Goal: Task Accomplishment & Management: Complete application form

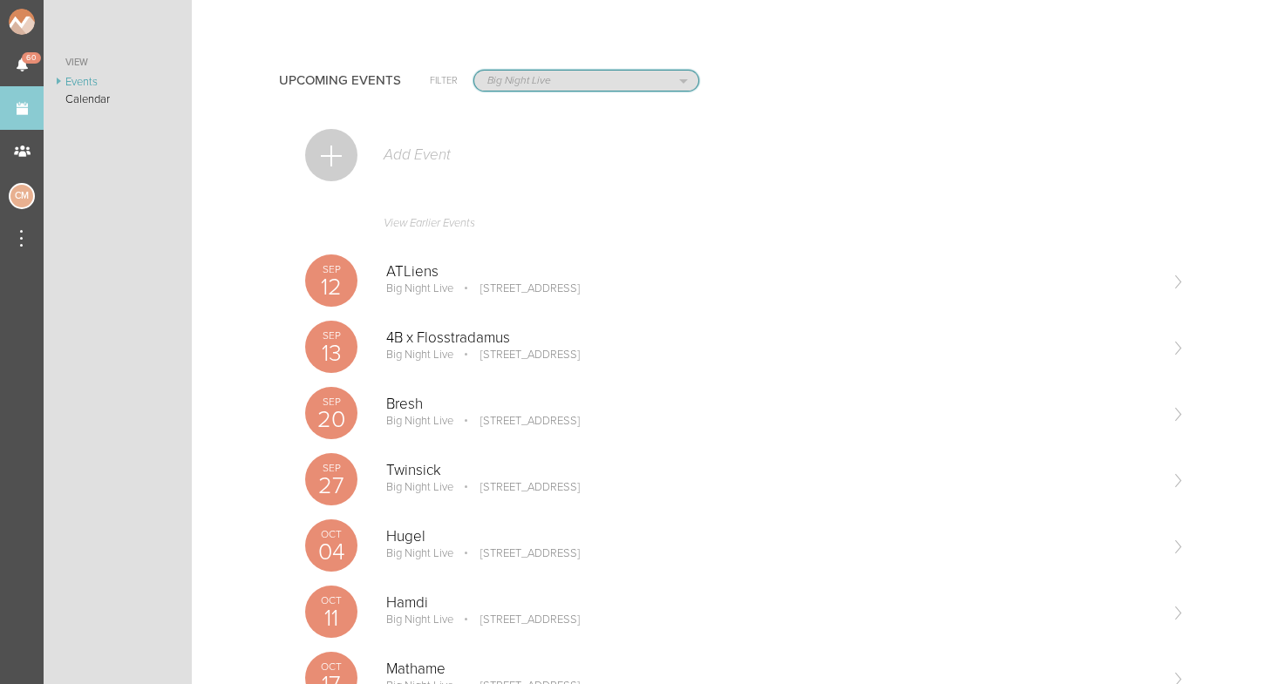
select select "1884"
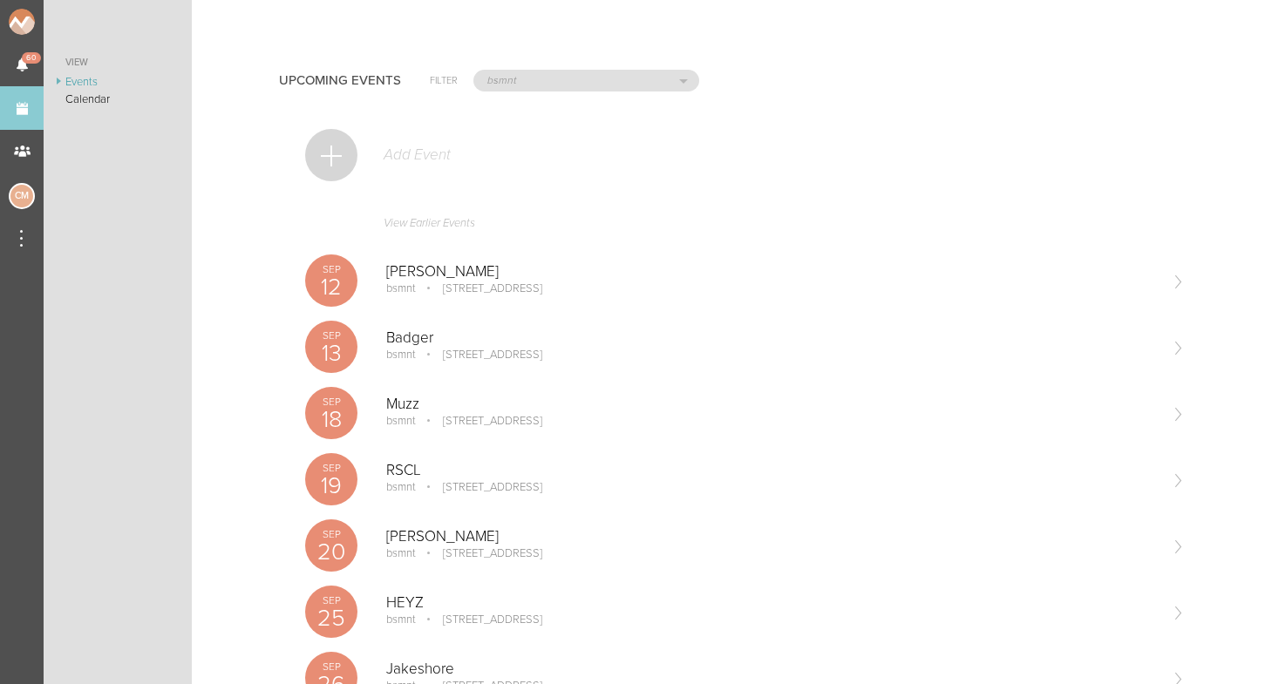
click at [337, 152] on div at bounding box center [331, 155] width 52 height 52
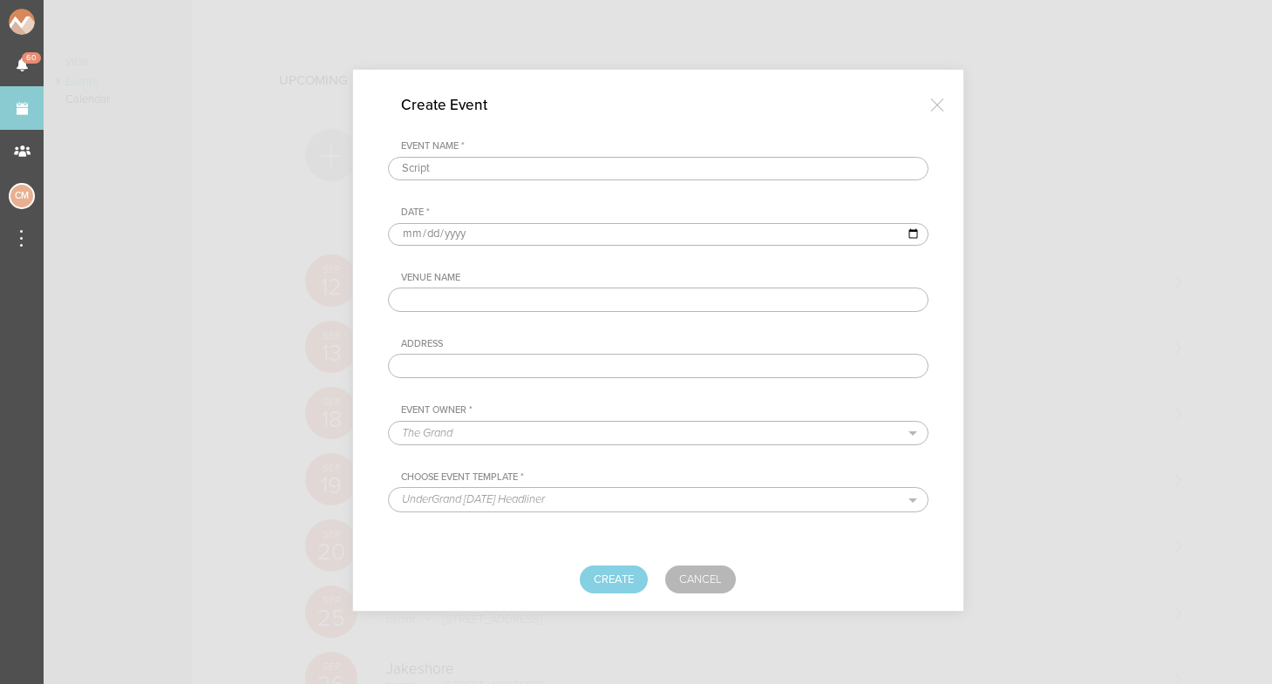
type input "Script"
click at [403, 234] on input "date" at bounding box center [658, 234] width 541 height 23
click at [415, 233] on input "2025-09-15" at bounding box center [658, 234] width 541 height 23
type input "2026-03-06"
click at [573, 283] on div "Venue Name" at bounding box center [658, 292] width 541 height 40
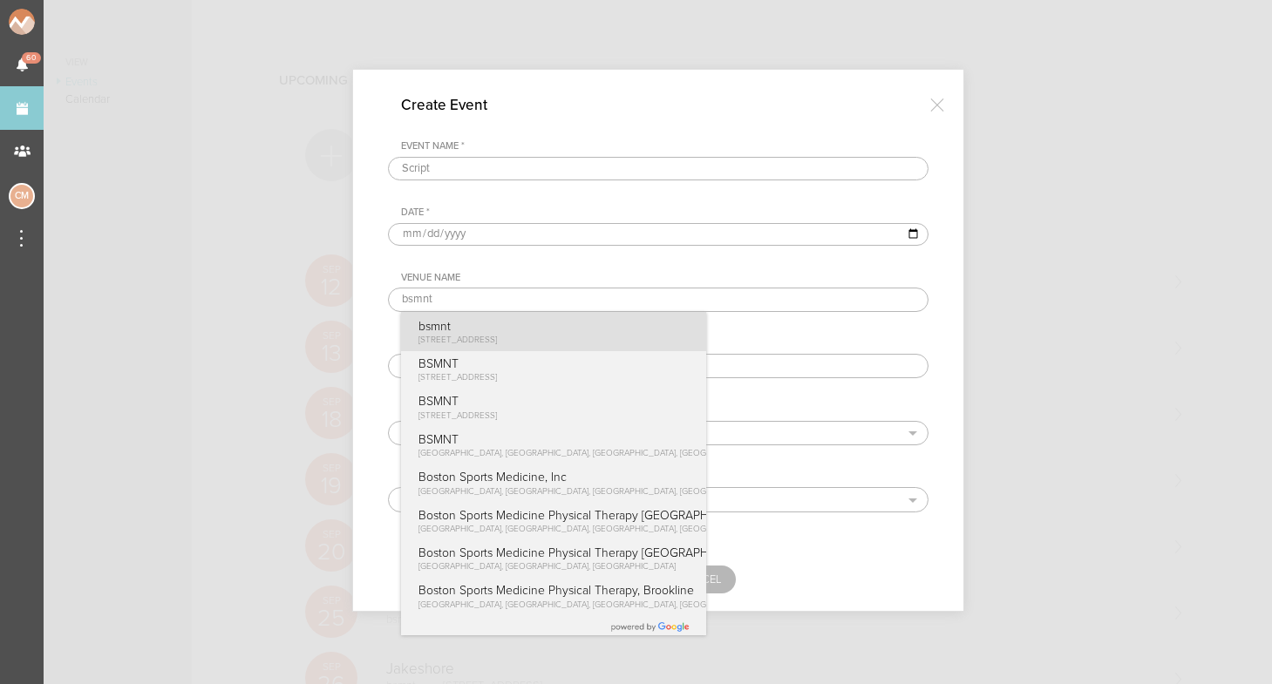
click at [489, 332] on p "bsmnt" at bounding box center [457, 326] width 79 height 15
type input "bsmnt"
type input "100 Stuart St Boston, MA"
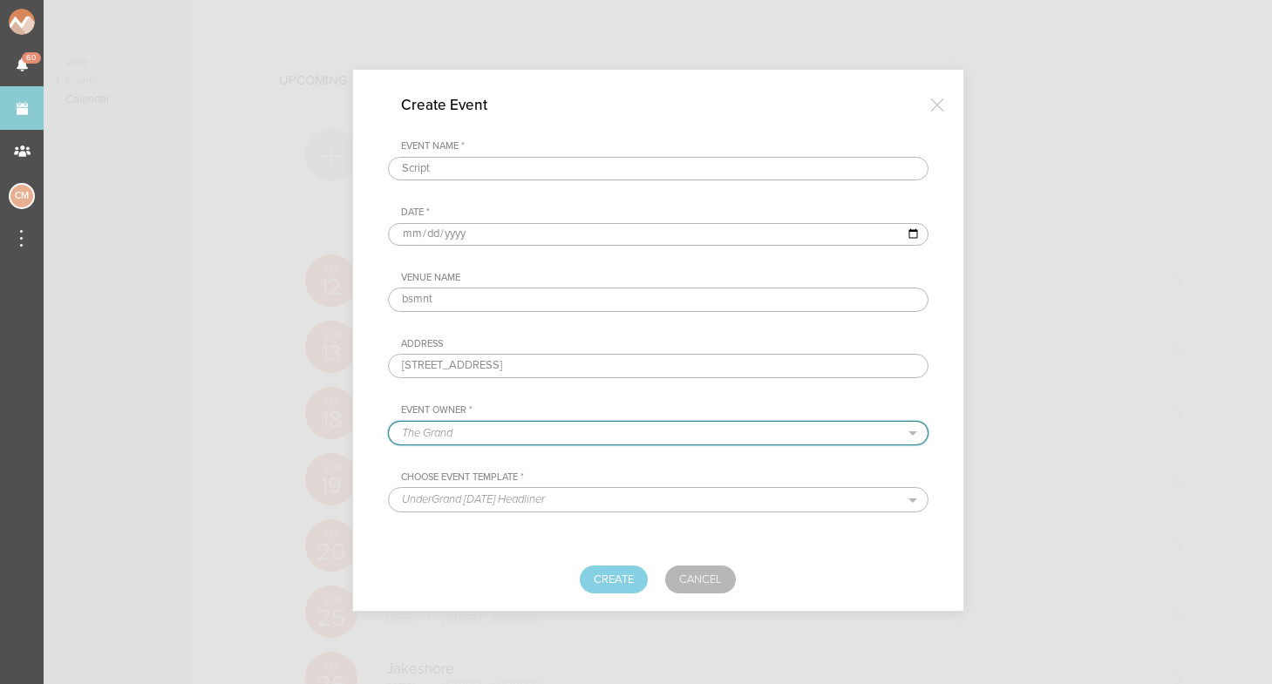
select select "1884"
select select "1615"
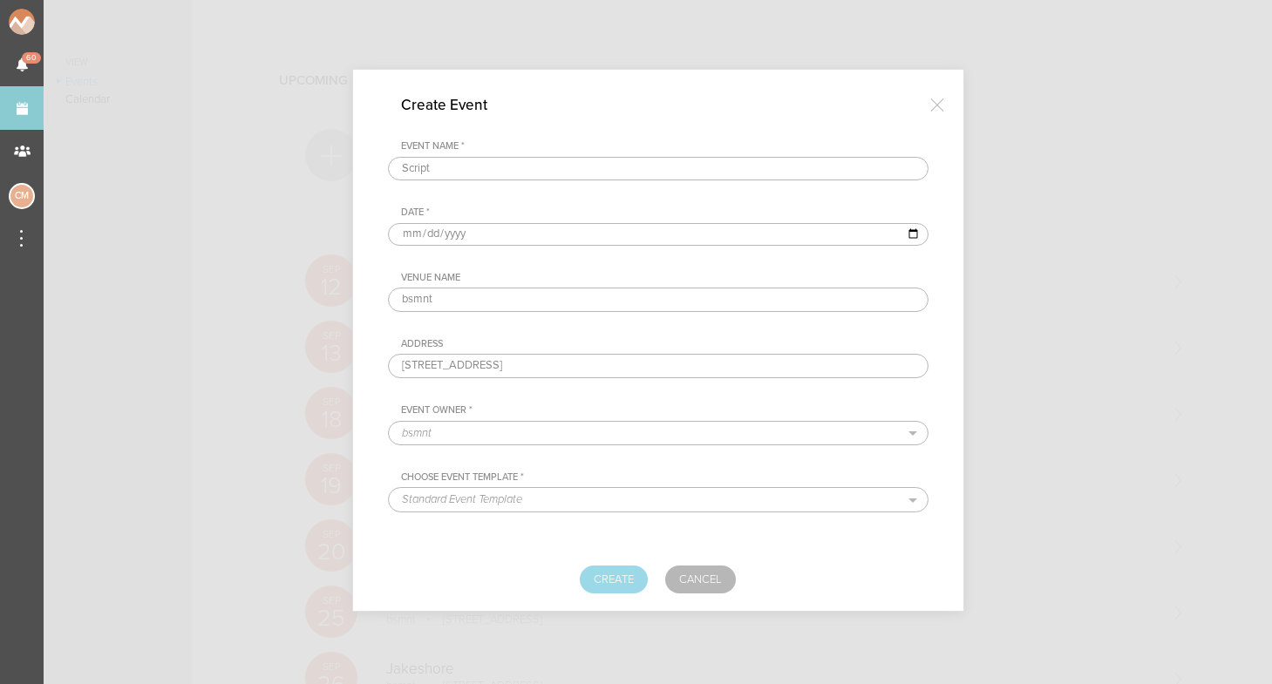
click at [616, 575] on button "Create" at bounding box center [614, 580] width 68 height 28
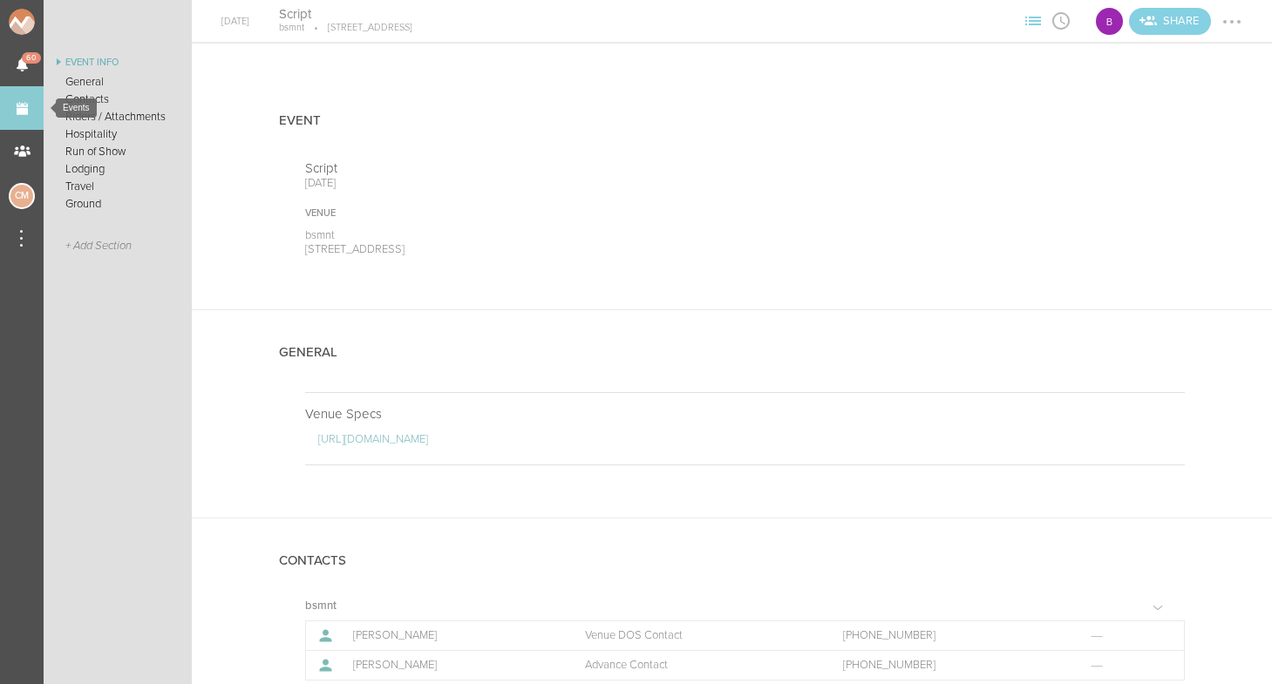
click at [25, 112] on link "Events" at bounding box center [22, 108] width 44 height 44
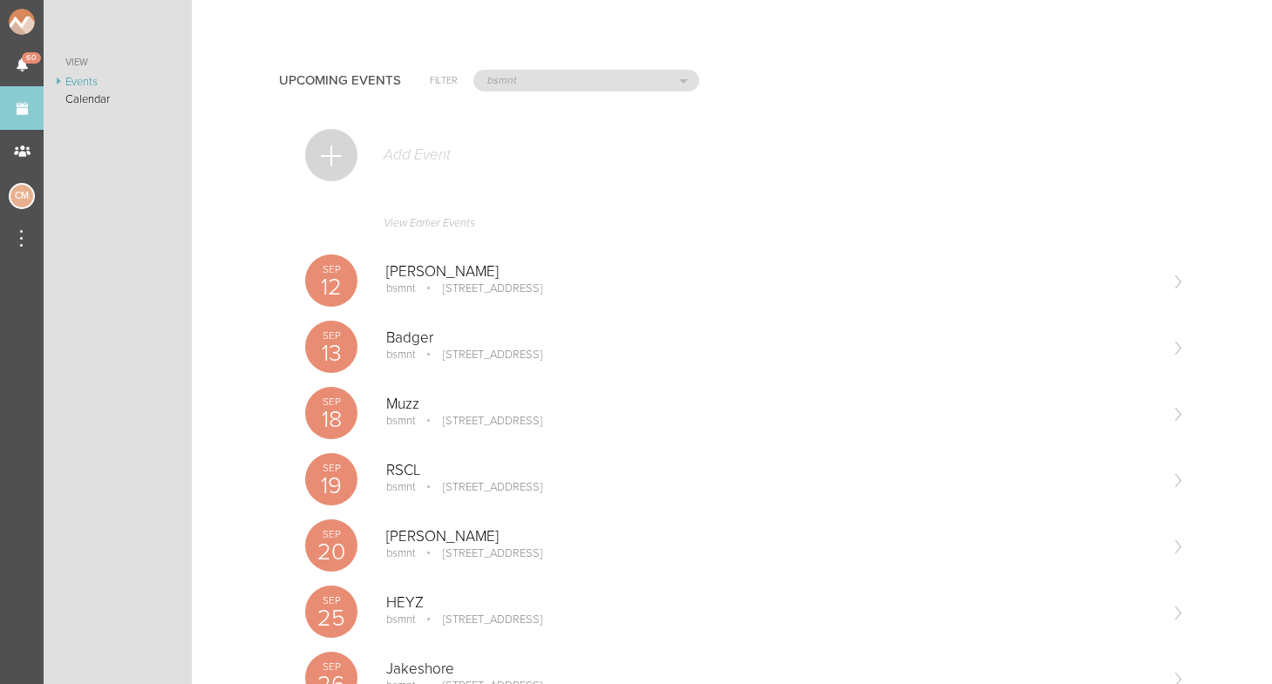
scroll to position [-1, 0]
click at [383, 161] on p "Add Event" at bounding box center [416, 154] width 69 height 17
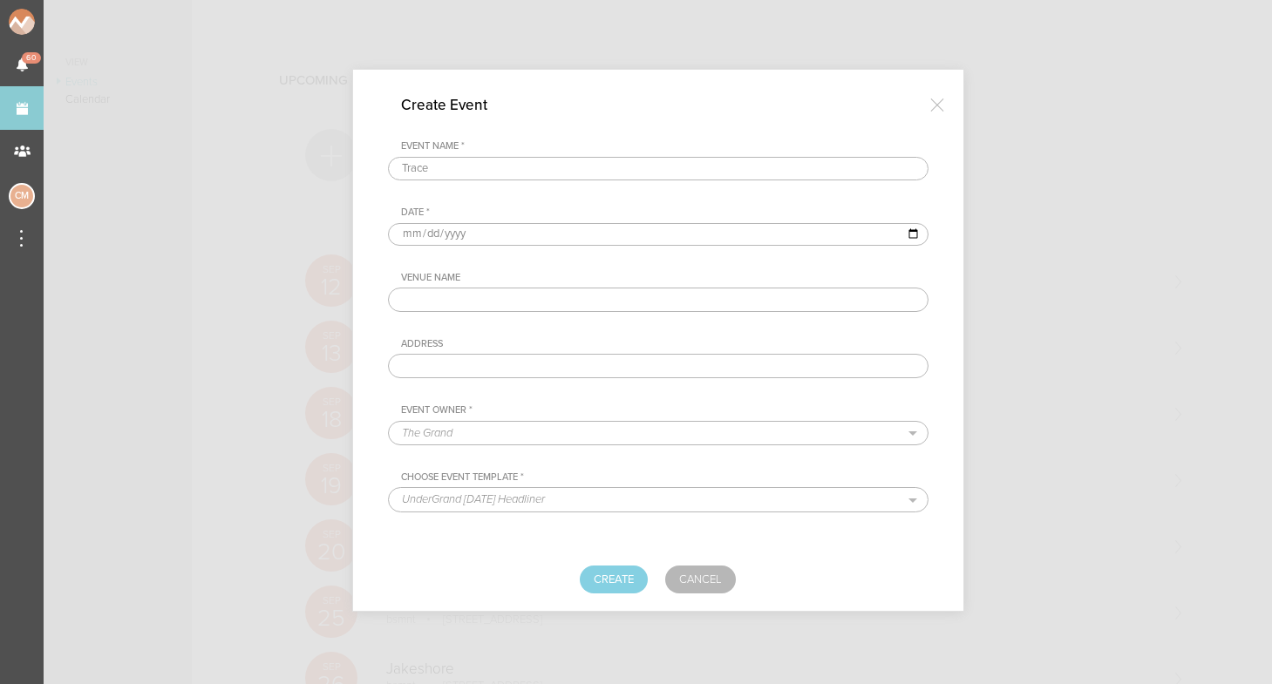
type input "Trace"
click at [398, 231] on input "date" at bounding box center [658, 234] width 541 height 23
type input "2026-03-14"
click at [544, 254] on div "Event Name * Trace Date * 2026-03-14 Venue Name Address Event Owner * The Grand…" at bounding box center [658, 292] width 541 height 305
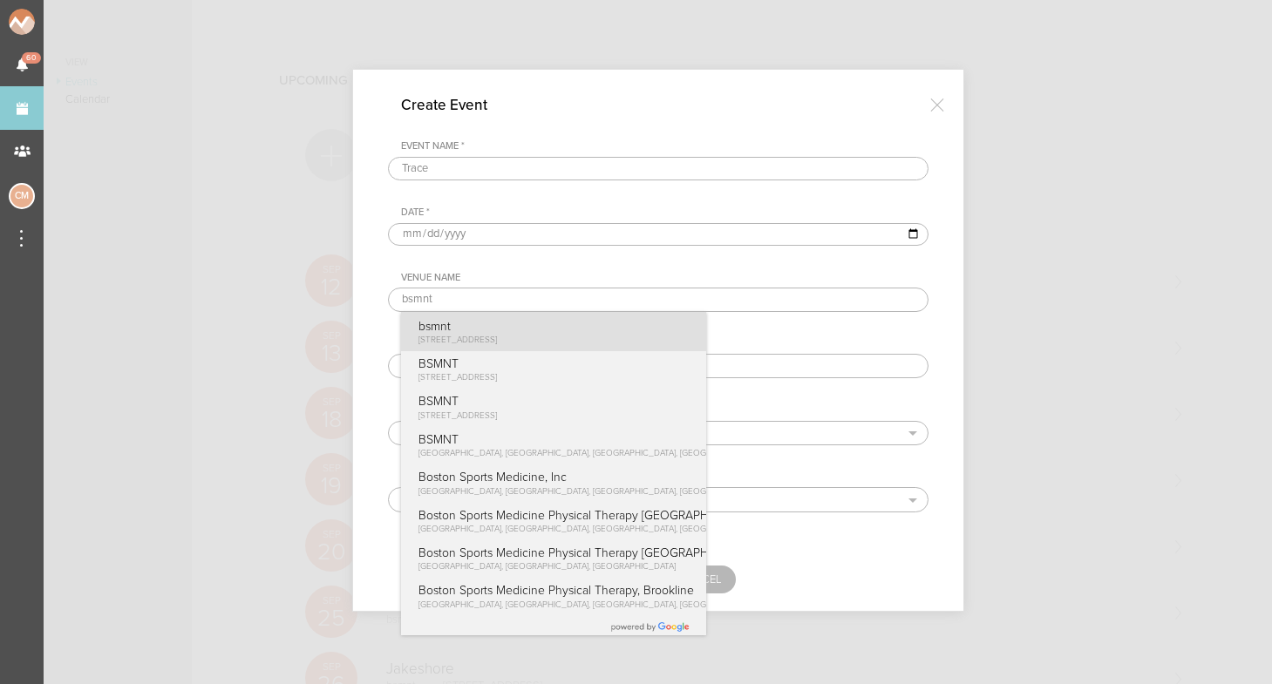
click at [475, 333] on p "bsmnt" at bounding box center [457, 326] width 79 height 15
type input "bsmnt"
type input "[STREET_ADDRESS]"
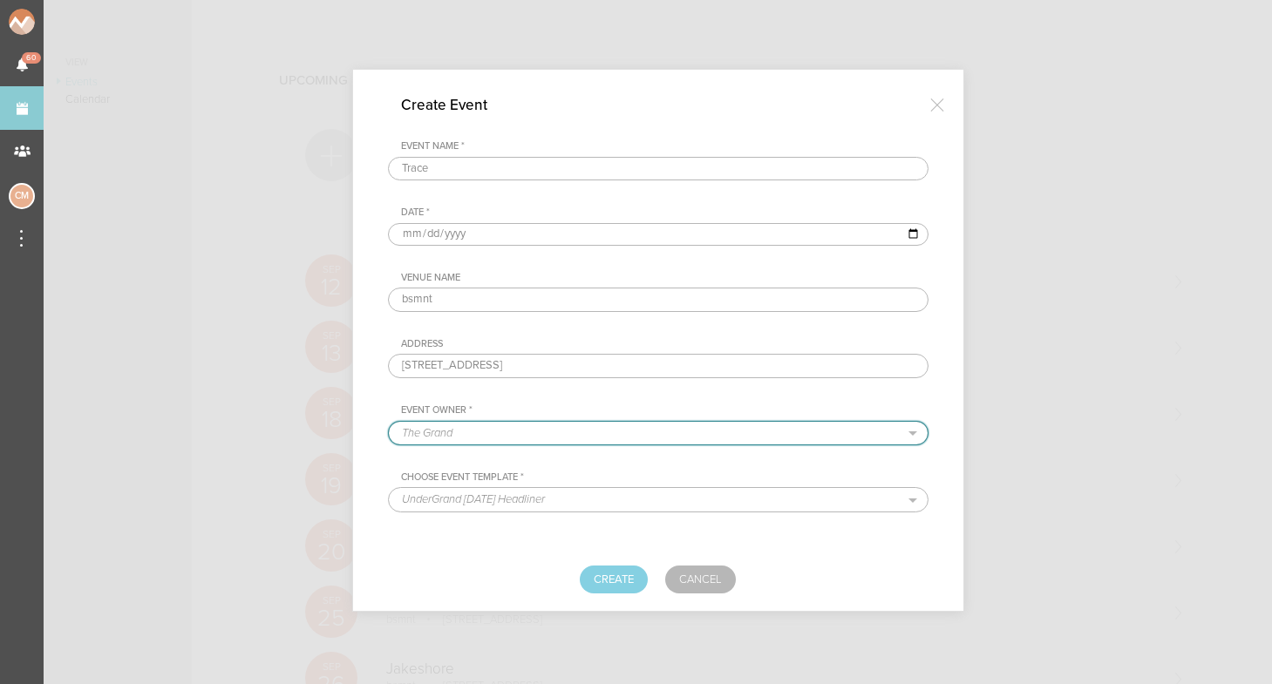
select select "1884"
select select "1615"
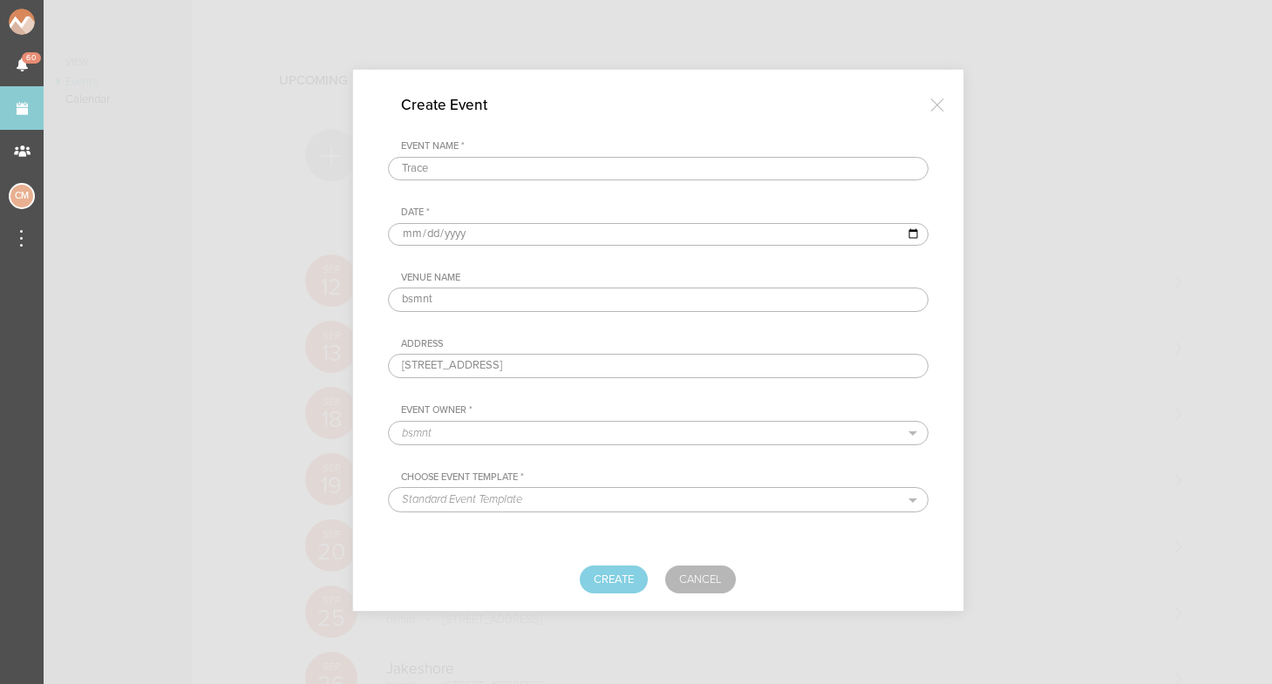
click at [547, 569] on div "Create Cancel" at bounding box center [658, 580] width 541 height 28
click at [614, 586] on button "Create" at bounding box center [614, 580] width 68 height 28
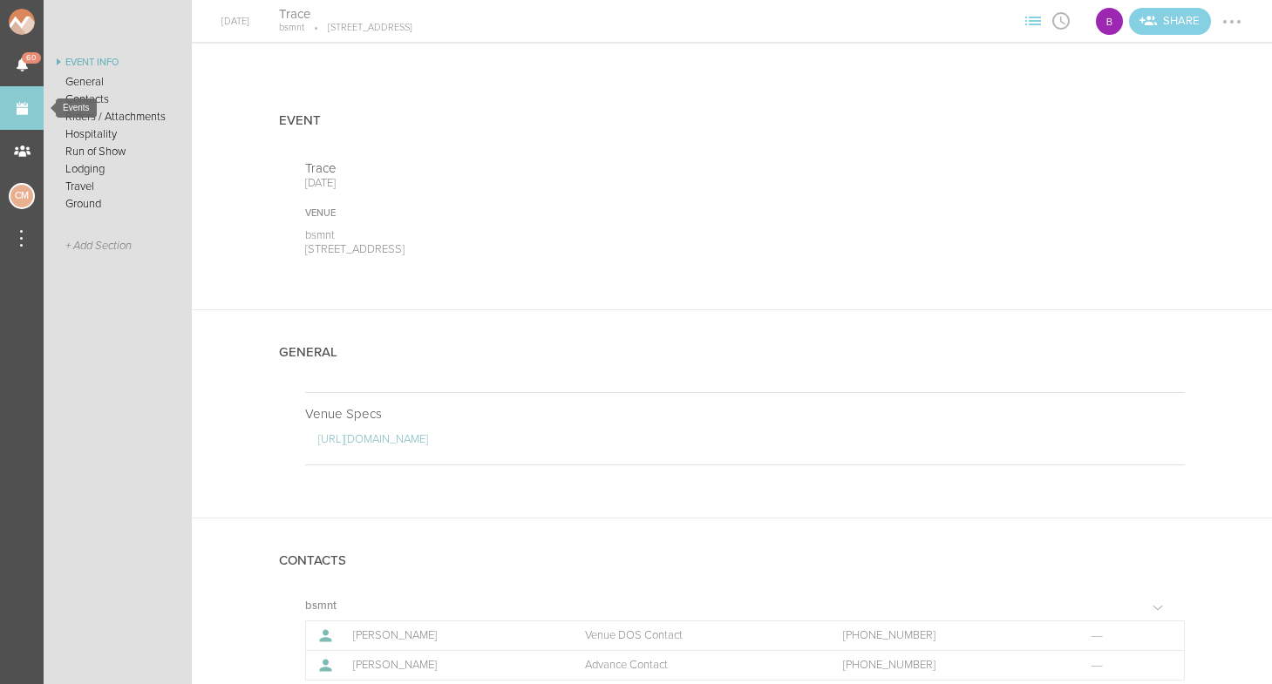
click at [17, 99] on link "Events" at bounding box center [22, 108] width 44 height 44
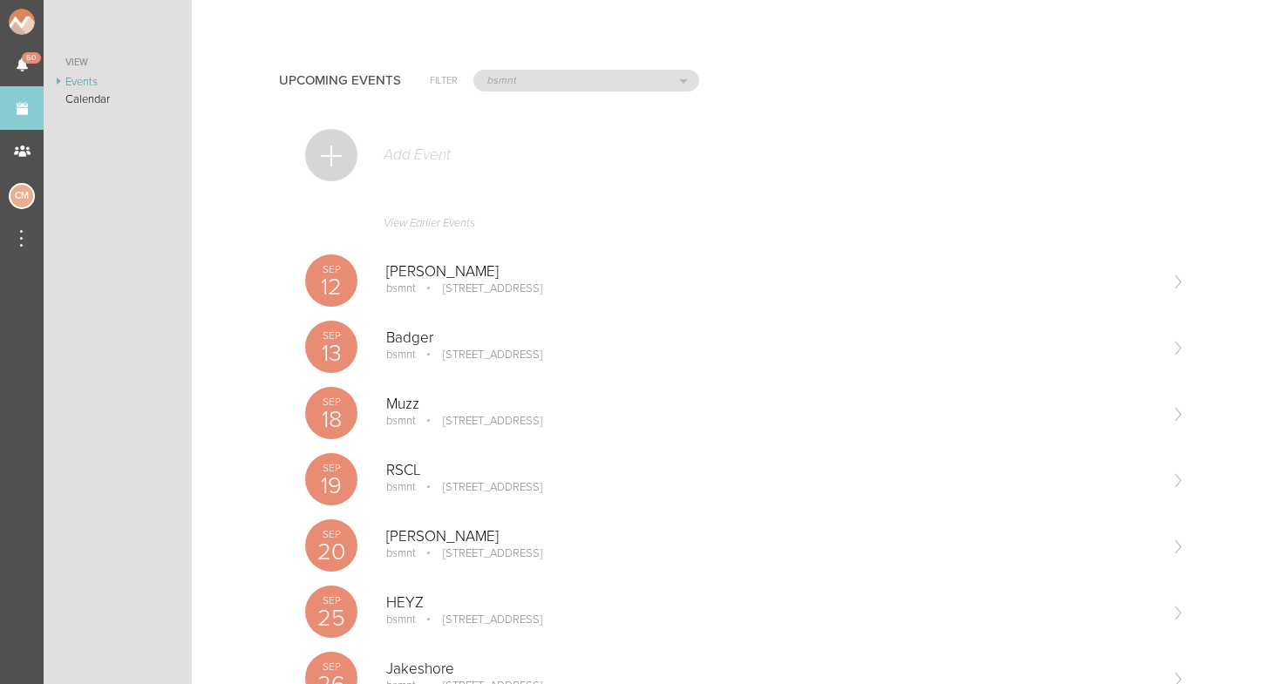
click at [363, 147] on div "Add Event" at bounding box center [745, 164] width 880 height 85
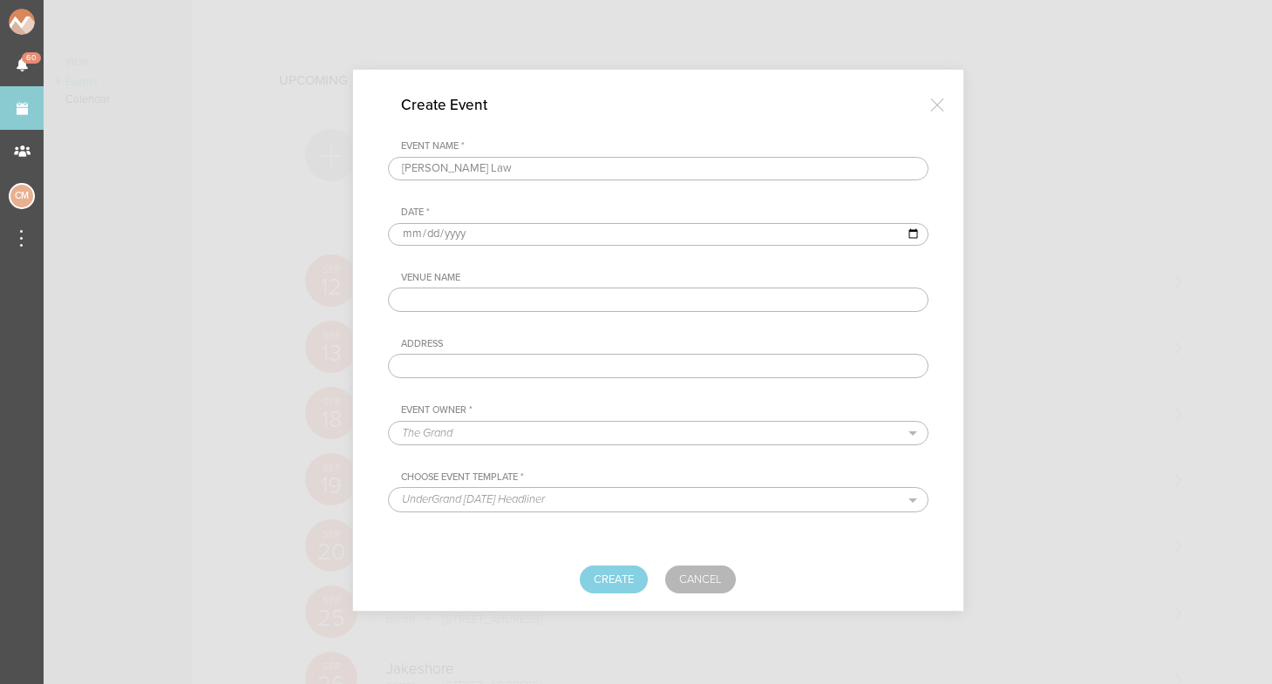
type input "[PERSON_NAME] Law"
click at [405, 237] on input "date" at bounding box center [658, 234] width 541 height 23
type input "2026-03-20"
click at [598, 335] on div "Venue Name Address" at bounding box center [658, 325] width 541 height 106
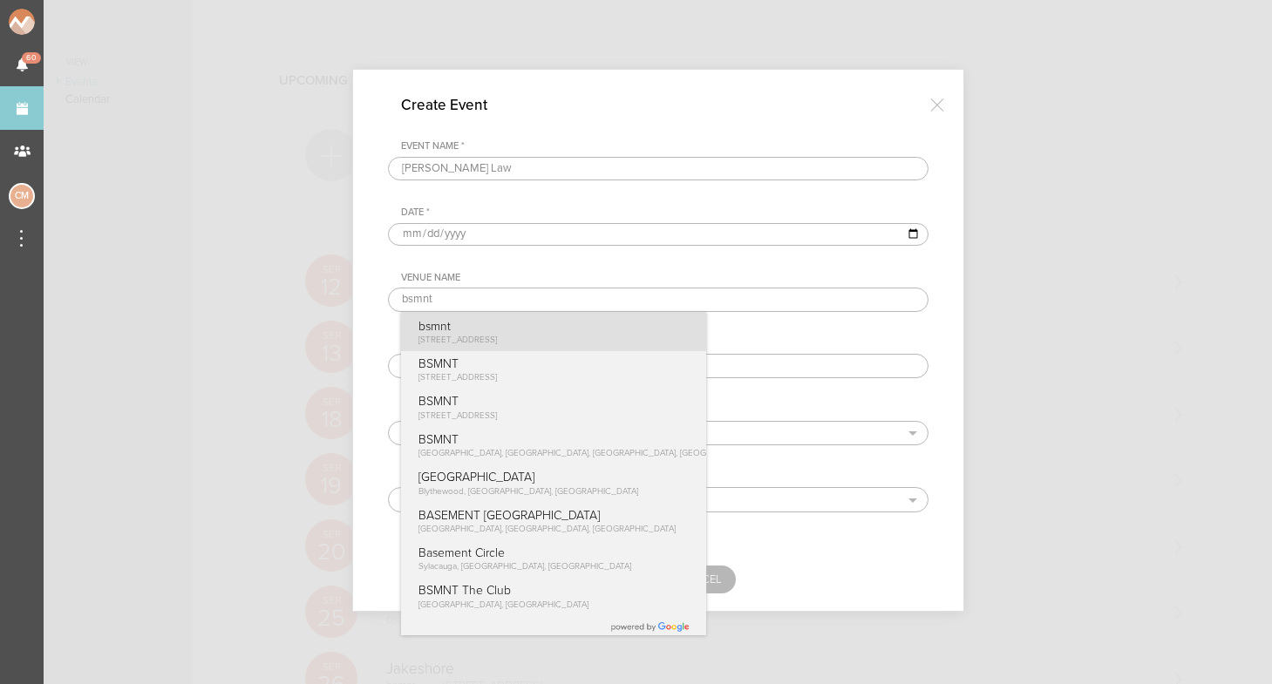
click at [463, 331] on p "bsmnt" at bounding box center [457, 326] width 79 height 15
type input "bsmnt"
type input "100 Stuart St Boston, MA"
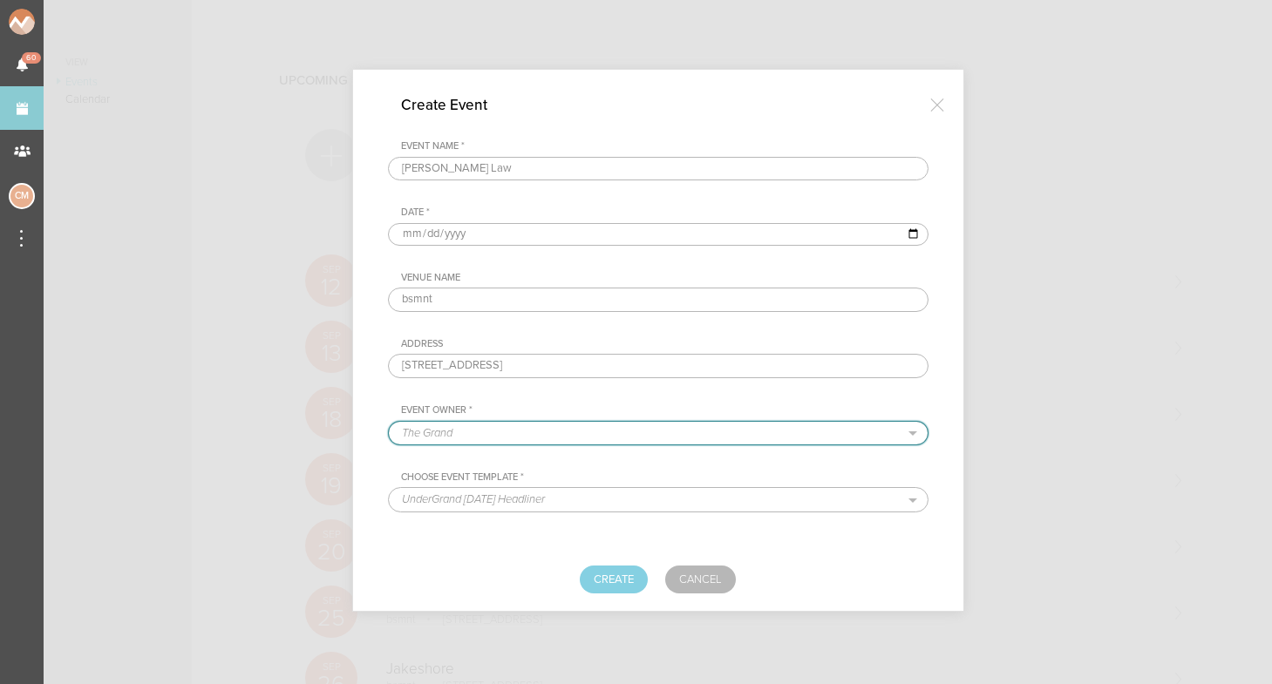
select select "1884"
select select "1615"
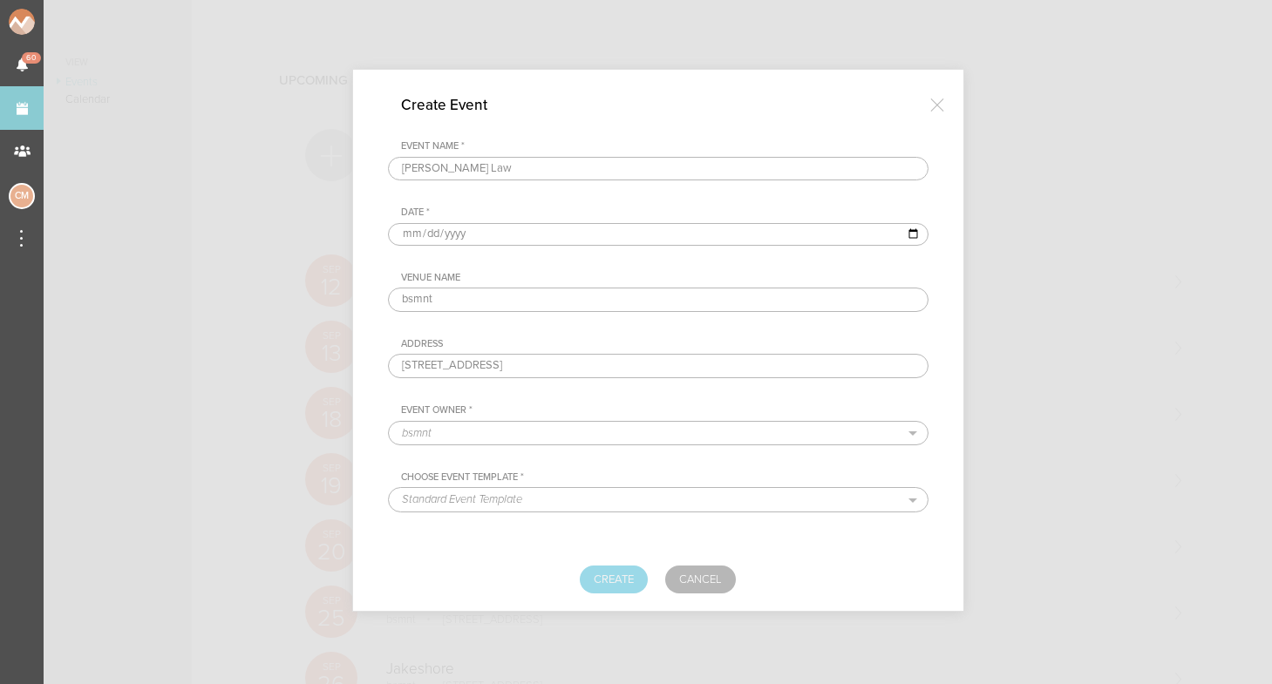
click at [615, 581] on button "Create" at bounding box center [614, 580] width 68 height 28
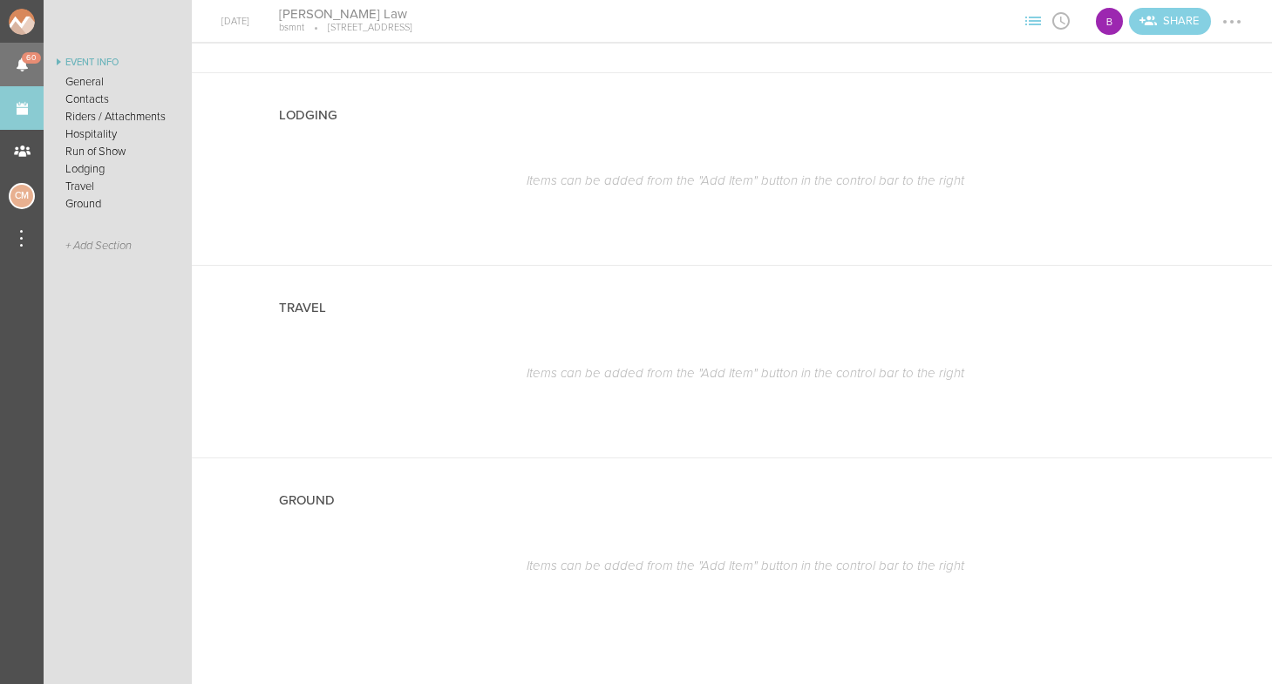
scroll to position [1394, 0]
click at [30, 101] on link "Events" at bounding box center [22, 108] width 44 height 44
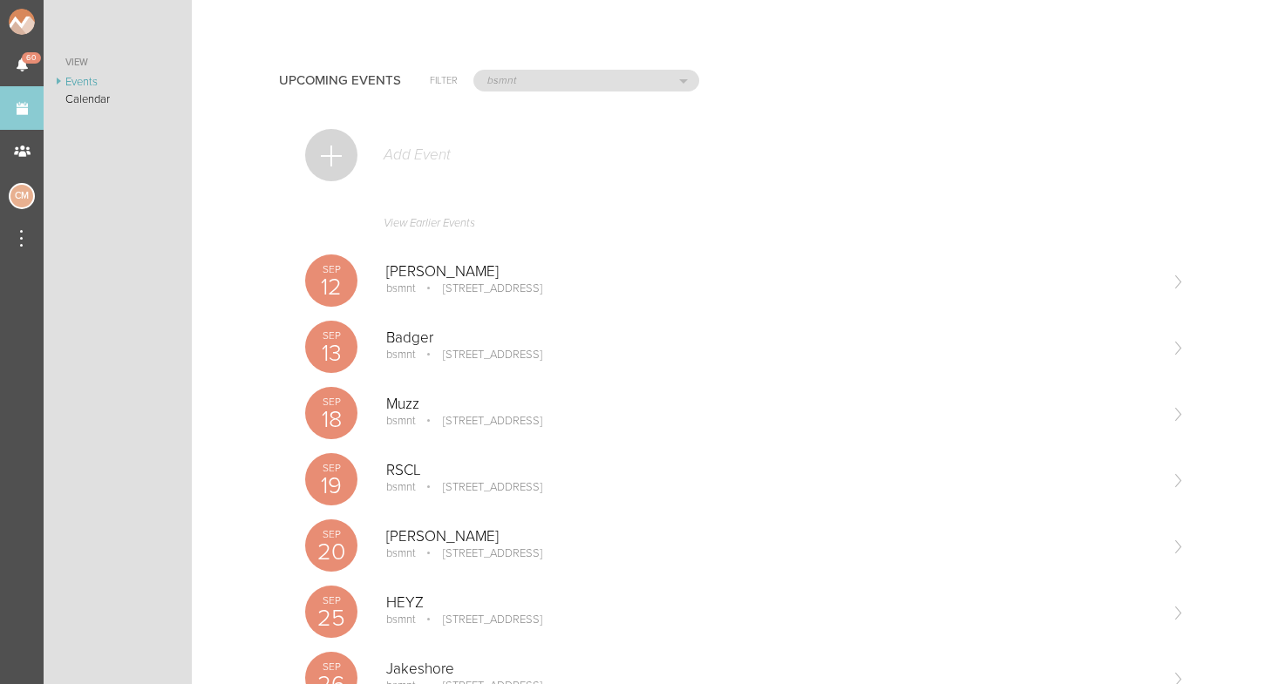
click at [343, 154] on div at bounding box center [331, 155] width 52 height 52
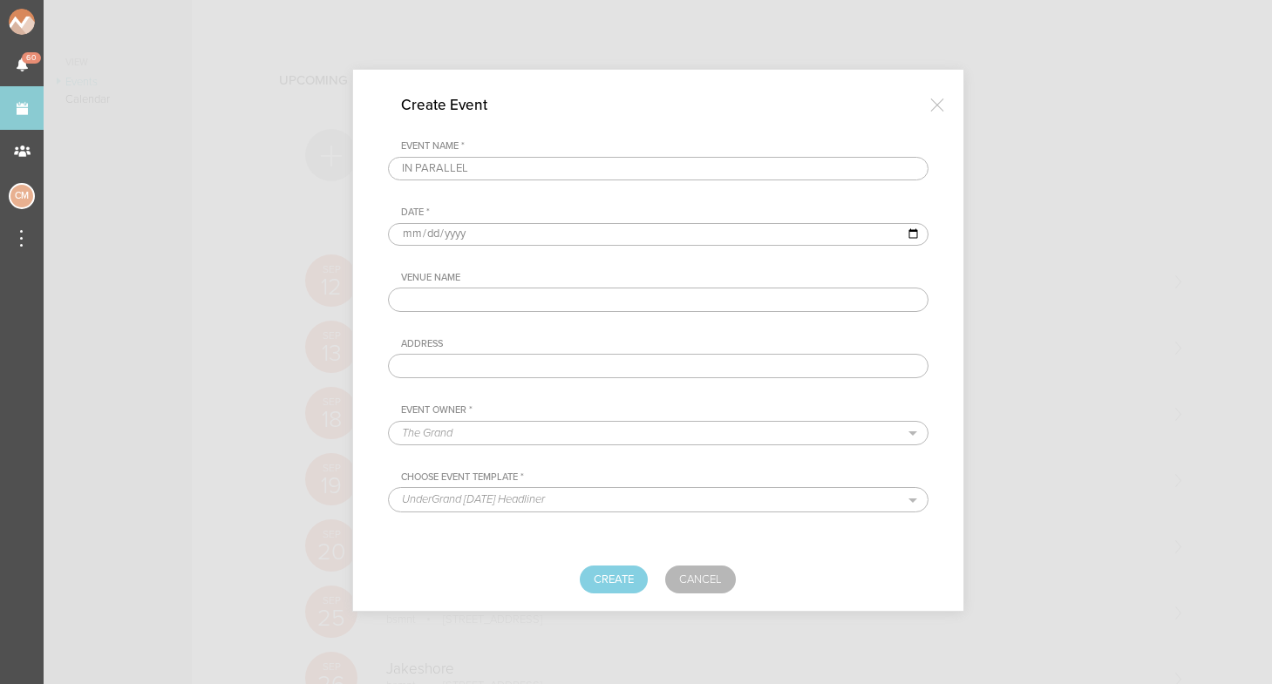
type input "IN PARALLEL"
click at [402, 229] on input "date" at bounding box center [658, 234] width 541 height 23
type input "[DATE]"
click at [583, 348] on div "Address" at bounding box center [664, 344] width 527 height 12
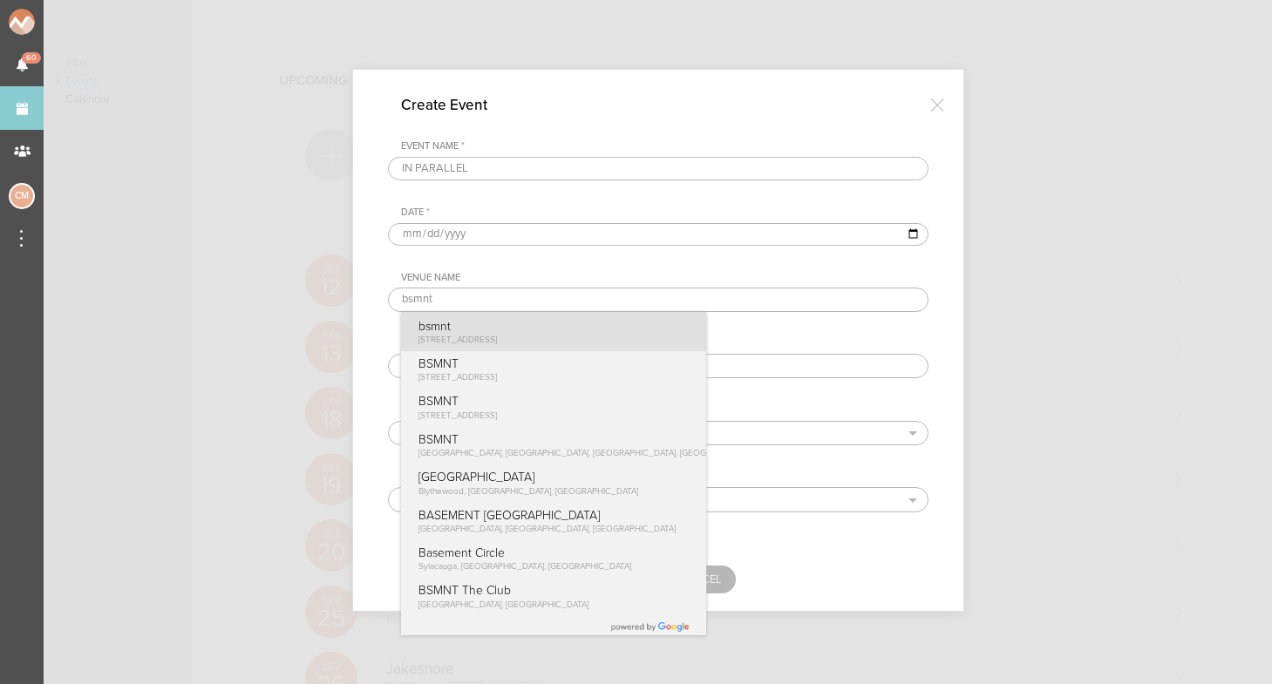
click at [497, 337] on span "[STREET_ADDRESS]" at bounding box center [457, 340] width 78 height 10
type input "bsmnt"
type input "[STREET_ADDRESS]"
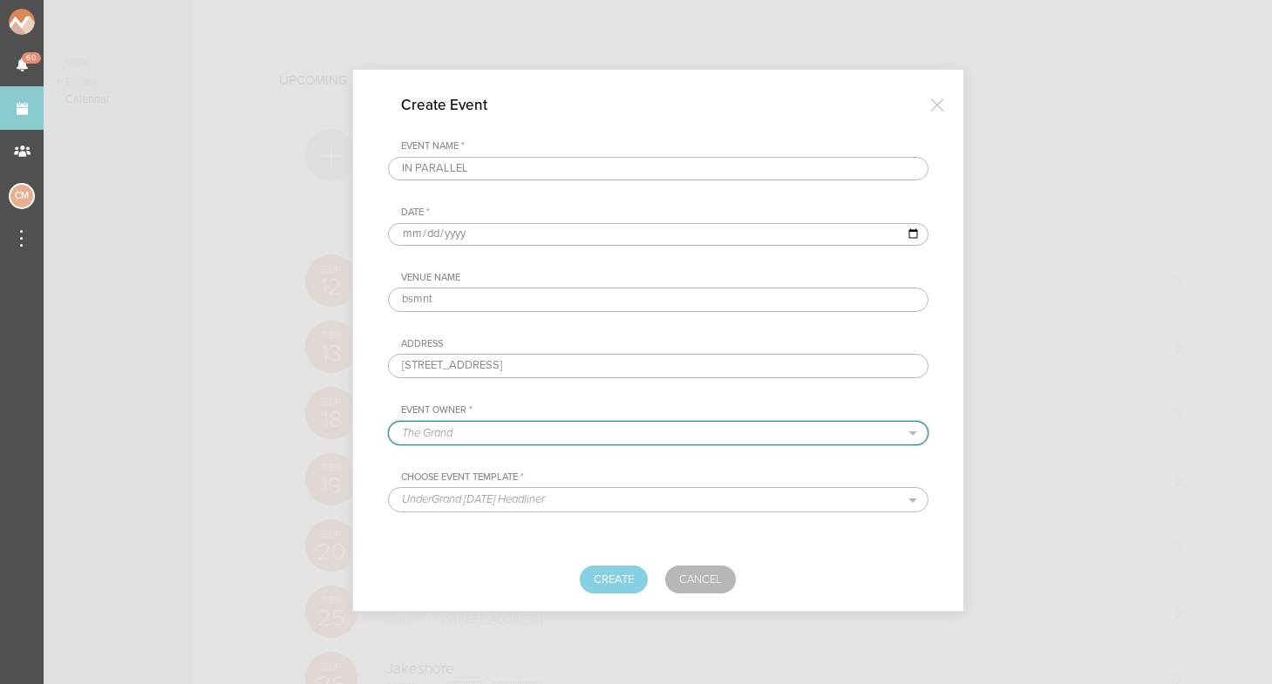
select select "1884"
select select "1615"
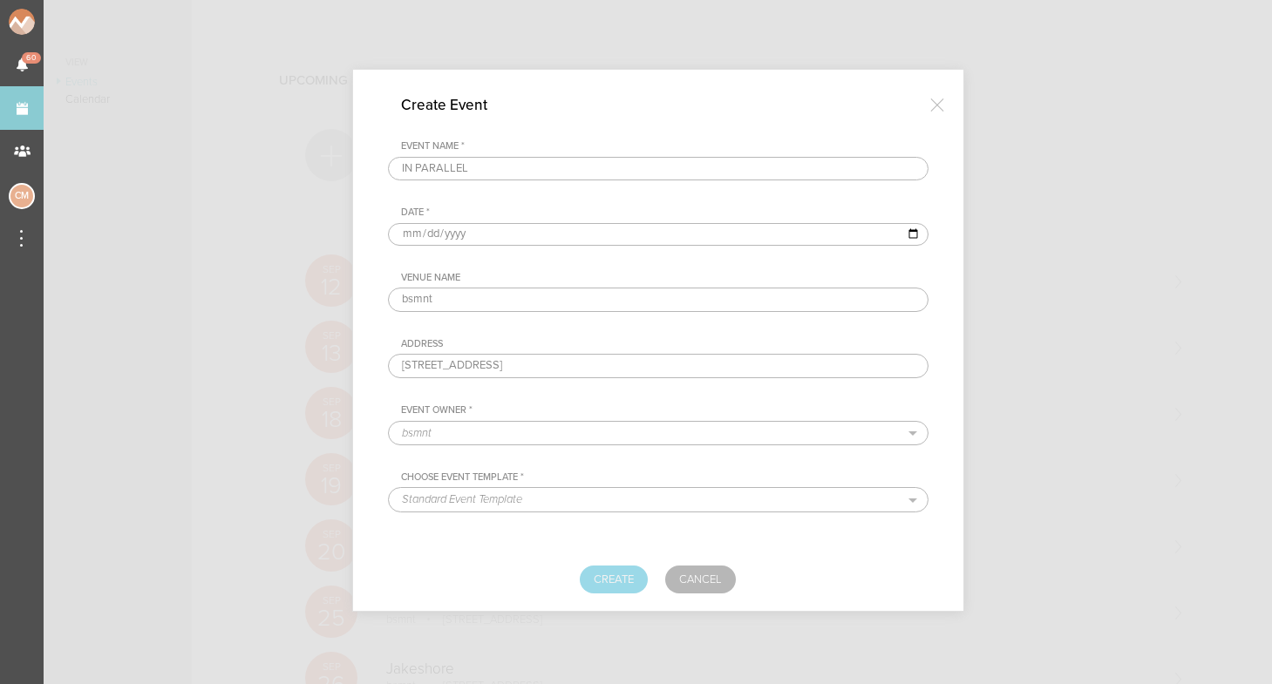
click at [606, 577] on button "Create" at bounding box center [614, 580] width 68 height 28
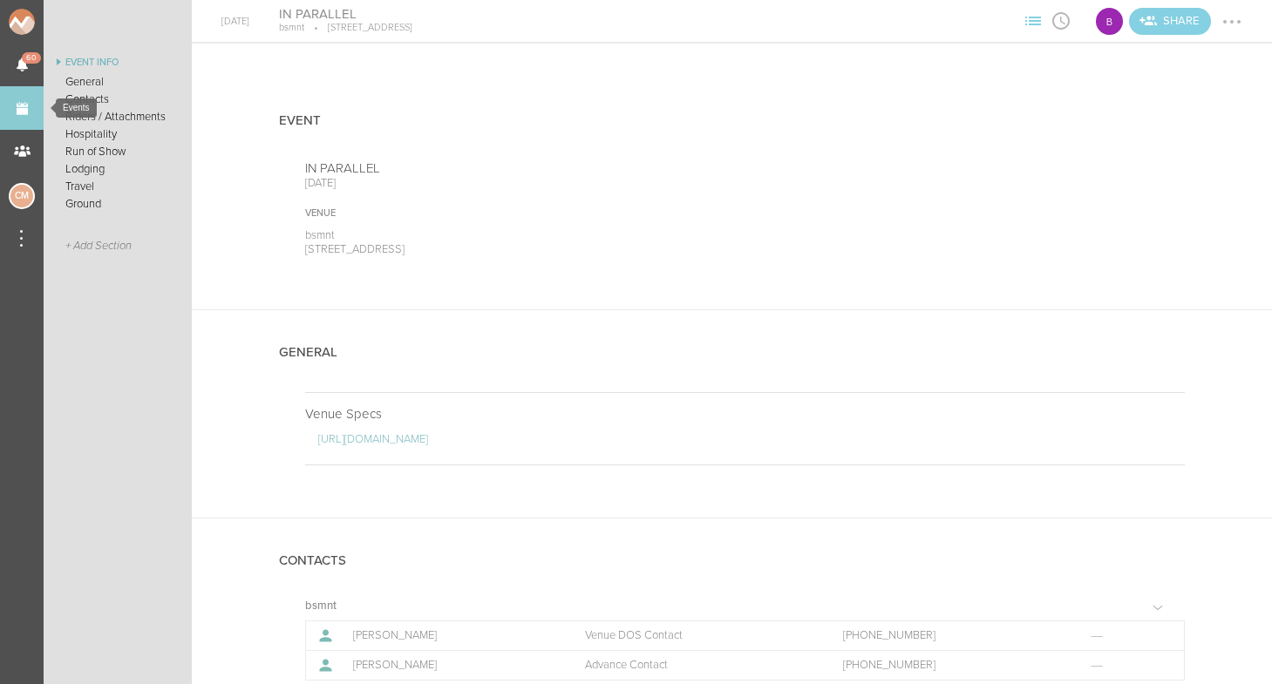
click at [22, 110] on link "Events" at bounding box center [22, 108] width 44 height 44
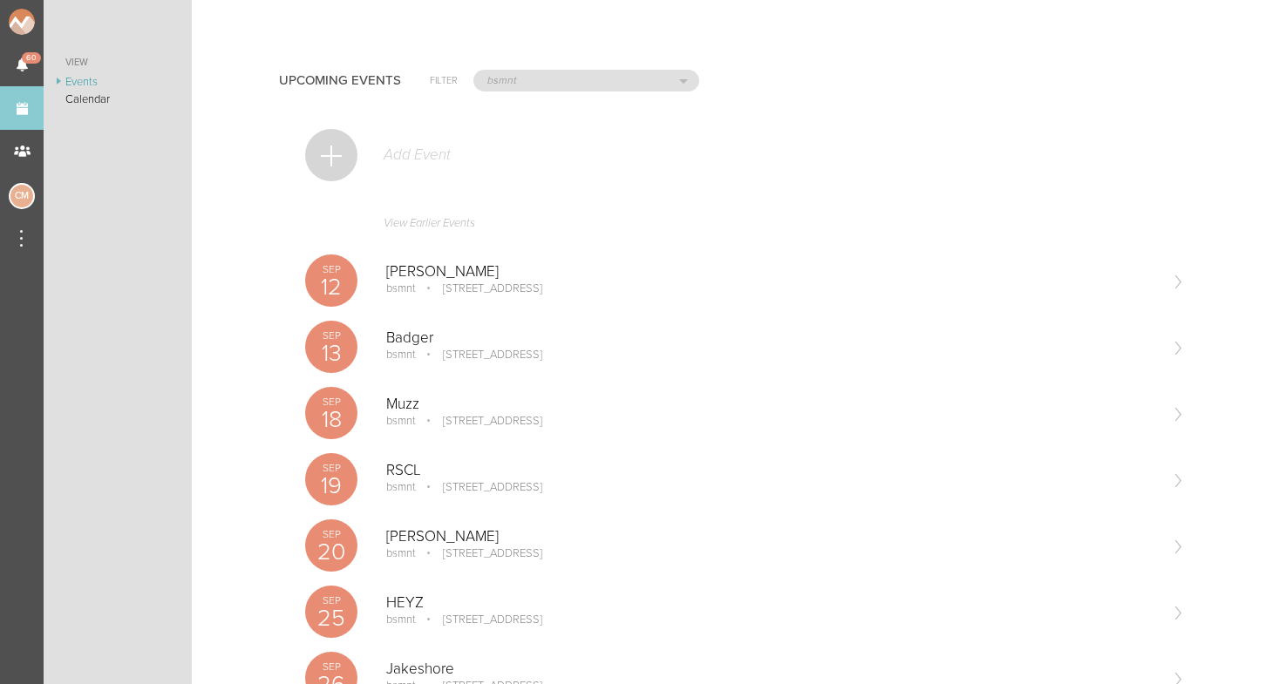
scroll to position [-1, 0]
click at [349, 168] on div at bounding box center [331, 155] width 52 height 52
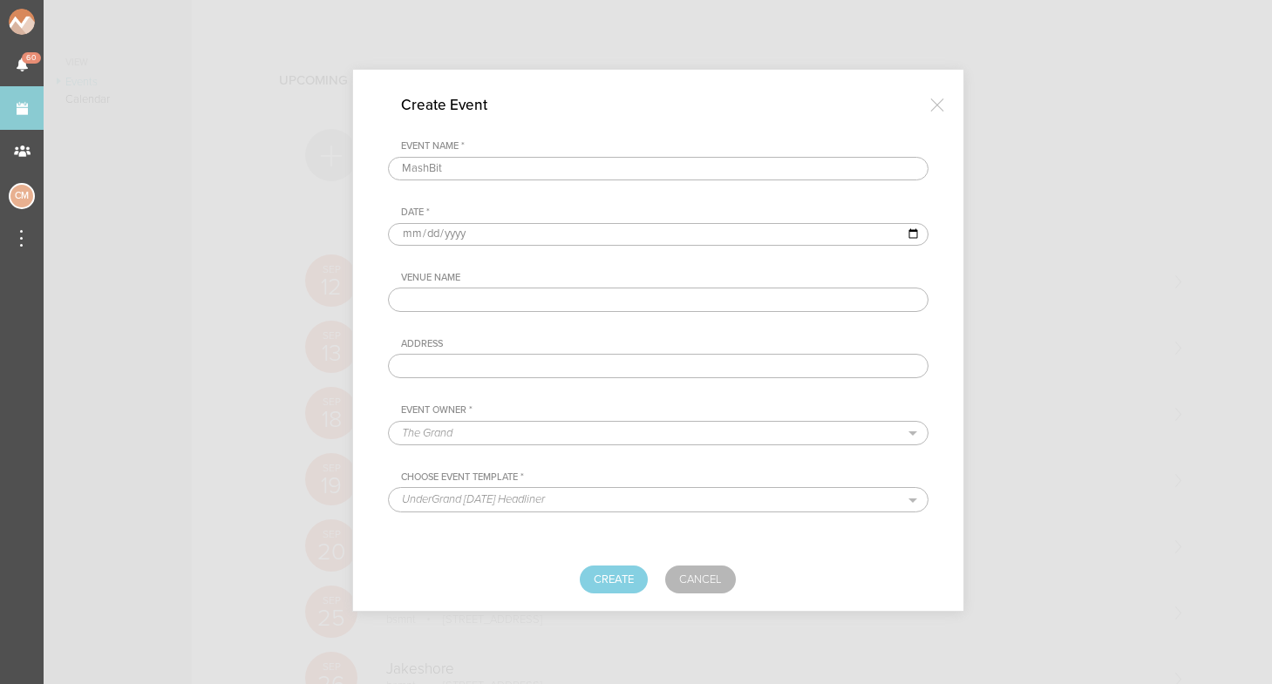
type input "MashBit"
click at [415, 233] on input "date" at bounding box center [658, 234] width 541 height 23
type input "[DATE]"
click at [570, 275] on div "Venue Name" at bounding box center [664, 278] width 527 height 12
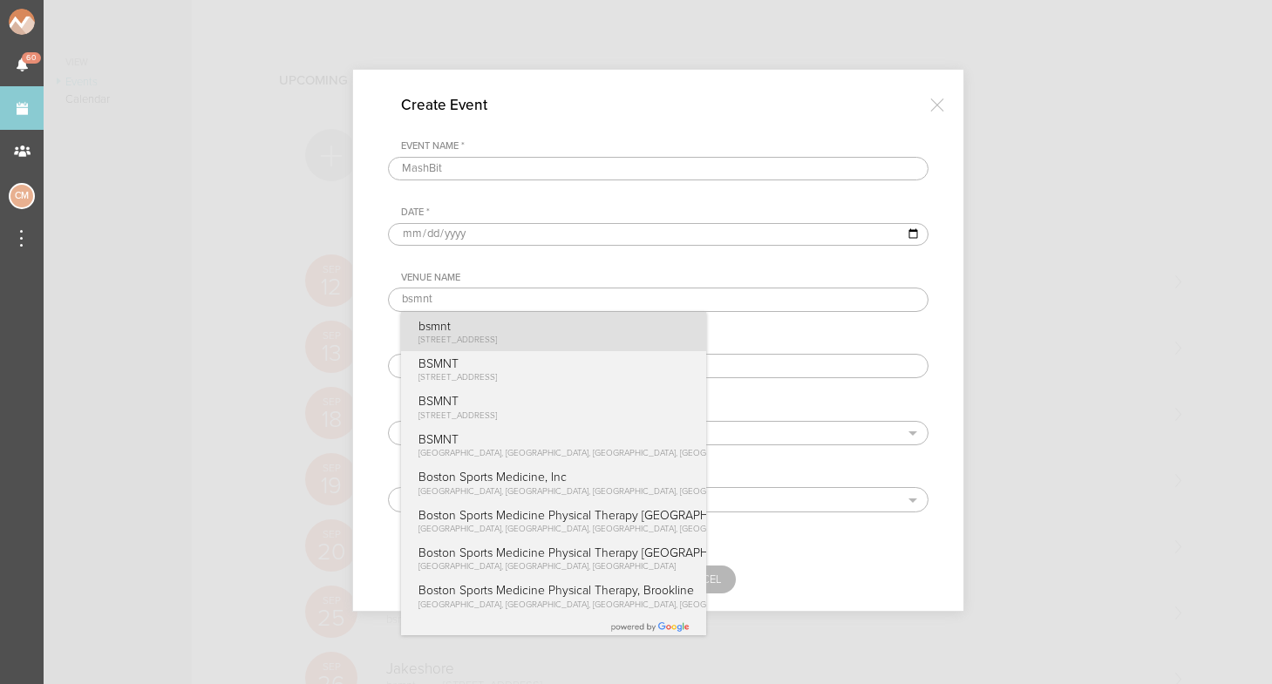
click at [461, 322] on p "bsmnt" at bounding box center [457, 326] width 79 height 15
type input "bsmnt"
type input "[STREET_ADDRESS]"
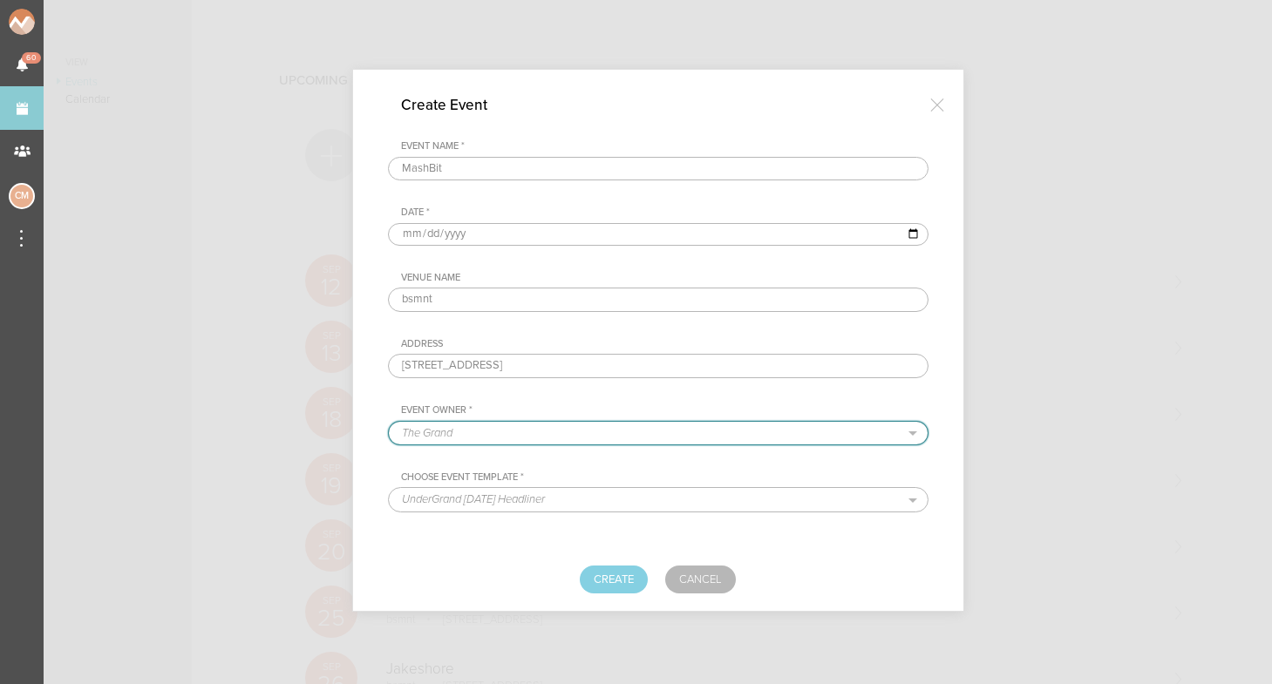
select select "1884"
select select "1615"
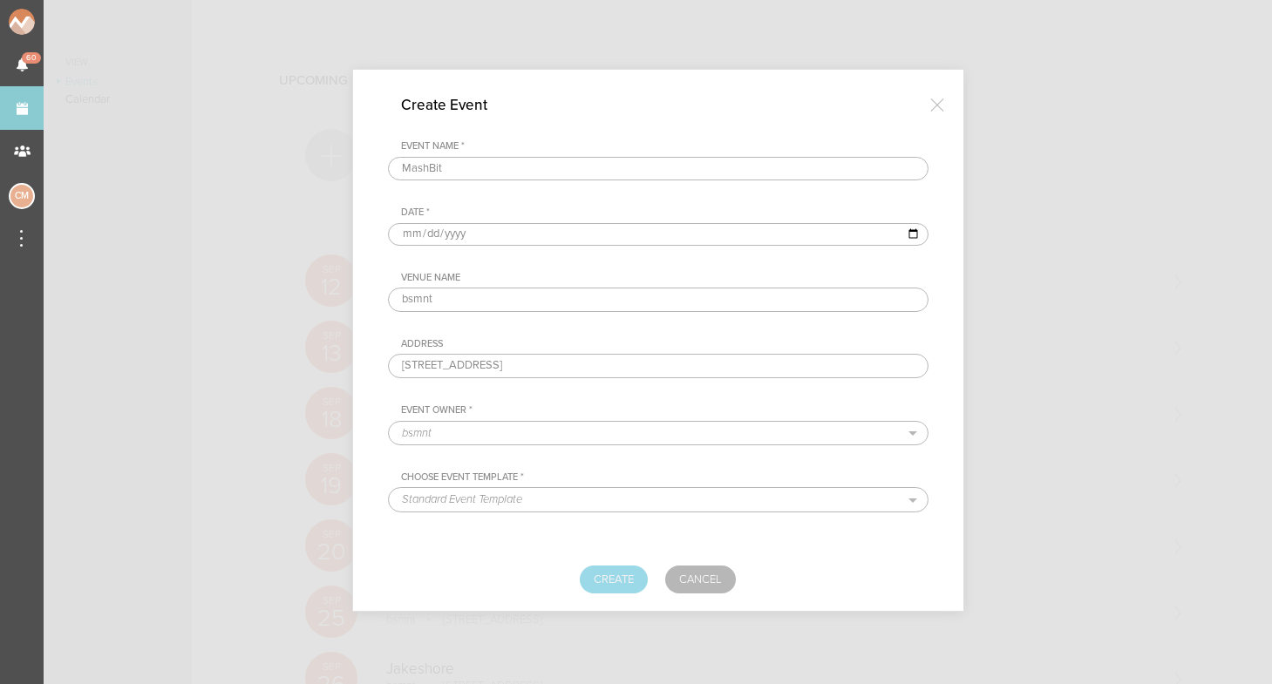
click at [606, 566] on button "Create" at bounding box center [614, 580] width 68 height 28
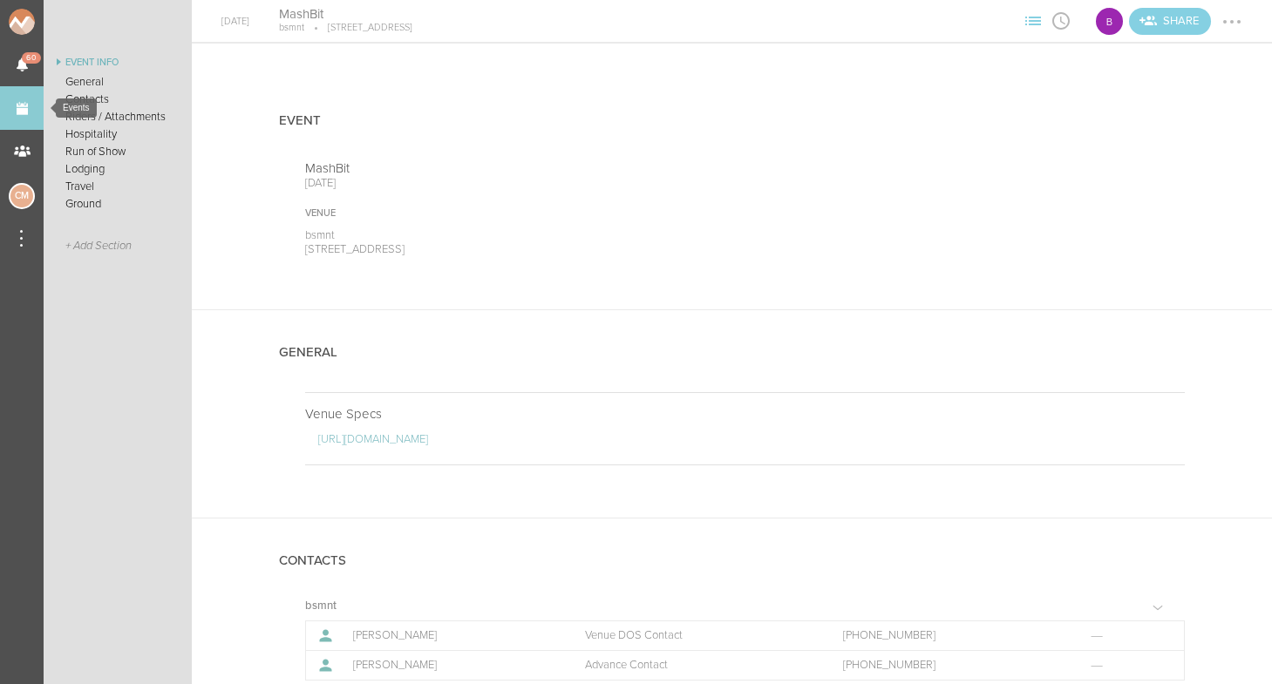
click at [10, 99] on link "Events" at bounding box center [22, 108] width 44 height 44
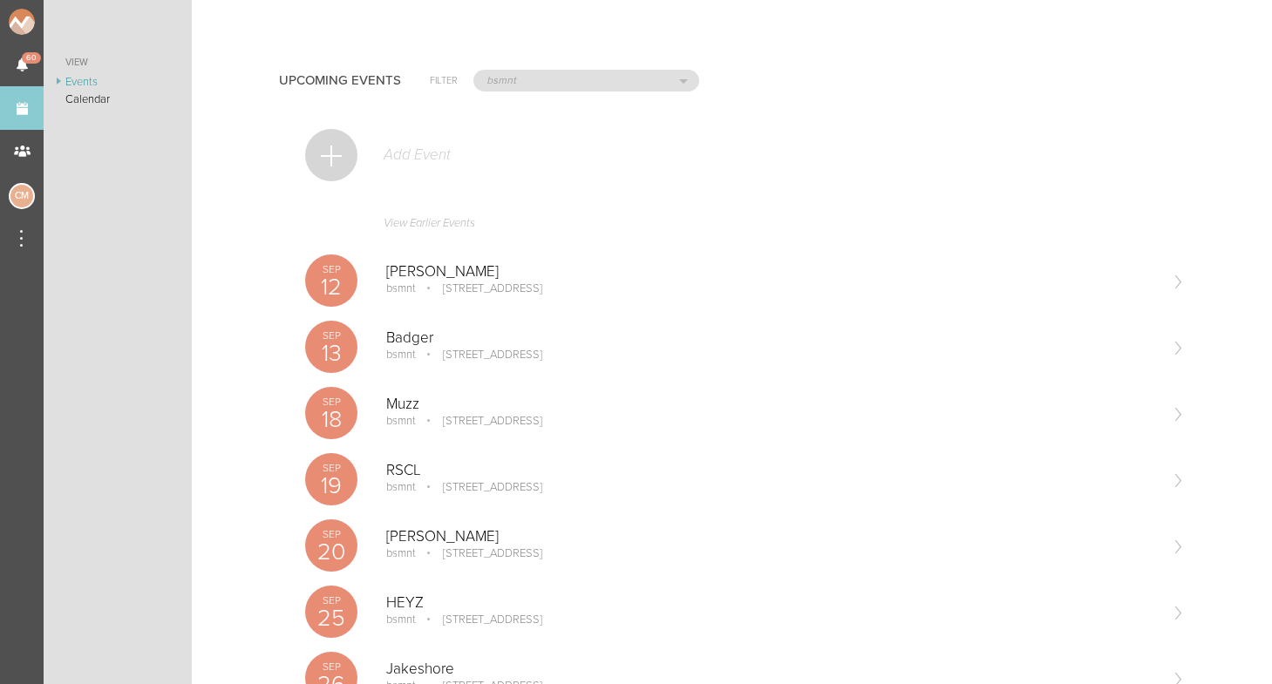
scroll to position [-2, 0]
click at [337, 148] on div at bounding box center [331, 155] width 52 height 52
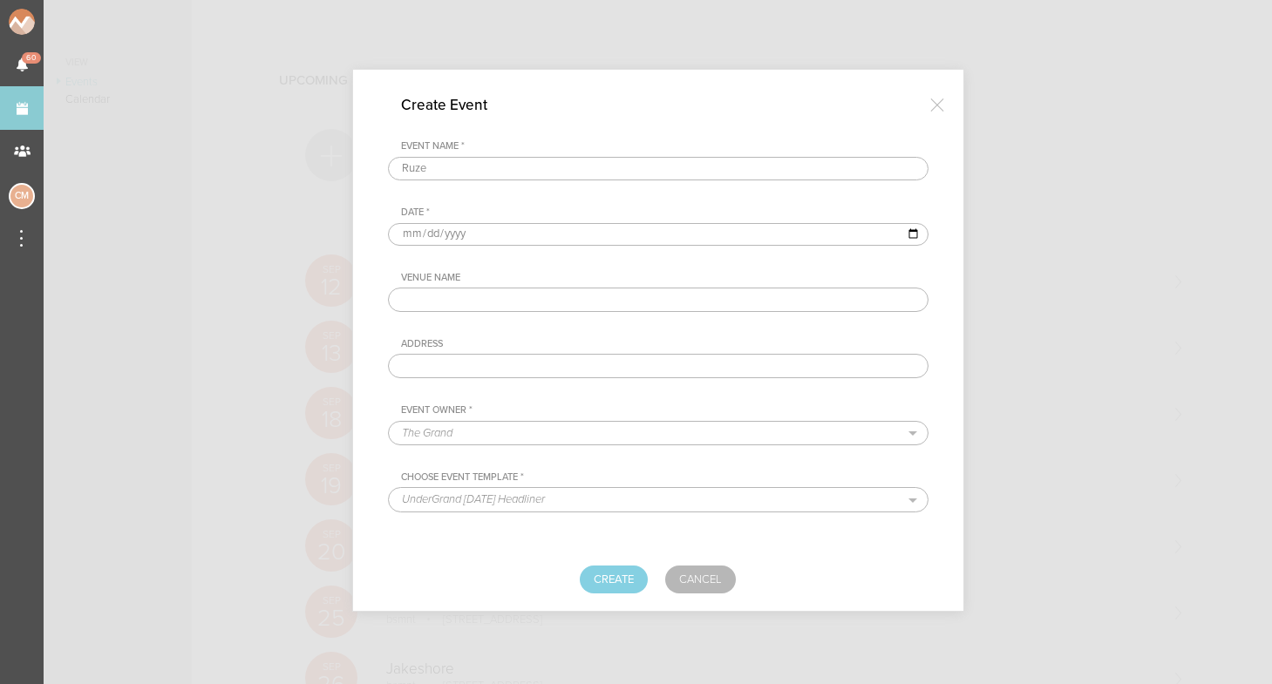
type input "Ruze"
click at [406, 230] on input "date" at bounding box center [658, 234] width 541 height 23
type input "2025-12-19"
click at [580, 327] on div "Venue Name Address" at bounding box center [658, 325] width 541 height 106
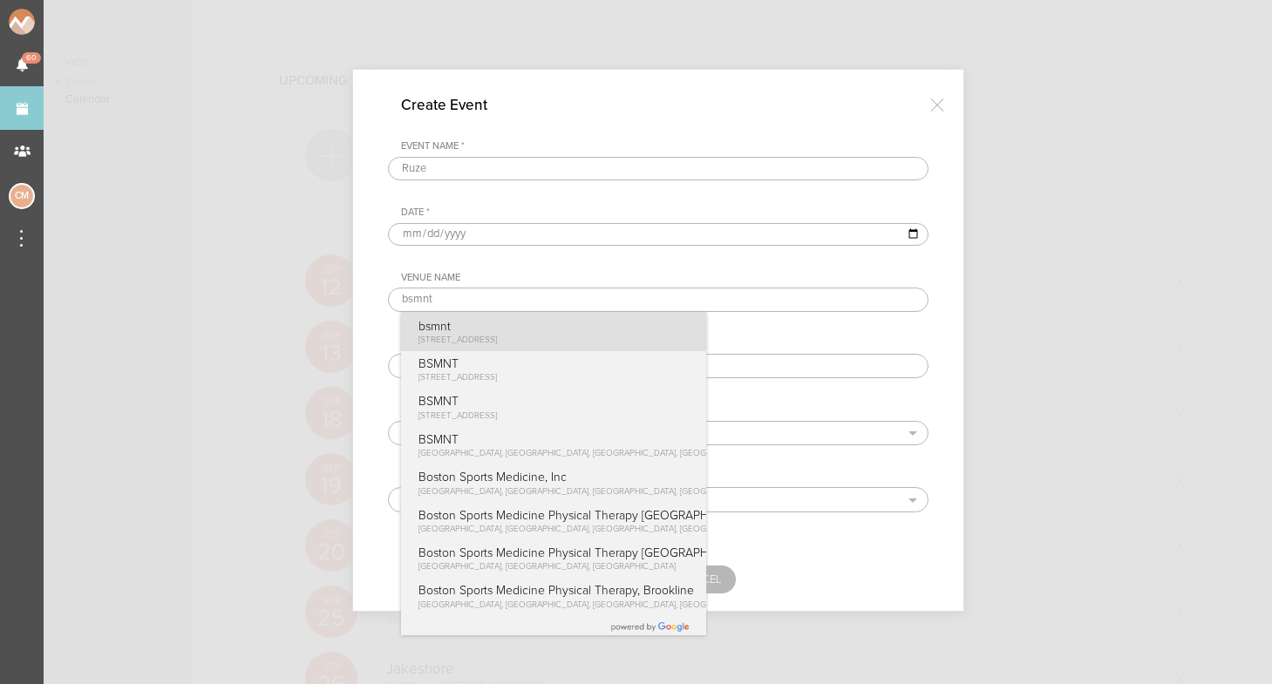
click at [453, 322] on p "bsmnt" at bounding box center [457, 326] width 79 height 15
type input "bsmnt"
type input "100 Stuart St Boston, MA"
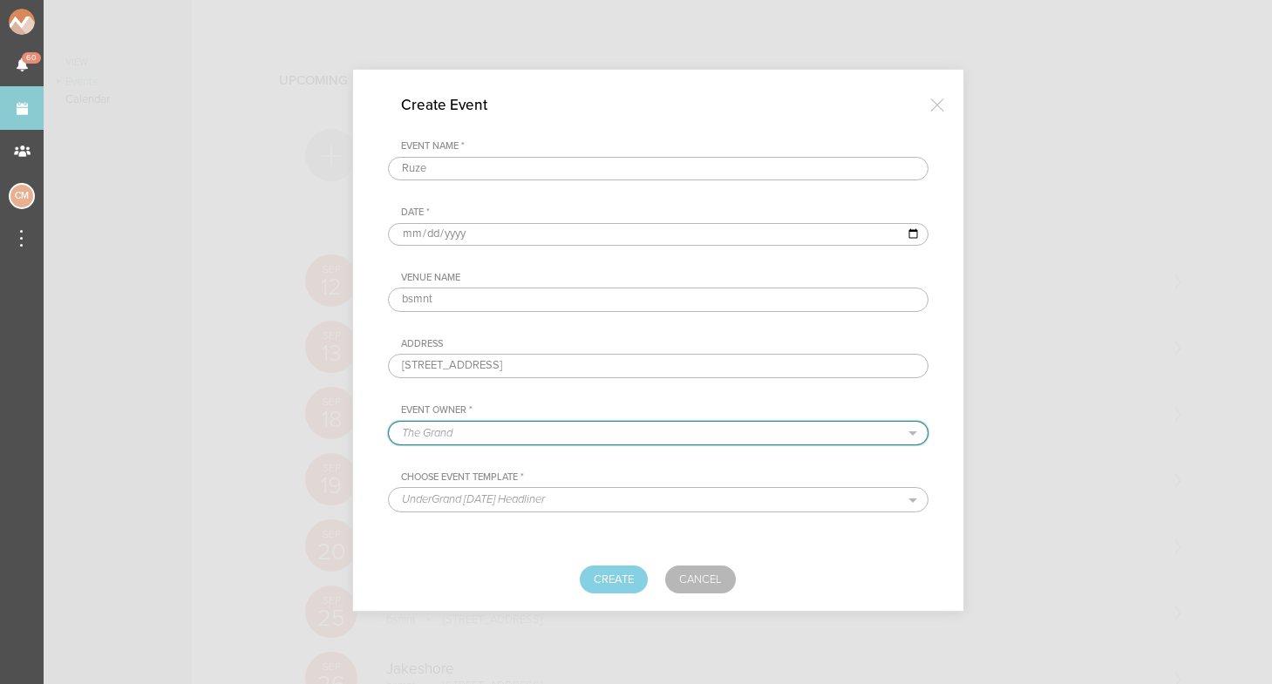
select select "1884"
select select "1615"
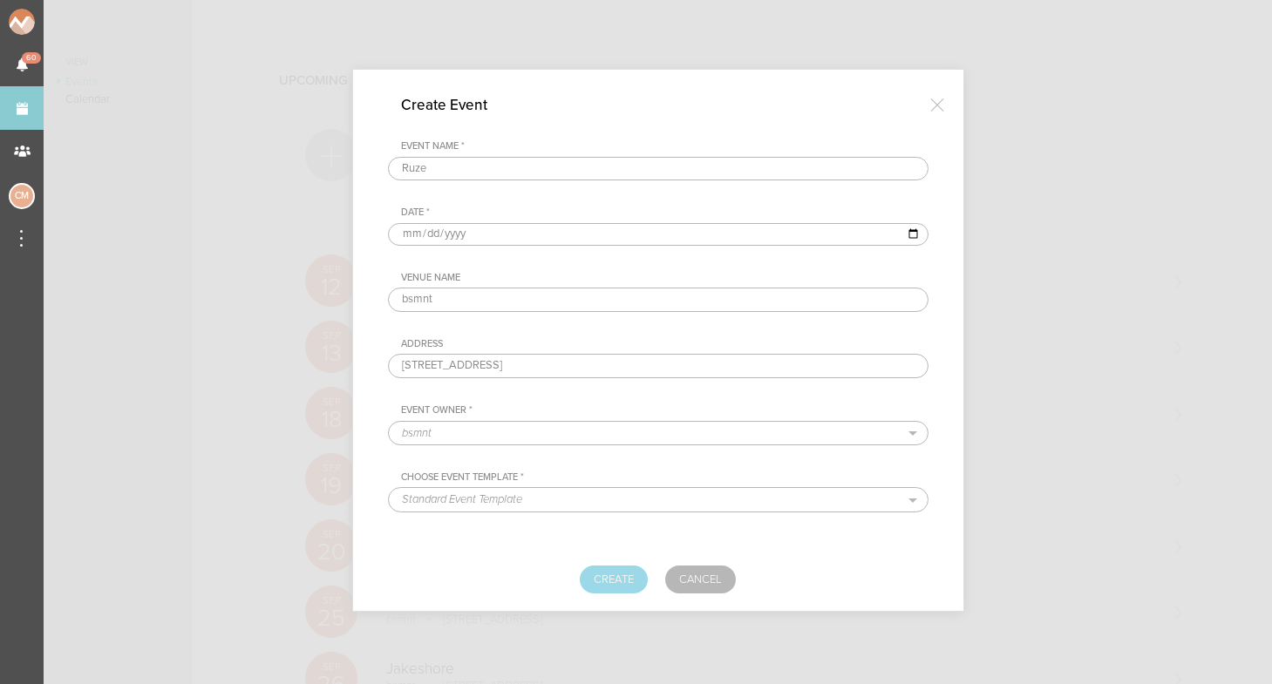
click at [628, 575] on button "Create" at bounding box center [614, 580] width 68 height 28
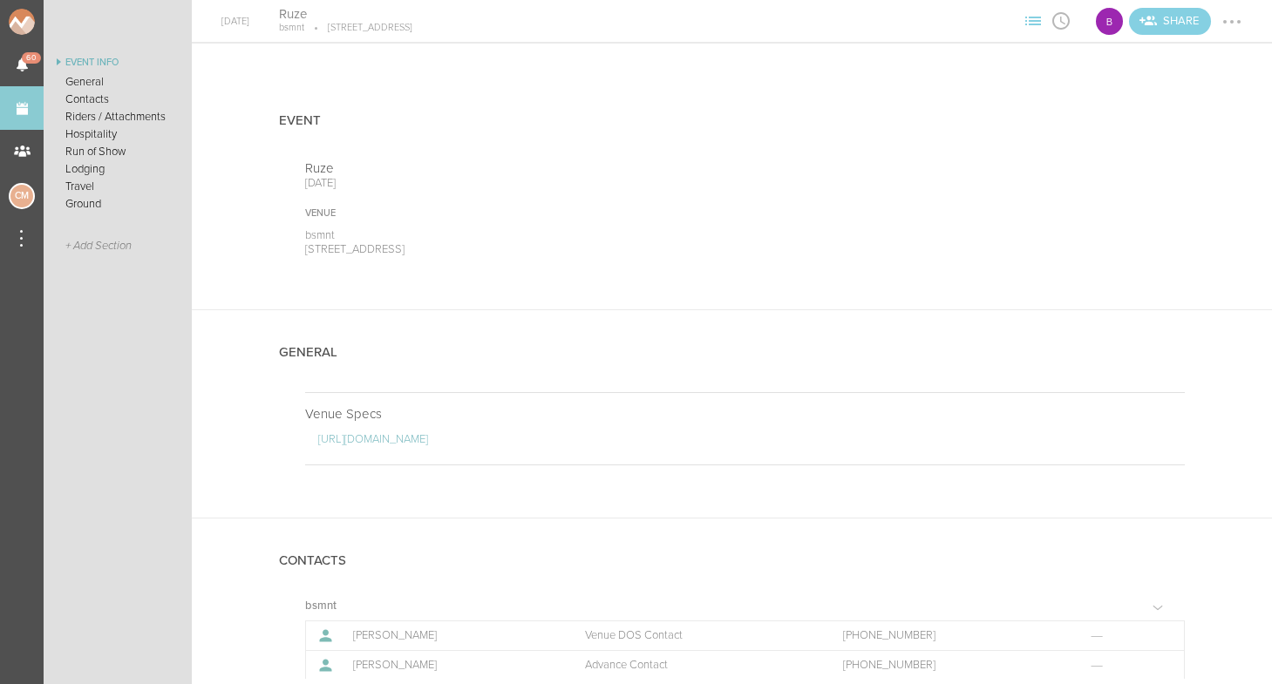
click at [31, 113] on link "Events" at bounding box center [22, 108] width 44 height 44
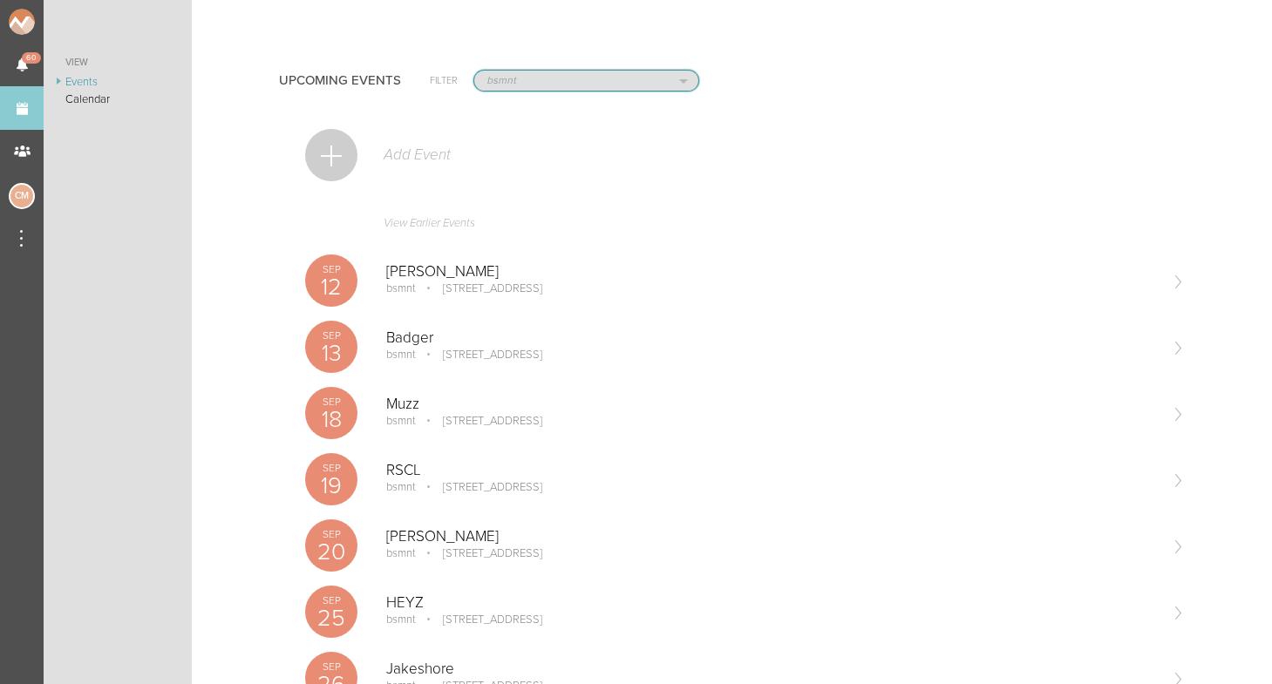
scroll to position [-1, 0]
select select "20"
click at [396, 151] on p "Add Event" at bounding box center [416, 154] width 69 height 17
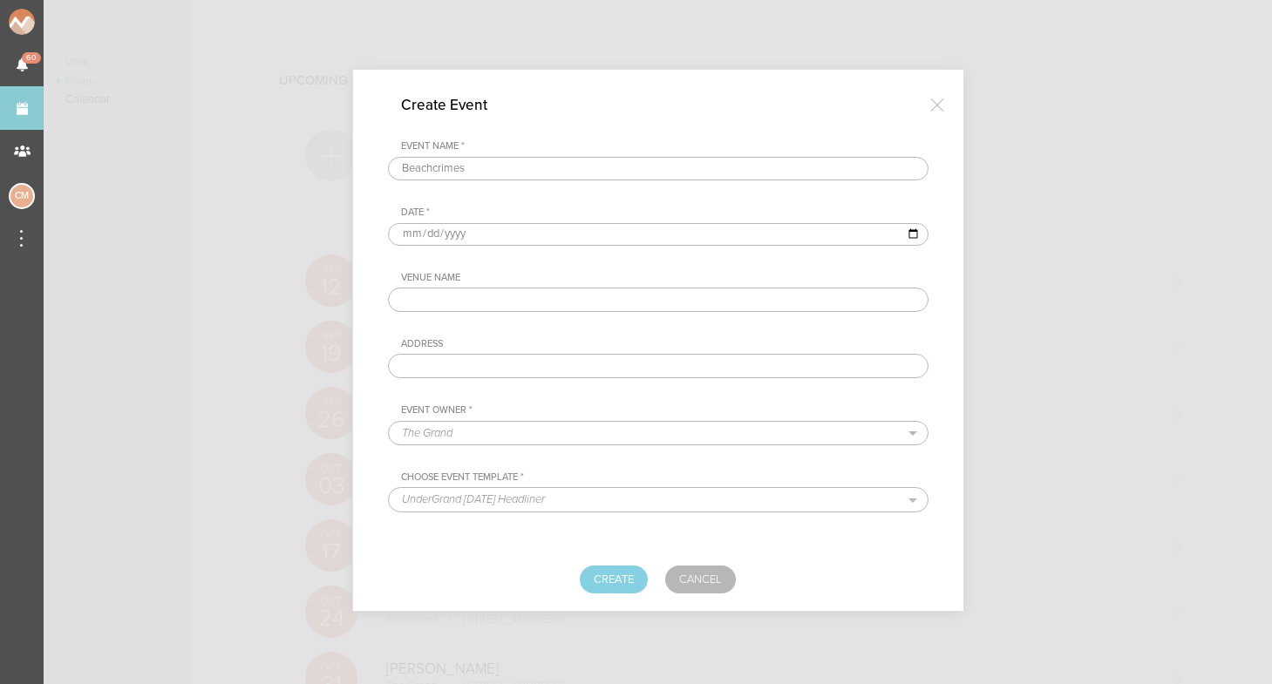
type input "Beachcrimes"
click at [405, 235] on input "date" at bounding box center [658, 234] width 541 height 23
type input "[DATE]"
click at [552, 280] on div "Venue Name" at bounding box center [664, 278] width 527 height 12
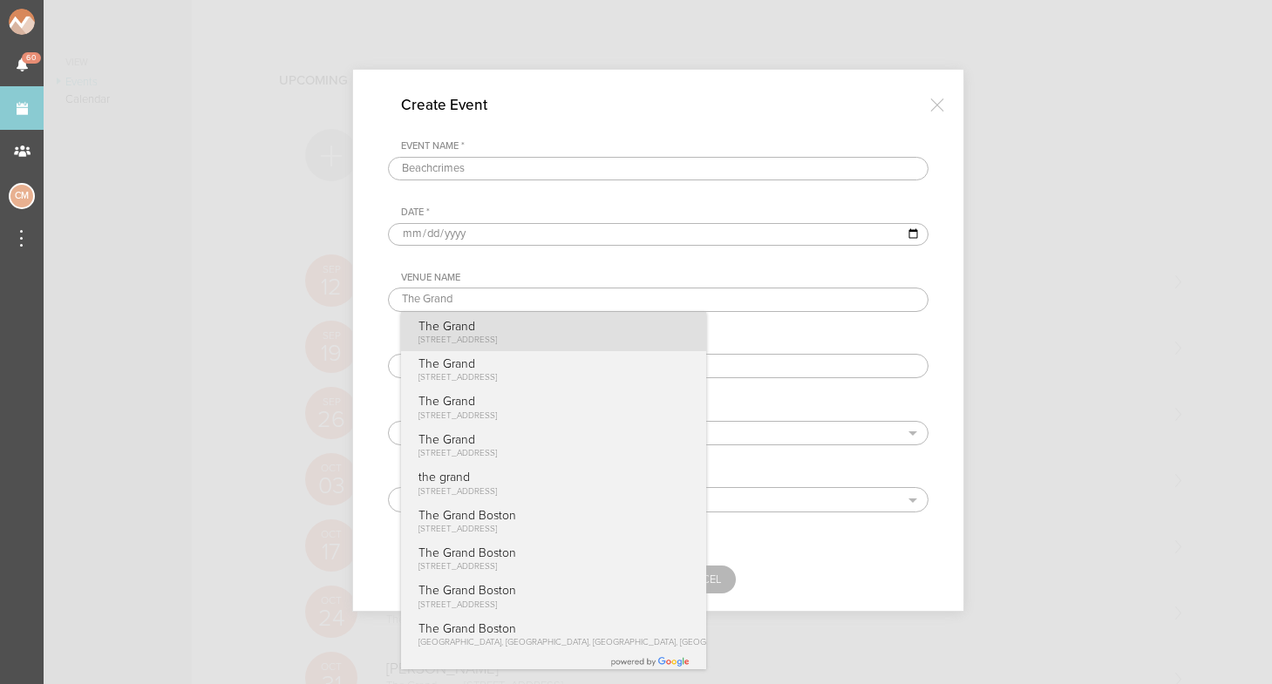
type input "The Grand"
click at [491, 334] on p "[STREET_ADDRESS]" at bounding box center [457, 340] width 79 height 12
type input "[STREET_ADDRESS]"
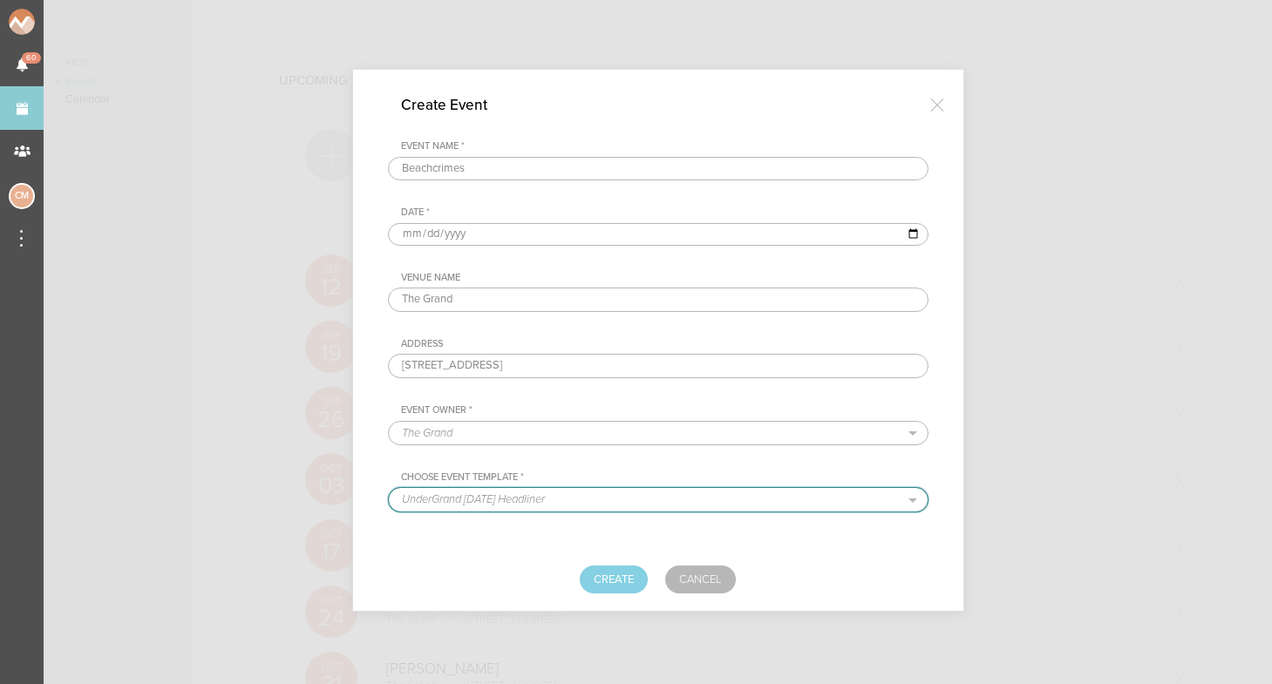
select select "887"
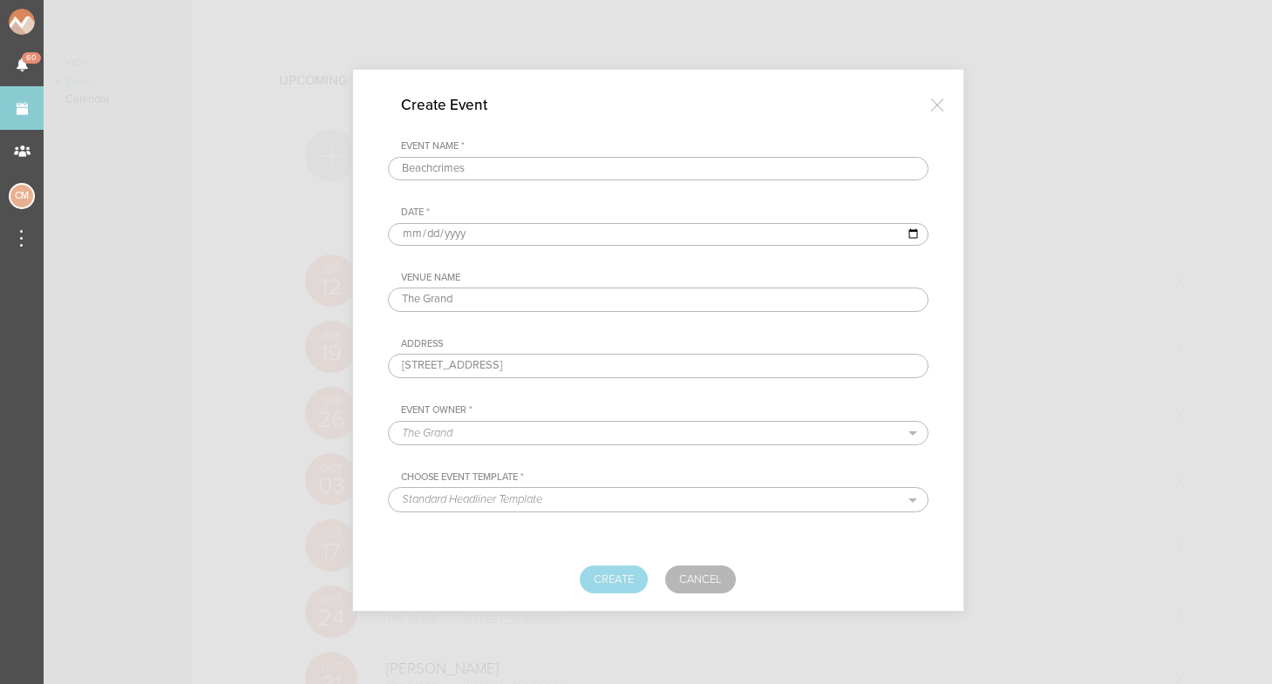
click at [615, 570] on button "Create" at bounding box center [614, 580] width 68 height 28
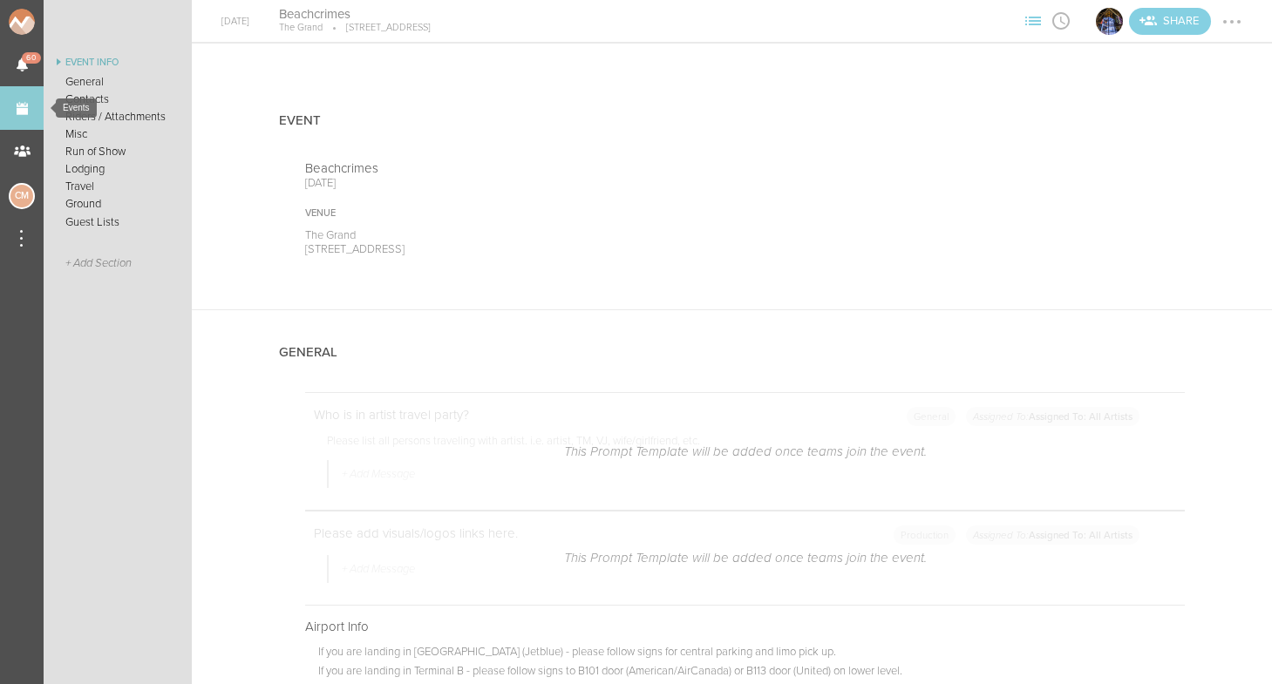
click at [24, 112] on link "Events" at bounding box center [22, 108] width 44 height 44
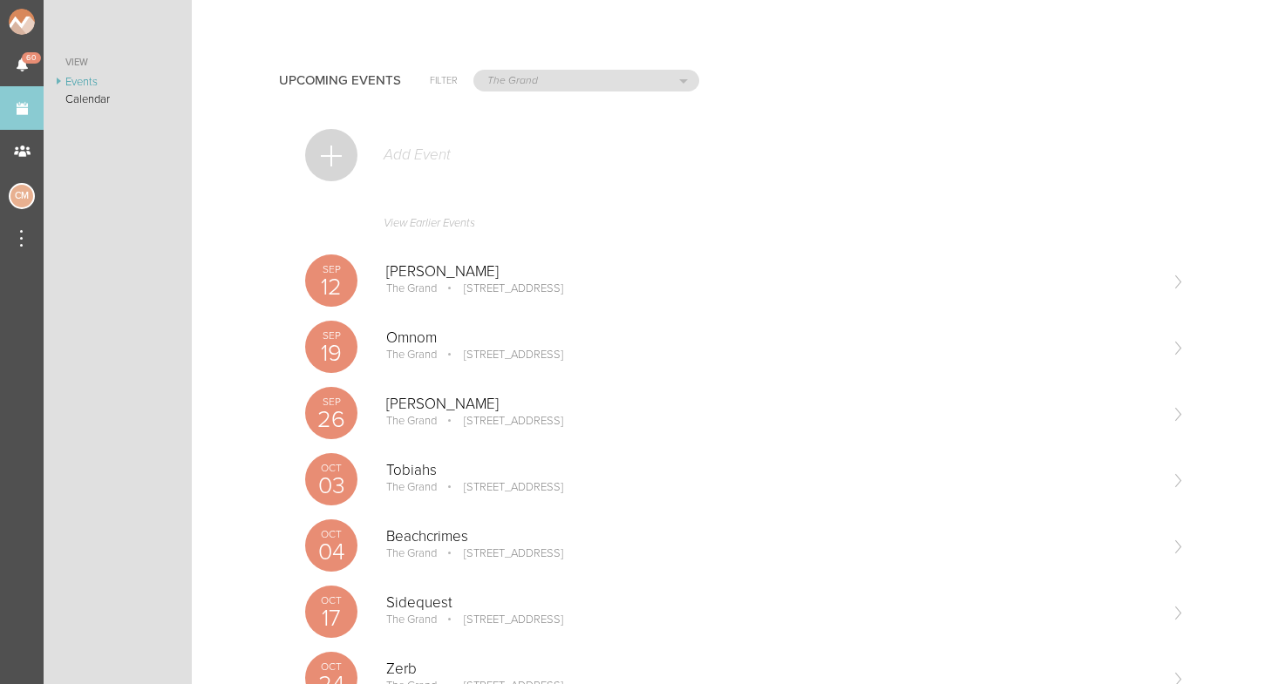
click at [366, 150] on div "Add Event" at bounding box center [745, 164] width 880 height 85
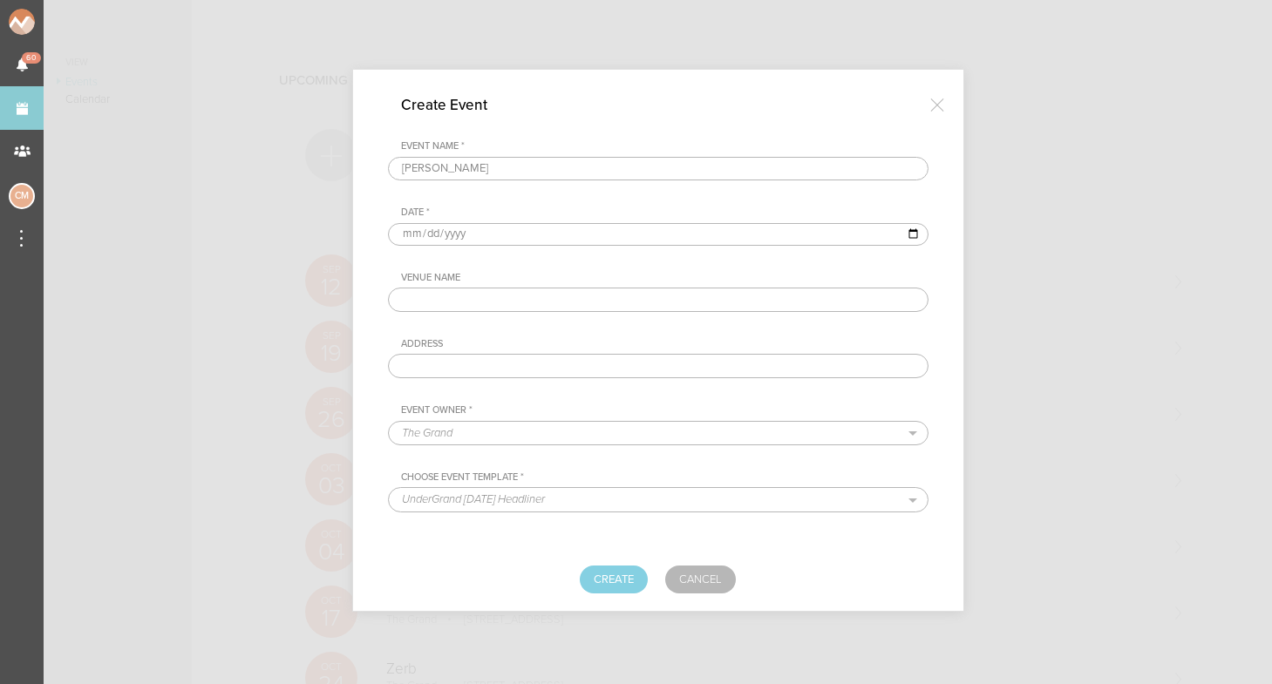
type input "Dillon Francis"
click at [415, 229] on input "date" at bounding box center [658, 234] width 541 height 23
type input "2025-10-10"
click at [538, 267] on div "Event Name * Dillon Francis Date * 2025-10-10 Venue Name Address Event Owner * …" at bounding box center [658, 292] width 541 height 305
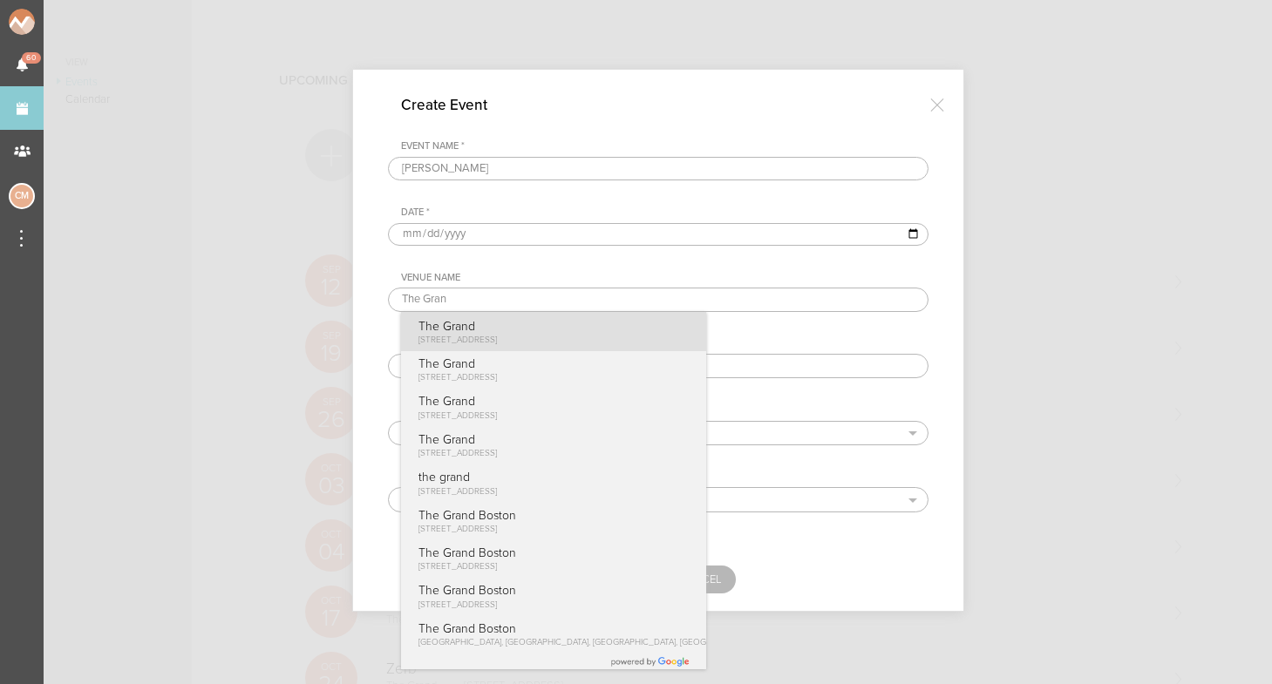
click at [488, 321] on p "The Grand" at bounding box center [457, 326] width 79 height 15
type input "The Grand"
type input "58 Seaport Blvd #300, Boston, MA 02210"
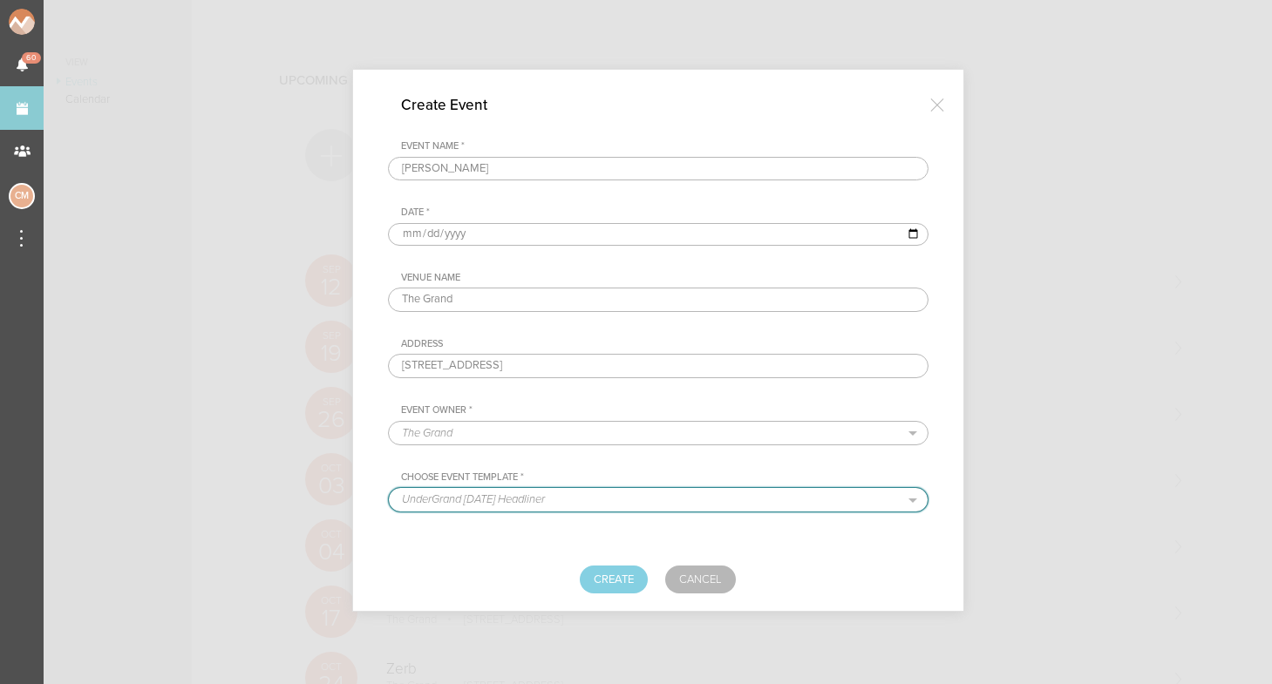
select select "887"
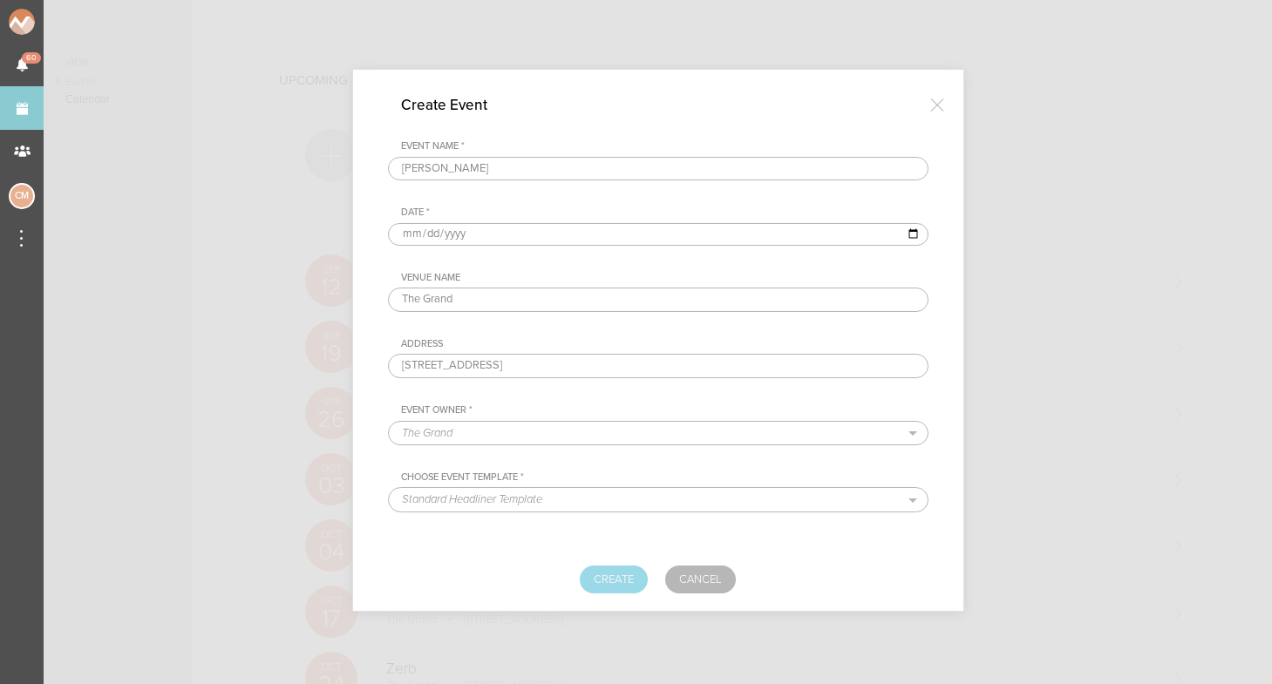
click at [625, 579] on button "Create" at bounding box center [614, 580] width 68 height 28
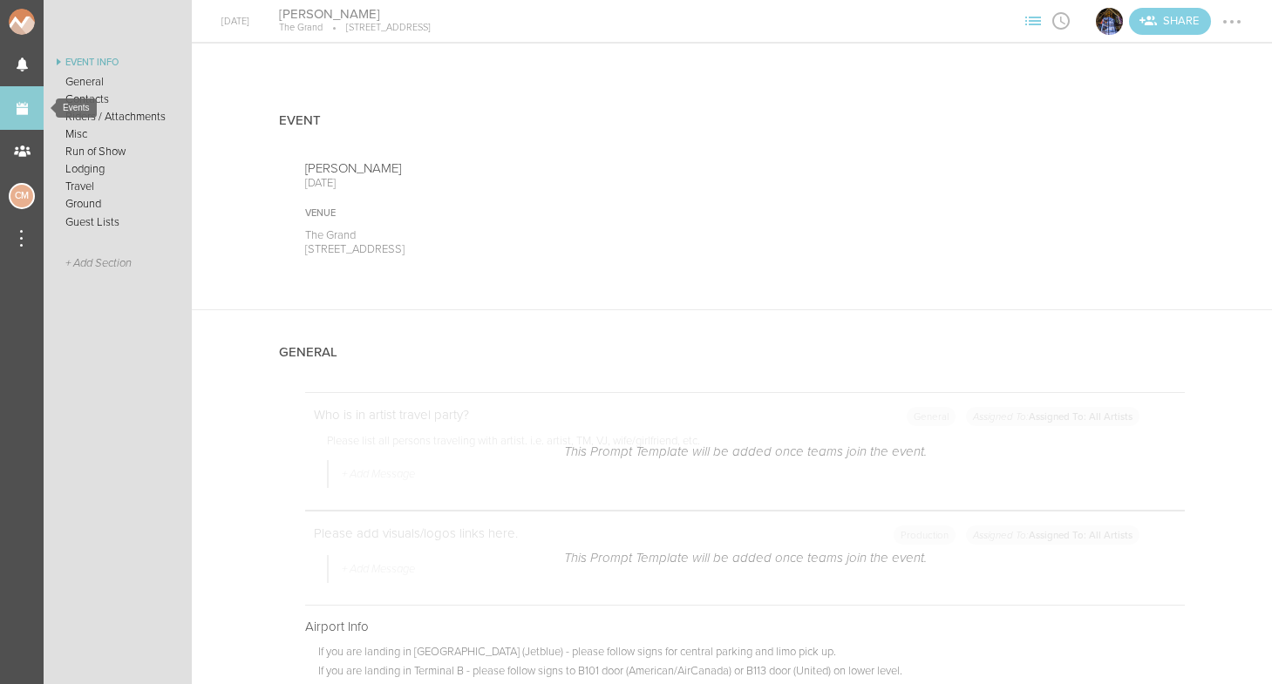
click at [37, 106] on link "Events" at bounding box center [22, 108] width 44 height 44
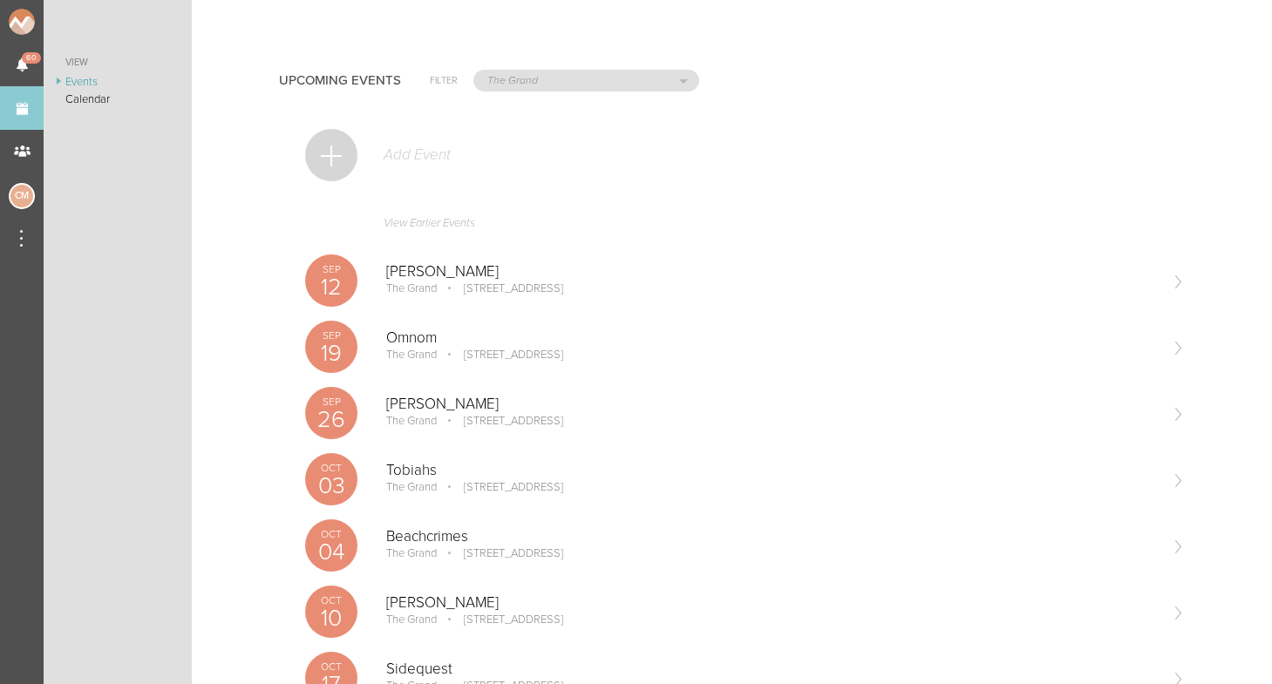
scroll to position [-1, 0]
click at [358, 149] on div "Add Event" at bounding box center [745, 164] width 880 height 85
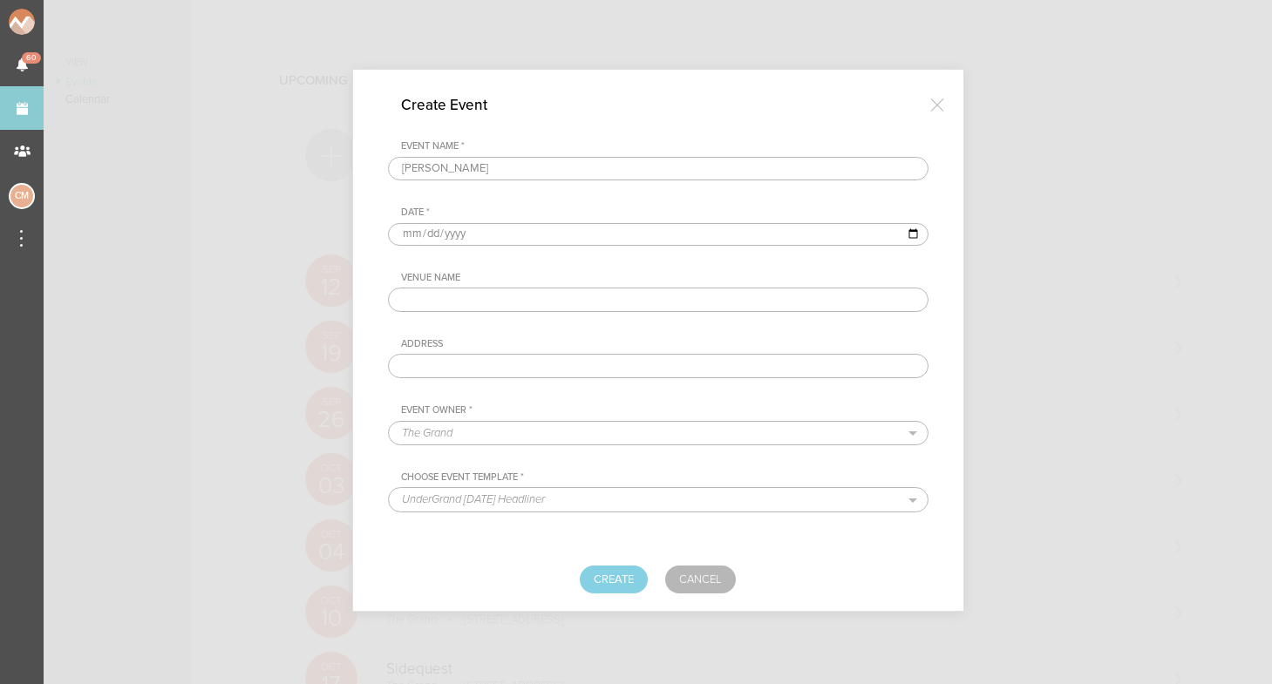
type input "[PERSON_NAME]"
click at [410, 234] on input "date" at bounding box center [658, 234] width 541 height 23
type input "[DATE]"
click at [586, 328] on div "Venue Name Address" at bounding box center [658, 325] width 541 height 106
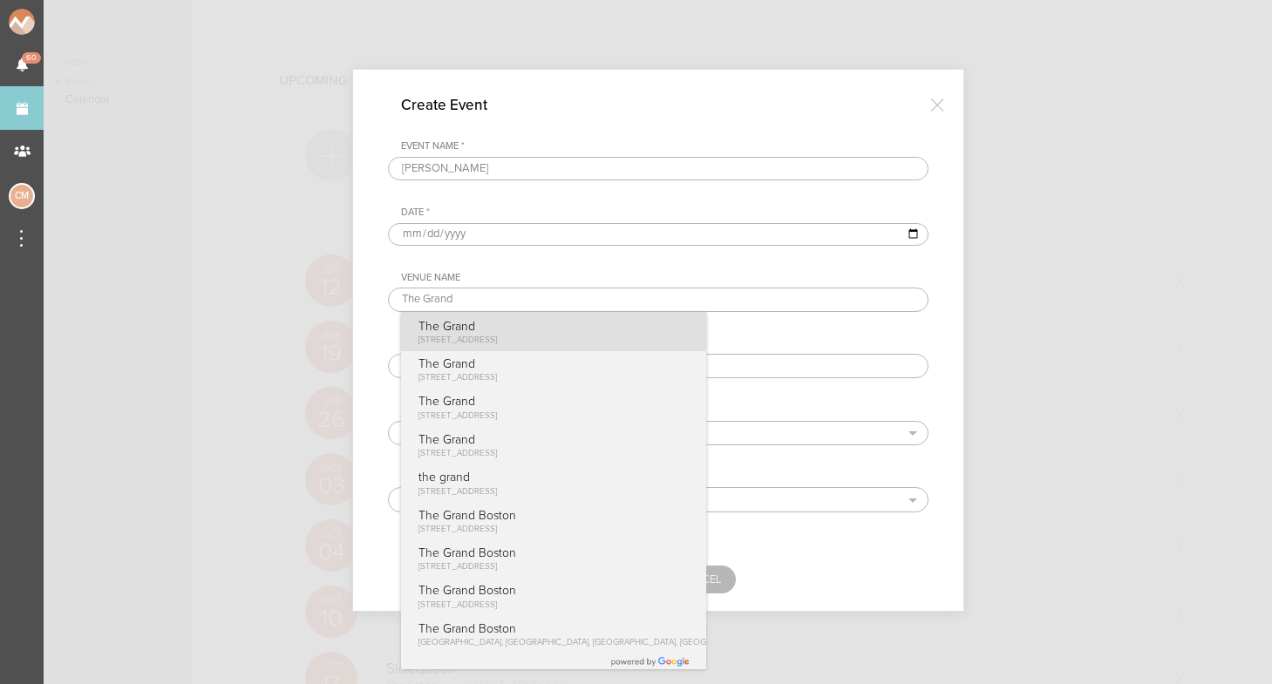
type input "The Grand"
click at [454, 338] on span "[STREET_ADDRESS]" at bounding box center [457, 340] width 78 height 10
type input "[STREET_ADDRESS]"
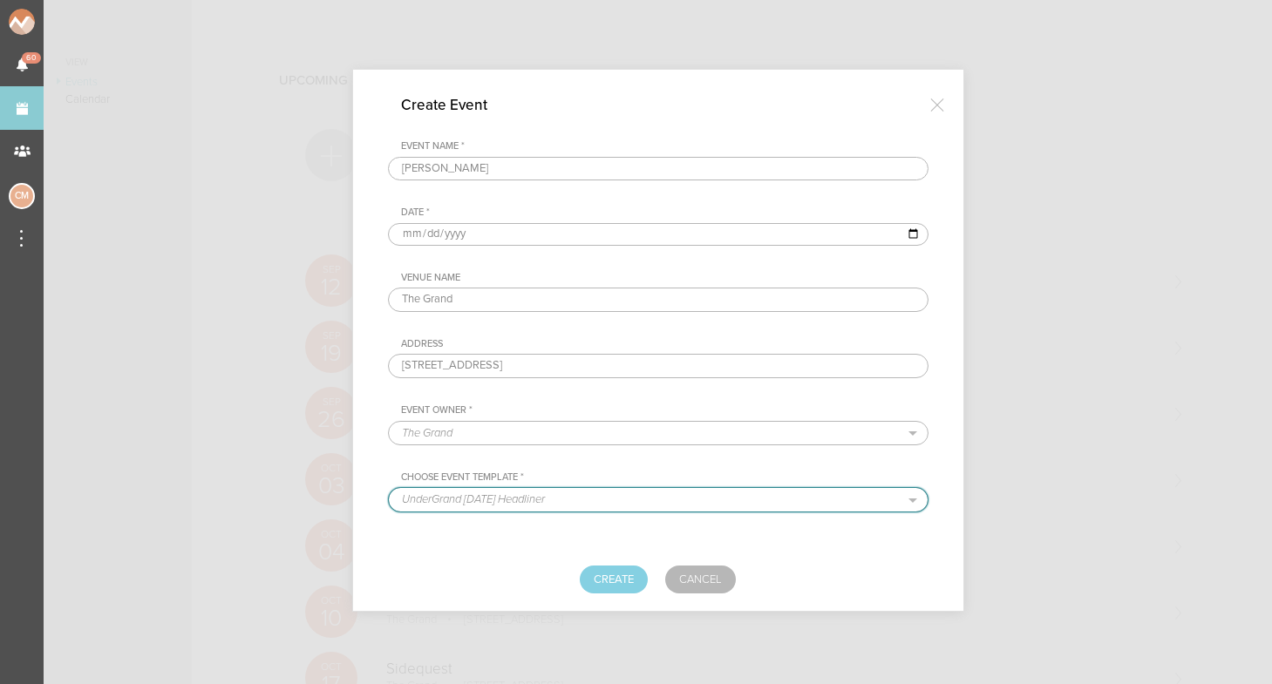
select select "887"
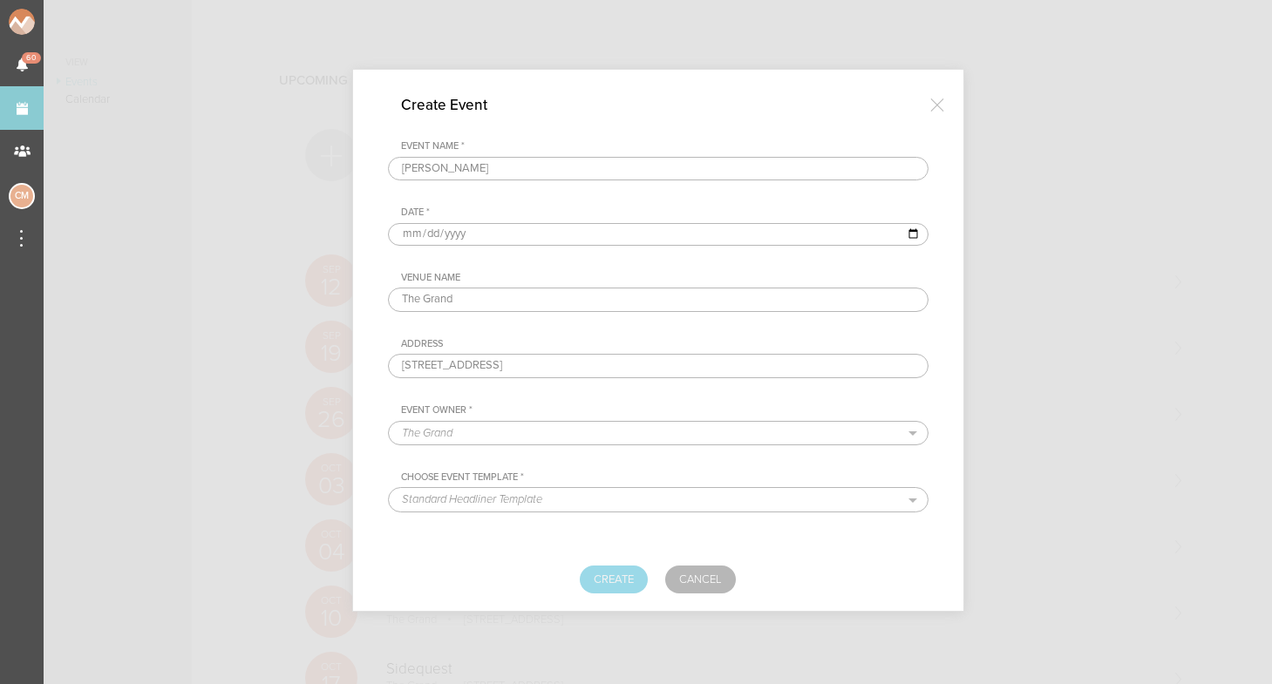
click at [616, 589] on button "Create" at bounding box center [614, 580] width 68 height 28
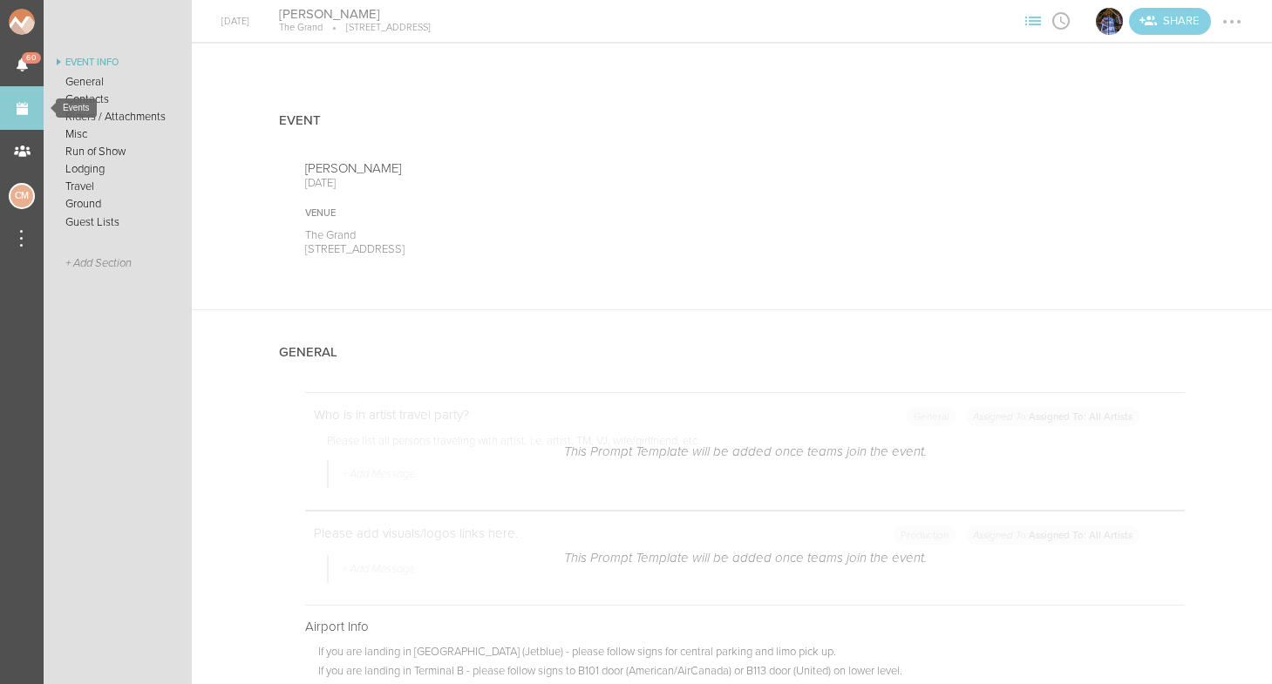
click at [30, 107] on link "Events" at bounding box center [22, 108] width 44 height 44
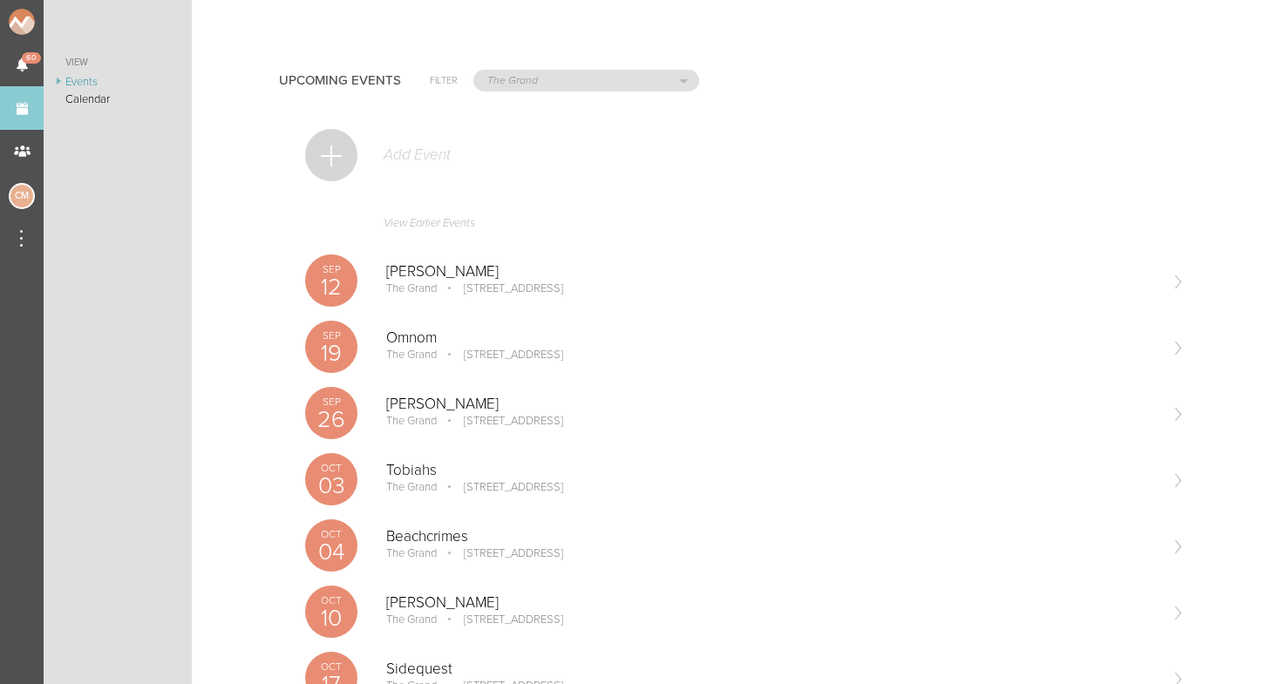
click at [350, 154] on div at bounding box center [331, 155] width 52 height 52
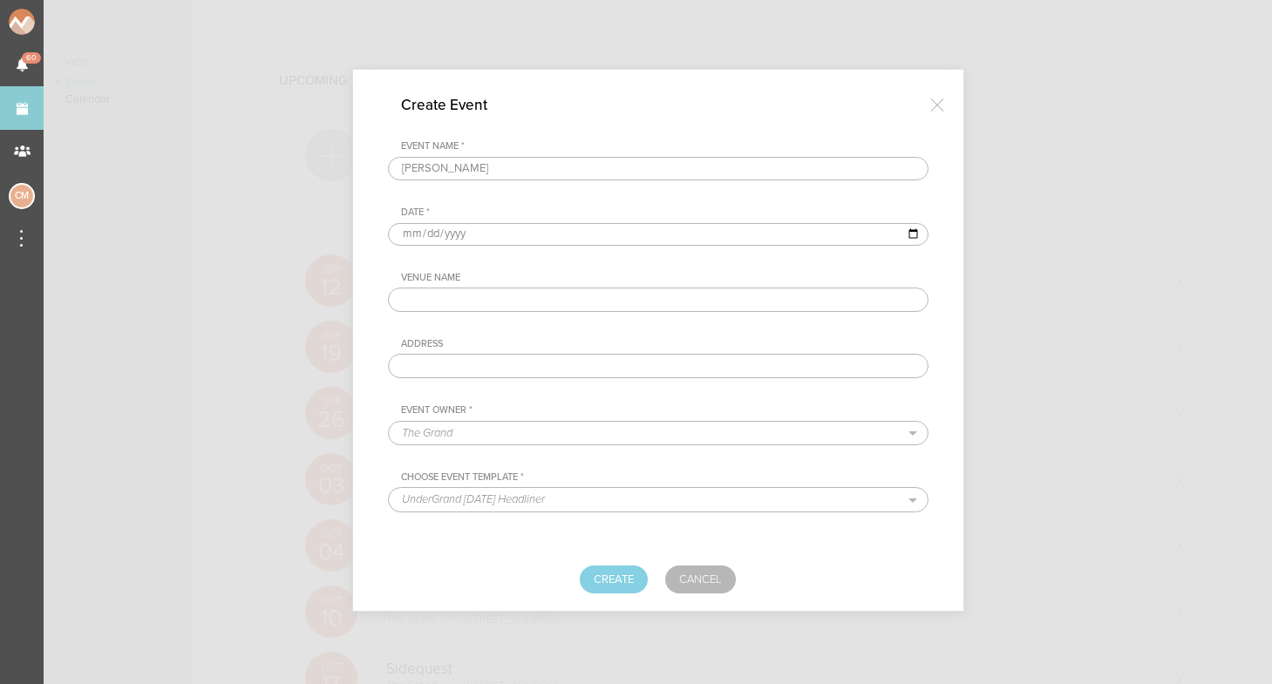
type input "Sigala"
click at [413, 234] on input "date" at bounding box center [658, 234] width 541 height 23
type input "2025-11-08"
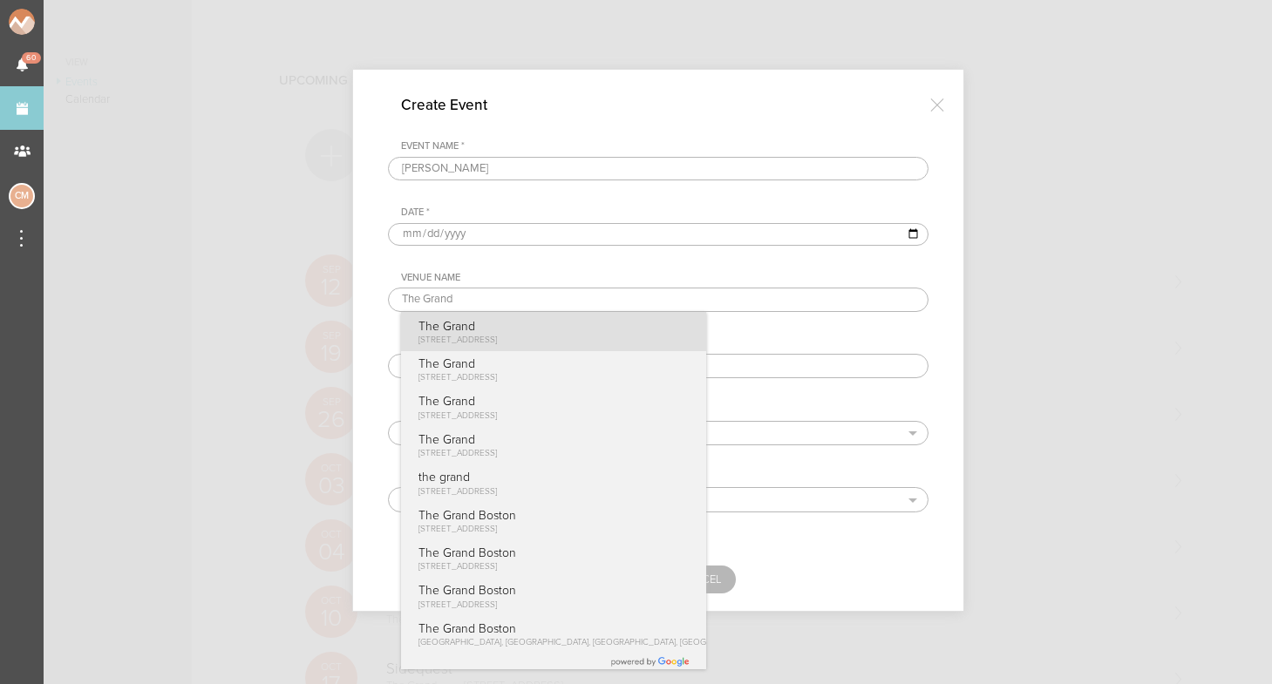
type input "The Grand"
click at [497, 335] on span "[STREET_ADDRESS]" at bounding box center [457, 340] width 78 height 10
type input "[STREET_ADDRESS]"
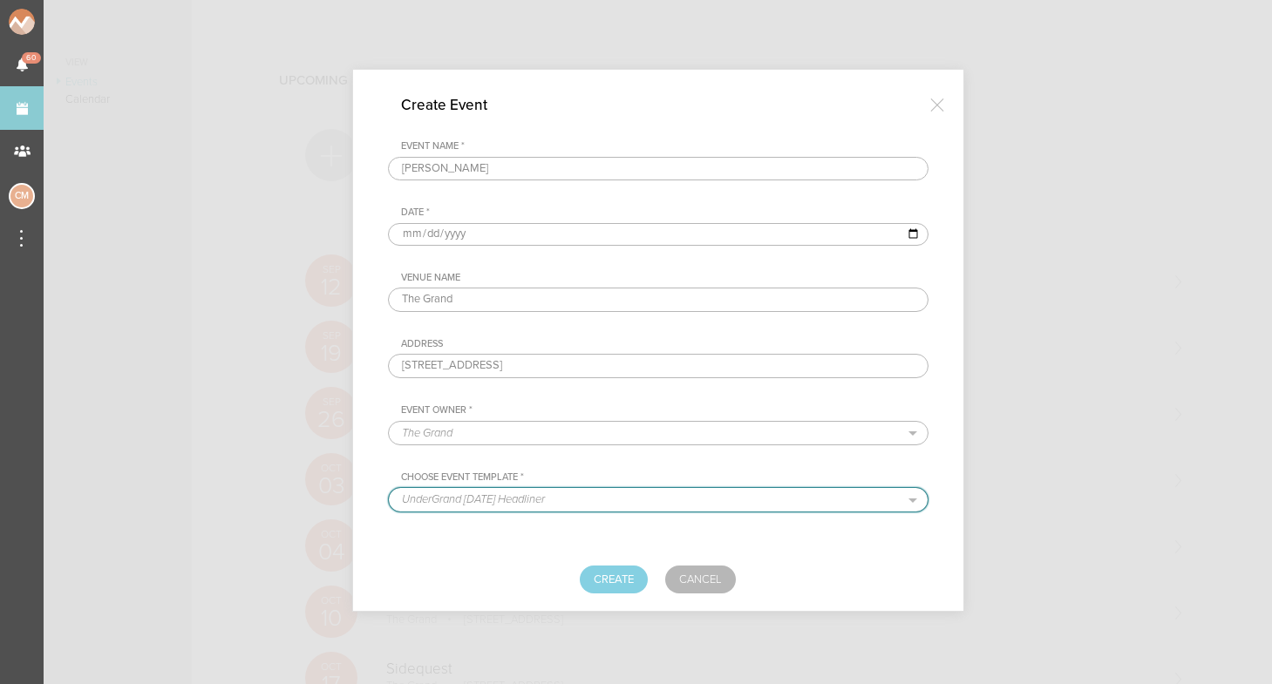
select select "887"
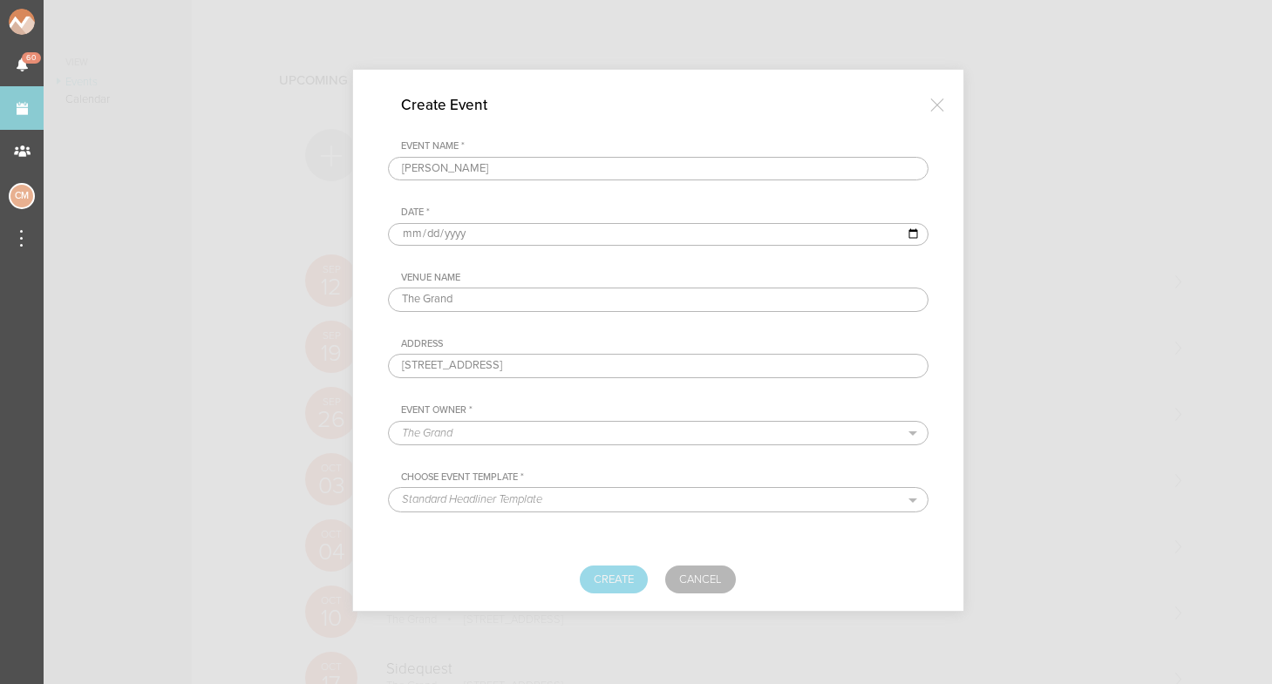
click at [618, 588] on button "Create" at bounding box center [614, 580] width 68 height 28
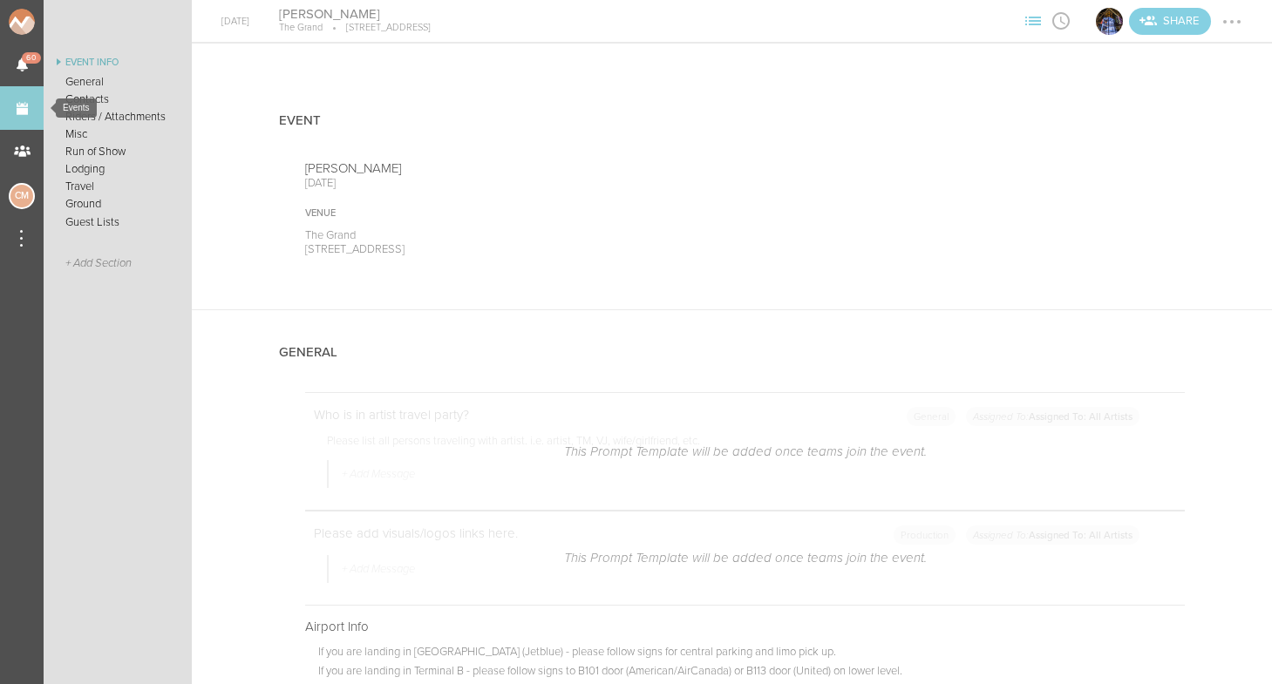
click at [10, 113] on link "Events" at bounding box center [22, 108] width 44 height 44
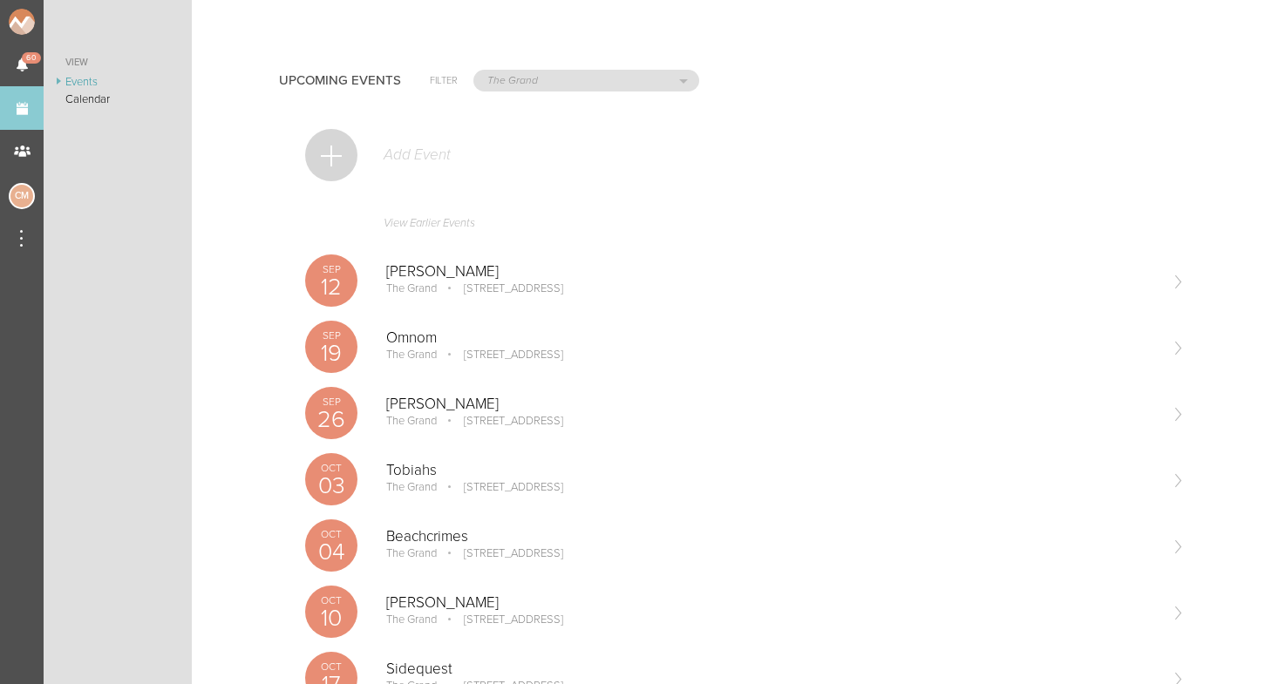
scroll to position [-2, 0]
click at [358, 138] on div "Add Event" at bounding box center [745, 164] width 880 height 85
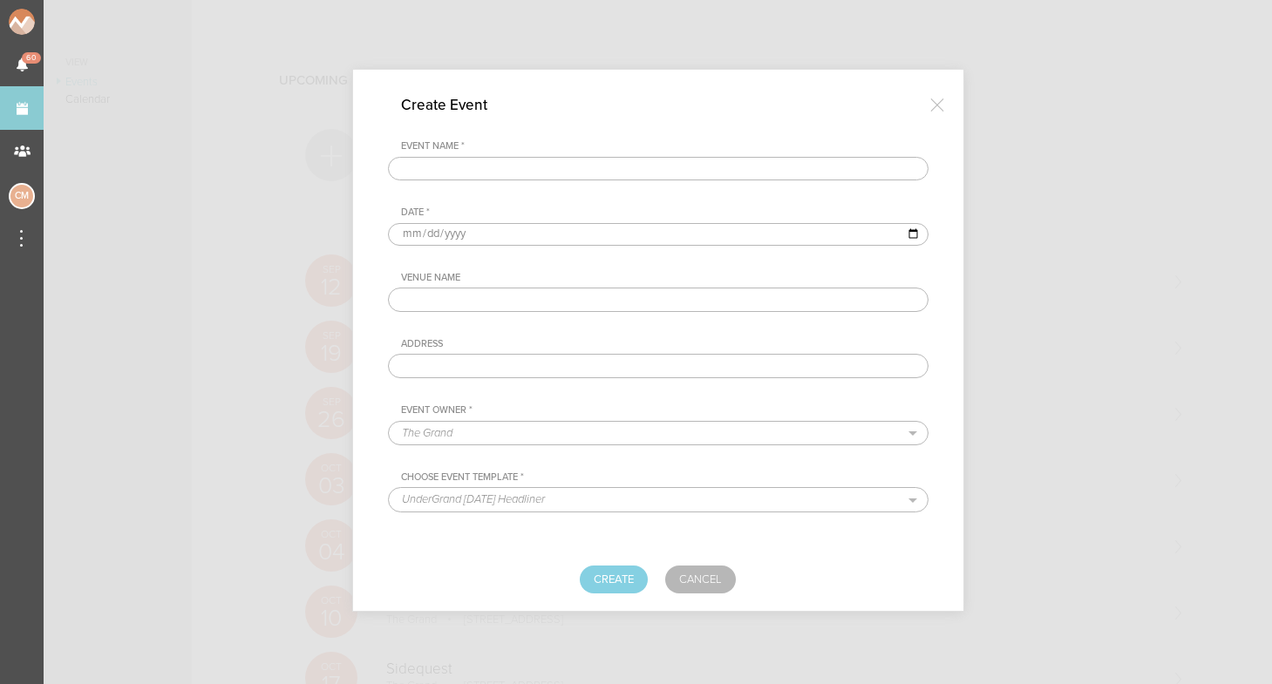
click at [330, 150] on div at bounding box center [636, 342] width 1272 height 684
type input "[PERSON_NAME] Brothers"
click at [409, 232] on input "date" at bounding box center [658, 234] width 541 height 23
type input "2025-11-22"
click at [593, 334] on div "Venue Name Address" at bounding box center [658, 325] width 541 height 106
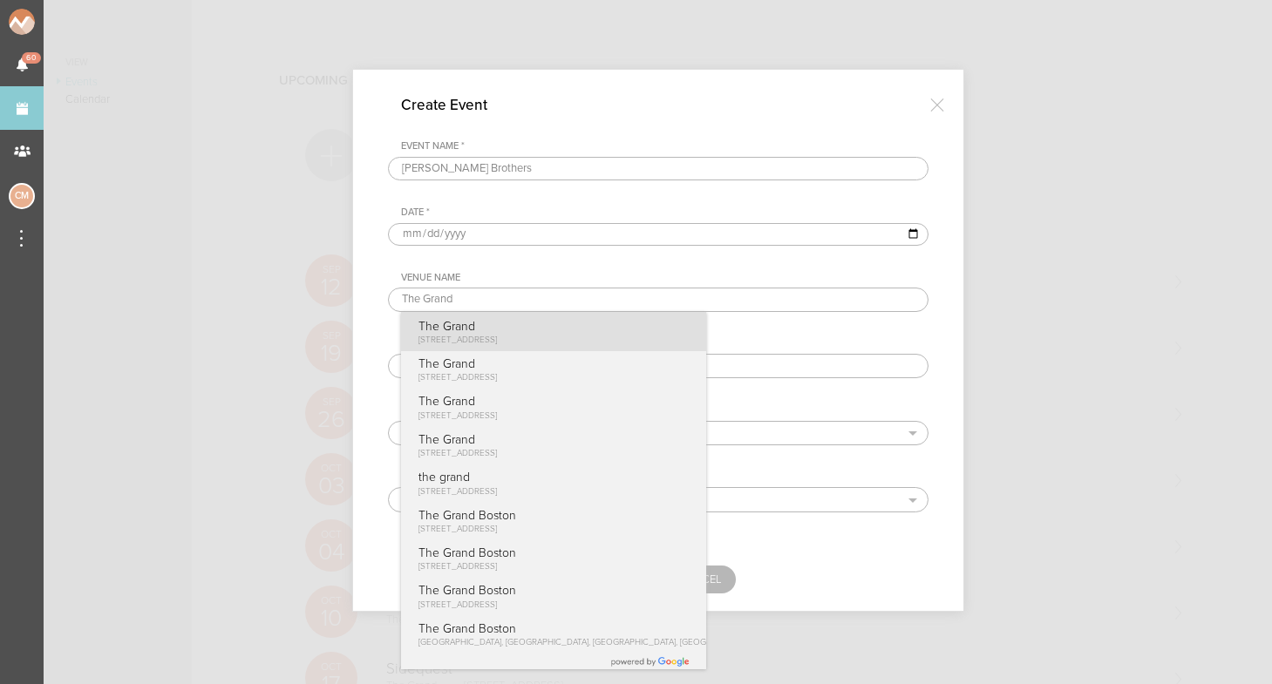
type input "The Grand"
click at [498, 328] on p "The Grand" at bounding box center [457, 326] width 79 height 15
type input "[STREET_ADDRESS]"
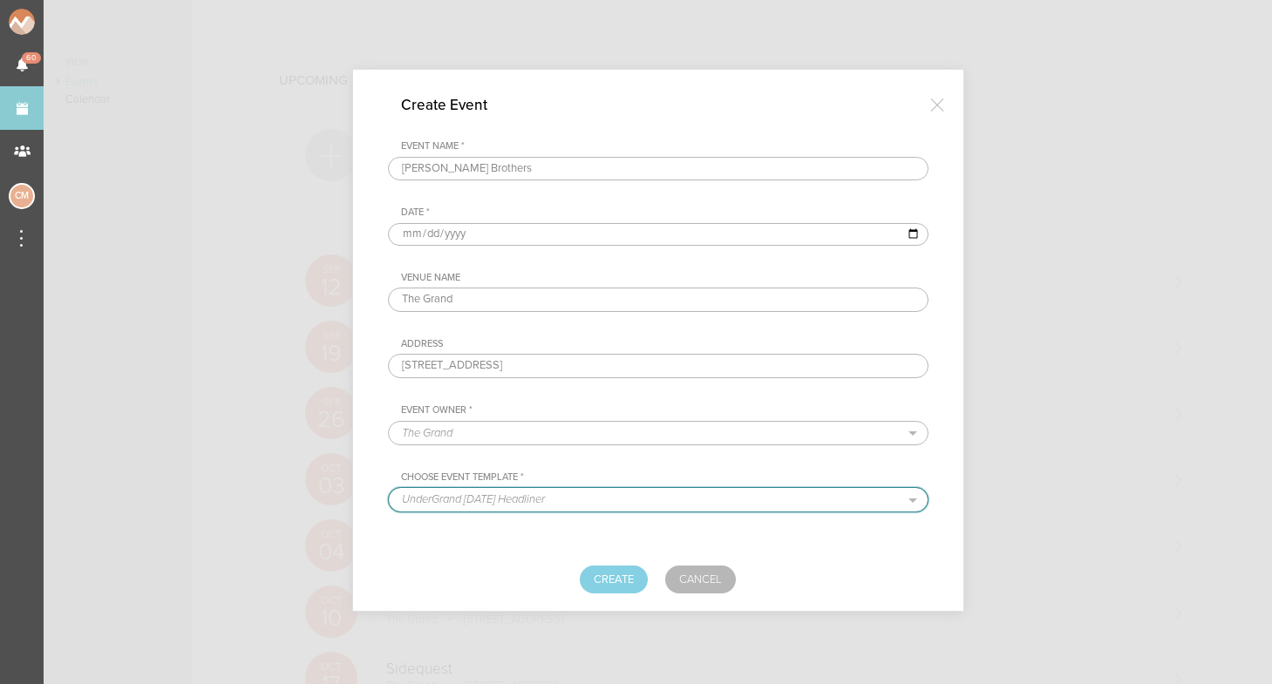
select select "887"
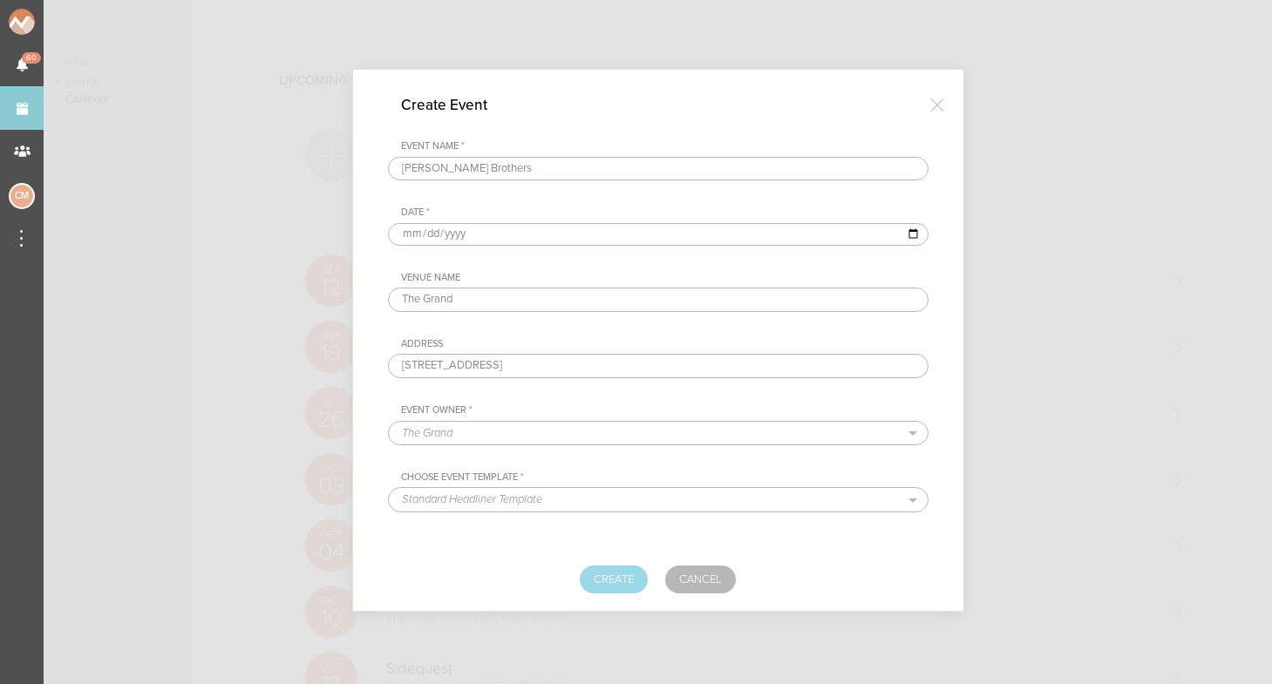
click at [625, 578] on button "Create" at bounding box center [614, 580] width 68 height 28
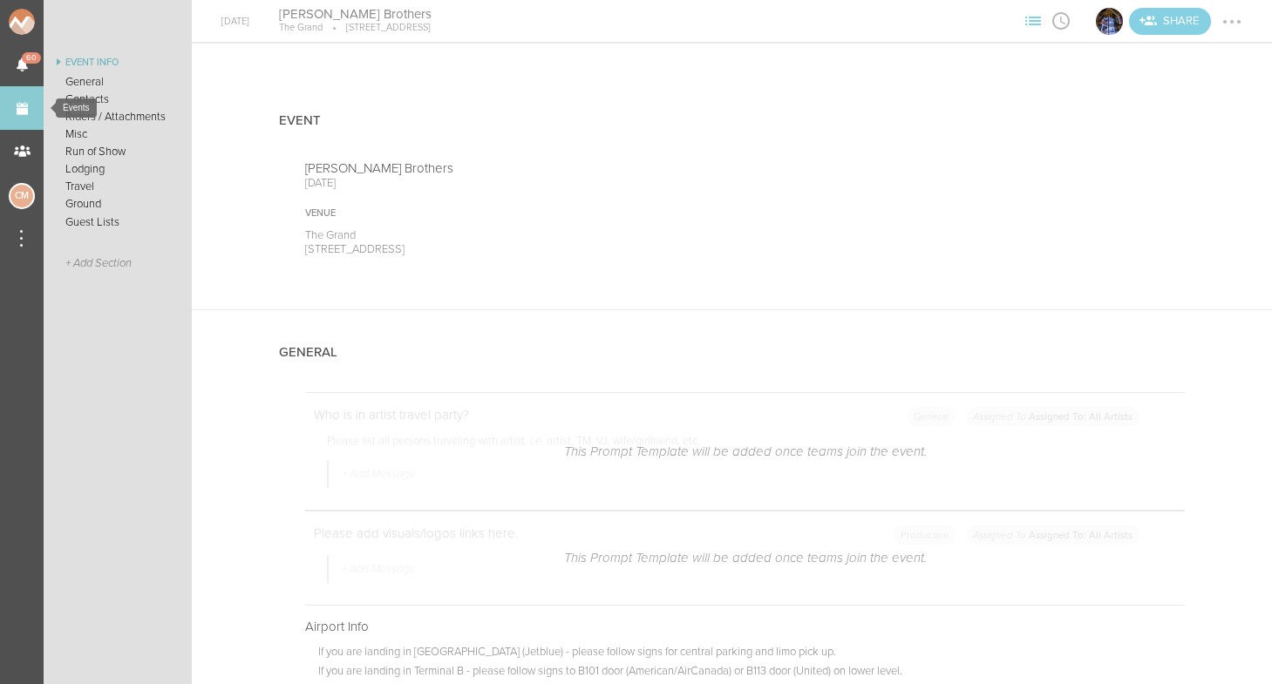
click at [8, 106] on link "Events" at bounding box center [22, 108] width 44 height 44
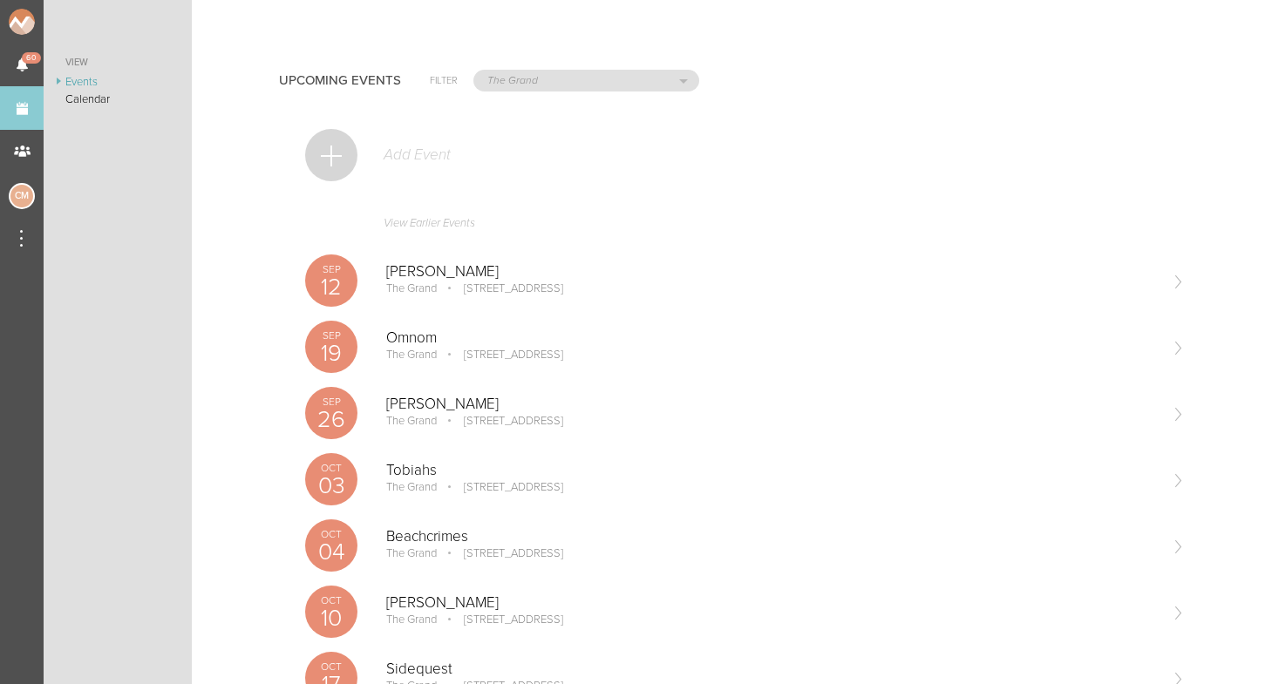
scroll to position [-1, 0]
click at [338, 136] on div at bounding box center [331, 155] width 52 height 52
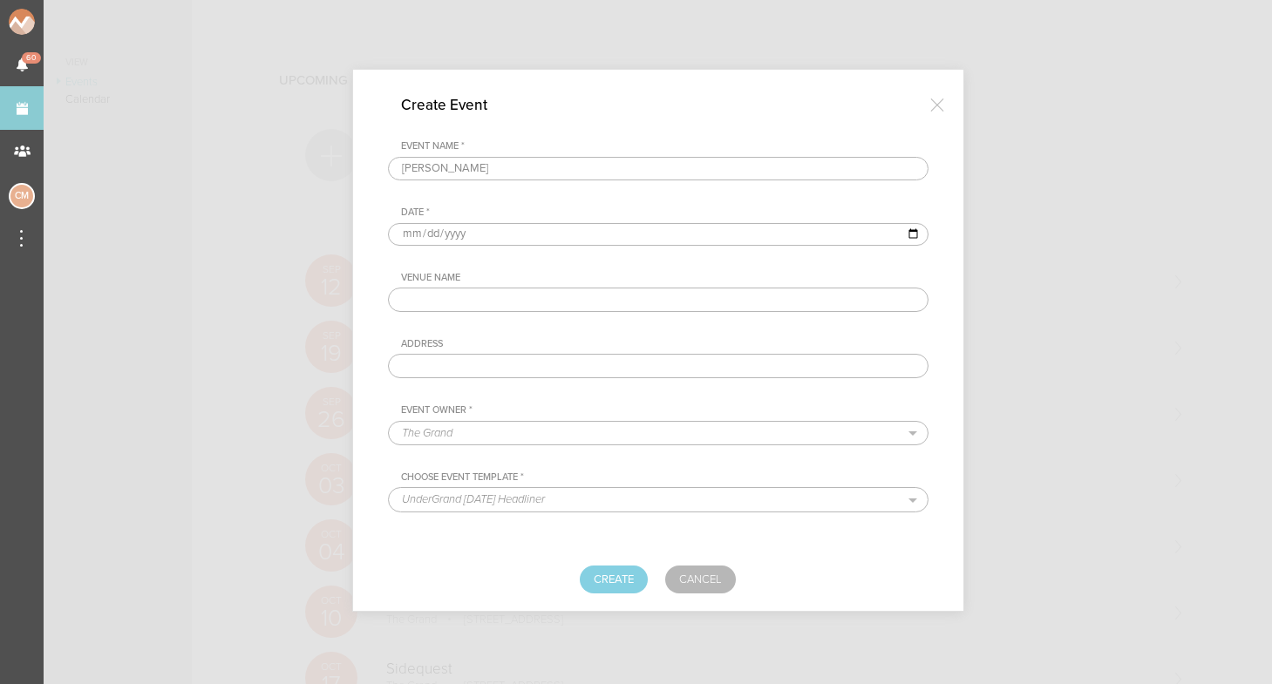
type input "[PERSON_NAME]"
click at [410, 225] on input "date" at bounding box center [658, 234] width 541 height 23
type input "2025-12-19"
click at [621, 345] on div "Address" at bounding box center [664, 344] width 527 height 12
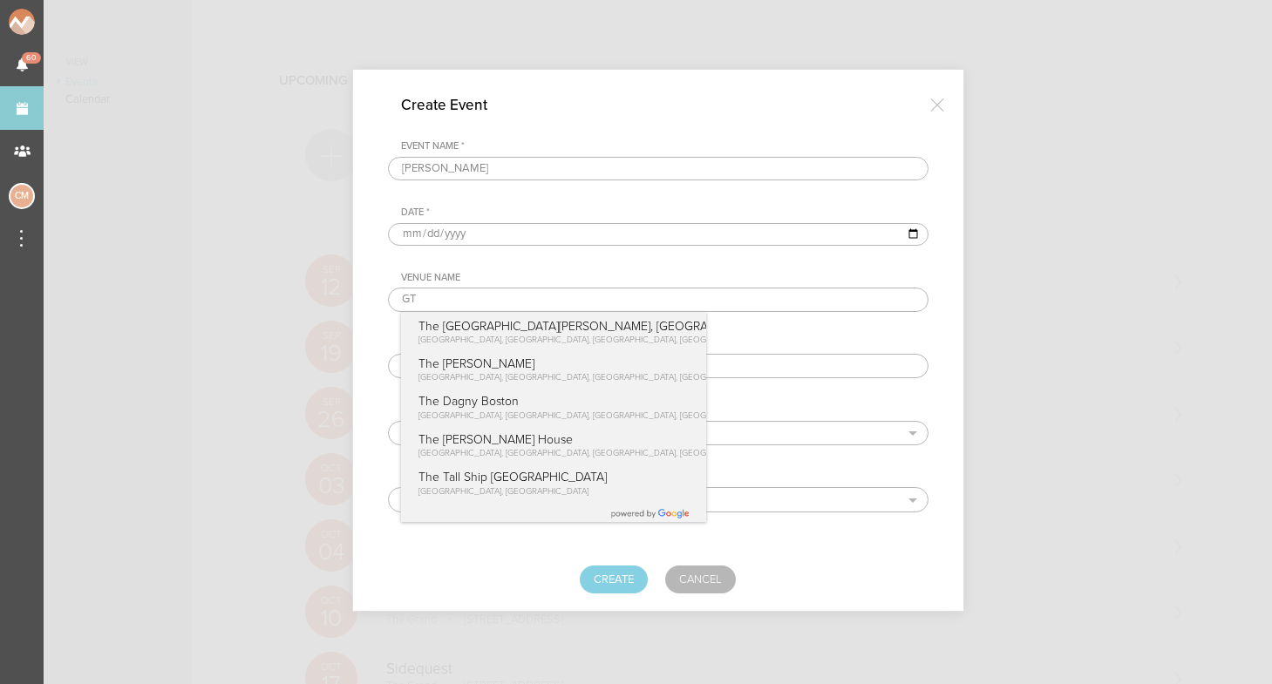
type input "G"
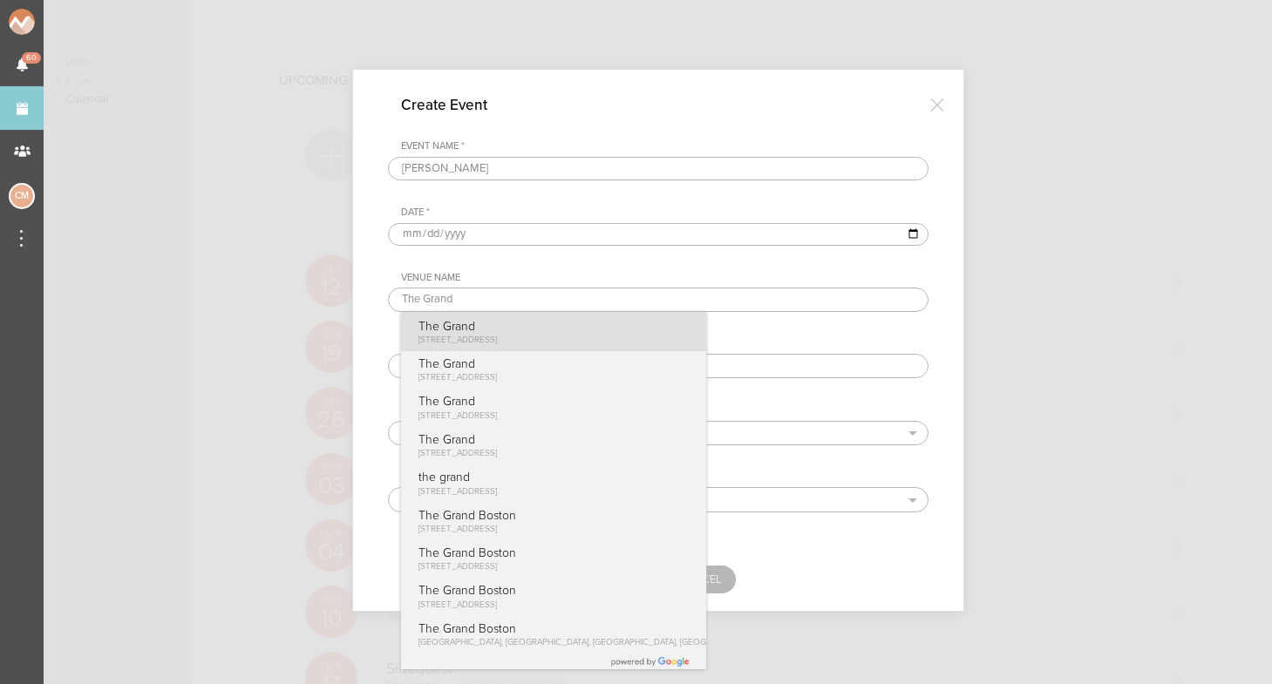
type input "The Grand"
click at [498, 333] on p "The Grand" at bounding box center [457, 326] width 79 height 15
type input "58 Seaport Blvd #300, Boston, MA 02210"
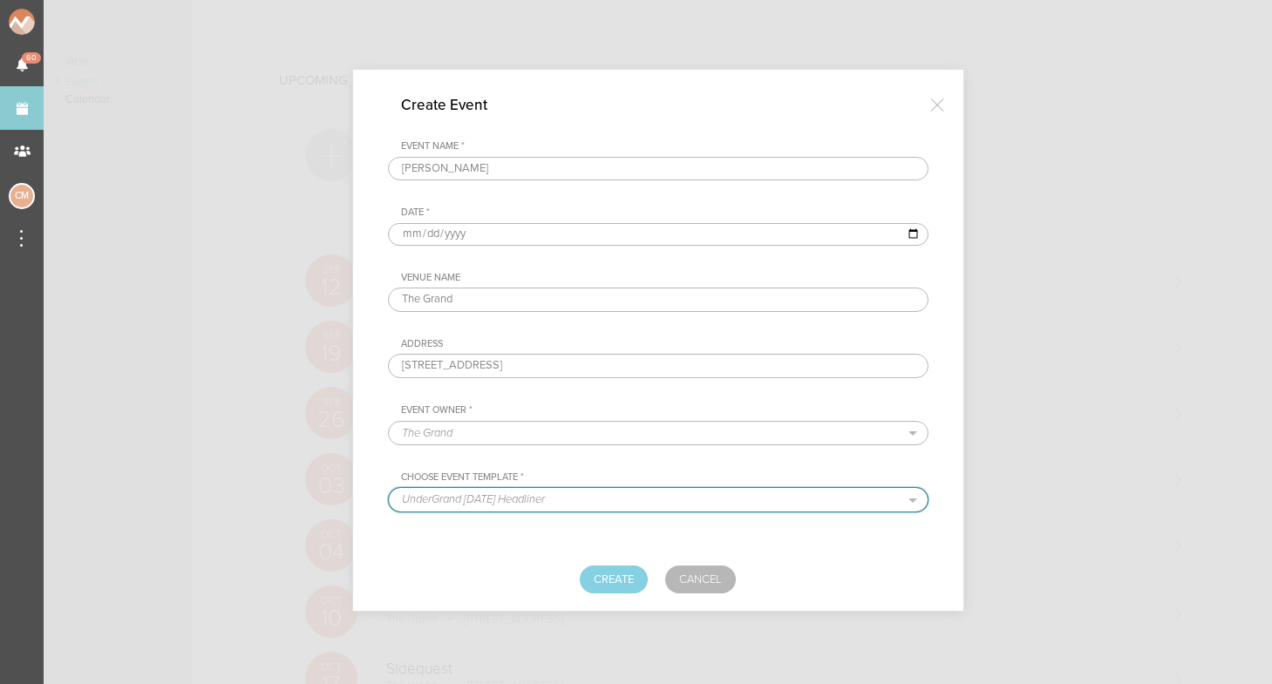
select select "887"
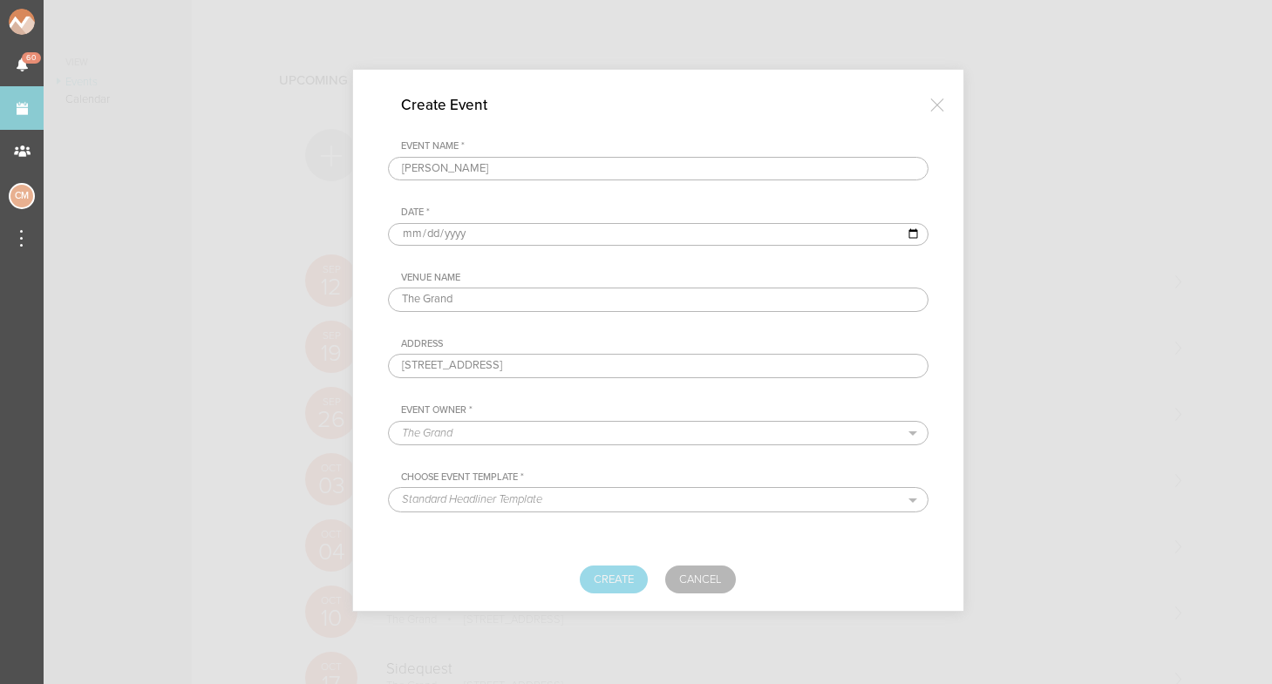
click at [603, 578] on button "Create" at bounding box center [614, 580] width 68 height 28
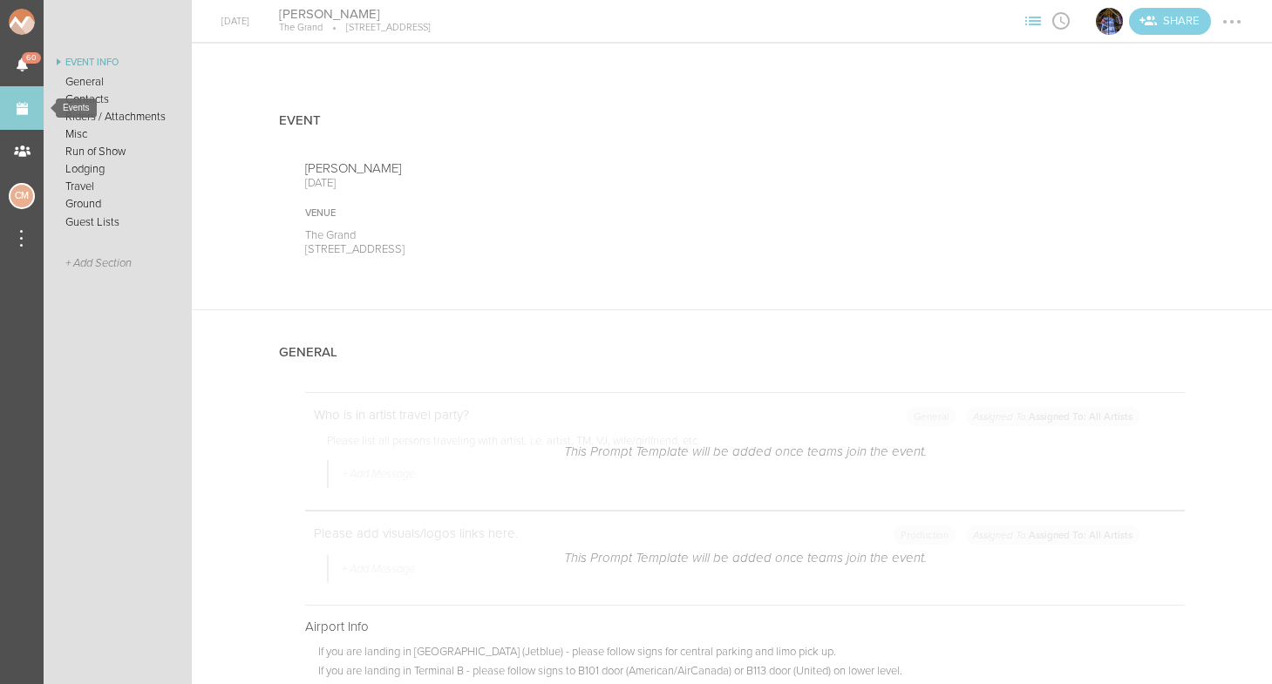
click at [24, 111] on link "Events" at bounding box center [22, 108] width 44 height 44
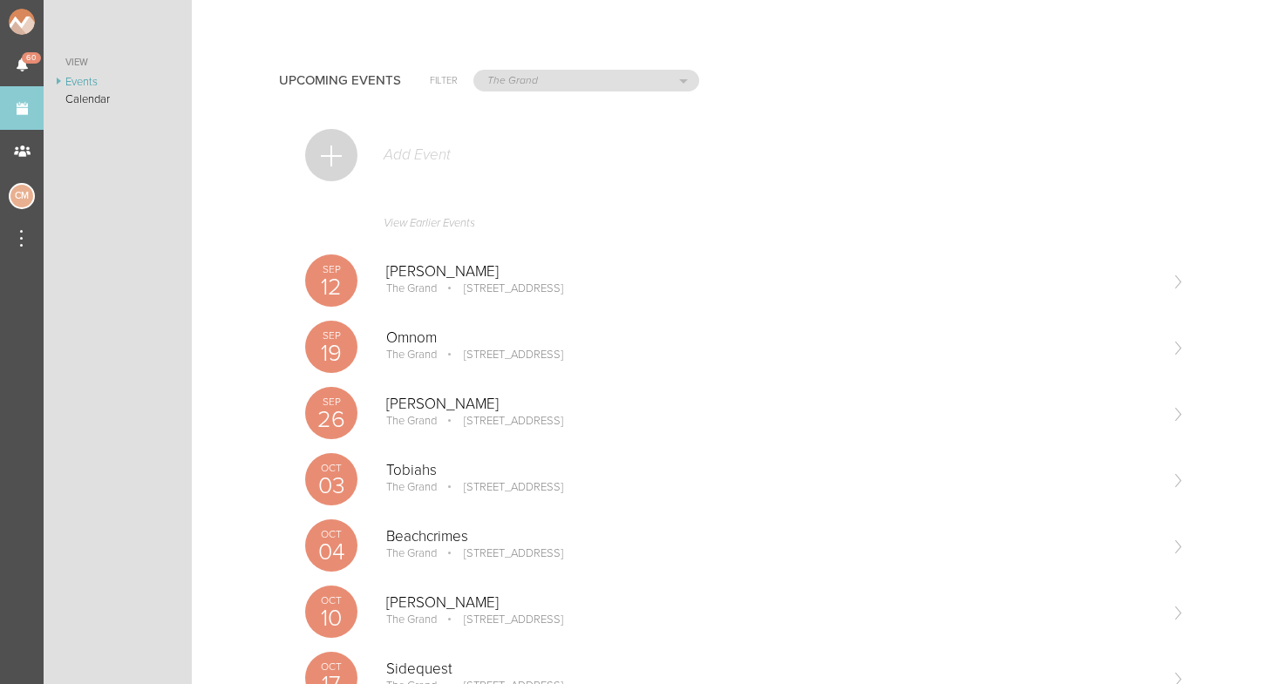
click at [375, 140] on div "Add Event" at bounding box center [745, 164] width 880 height 85
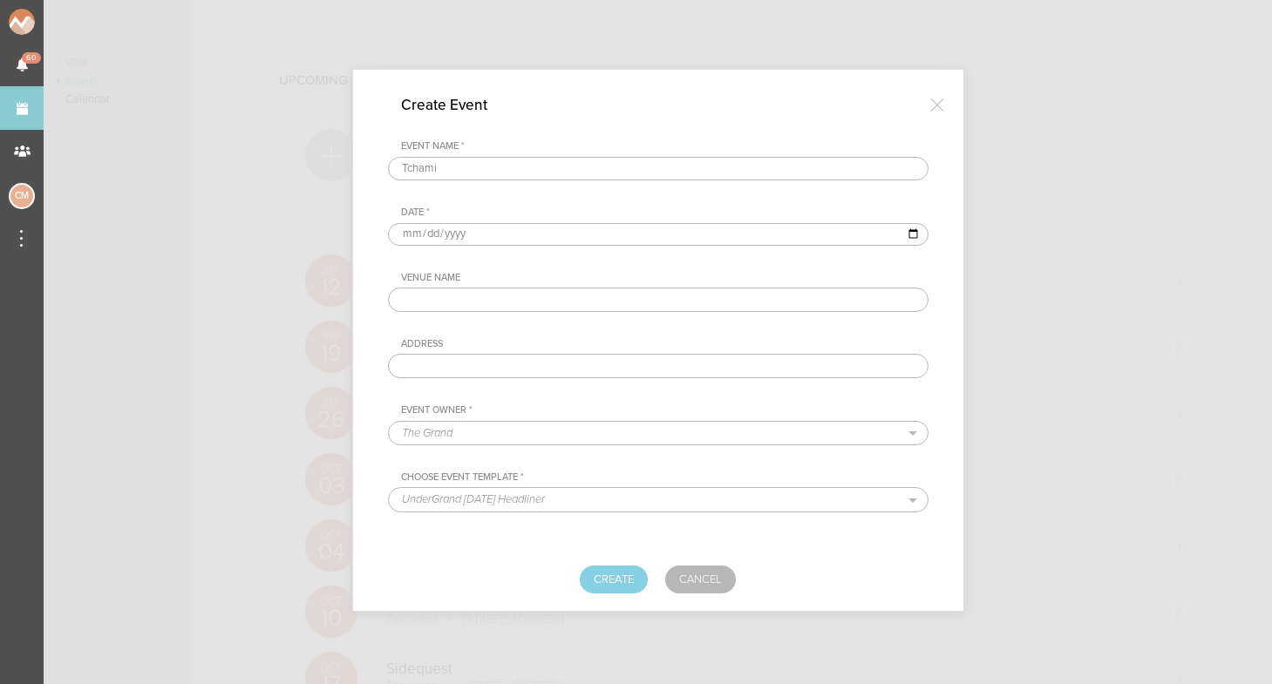
type input "Tchami"
click at [421, 241] on input "date" at bounding box center [658, 234] width 541 height 23
type input "[DATE]"
click at [541, 282] on div "Venue Name" at bounding box center [664, 278] width 527 height 12
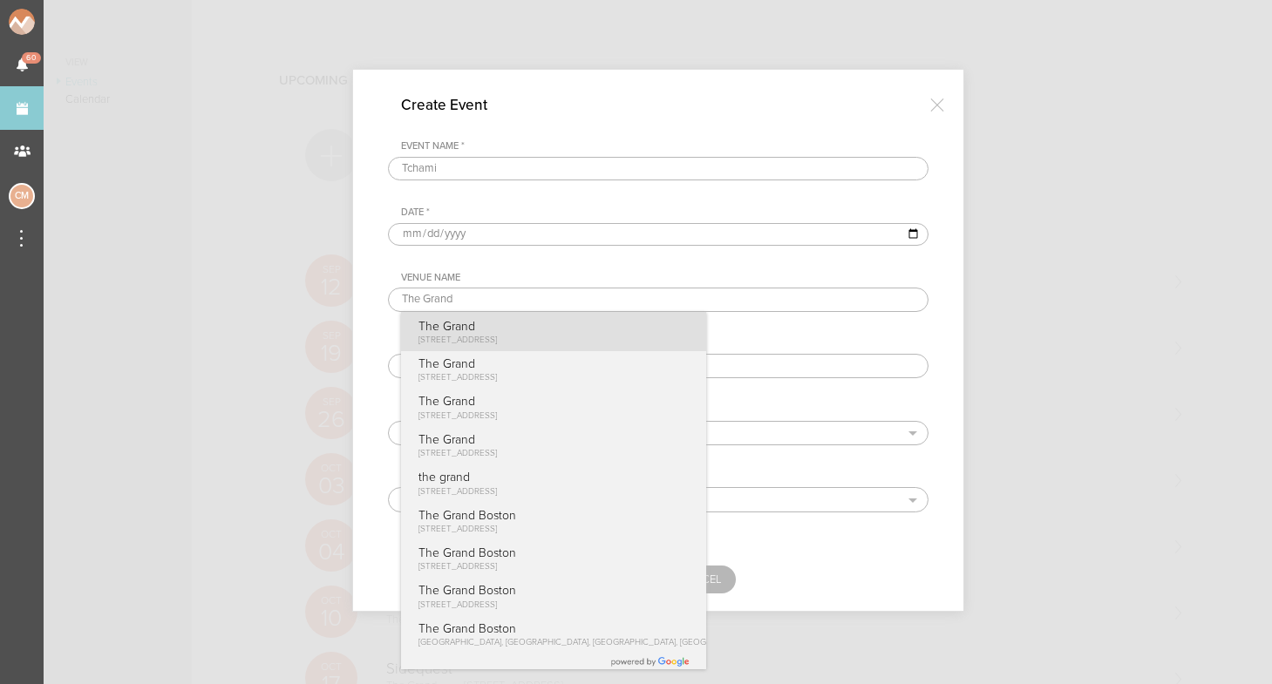
type input "The Grand"
click at [498, 334] on p "[STREET_ADDRESS]" at bounding box center [457, 340] width 79 height 12
type input "[STREET_ADDRESS]"
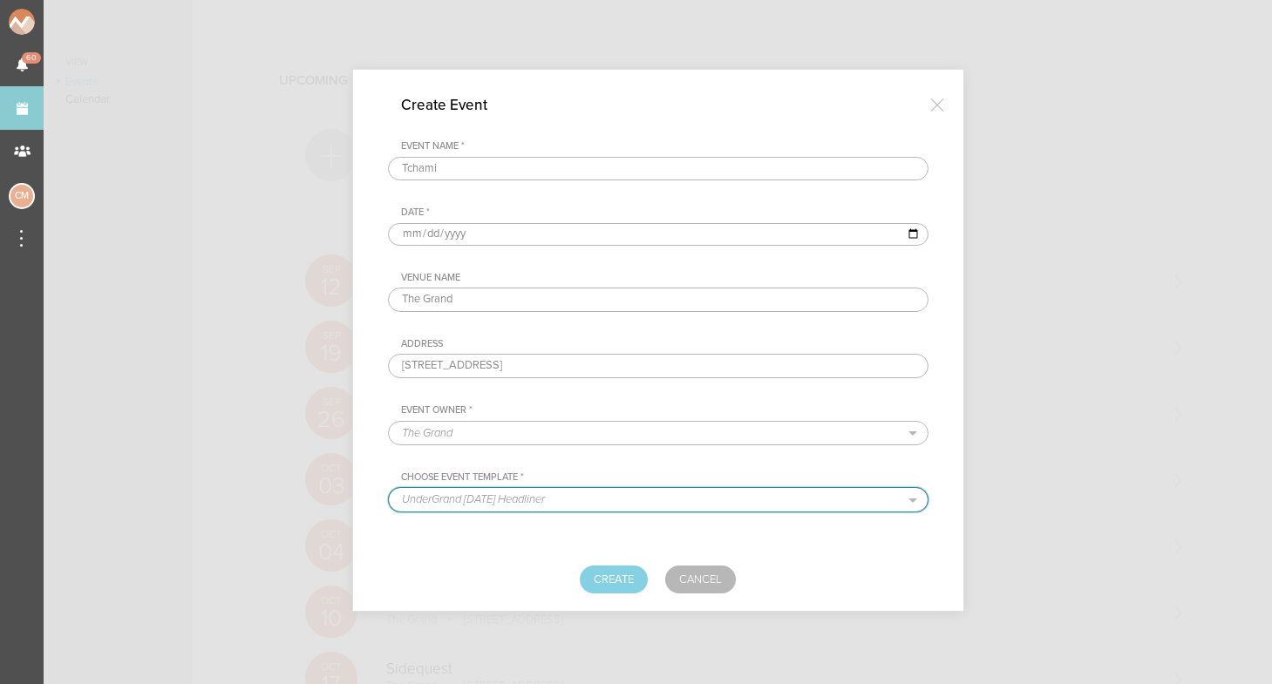
select select "887"
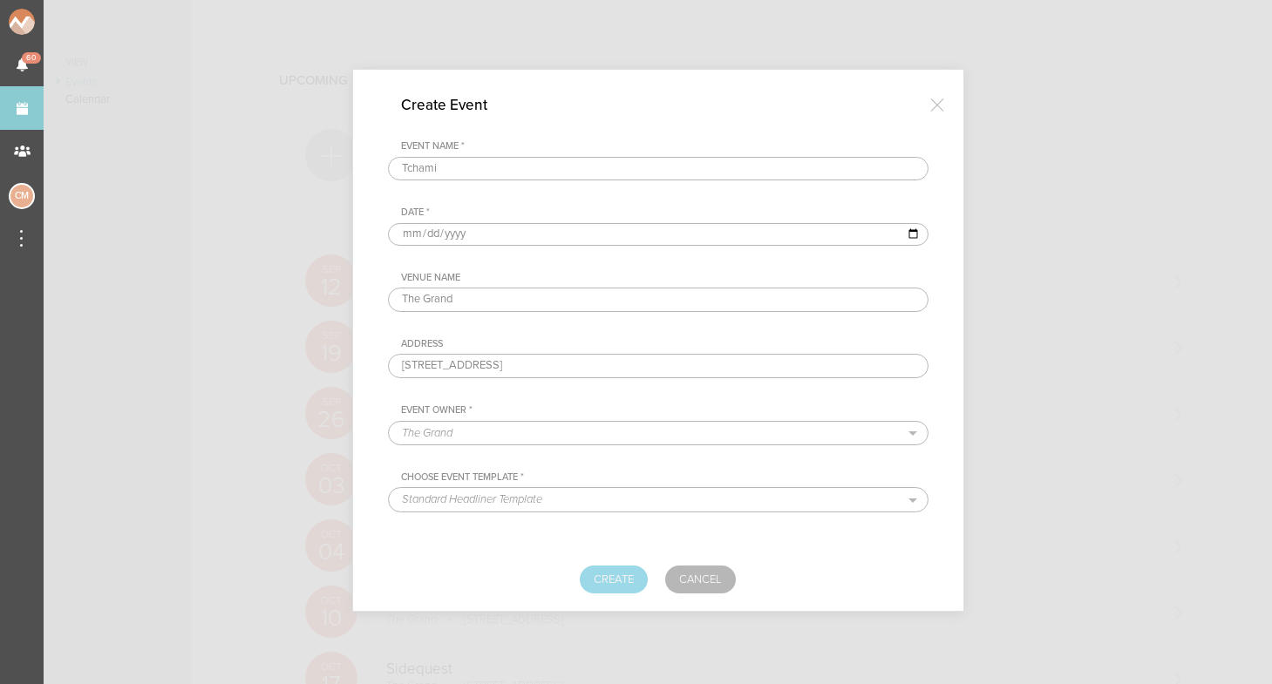
click at [608, 574] on button "Create" at bounding box center [614, 580] width 68 height 28
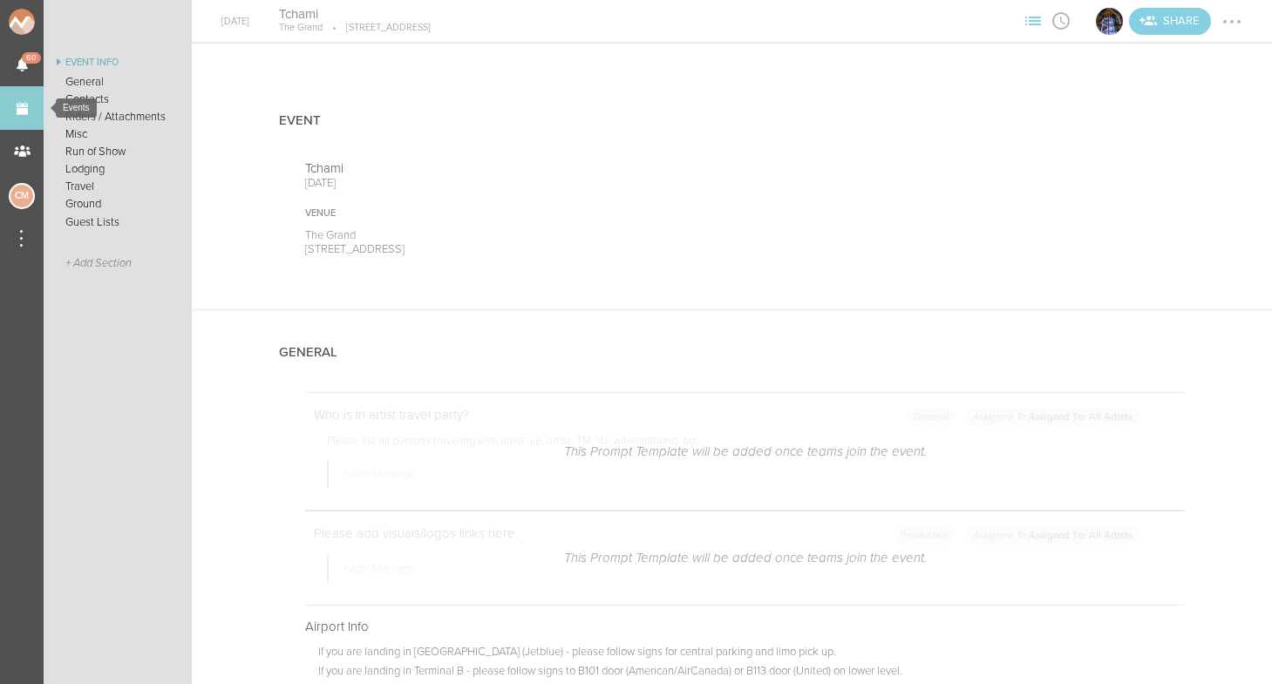
click at [24, 108] on link "Events" at bounding box center [22, 108] width 44 height 44
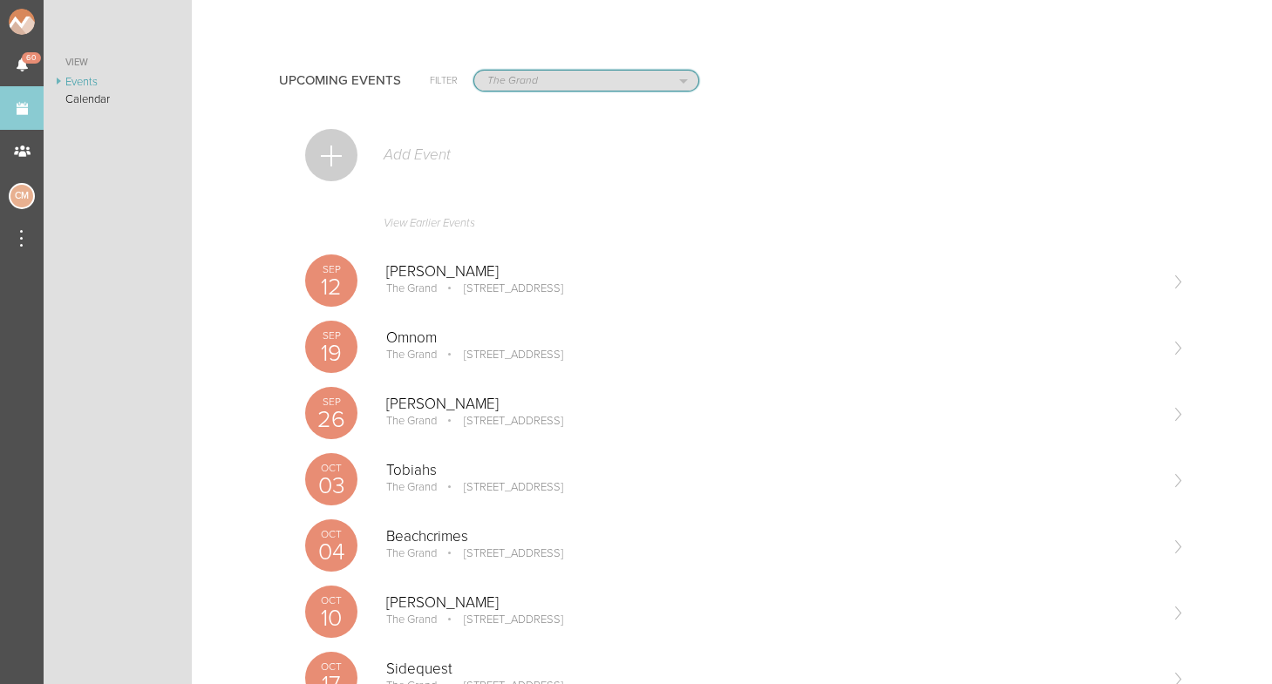
select select "644"
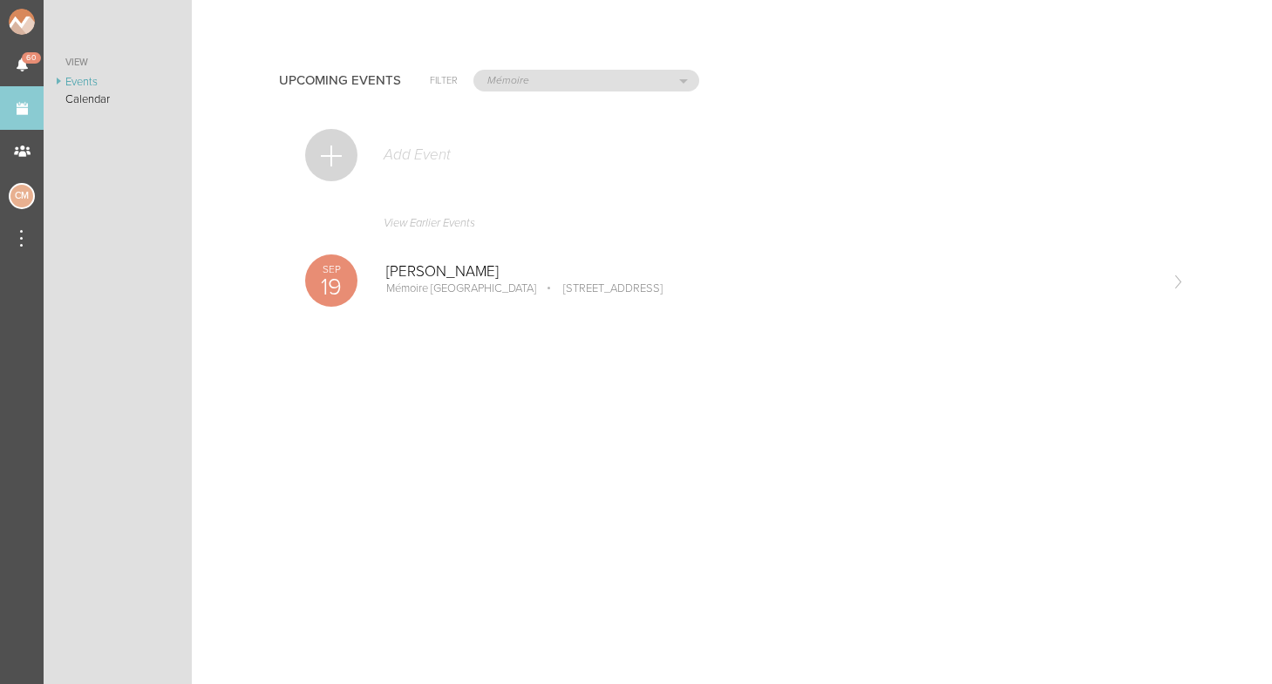
click at [338, 150] on div at bounding box center [331, 155] width 52 height 52
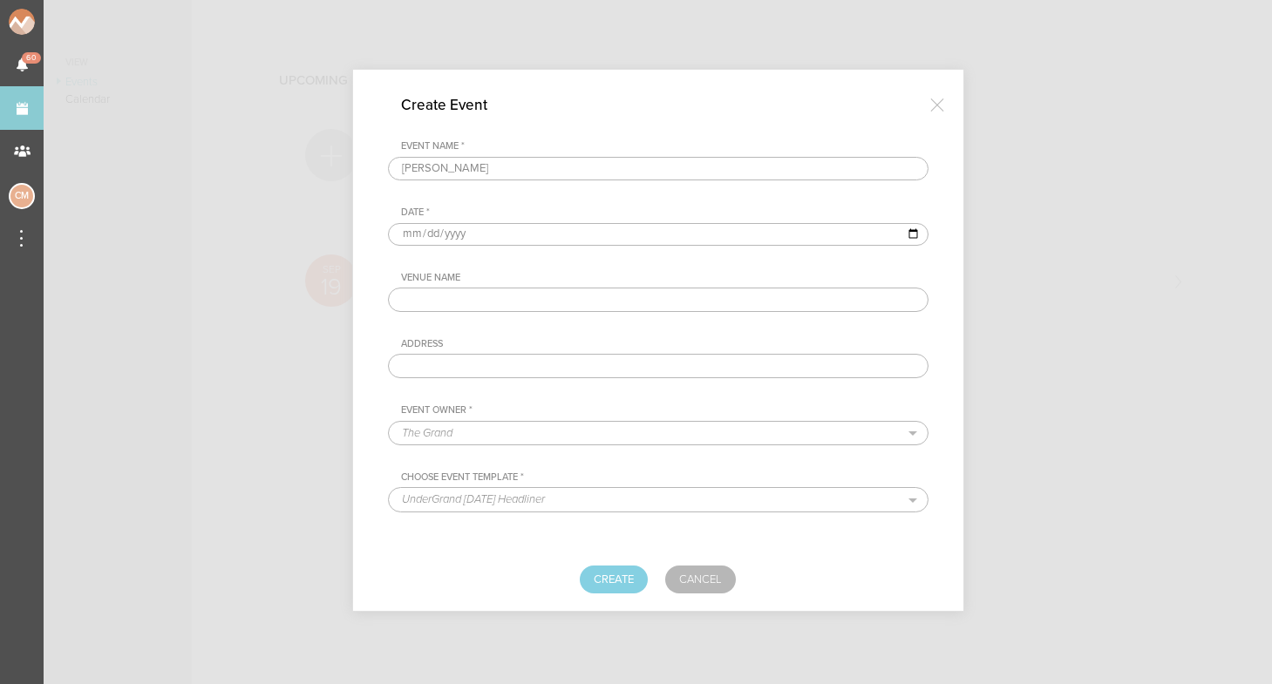
type input "[PERSON_NAME]"
click at [411, 235] on input "date" at bounding box center [658, 234] width 541 height 23
type input "[DATE]"
click at [550, 325] on div "Venue Name Address" at bounding box center [658, 325] width 541 height 106
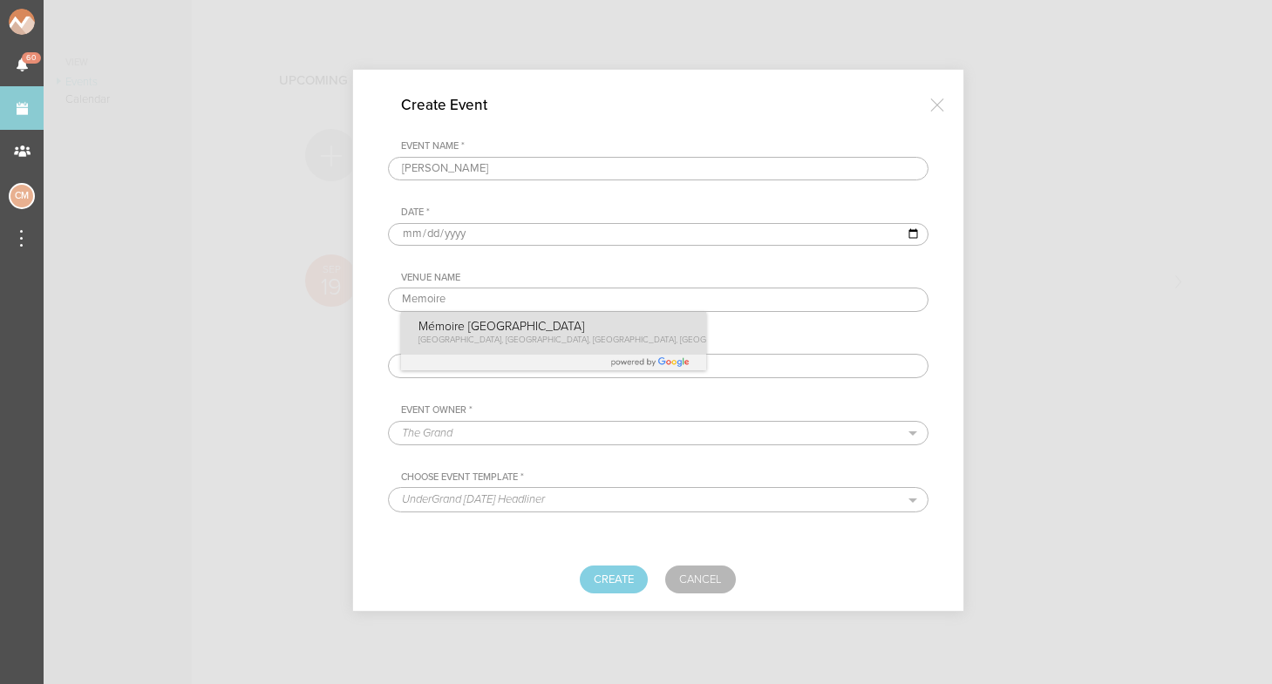
click at [514, 331] on p "Mémoire [GEOGRAPHIC_DATA]" at bounding box center [590, 326] width 345 height 15
type input "Mémoire [GEOGRAPHIC_DATA]"
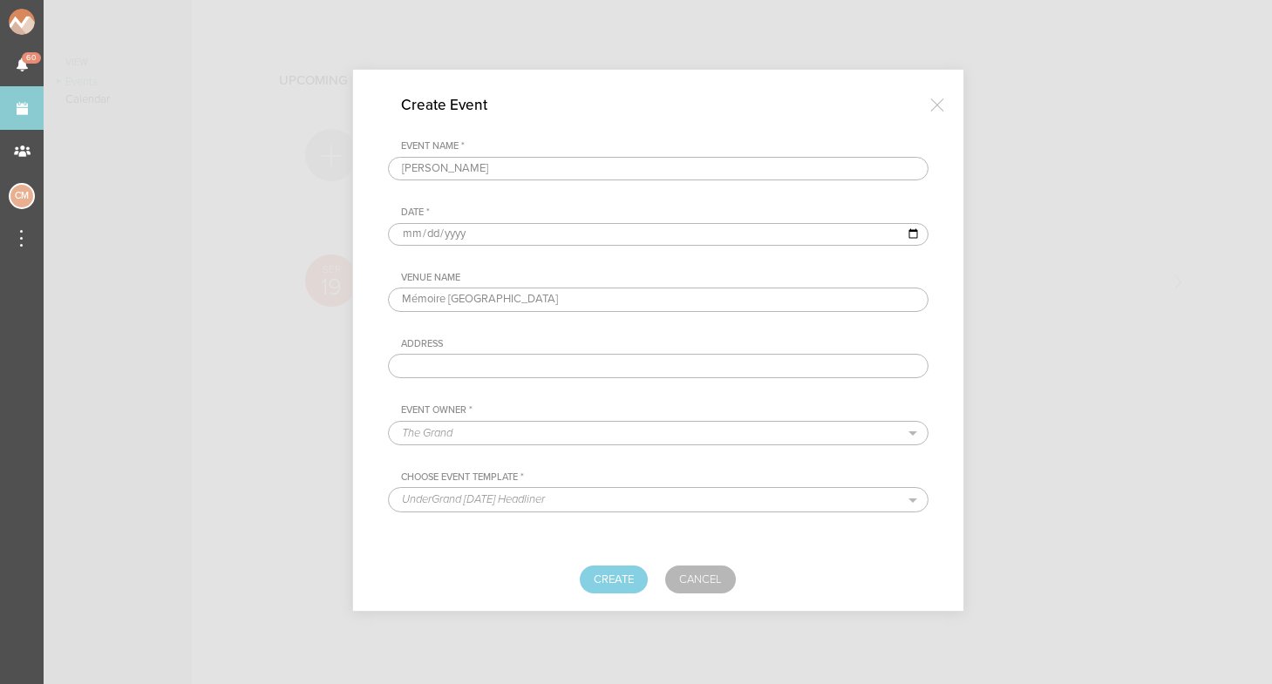
type input "[STREET_ADDRESS]"
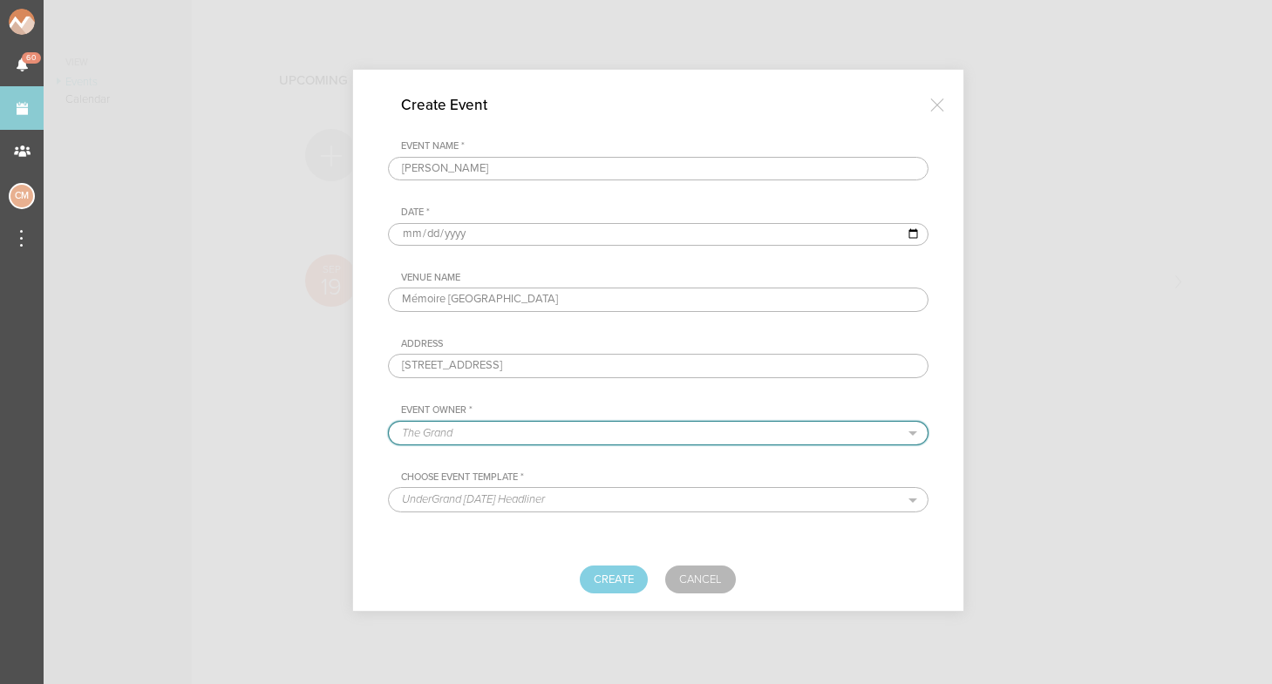
select select "644"
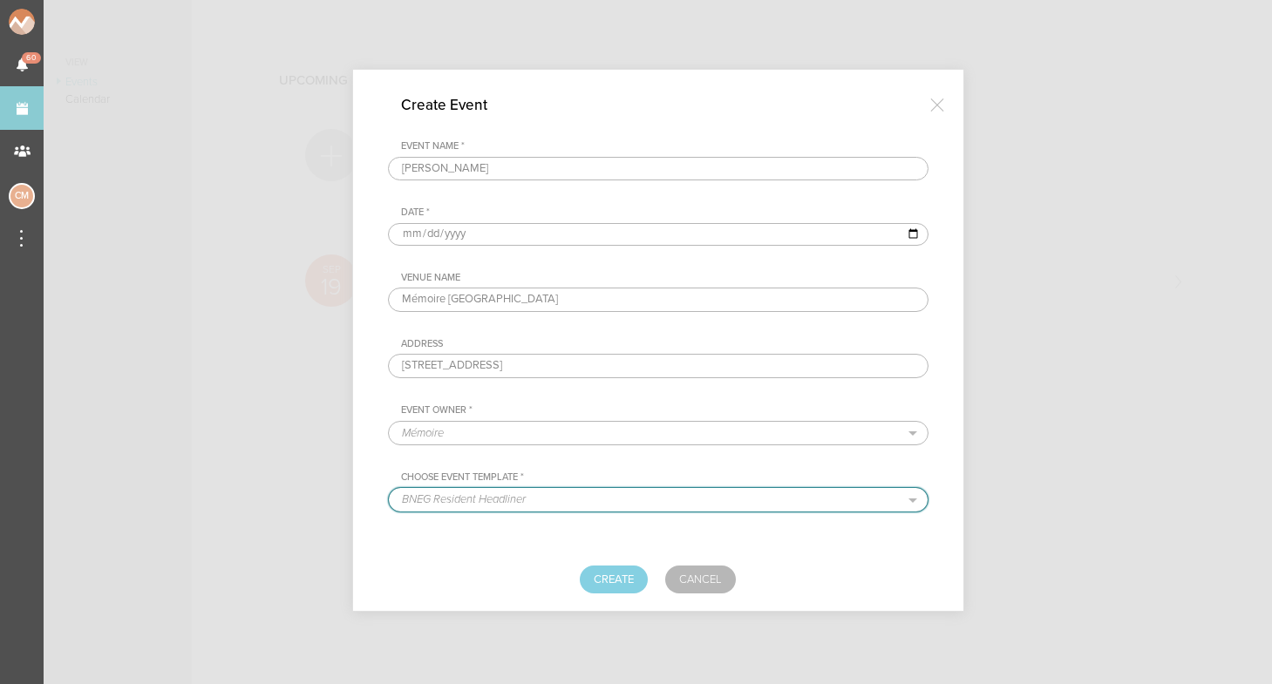
select select "444"
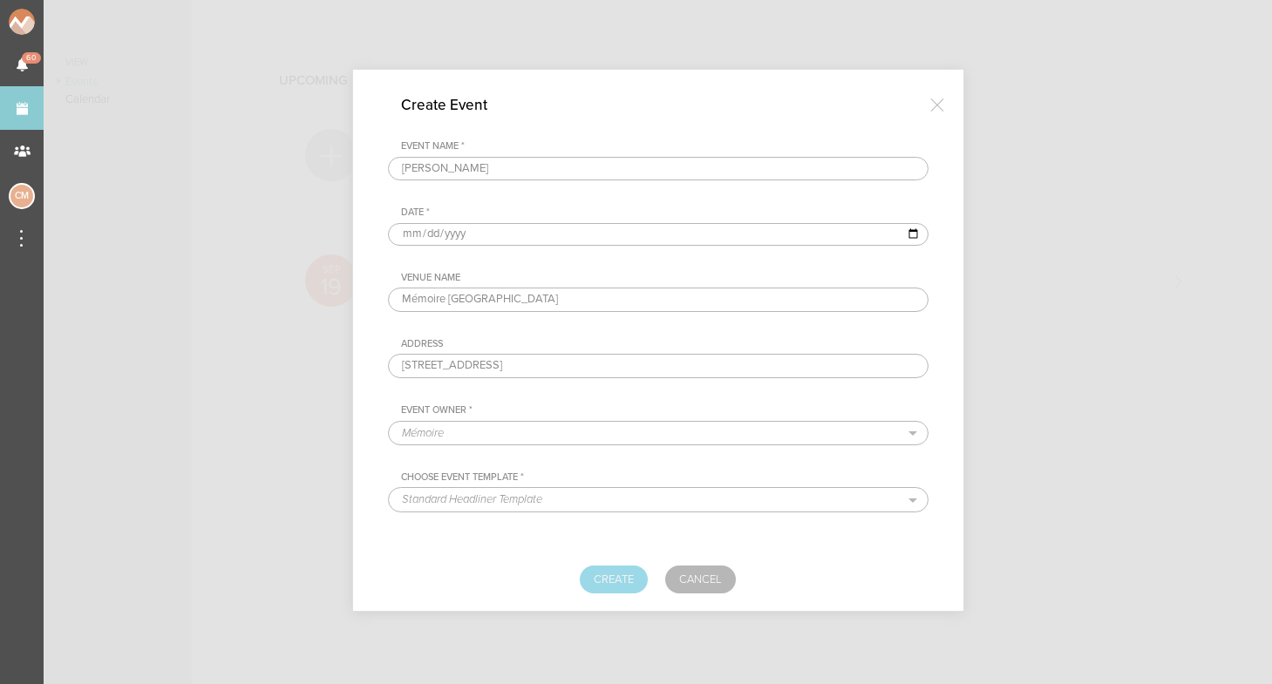
click at [606, 569] on button "Create" at bounding box center [614, 580] width 68 height 28
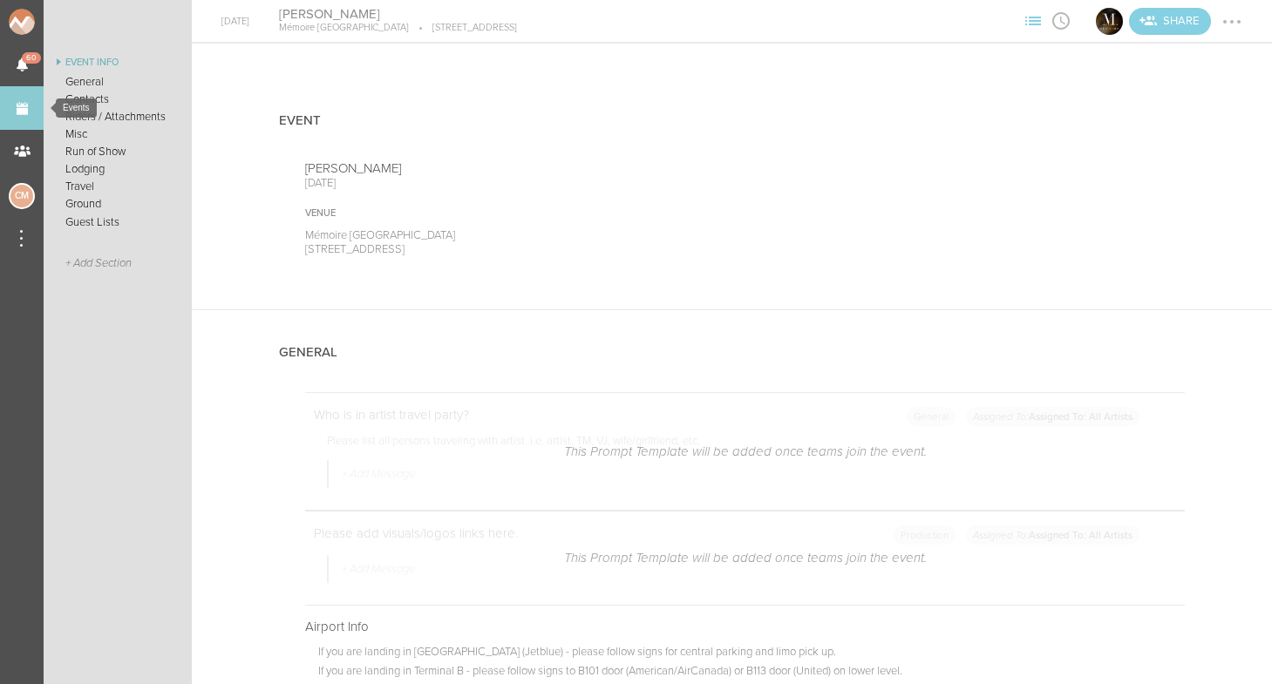
click at [30, 103] on link "Events" at bounding box center [22, 108] width 44 height 44
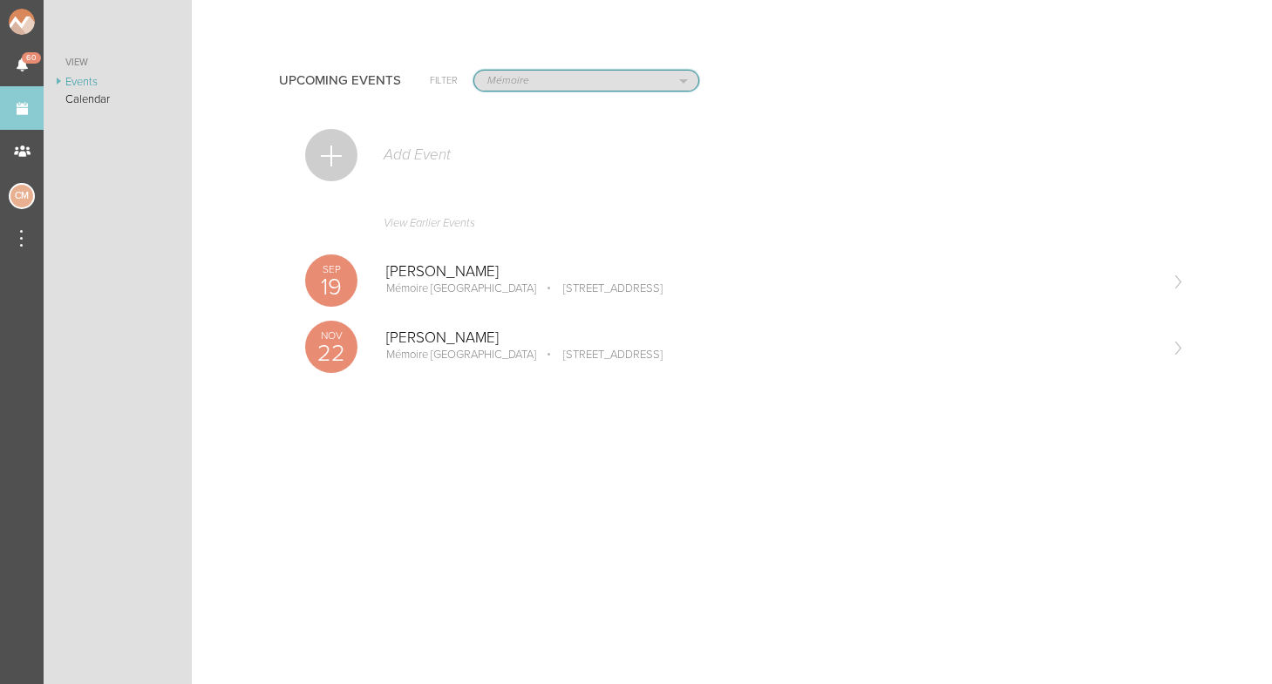
select select "925"
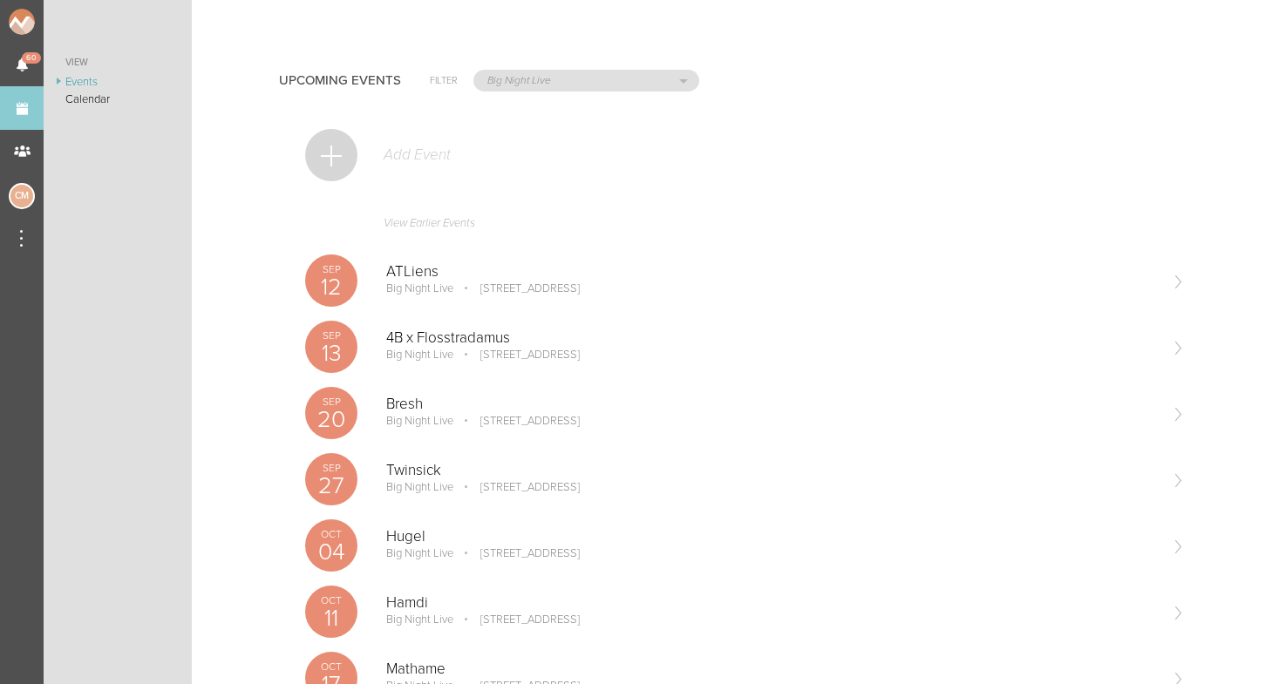
click at [346, 180] on div "Add Event" at bounding box center [745, 164] width 880 height 85
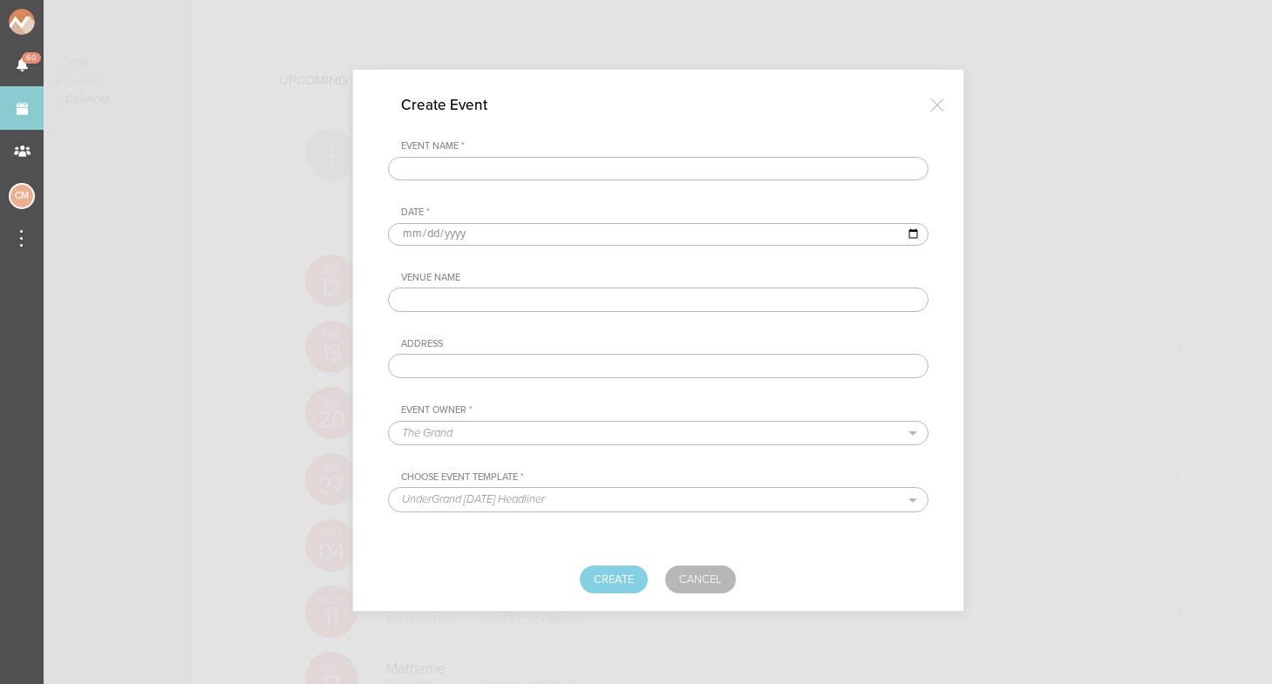
click at [340, 169] on div at bounding box center [636, 342] width 1272 height 684
type input "[PERSON_NAME]"
click at [408, 232] on input "date" at bounding box center [658, 234] width 541 height 23
type input "[DATE]"
click at [549, 276] on div "Venue Name" at bounding box center [664, 278] width 527 height 12
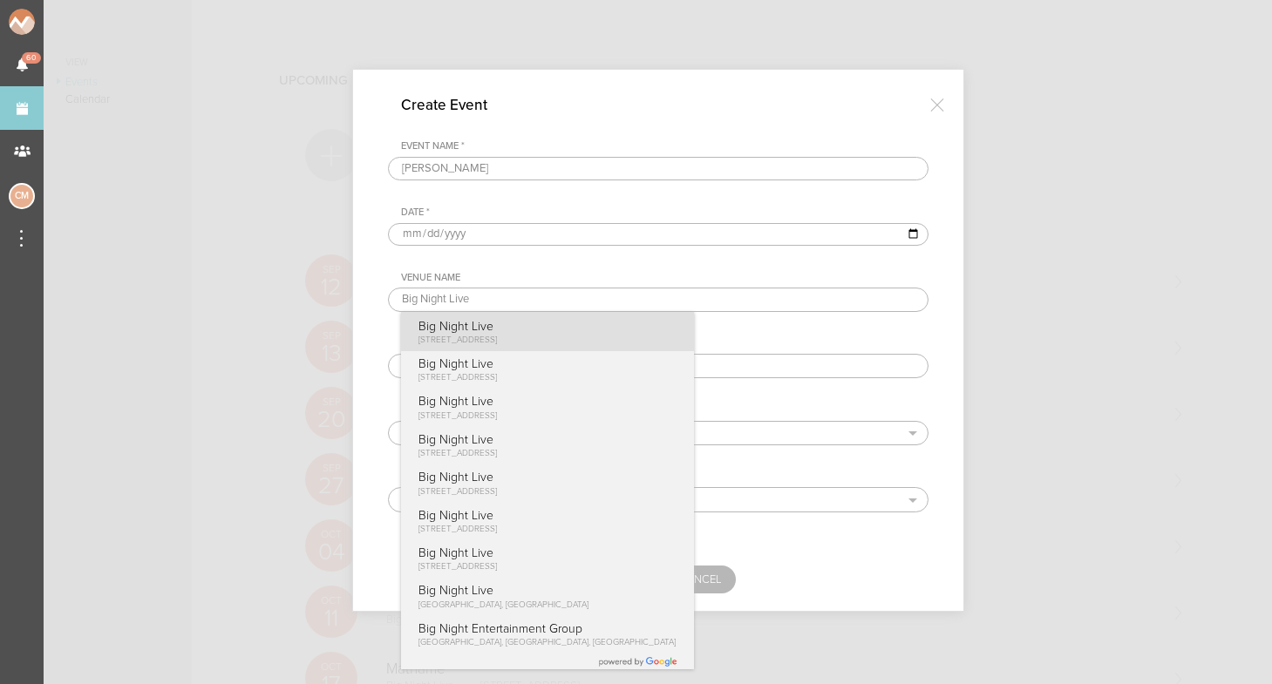
type input "Big Night Live"
click at [498, 330] on p "Big Night Live" at bounding box center [457, 326] width 79 height 15
type input "[STREET_ADDRESS]"
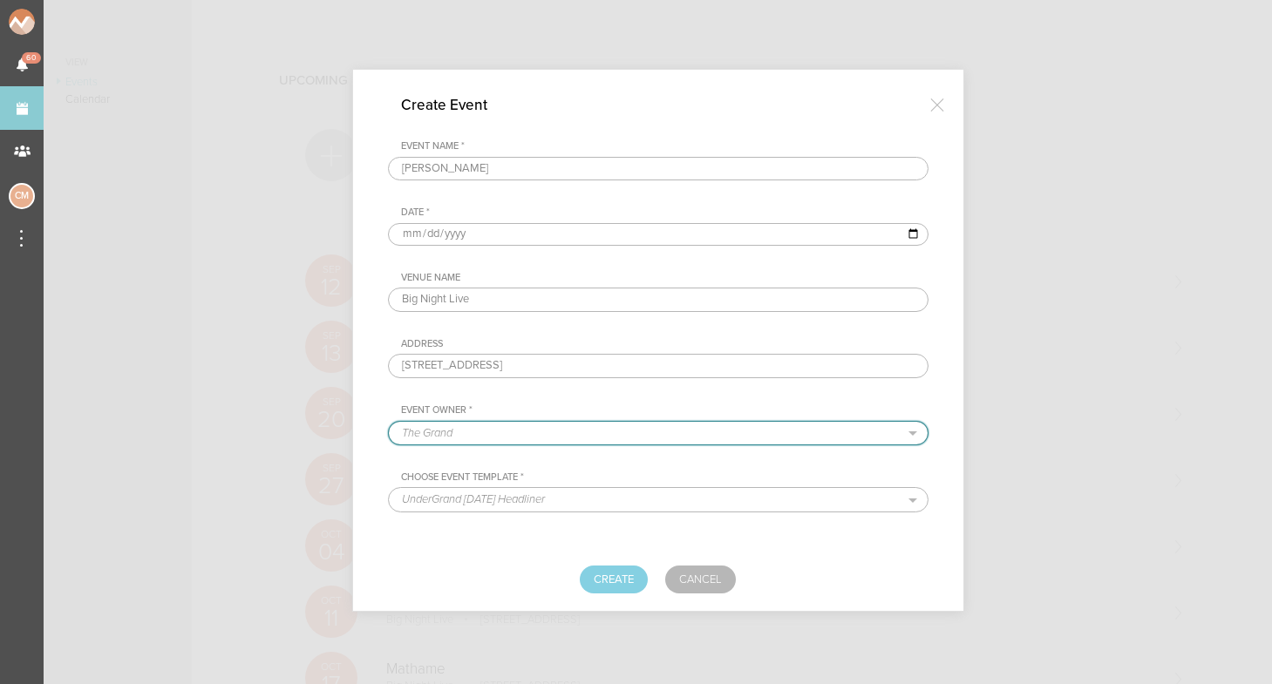
select select "925"
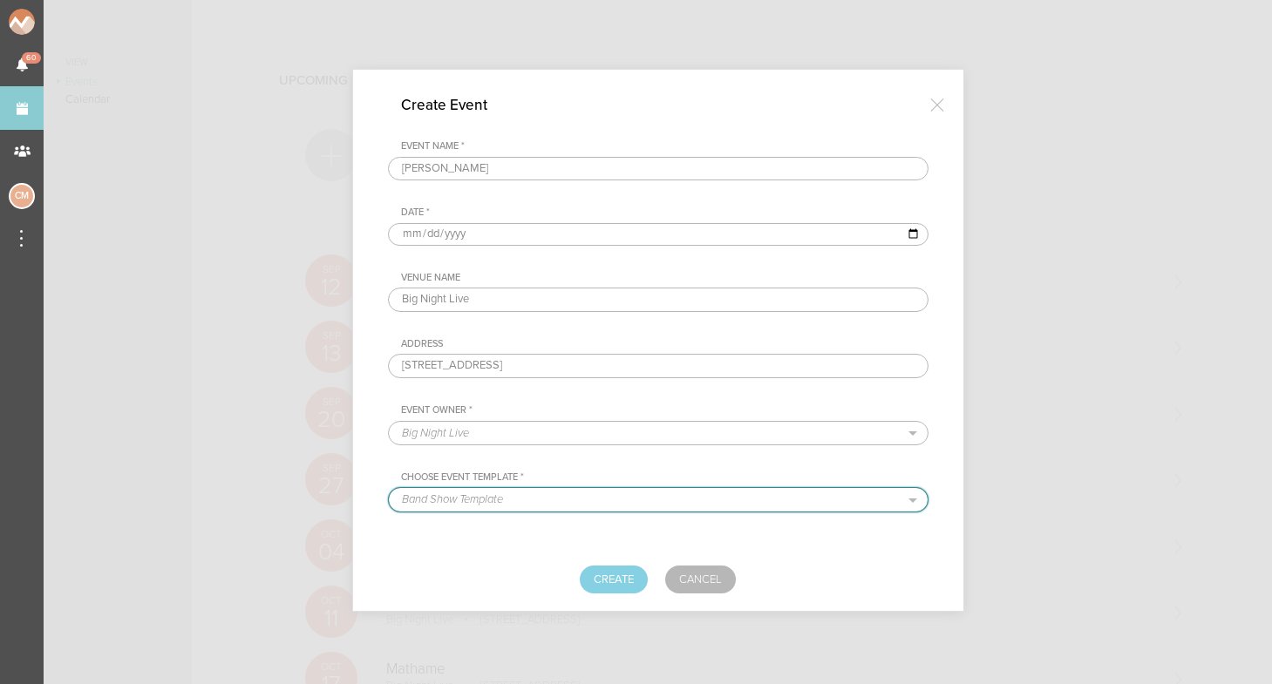
select select "681"
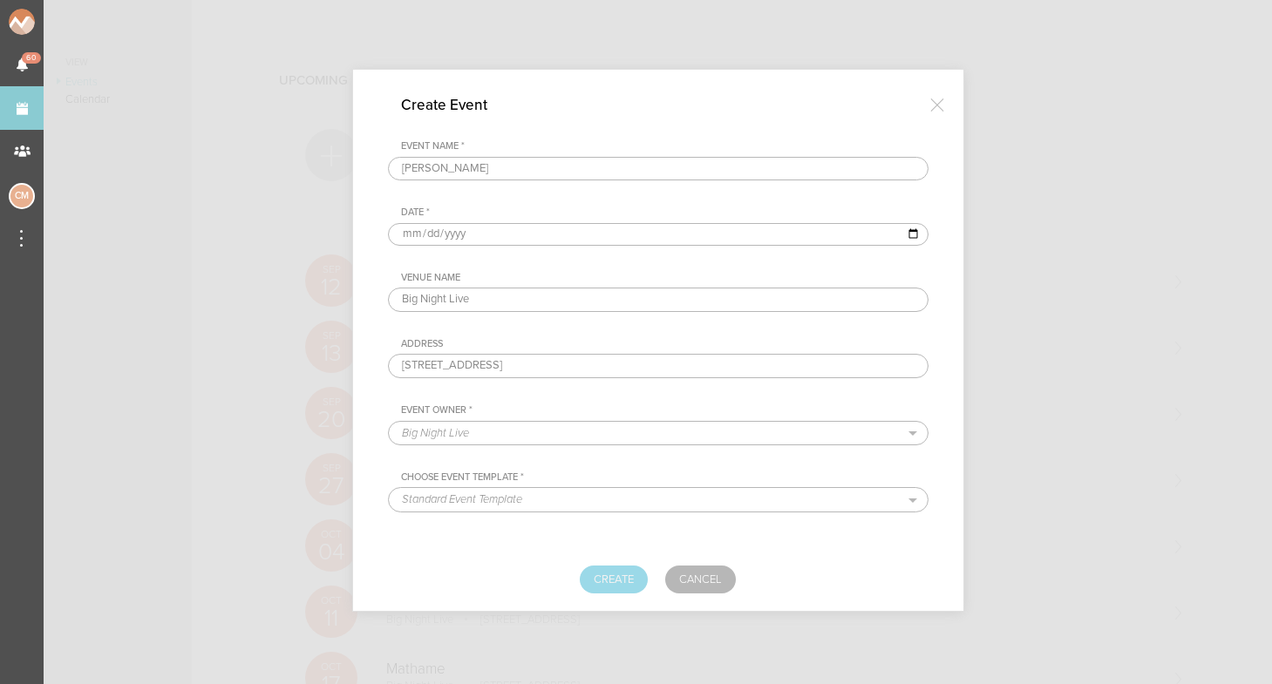
click at [614, 584] on button "Create" at bounding box center [614, 580] width 68 height 28
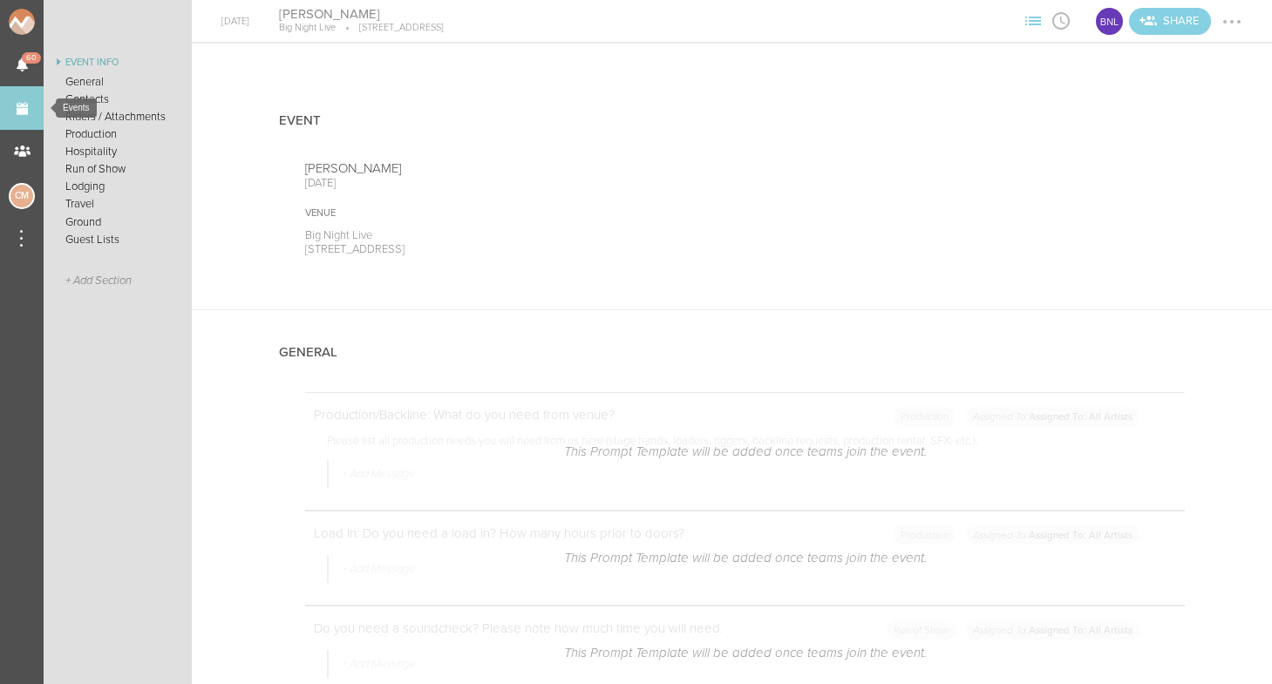
click at [26, 106] on link "Events" at bounding box center [22, 108] width 44 height 44
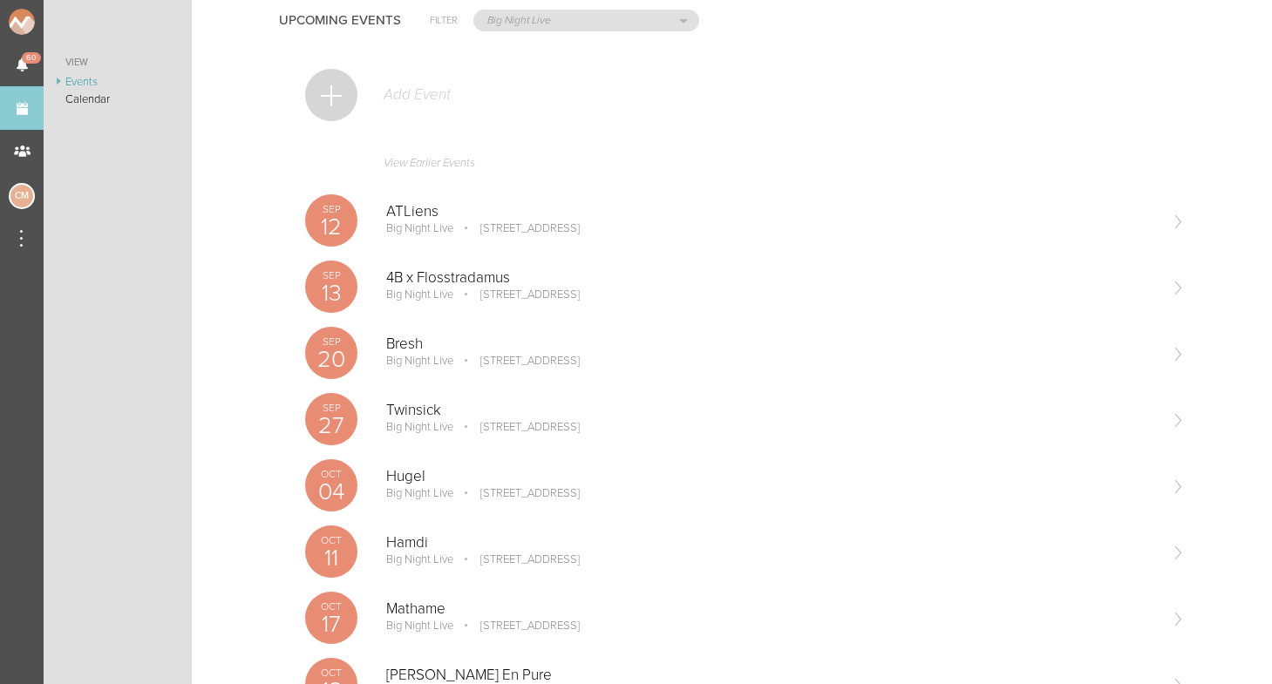
scroll to position [45, 0]
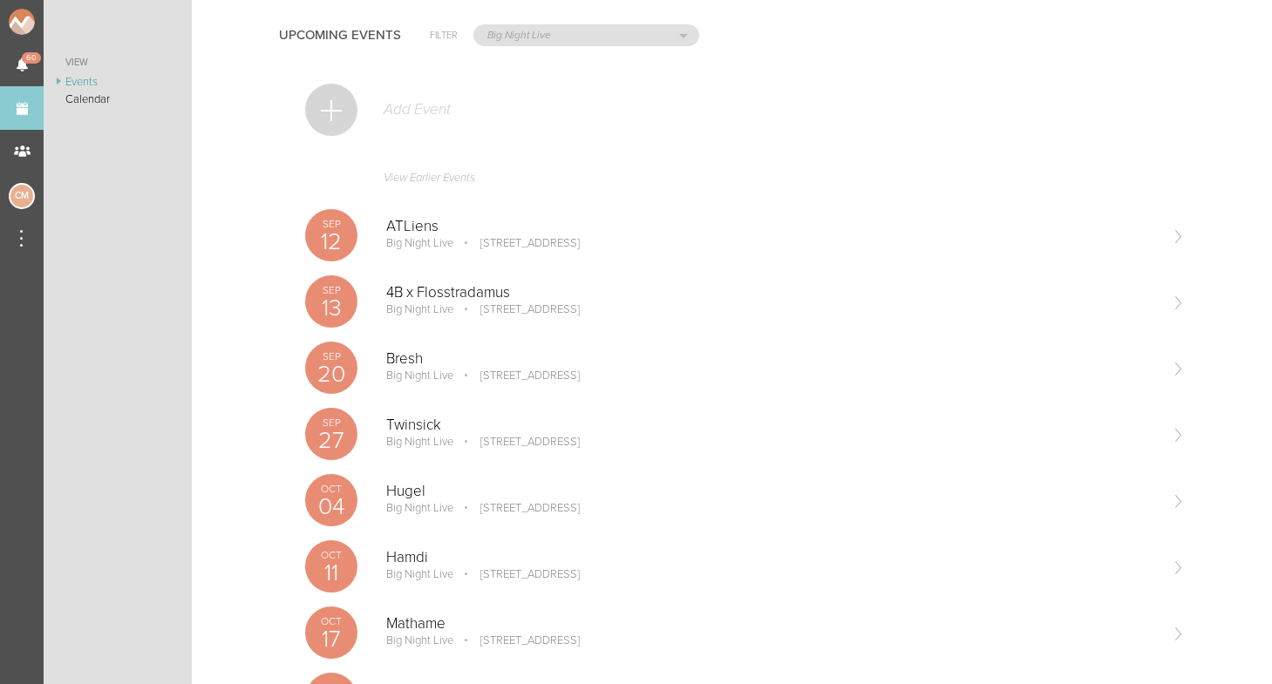
click at [337, 111] on div at bounding box center [331, 110] width 52 height 52
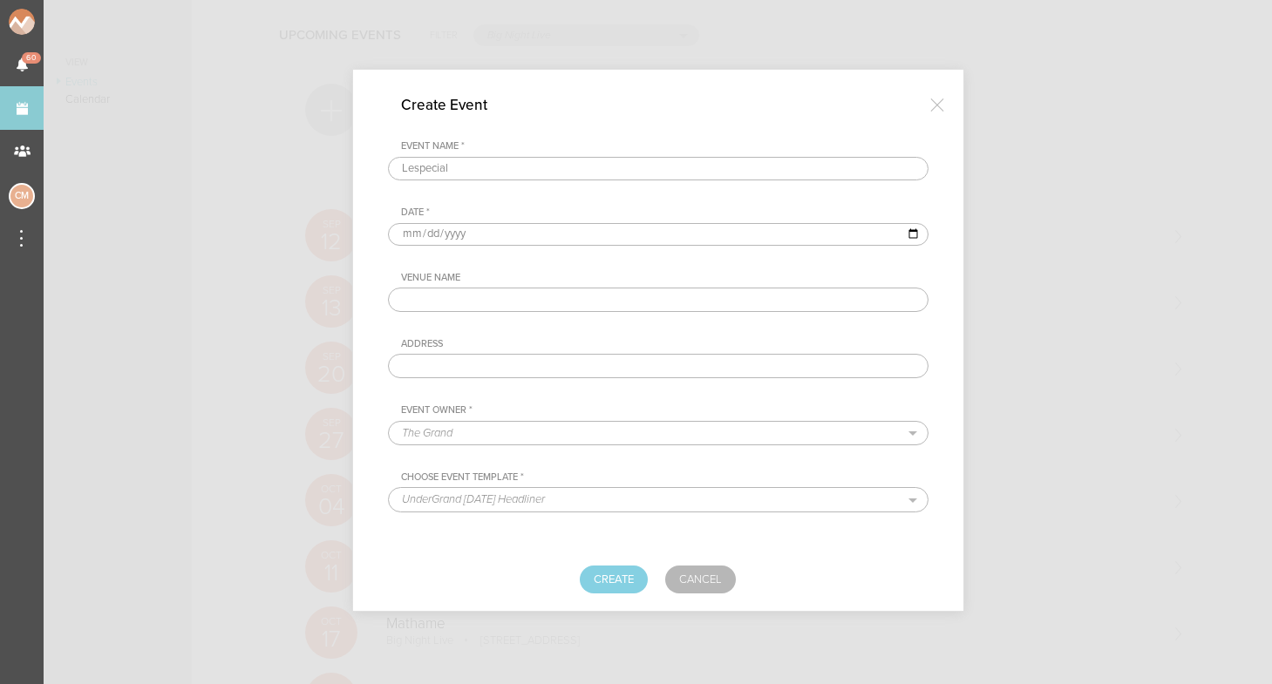
click at [419, 173] on input "Lespecial" at bounding box center [658, 169] width 541 height 24
click at [407, 170] on input "Lespecial" at bounding box center [658, 169] width 541 height 24
type input "lespecial"
click at [407, 230] on input "date" at bounding box center [658, 234] width 541 height 23
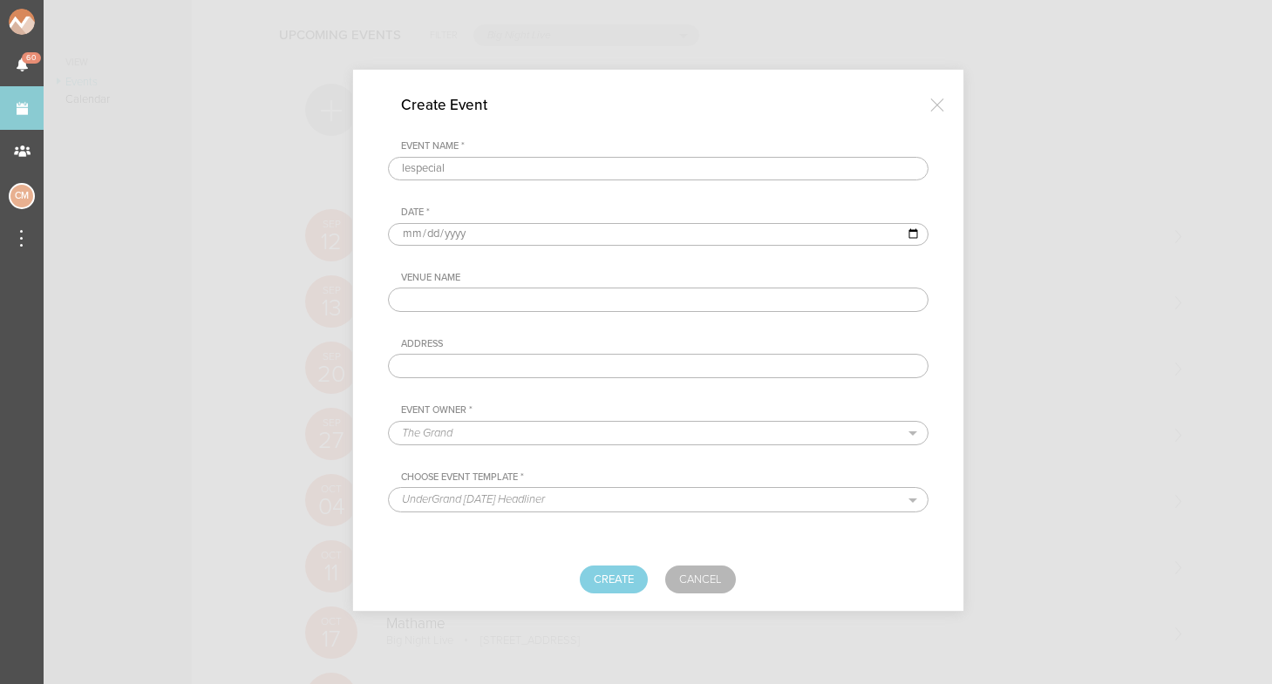
type input "[DATE]"
click at [558, 267] on div "Event Name * lespecial Date * [DATE] Venue Name Address Event Owner * The Grand…" at bounding box center [658, 292] width 541 height 305
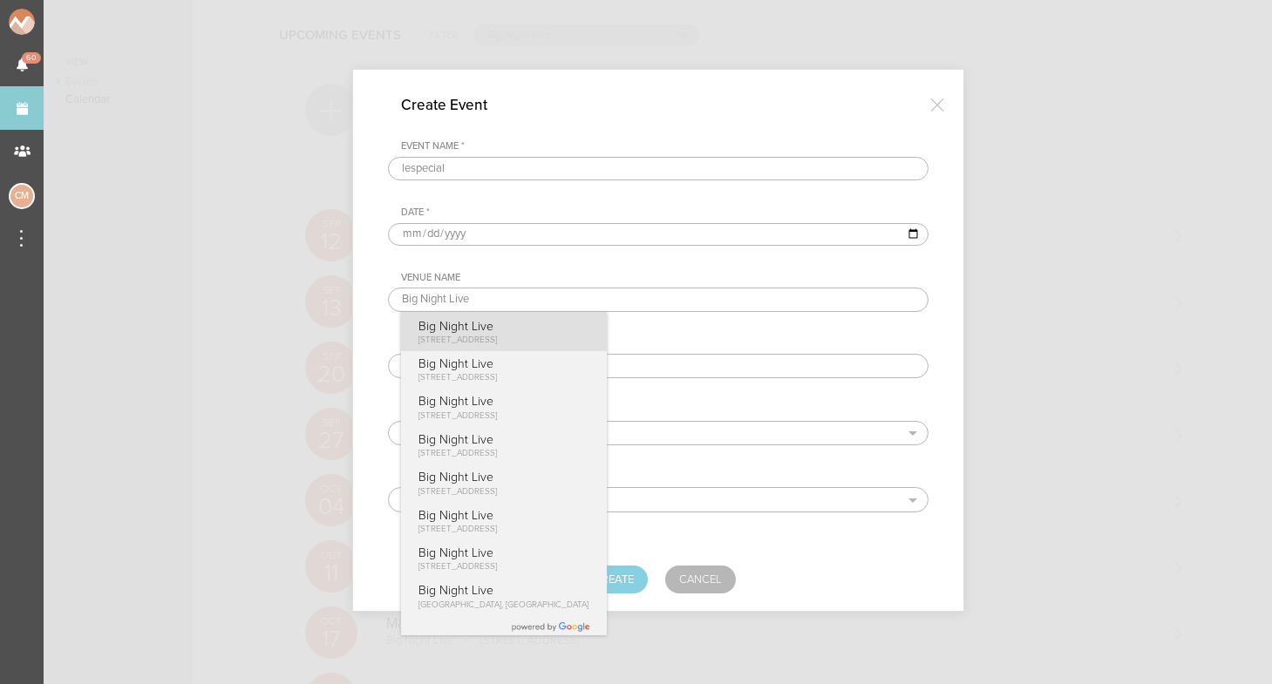
type input "Big Night Live"
click at [497, 342] on span "[STREET_ADDRESS]" at bounding box center [457, 340] width 78 height 10
type input "[STREET_ADDRESS]"
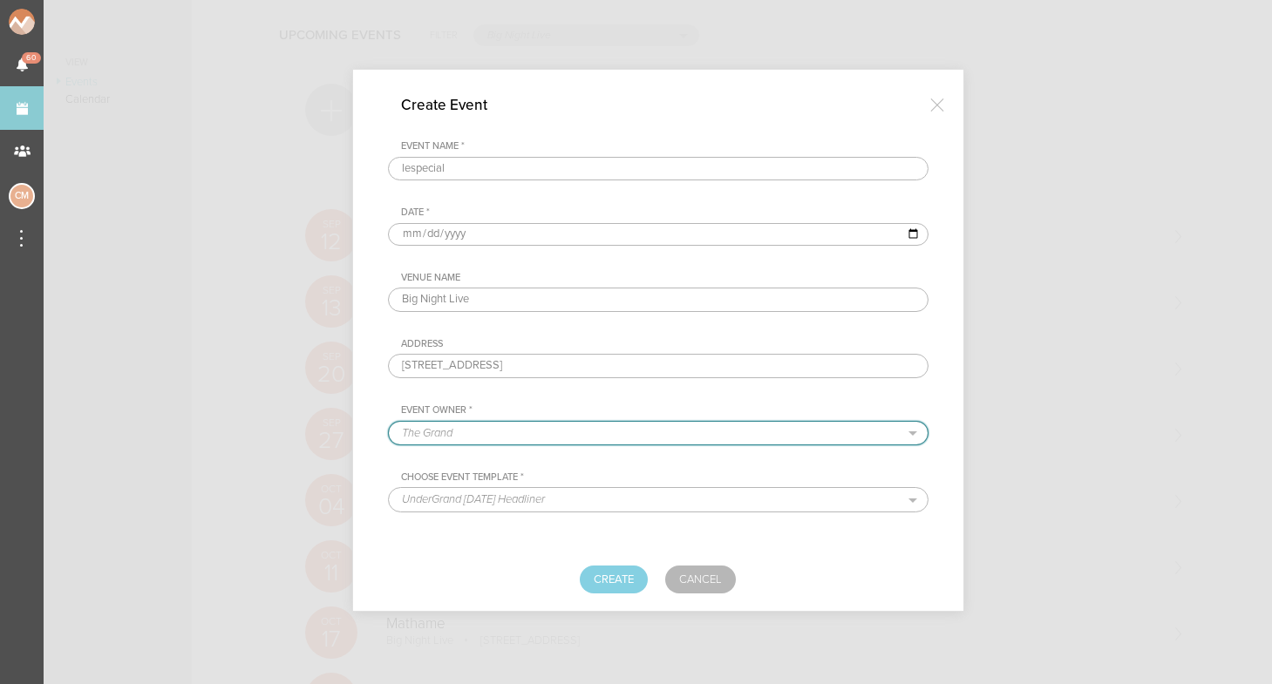
select select "925"
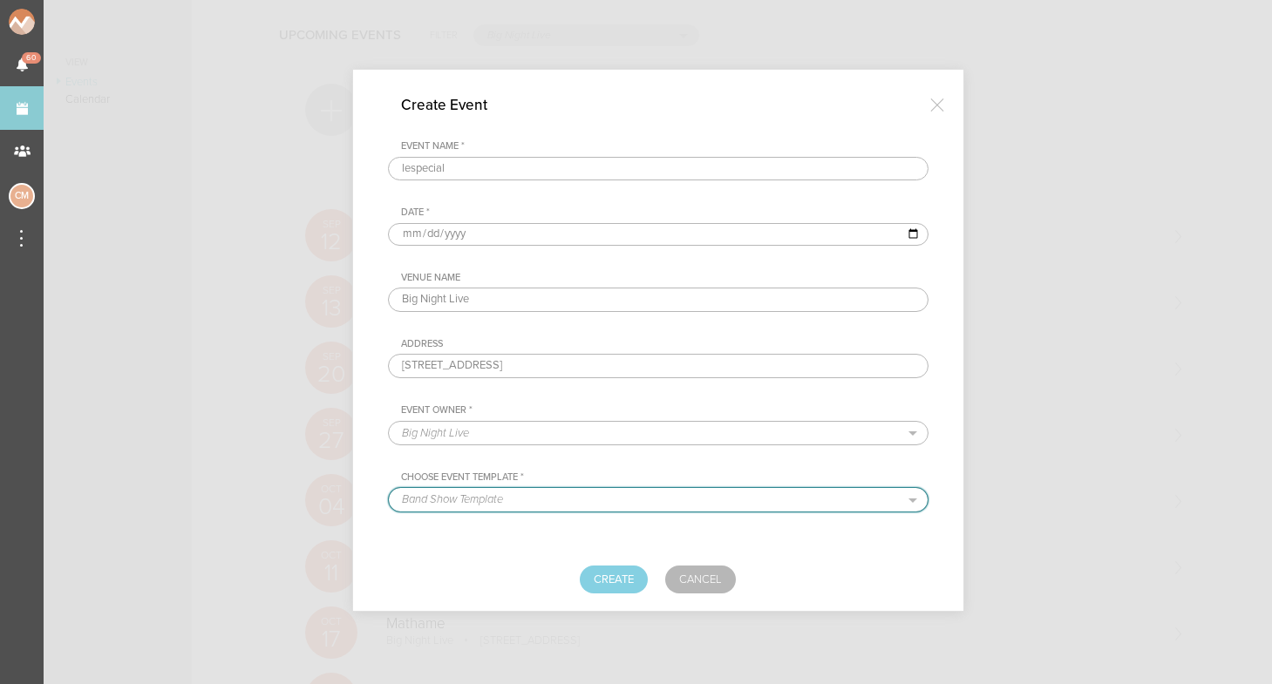
select select "681"
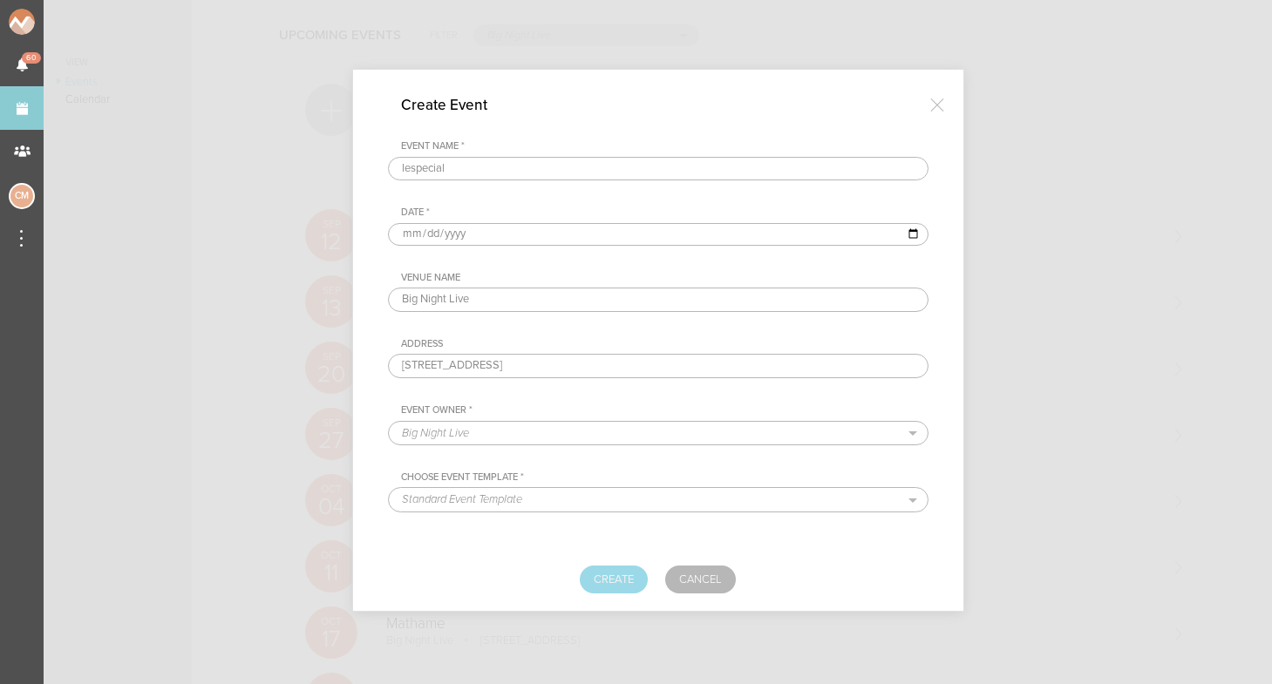
click at [617, 575] on button "Create" at bounding box center [614, 580] width 68 height 28
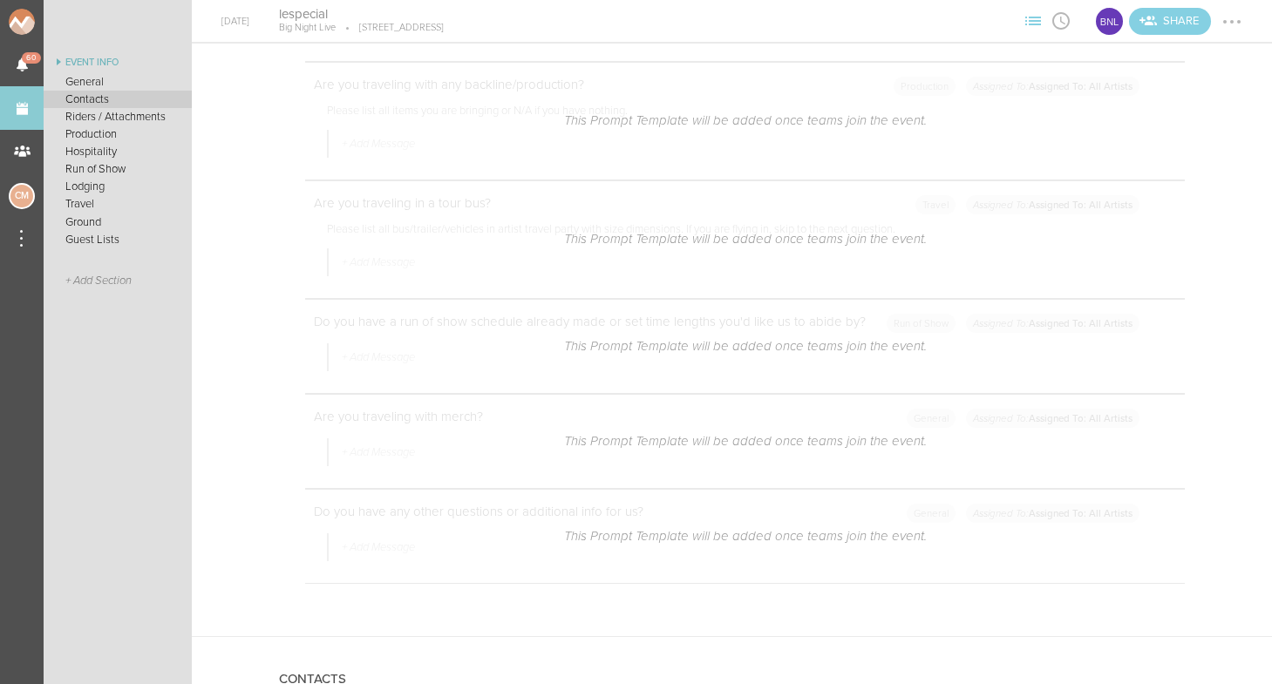
scroll to position [520, 0]
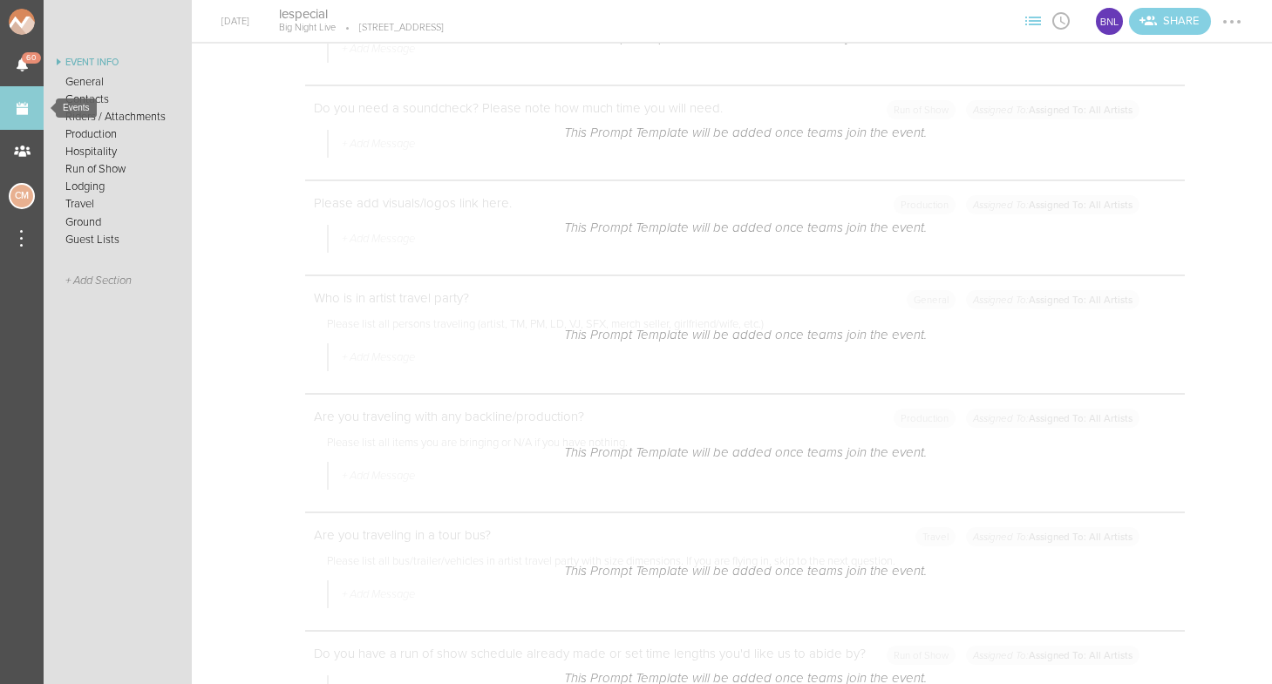
click at [21, 109] on link "Events" at bounding box center [22, 108] width 44 height 44
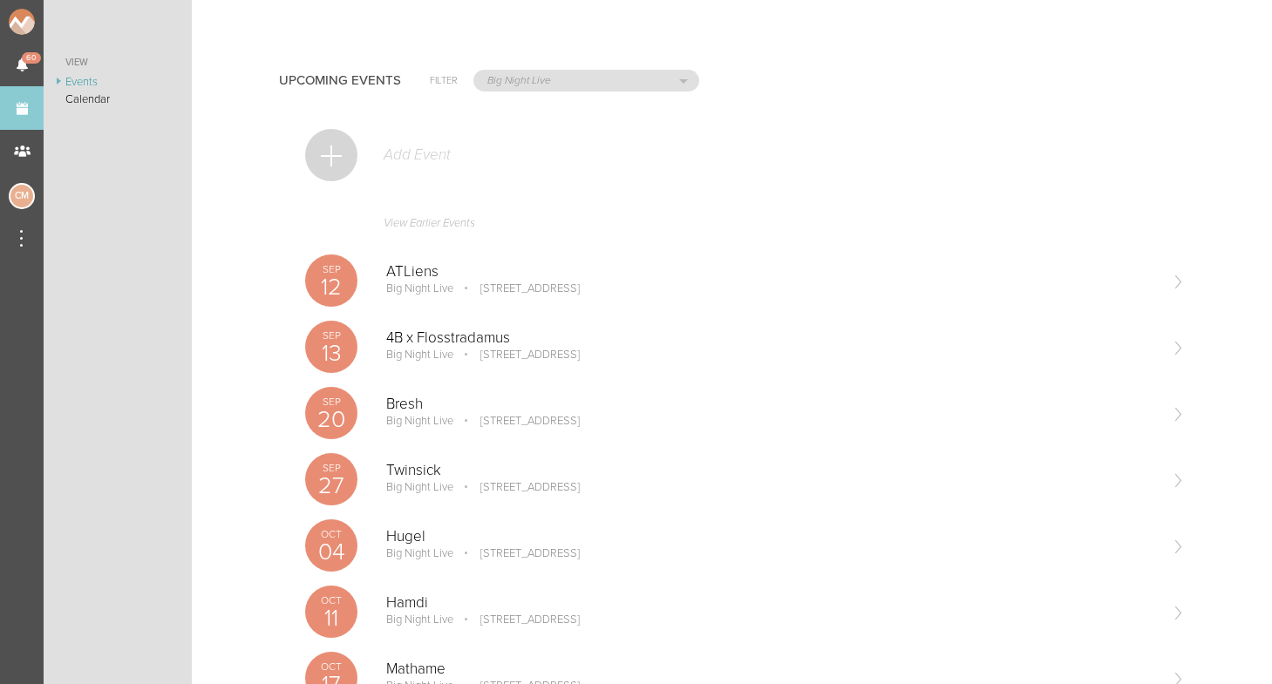
click at [368, 139] on div "Add Event" at bounding box center [745, 164] width 880 height 85
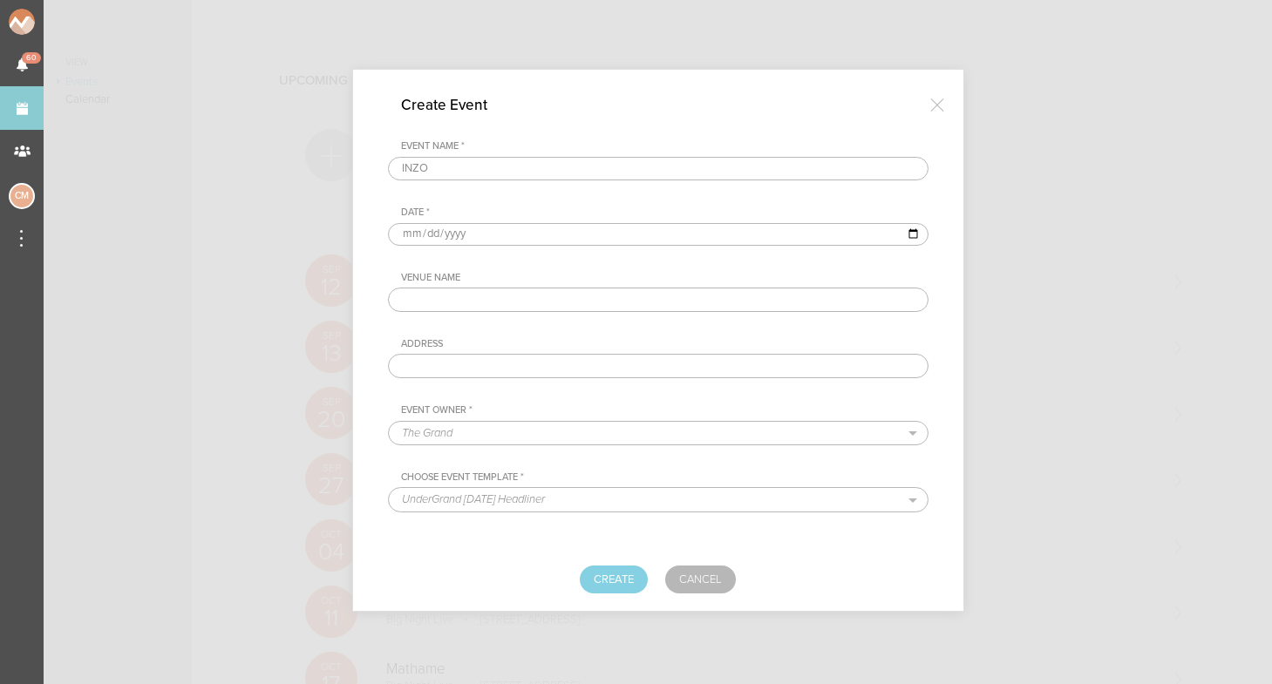
type input "INZO"
click at [408, 229] on input "date" at bounding box center [658, 234] width 541 height 23
type input "[DATE]"
click at [582, 284] on div "Venue Name" at bounding box center [658, 292] width 541 height 40
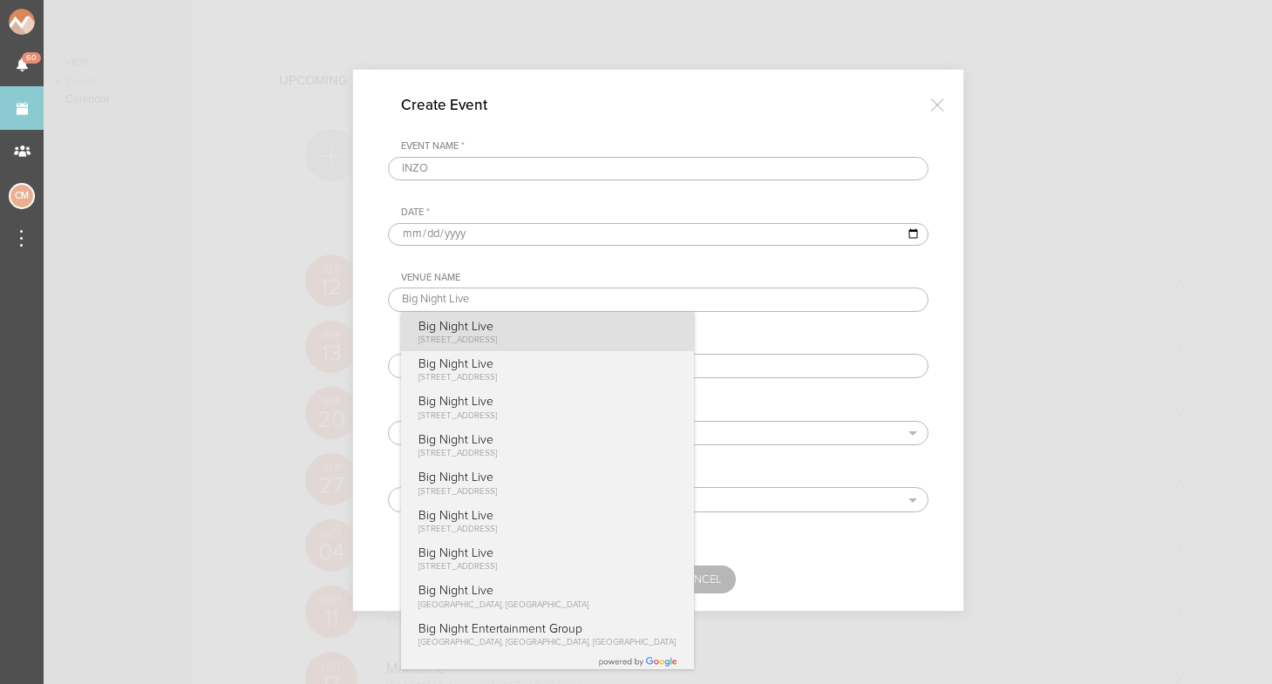
type input "Big Night Live"
click at [532, 316] on div "Big Night Live 110 Causeway St, Boston, MA 02114, USA" at bounding box center [547, 331] width 293 height 39
type input "[STREET_ADDRESS]"
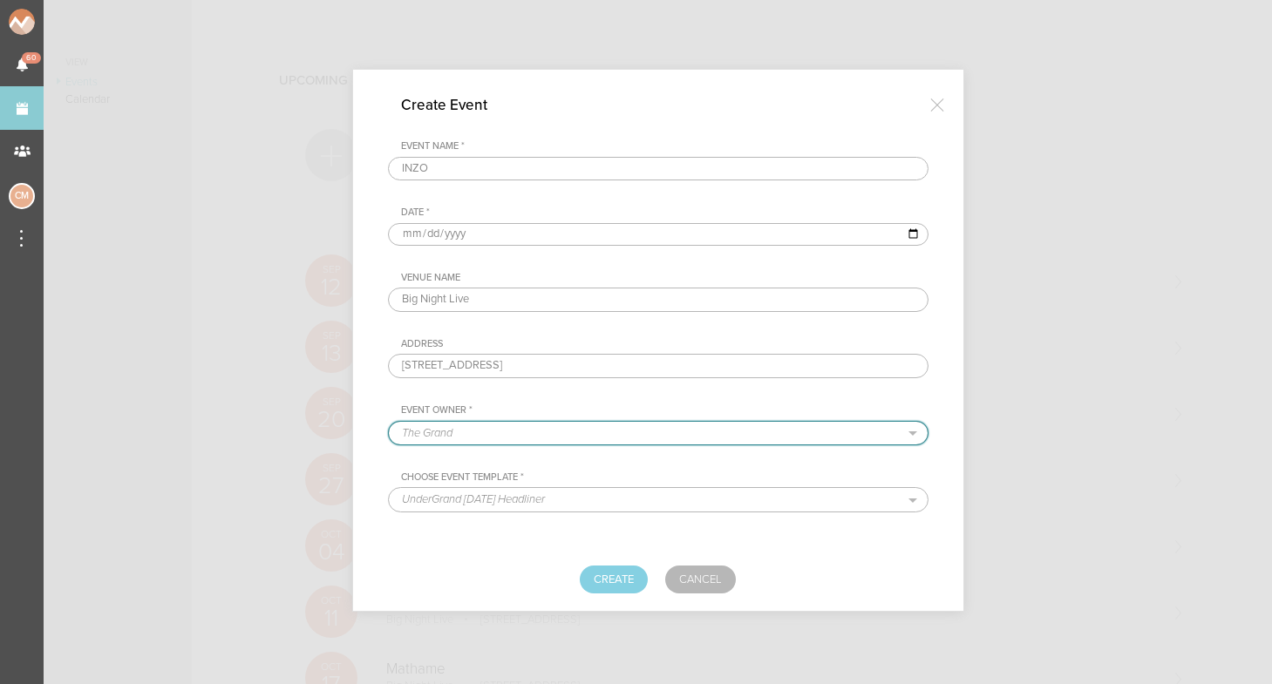
select select "925"
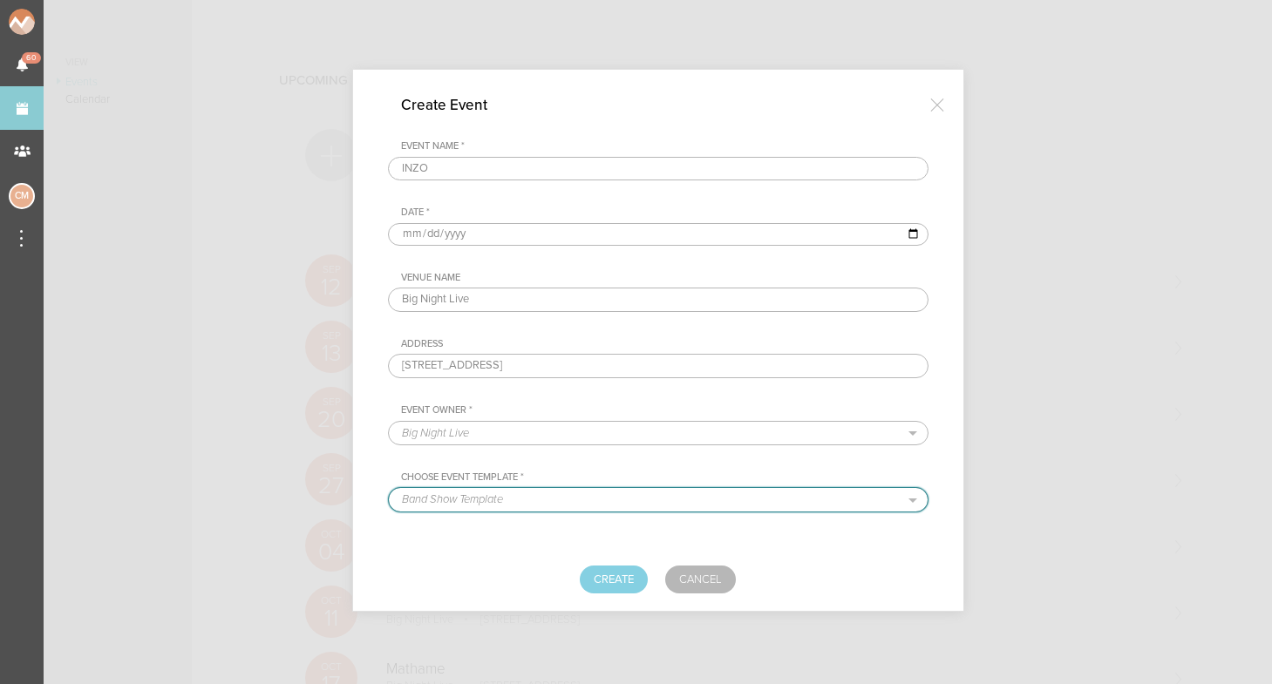
select select "681"
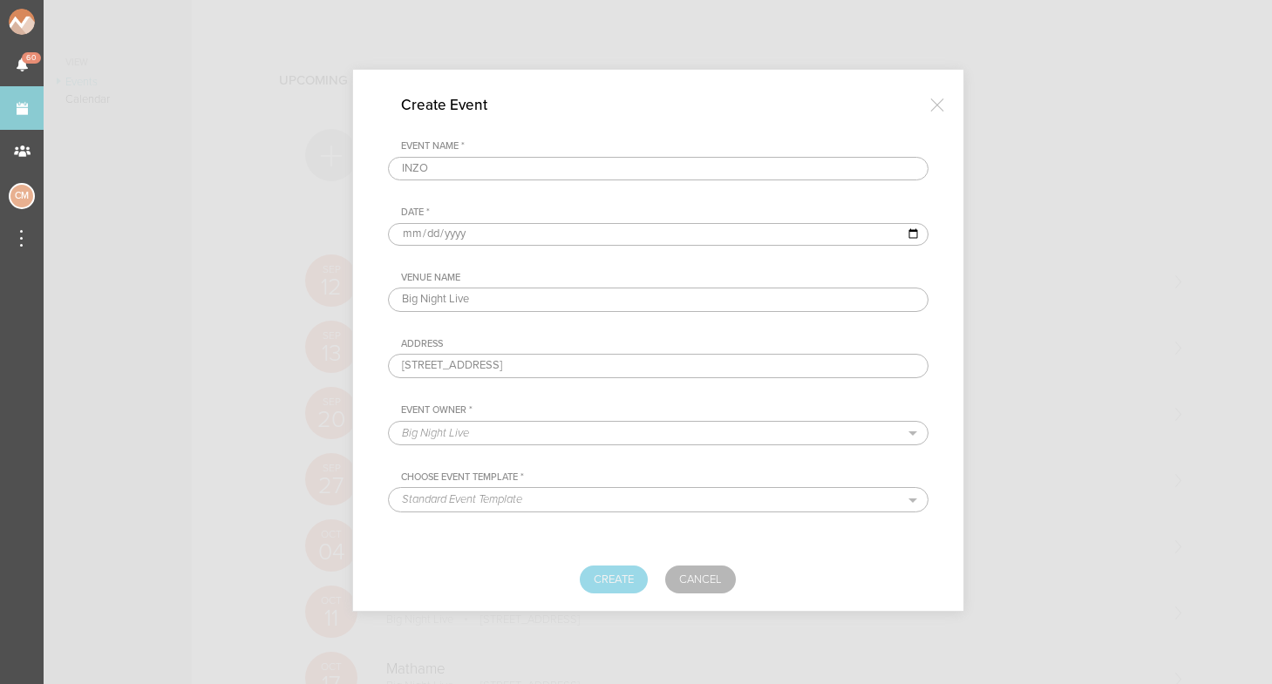
click at [598, 572] on button "Create" at bounding box center [614, 580] width 68 height 28
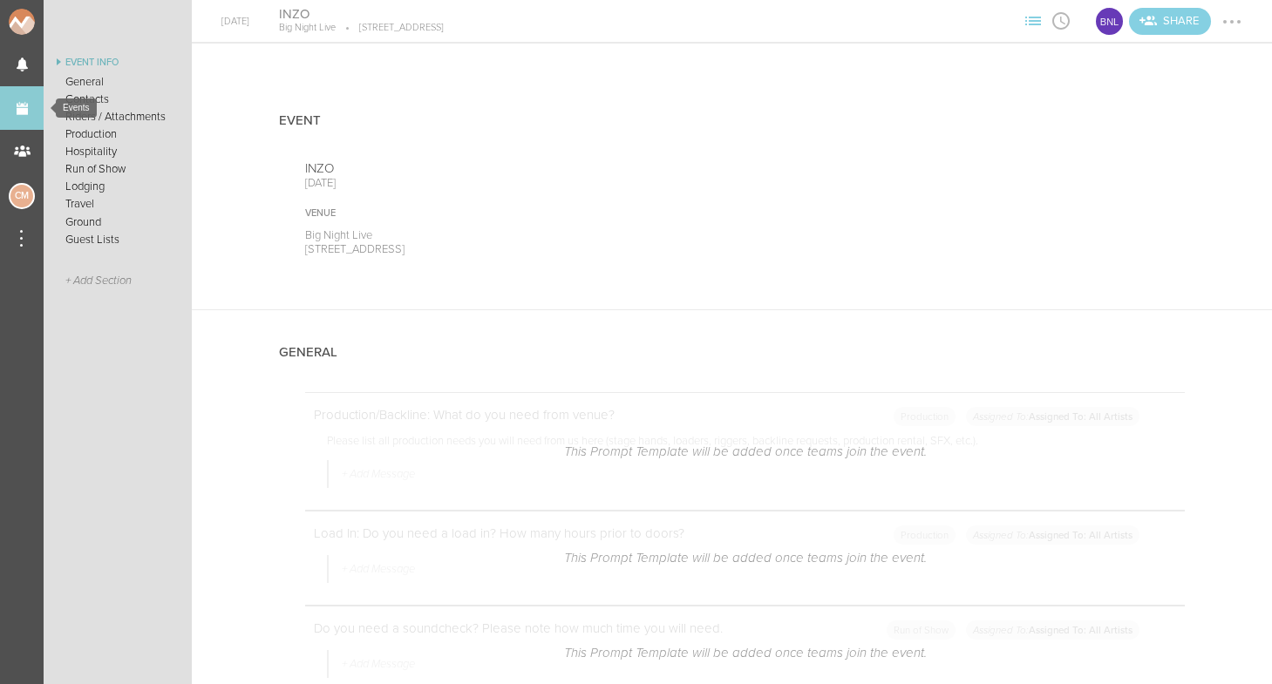
click at [26, 114] on link "Events" at bounding box center [22, 108] width 44 height 44
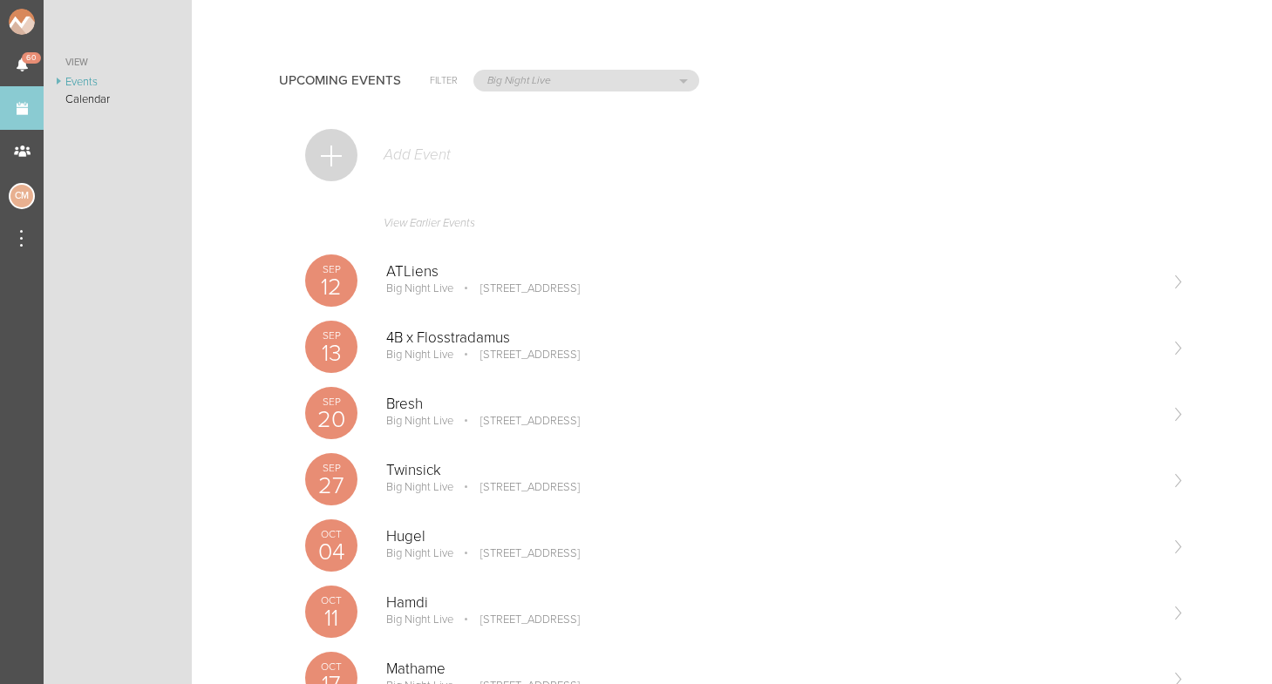
scroll to position [-1, 0]
click at [356, 137] on div "Add Event" at bounding box center [745, 164] width 880 height 85
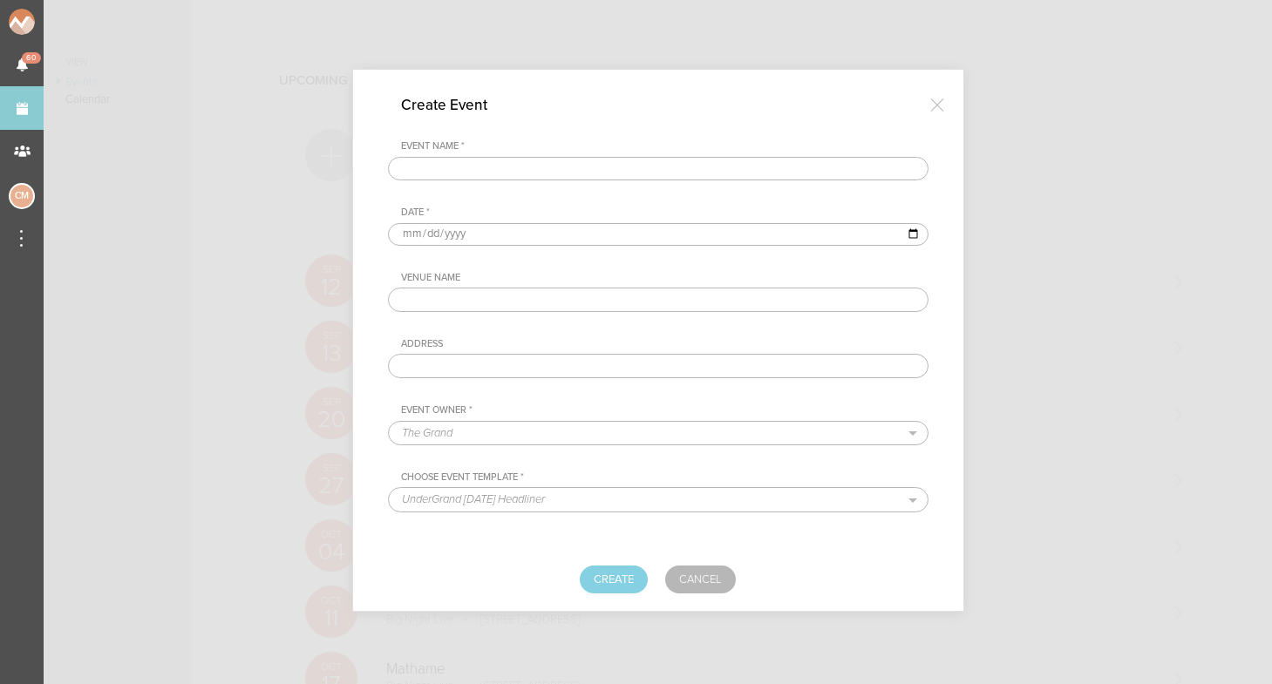
click at [342, 148] on div at bounding box center [636, 342] width 1272 height 684
type input "Sidepiece"
click at [411, 228] on input "date" at bounding box center [658, 234] width 541 height 23
type input "2026-03-07"
click at [544, 265] on div "Event Name * Sidepiece Date * 2026-03-07 Venue Name Address Event Owner * The G…" at bounding box center [658, 292] width 541 height 305
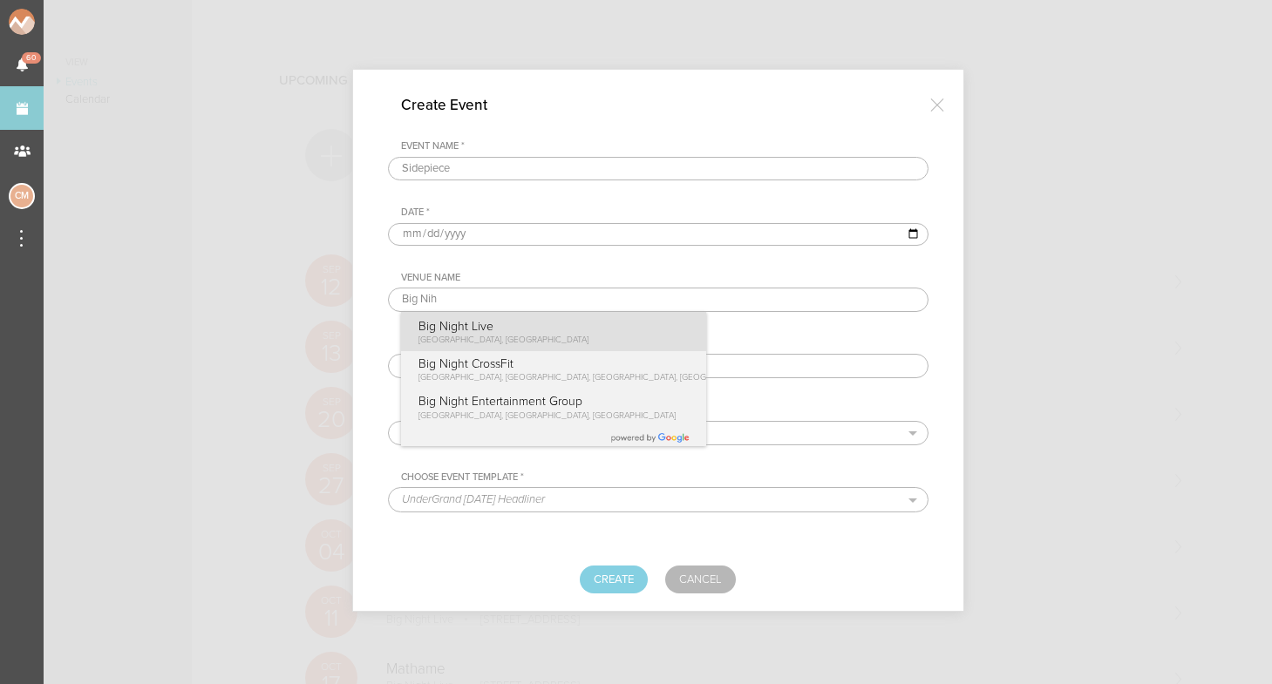
click at [475, 343] on span "Causeway Street, Boston, MA, USA" at bounding box center [503, 340] width 170 height 10
type input "Big Night Live"
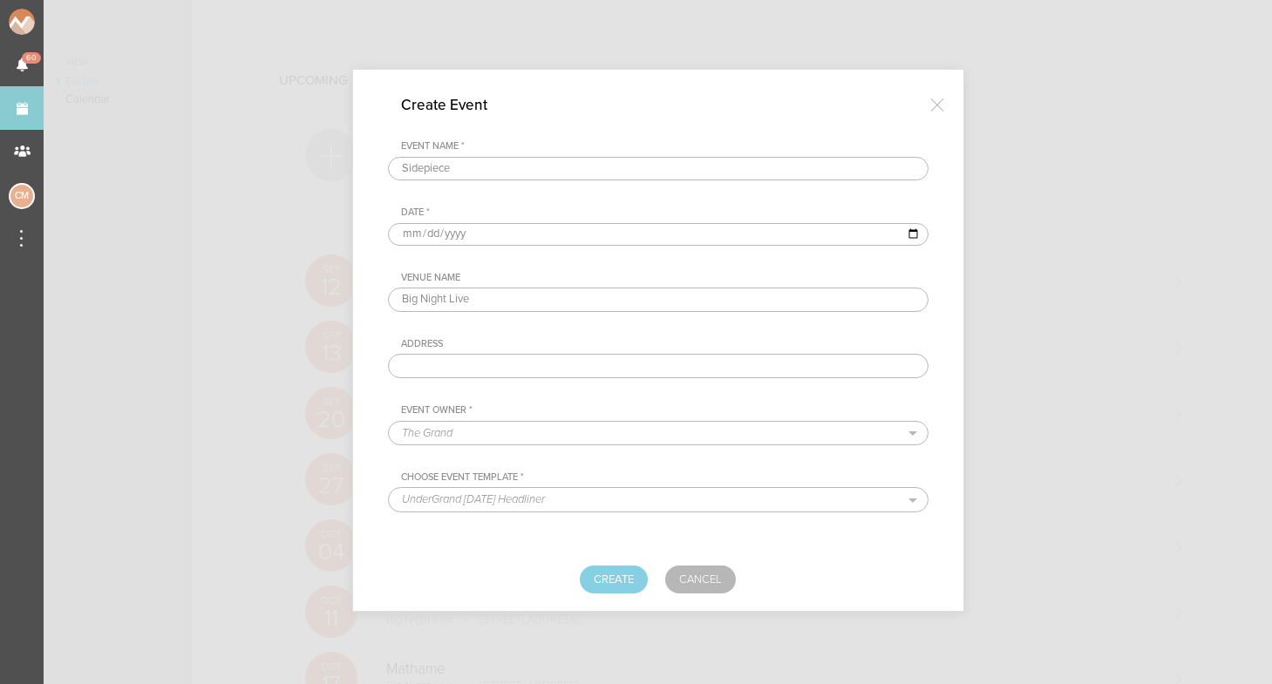
type input "[STREET_ADDRESS]"
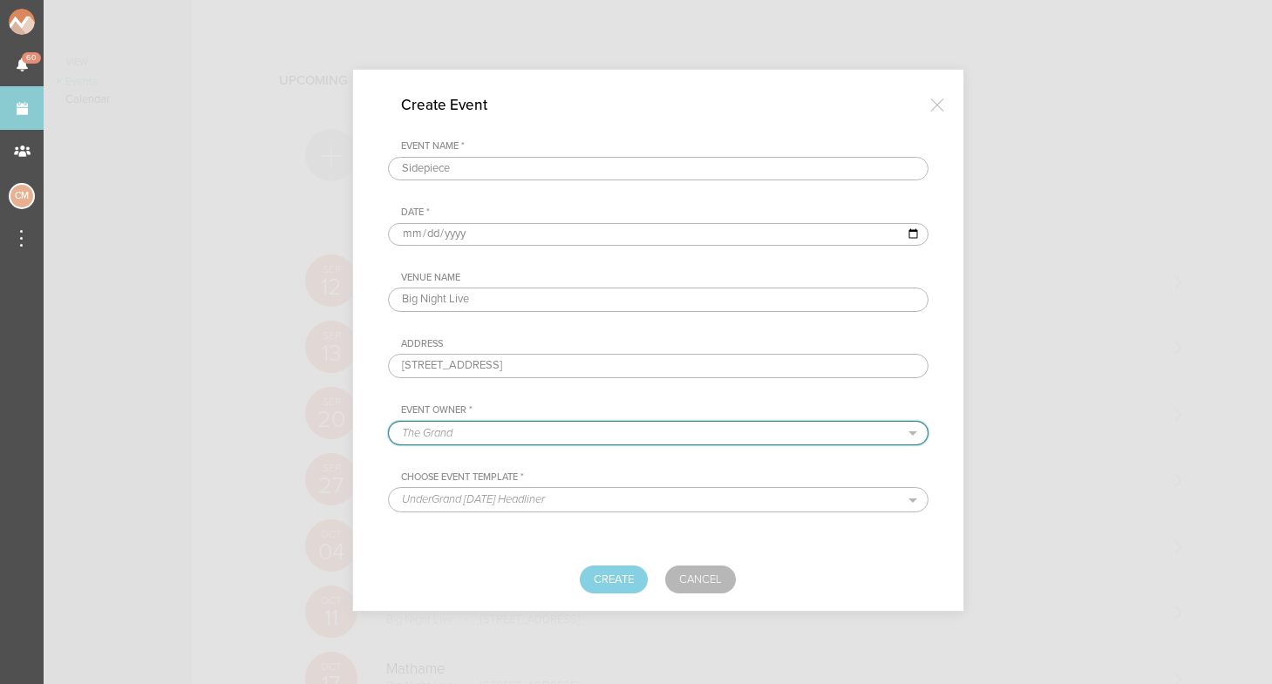
select select "925"
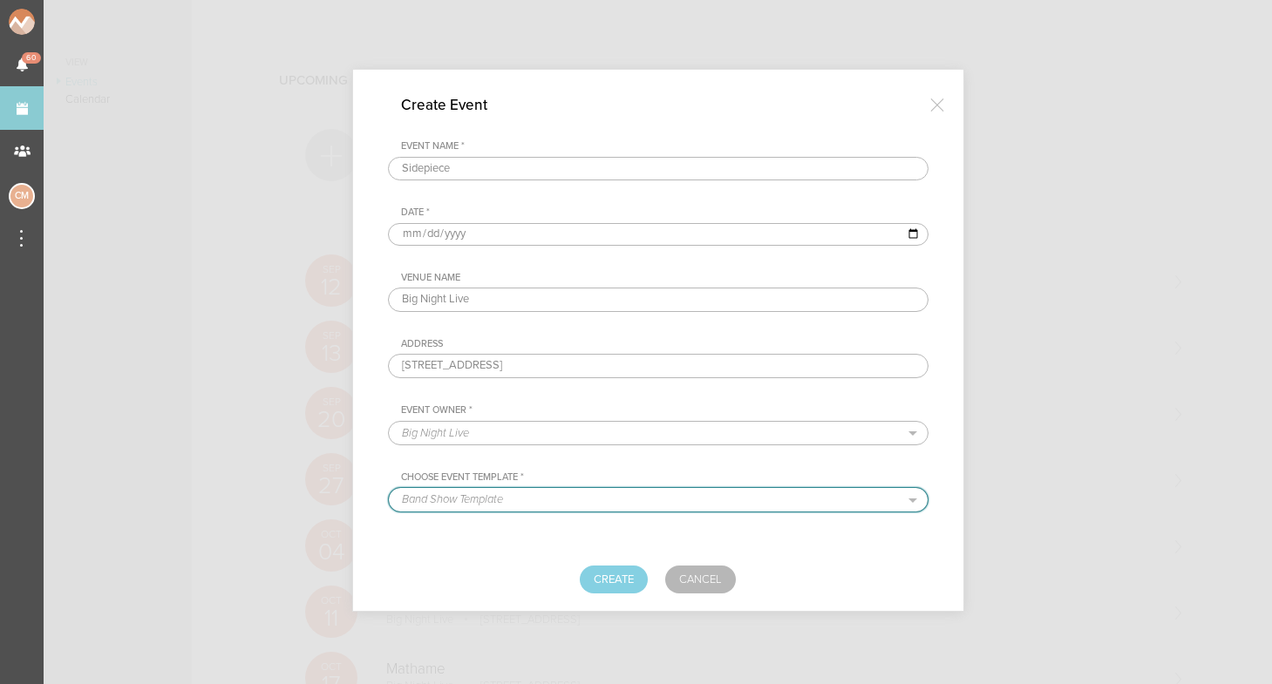
select select "681"
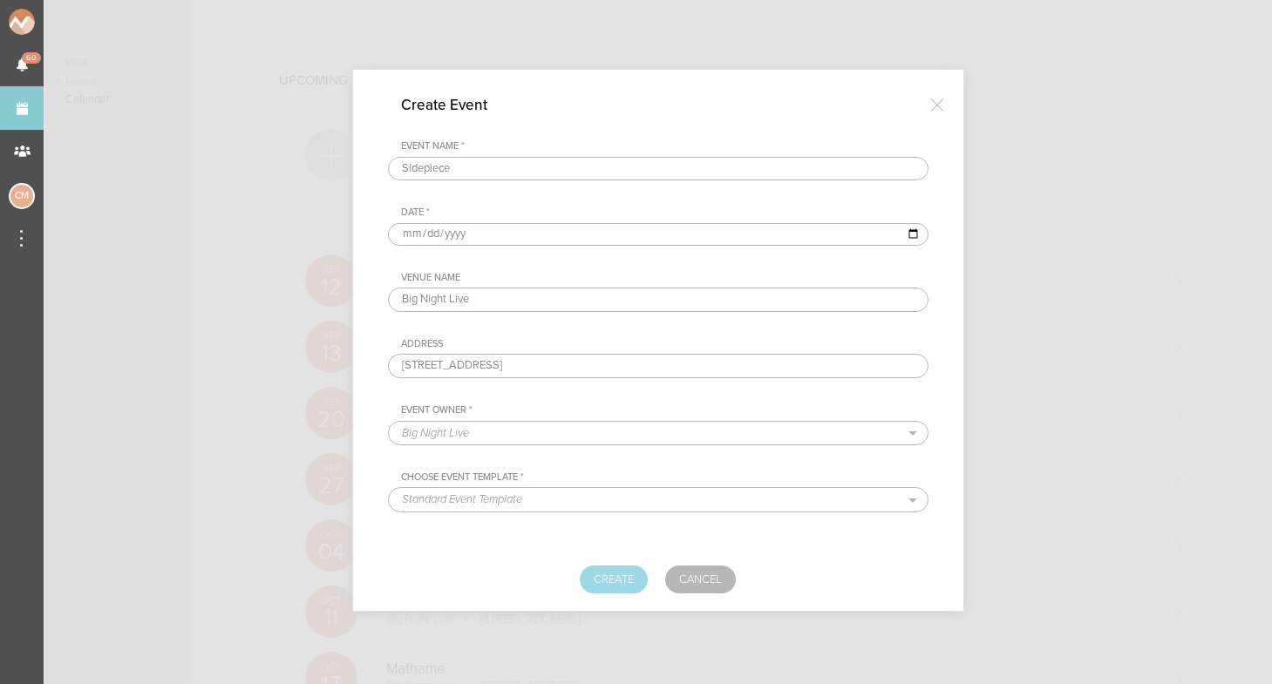
click at [615, 578] on button "Create" at bounding box center [614, 580] width 68 height 28
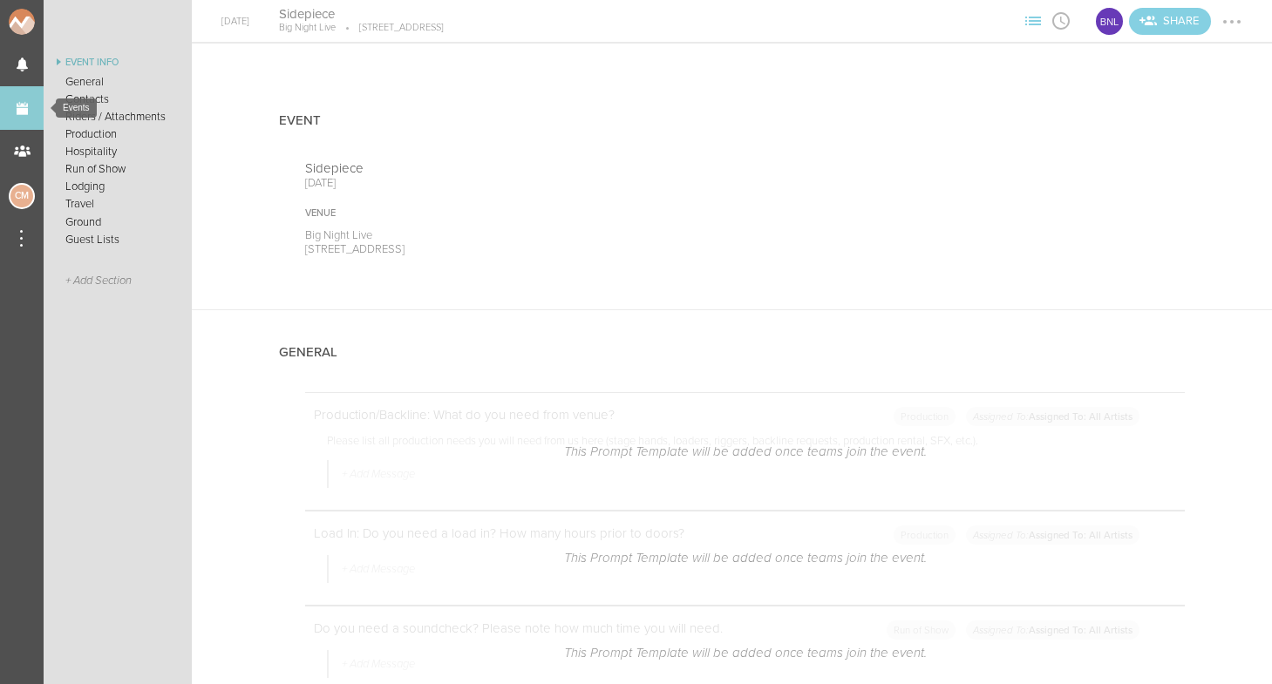
click at [35, 108] on link "Events" at bounding box center [22, 108] width 44 height 44
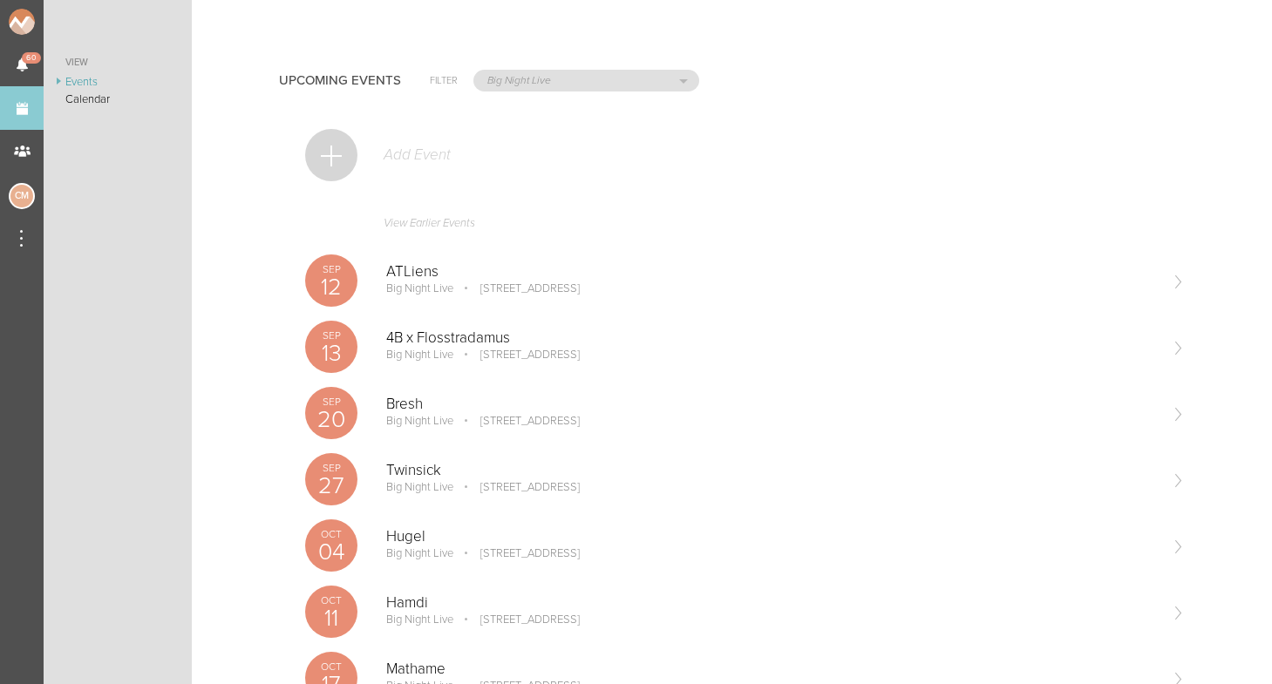
scroll to position [-2, 0]
click at [346, 160] on div at bounding box center [331, 155] width 52 height 52
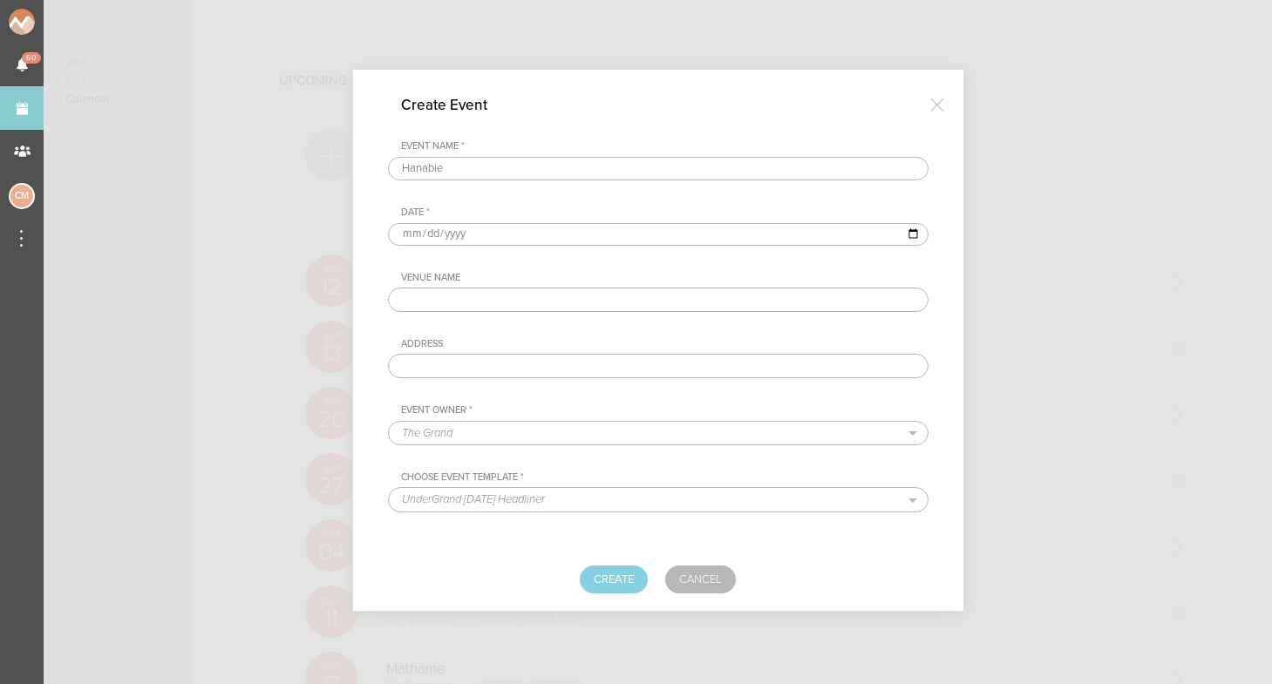
type input "Hanabie"
click at [410, 230] on input "date" at bounding box center [658, 234] width 541 height 23
type input "[DATE]"
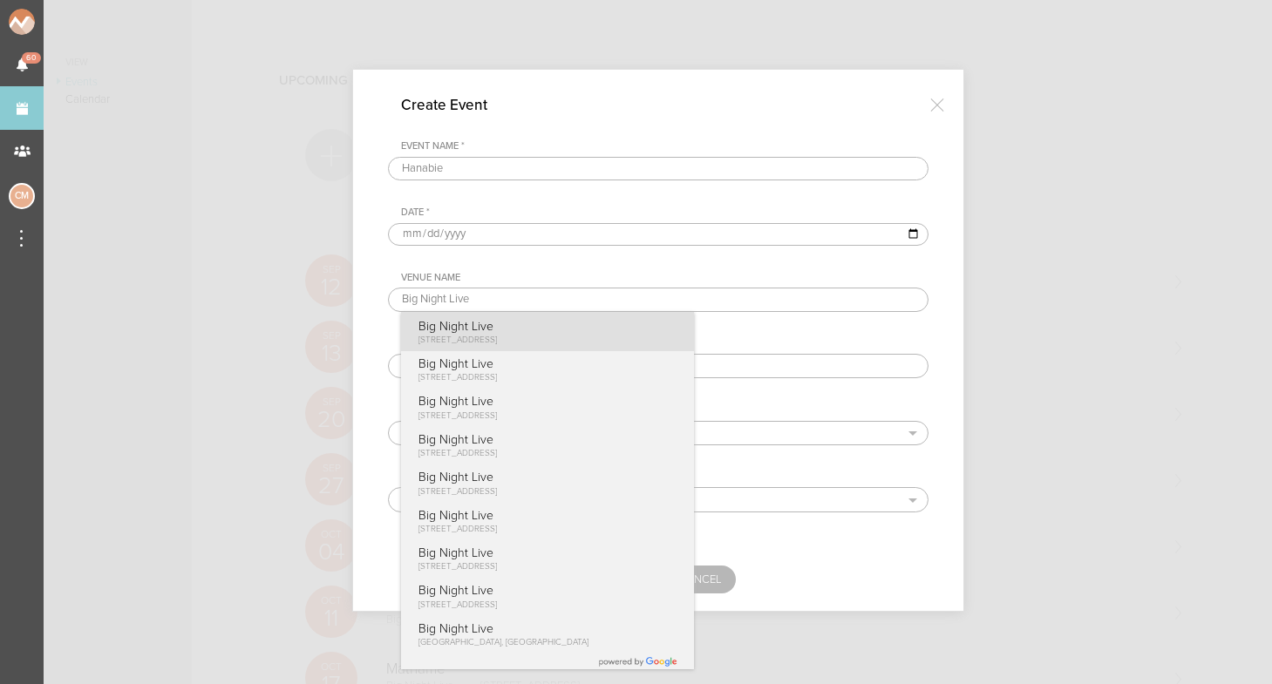
type input "Big Night Live"
click at [497, 335] on span "[STREET_ADDRESS]" at bounding box center [457, 340] width 78 height 10
type input "[STREET_ADDRESS]"
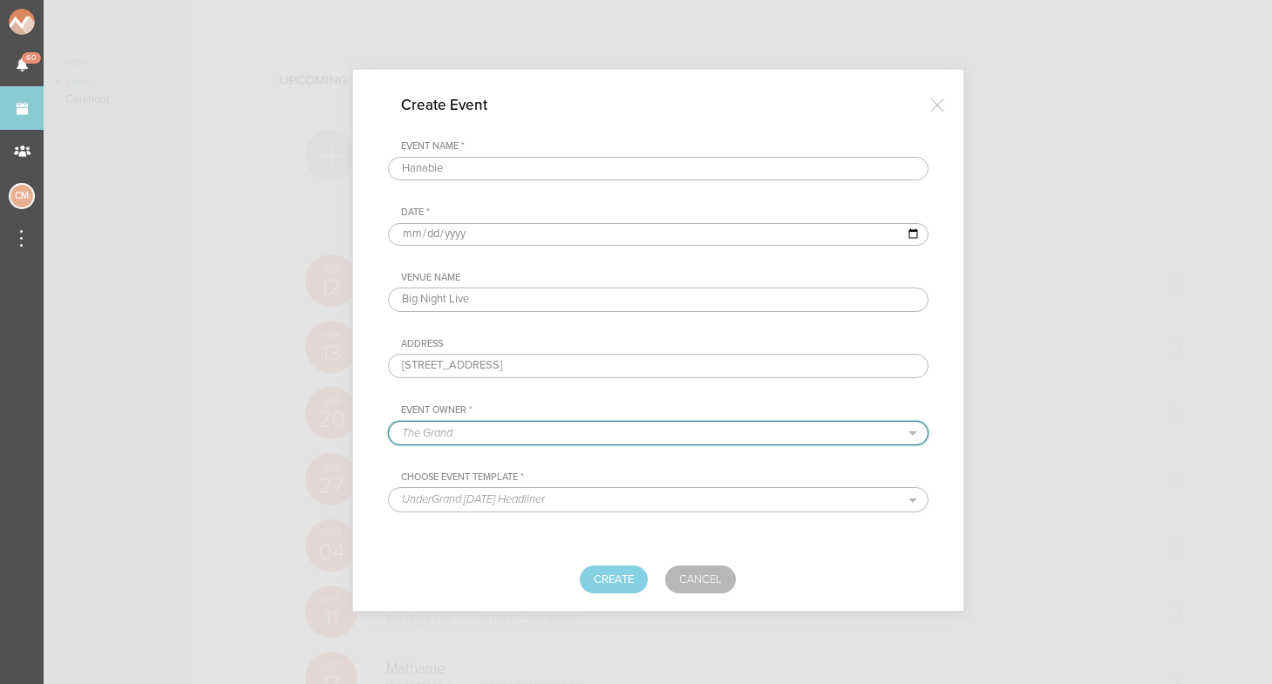
select select "925"
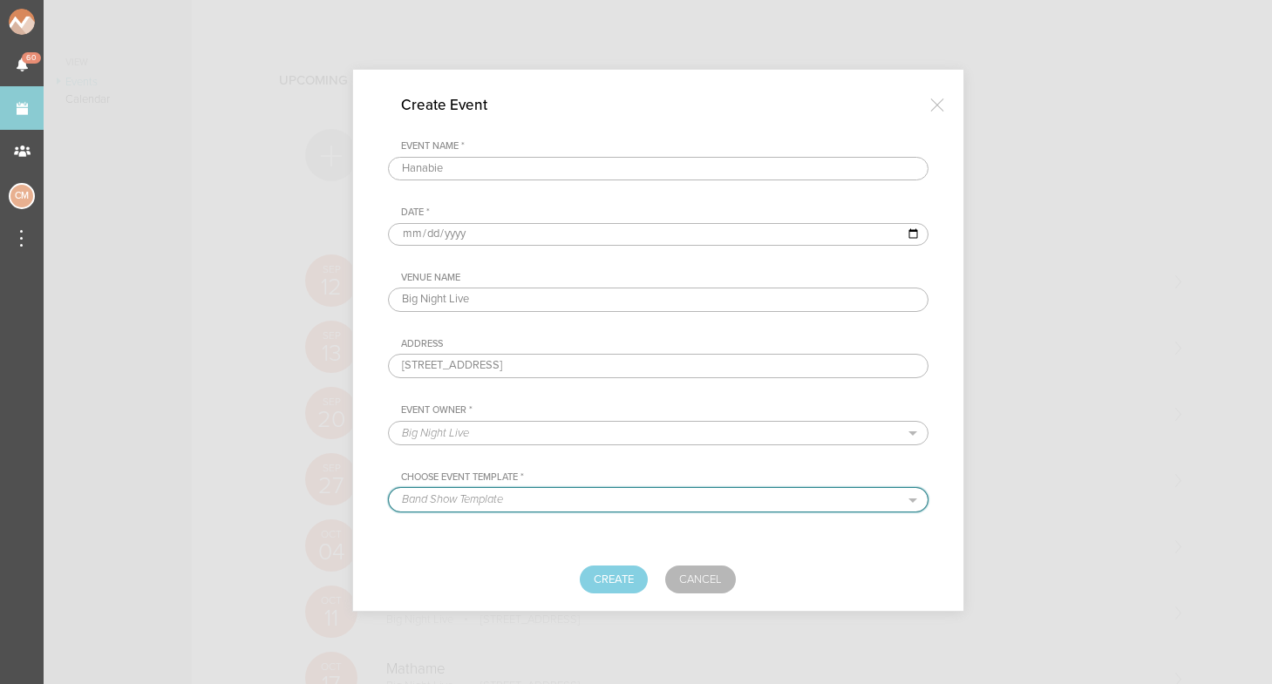
select select "681"
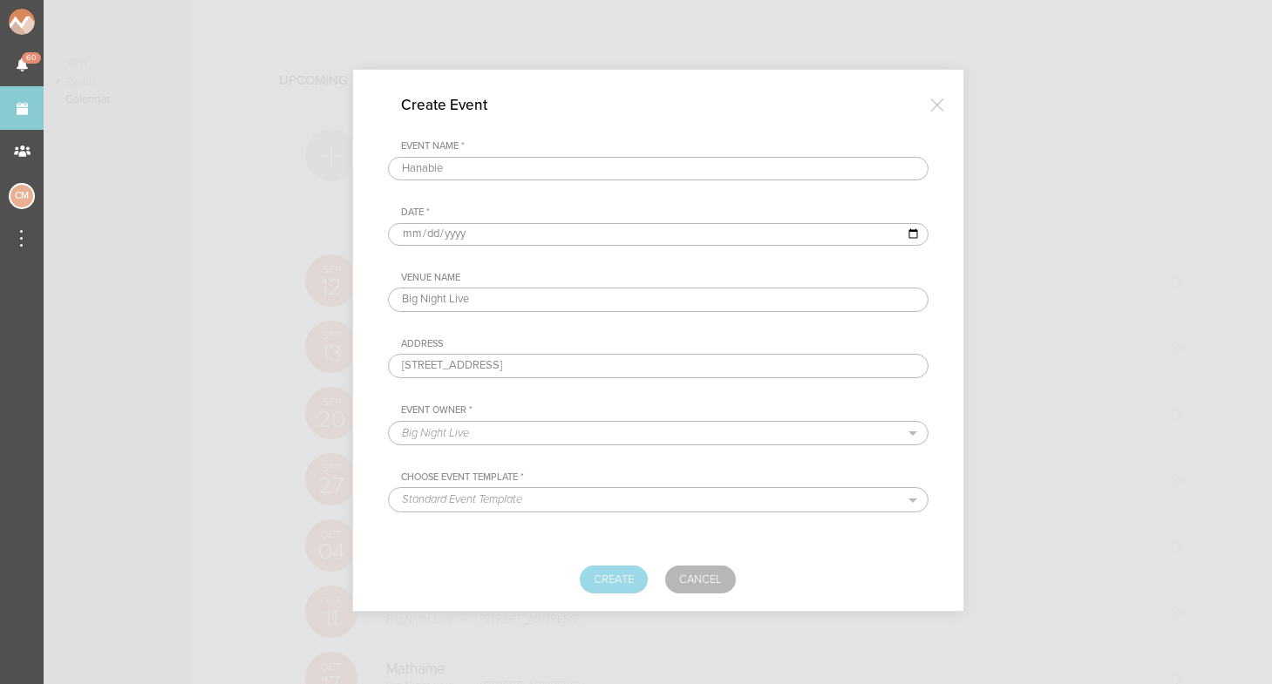
click at [627, 592] on button "Create" at bounding box center [614, 580] width 68 height 28
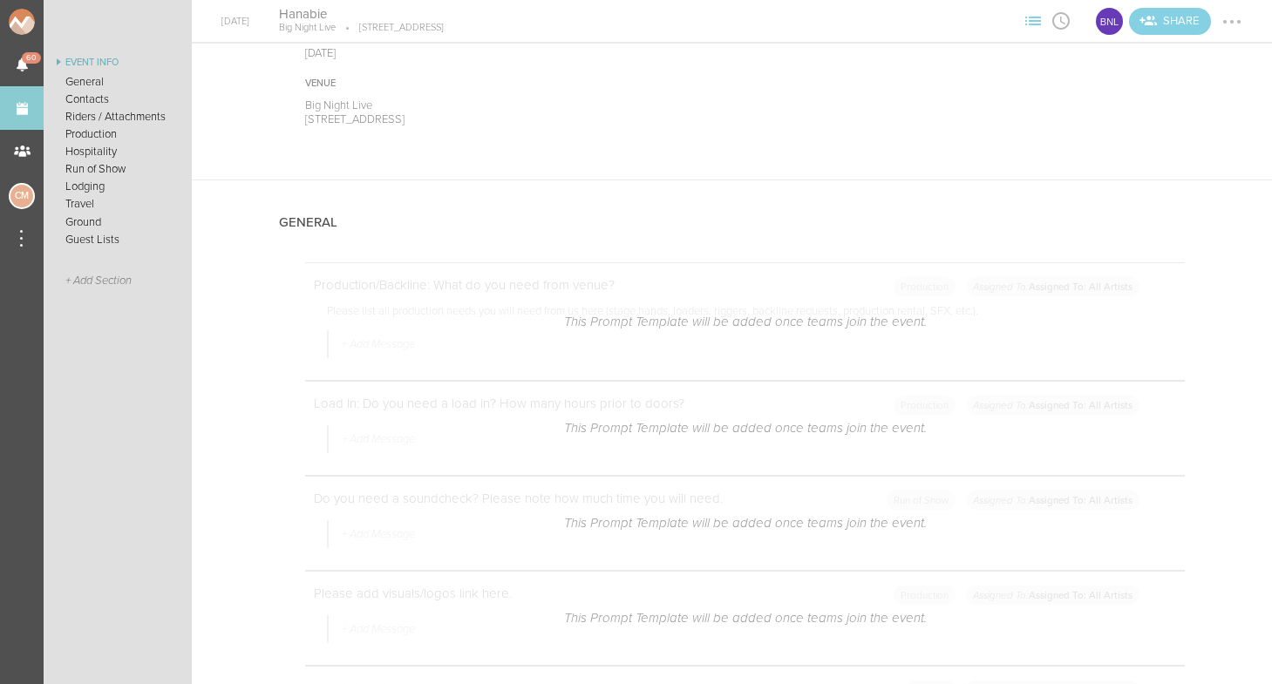
scroll to position [113, 0]
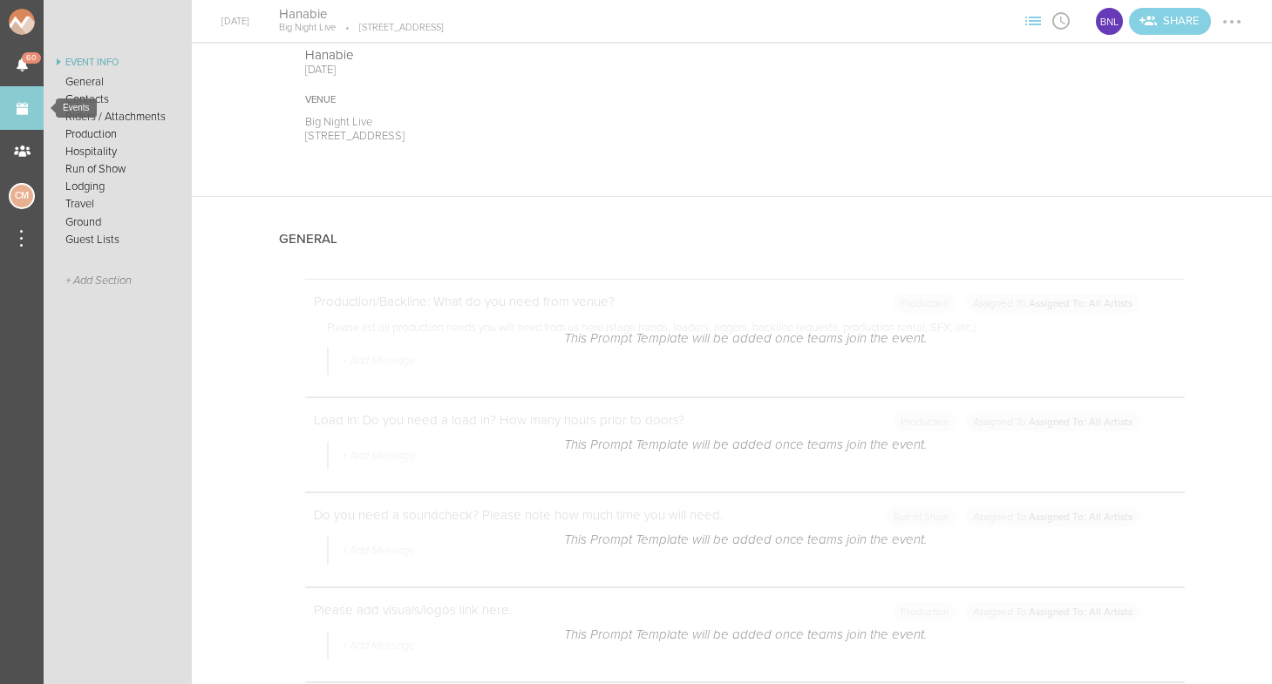
click at [21, 115] on link "Events" at bounding box center [22, 108] width 44 height 44
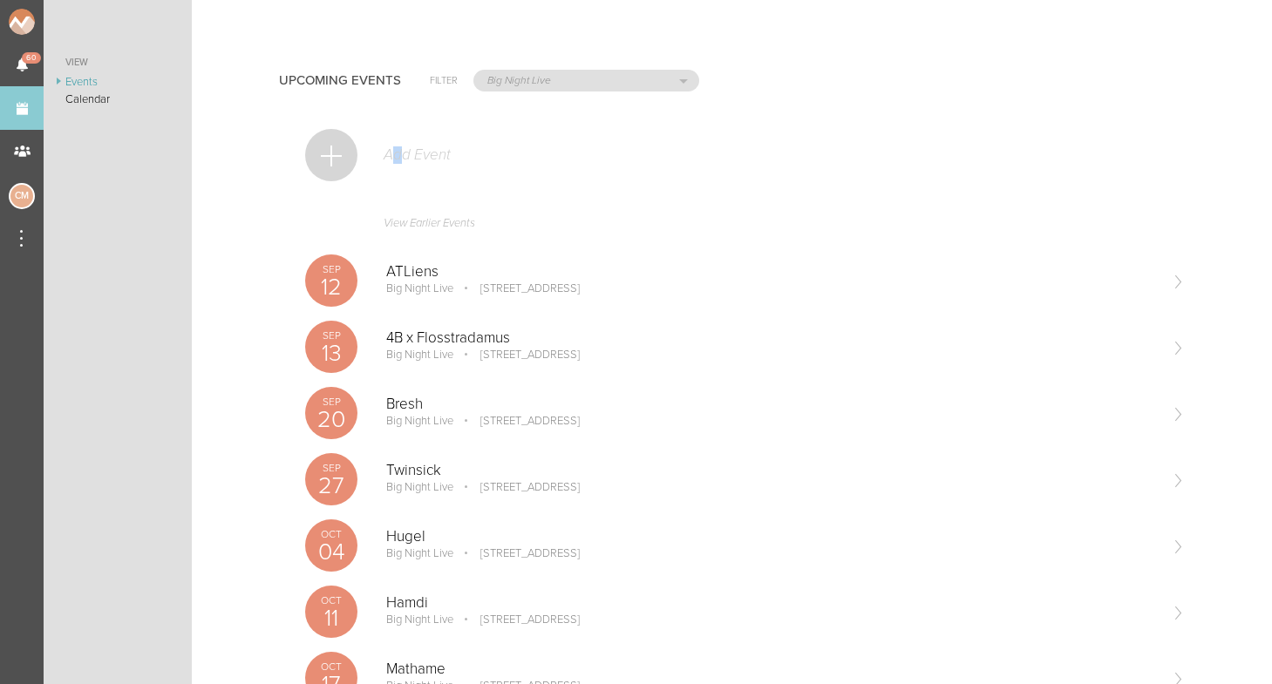
click at [397, 162] on p "Add Event" at bounding box center [416, 154] width 69 height 17
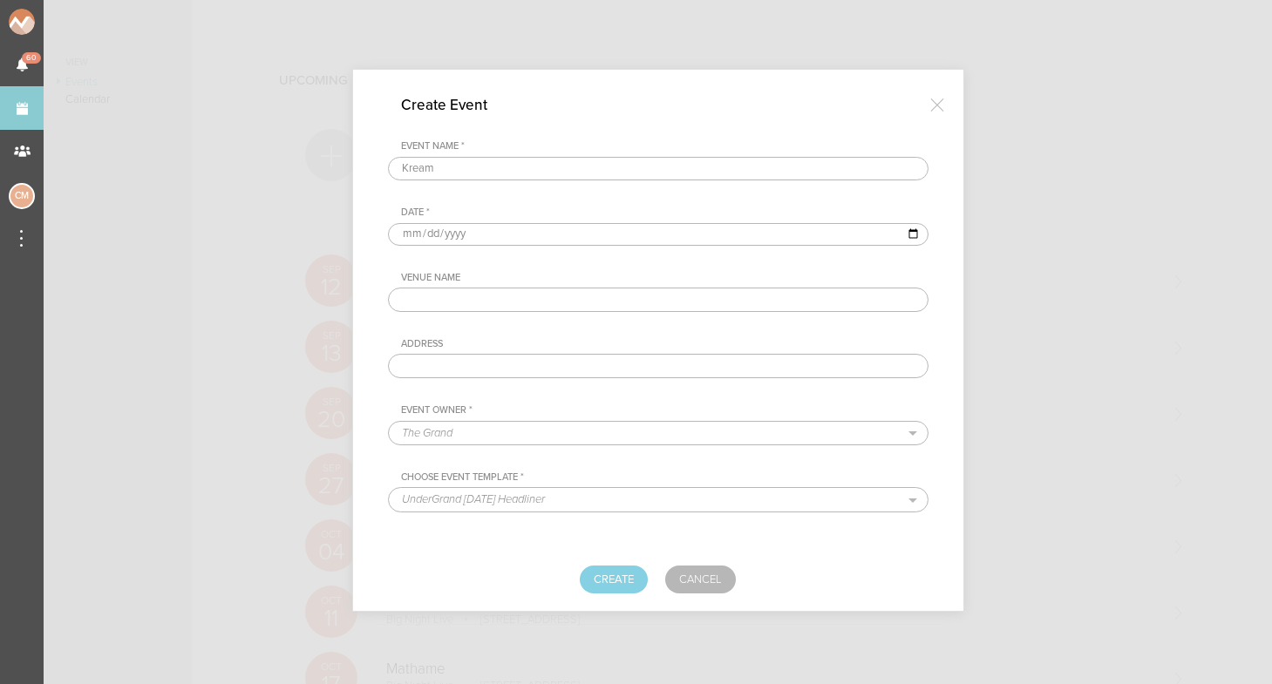
type input "Kream"
click at [406, 236] on input "date" at bounding box center [658, 234] width 541 height 23
type input "[DATE]"
click at [551, 323] on div "Venue Name Address" at bounding box center [658, 325] width 541 height 106
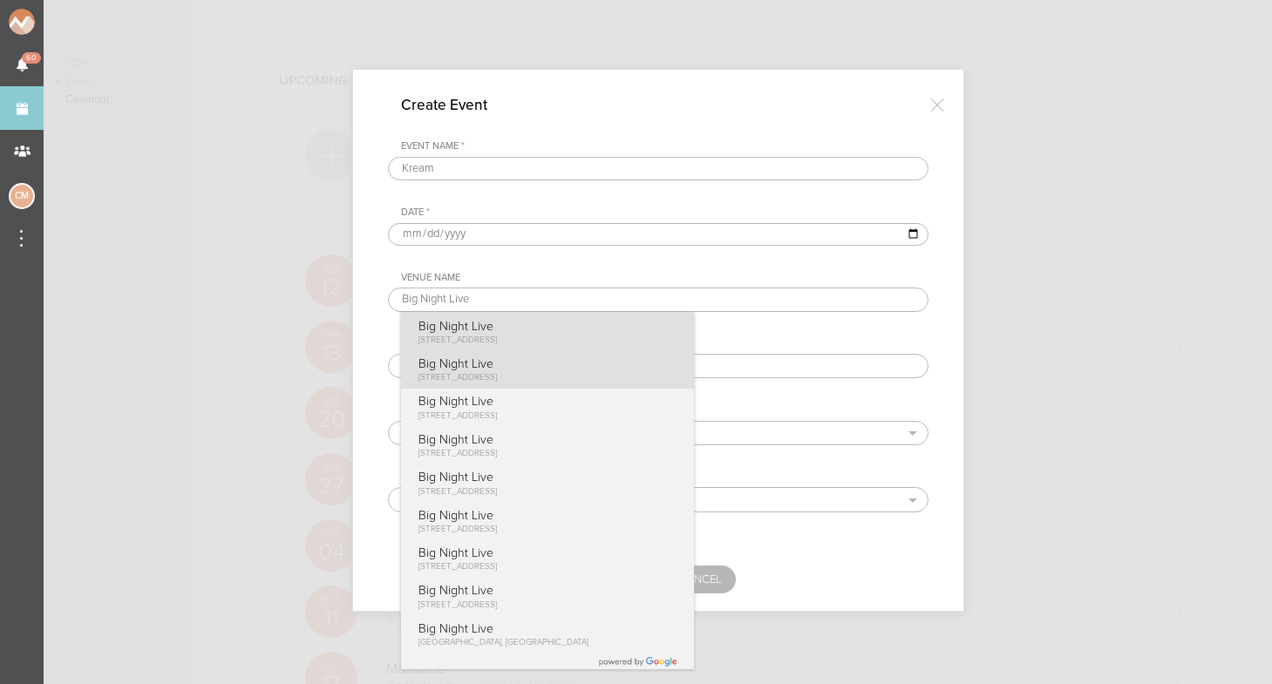
type input "Big Night Live"
click at [471, 337] on span "[STREET_ADDRESS]" at bounding box center [457, 340] width 78 height 10
type input "[STREET_ADDRESS]"
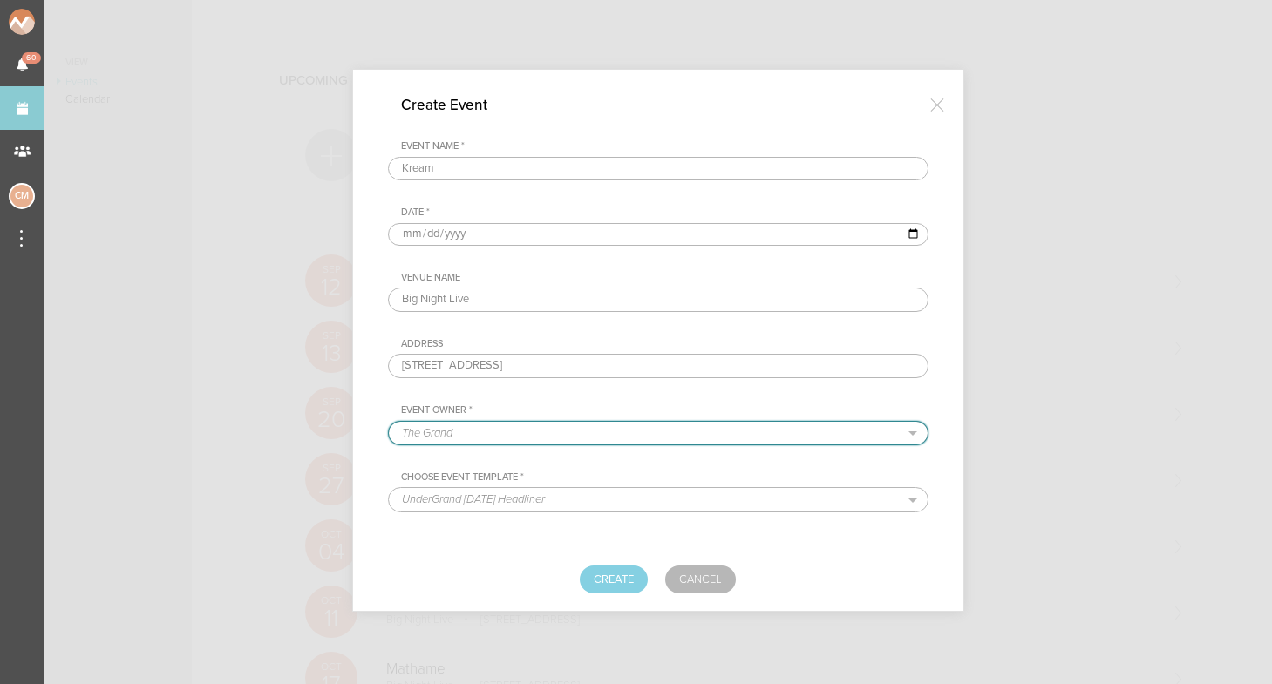
select select "925"
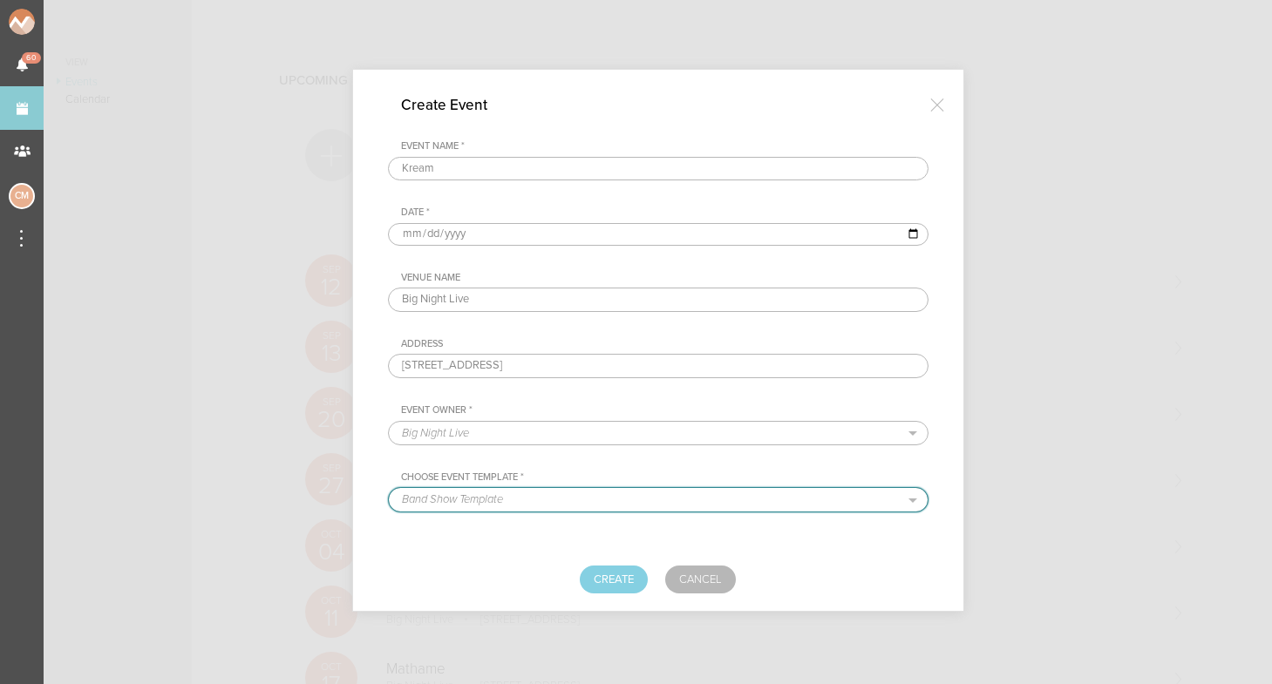
select select "681"
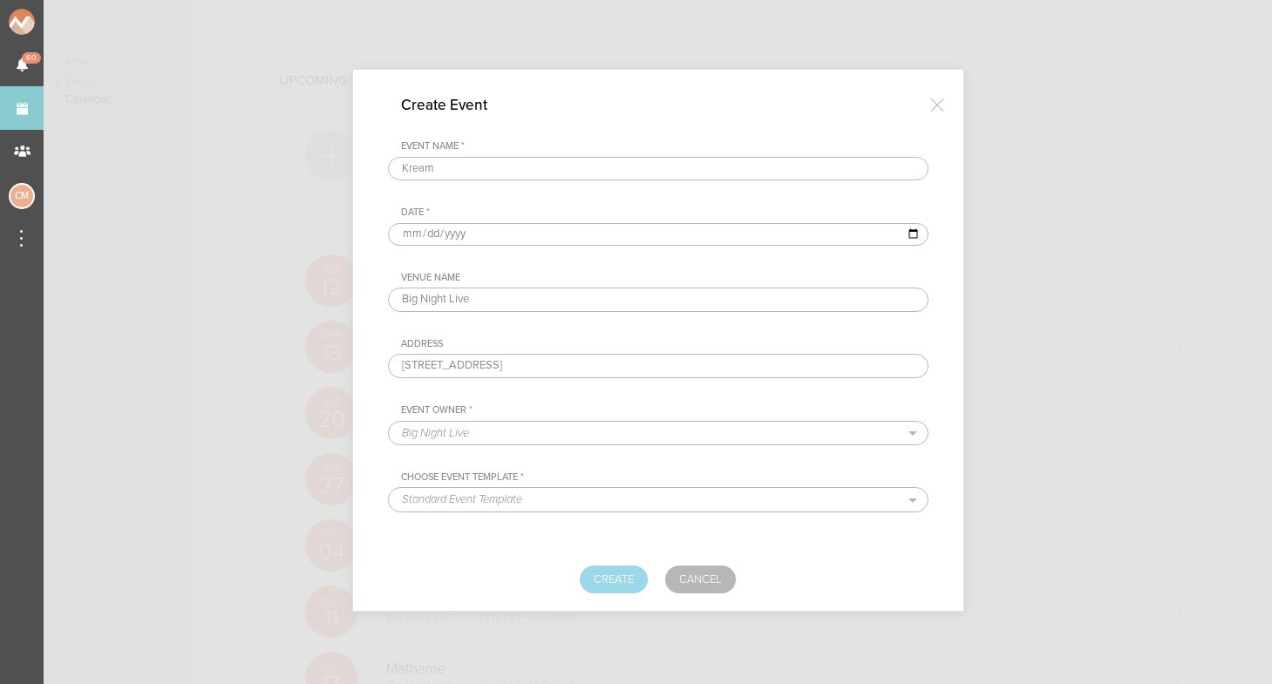
click at [610, 578] on button "Create" at bounding box center [614, 580] width 68 height 28
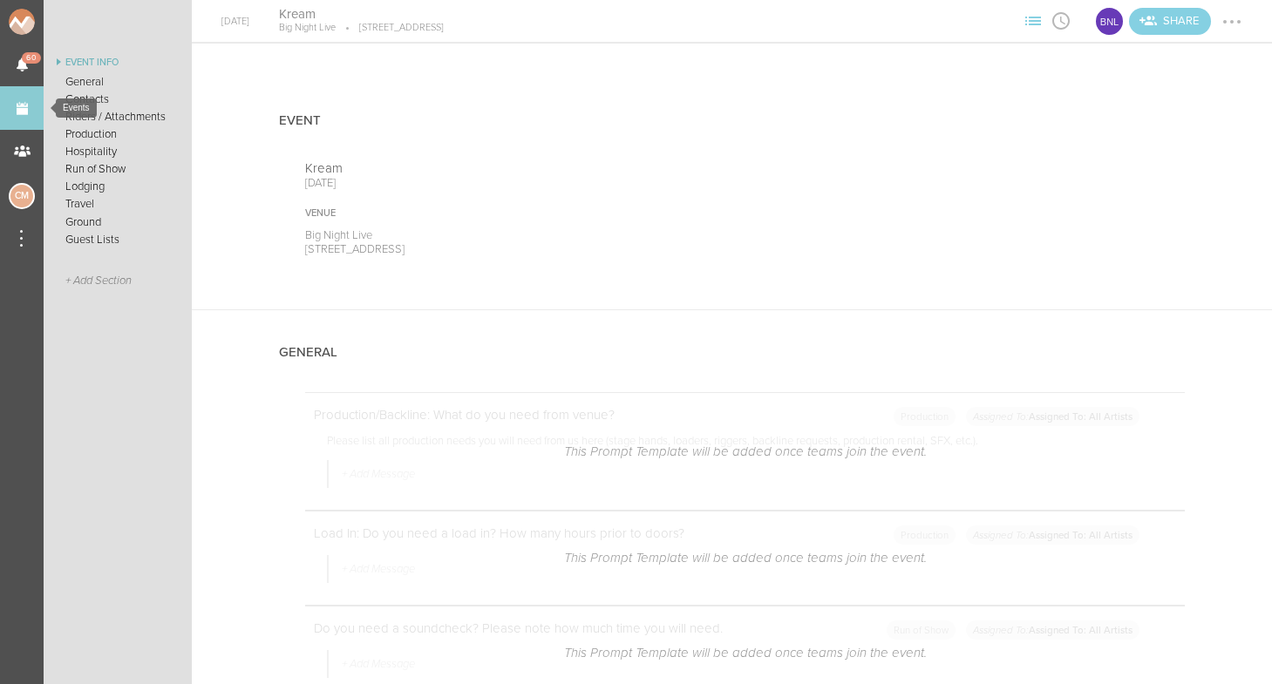
click at [10, 101] on link "Events" at bounding box center [22, 108] width 44 height 44
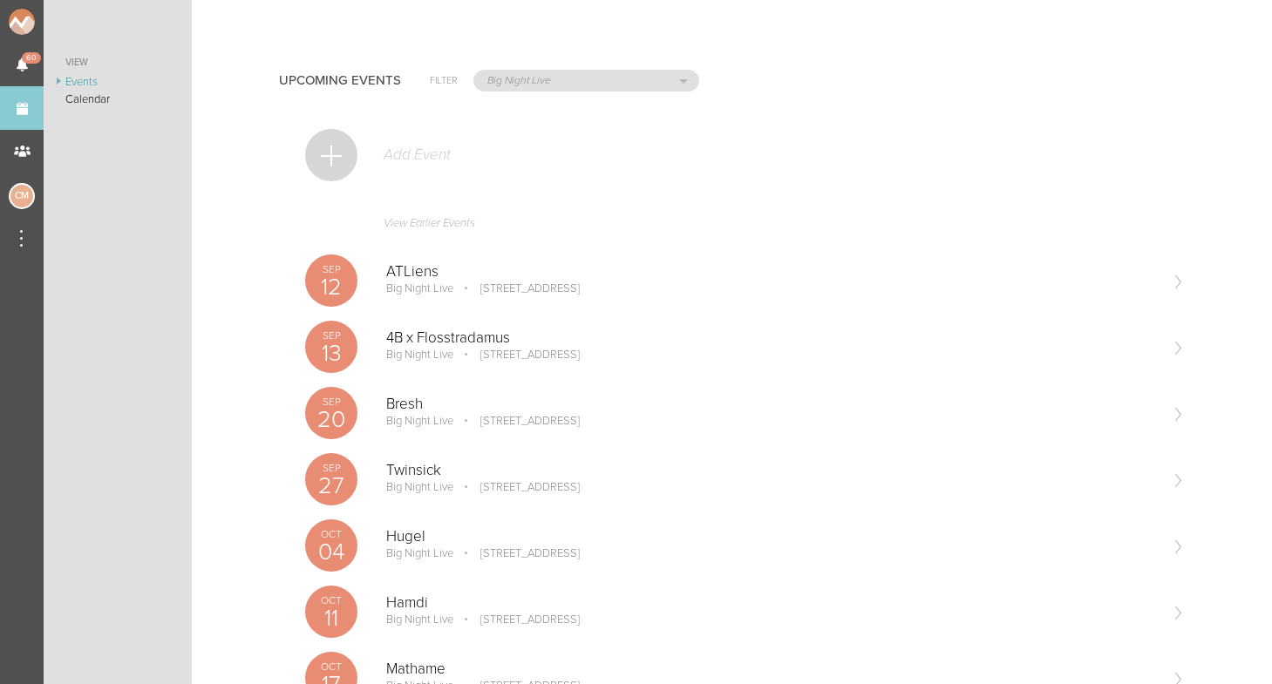
click at [336, 146] on div at bounding box center [331, 155] width 52 height 52
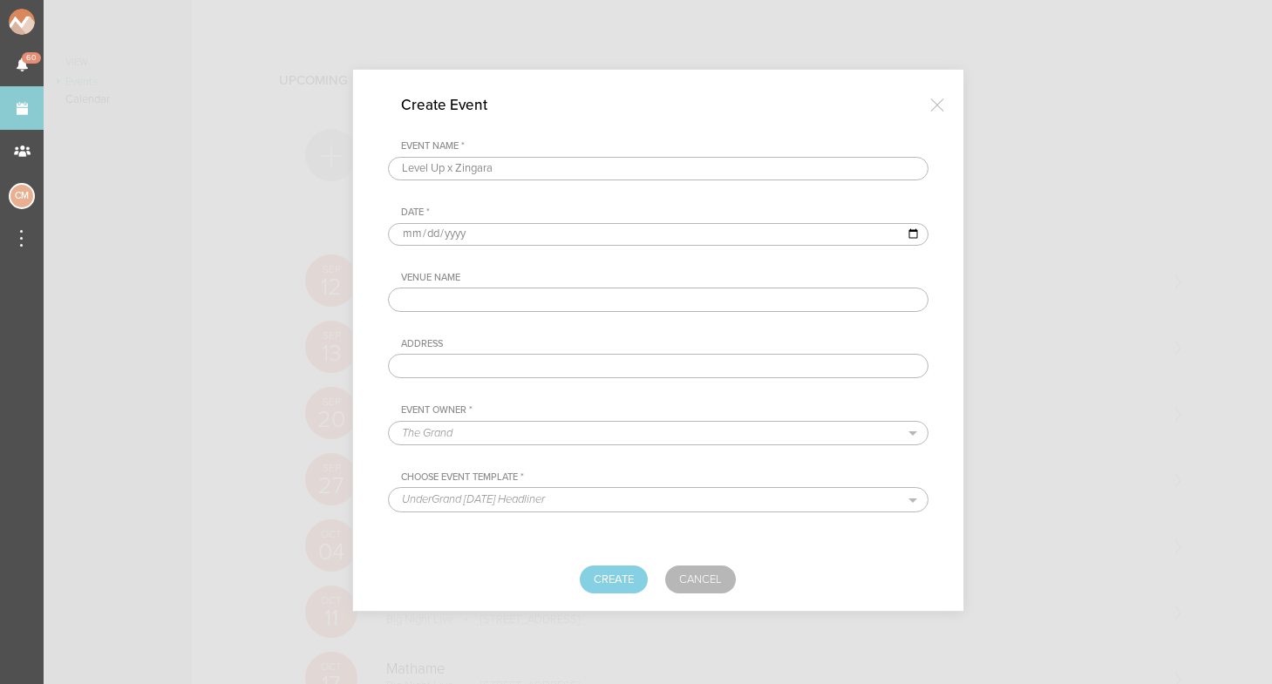
type input "Level Up x Zingara"
click at [411, 233] on input "date" at bounding box center [658, 234] width 541 height 23
type input "[DATE]"
click at [553, 283] on div "Venue Name" at bounding box center [658, 292] width 541 height 40
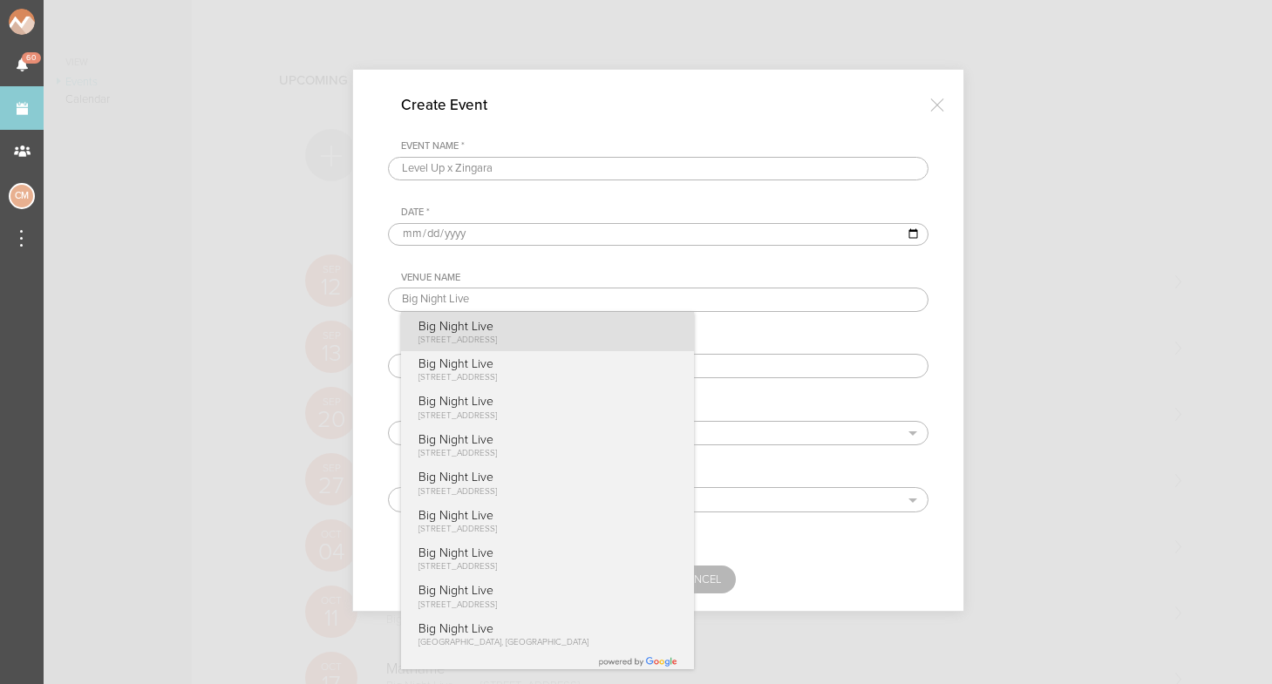
type input "Big Night Live"
click at [494, 336] on span "[STREET_ADDRESS]" at bounding box center [457, 340] width 78 height 10
type input "[STREET_ADDRESS]"
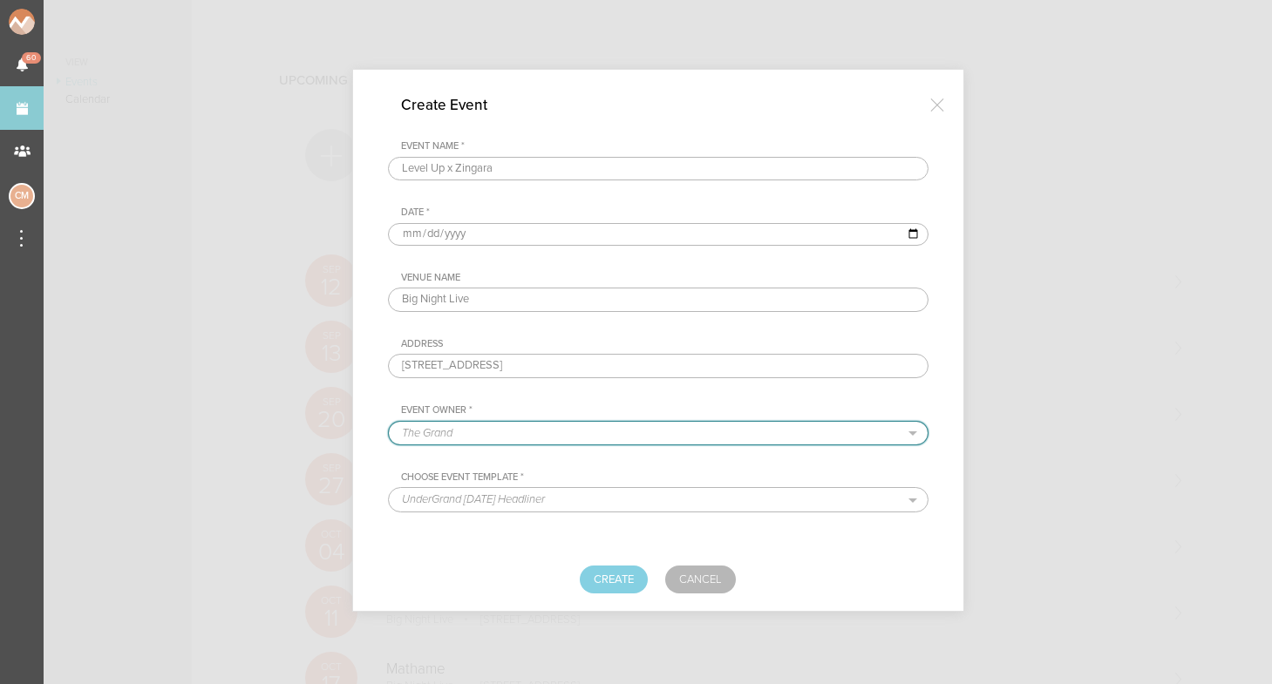
select select "925"
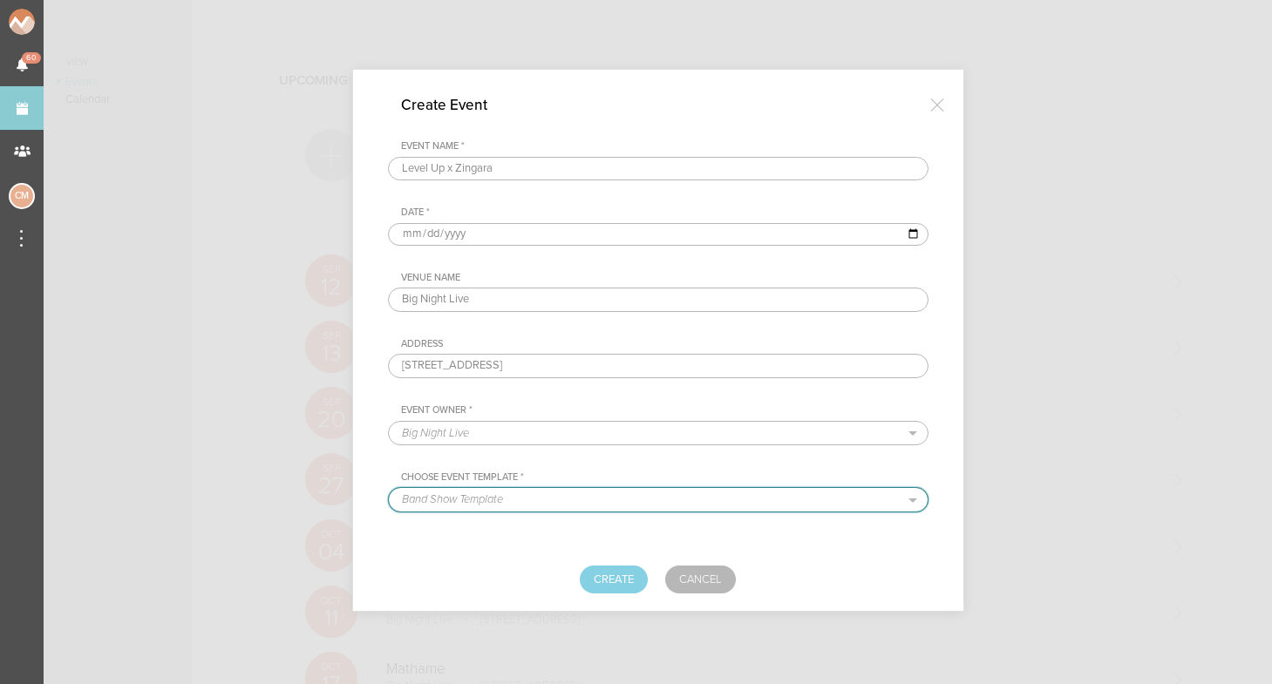
select select "681"
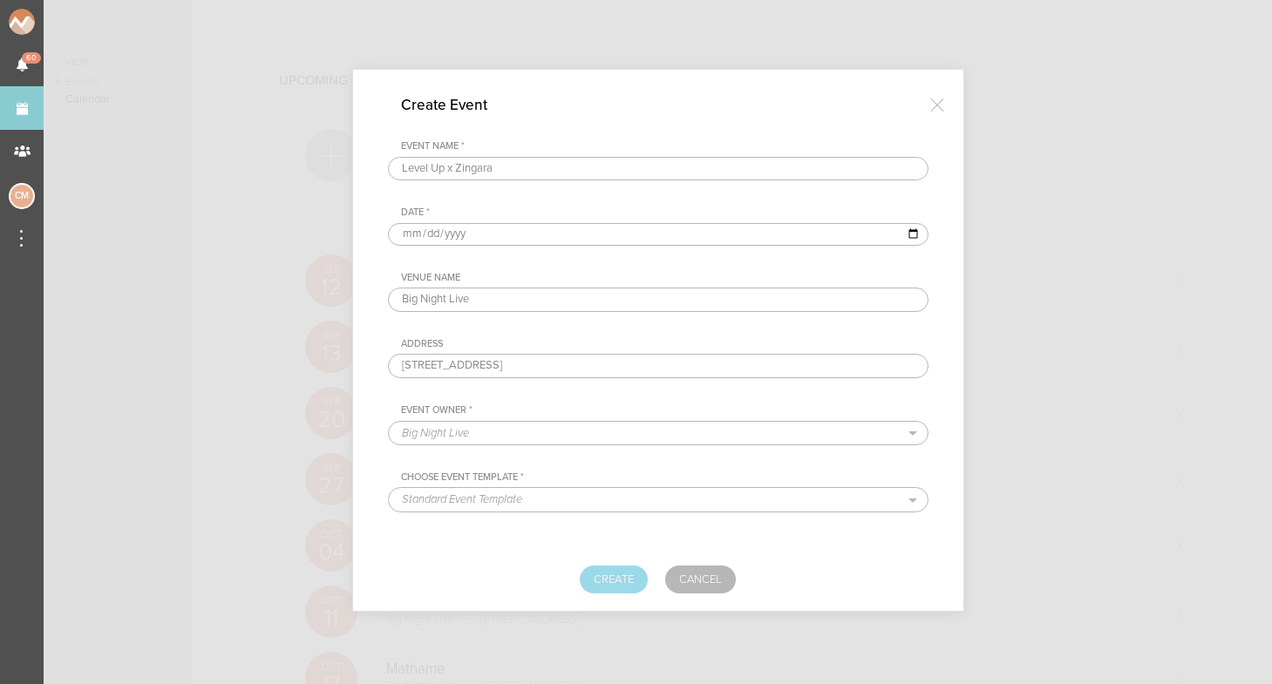
click at [622, 579] on button "Create" at bounding box center [614, 580] width 68 height 28
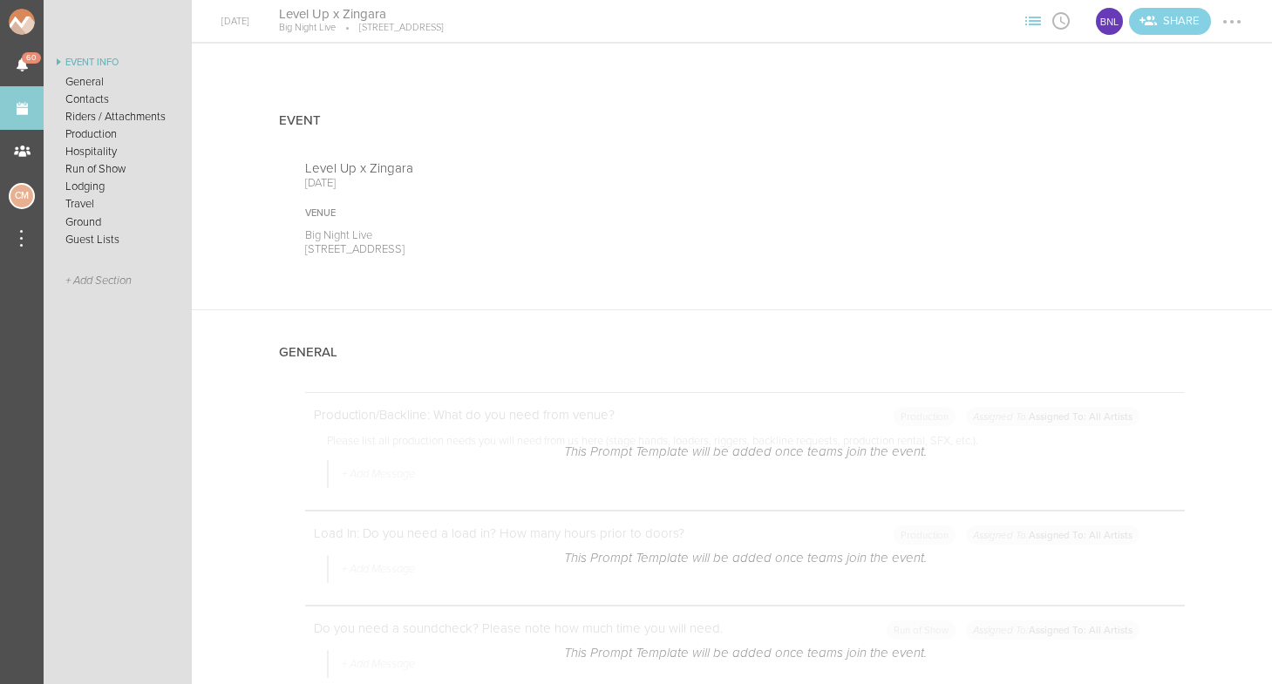
click at [11, 112] on link "Events" at bounding box center [22, 108] width 44 height 44
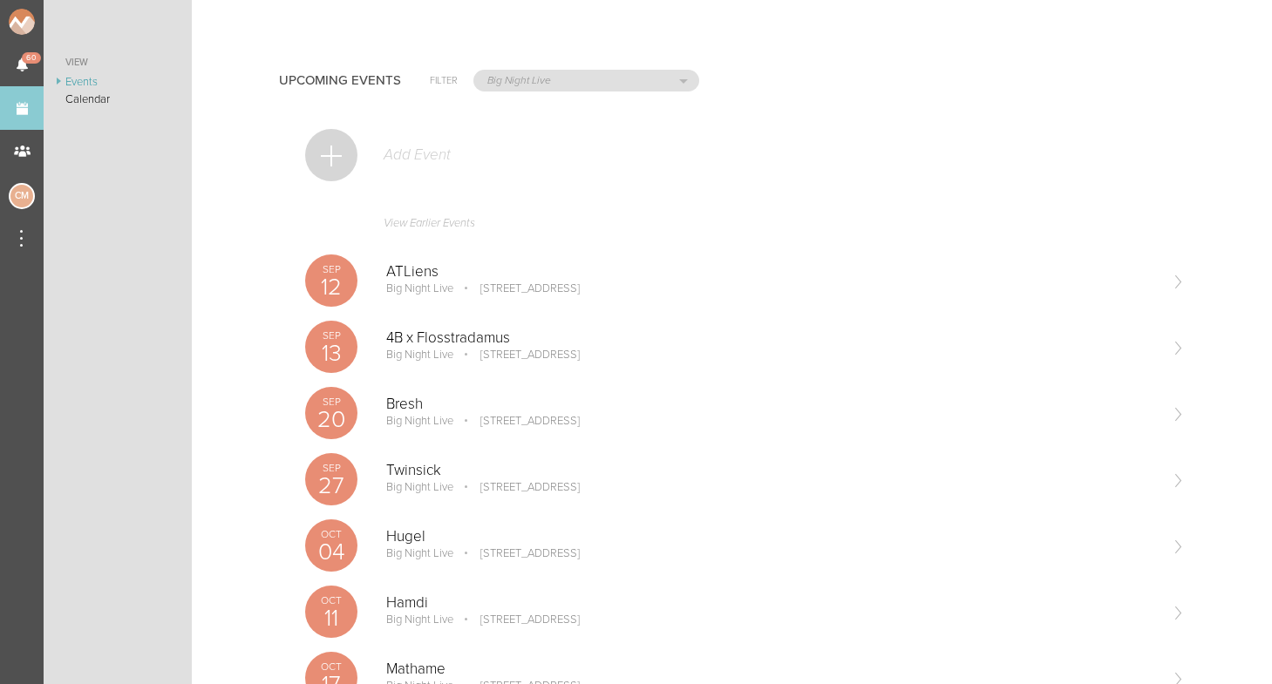
scroll to position [-1, 0]
click at [363, 143] on div "Add Event" at bounding box center [745, 164] width 880 height 85
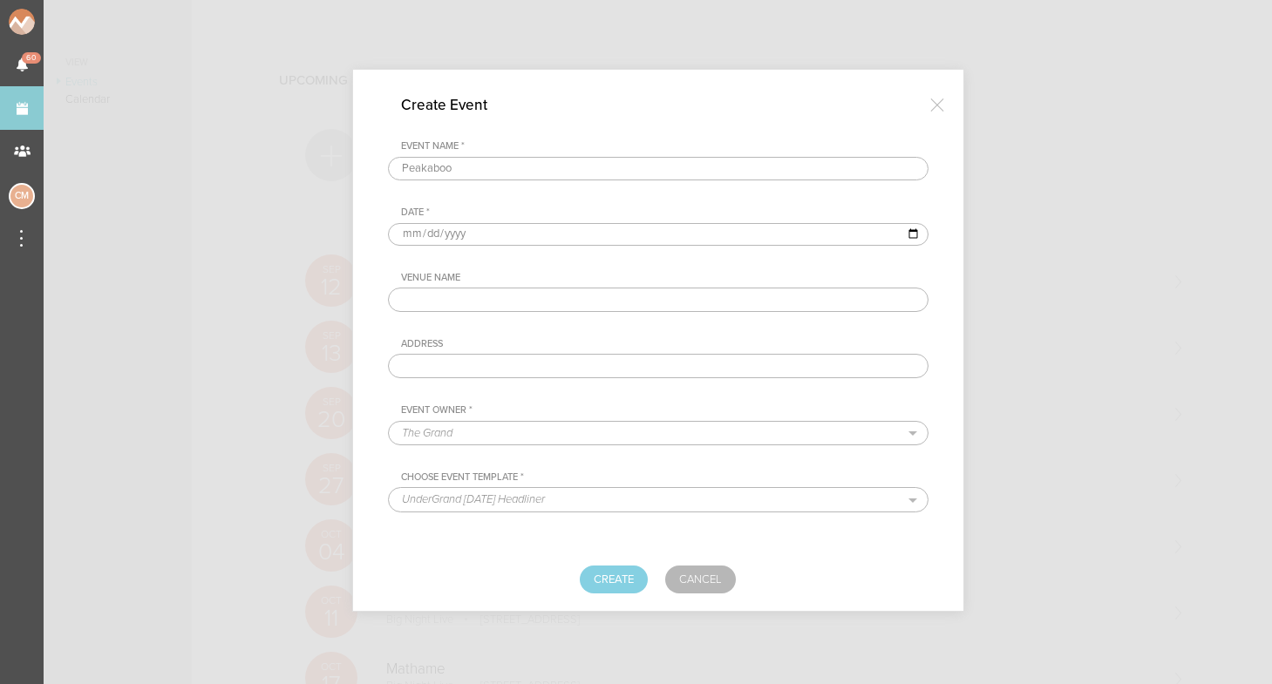
type input "Peakaboo"
click at [405, 240] on input "date" at bounding box center [658, 234] width 541 height 23
type input "[DATE]"
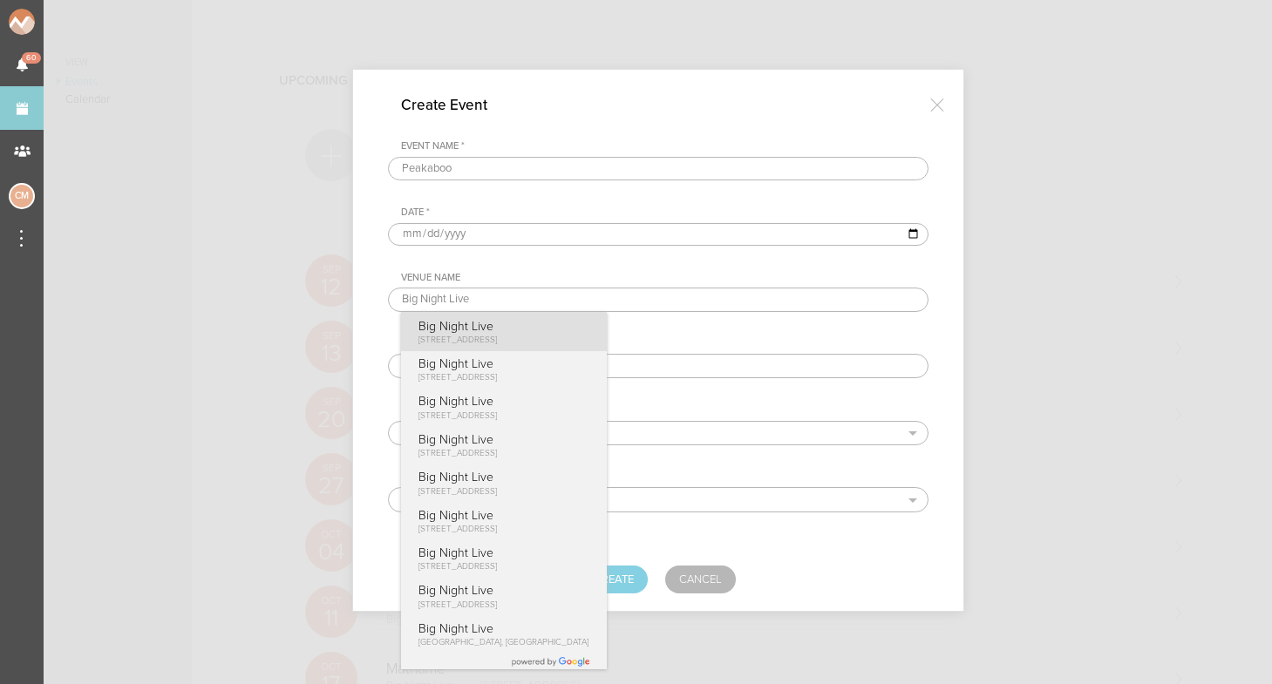
type input "Big Night Live"
click at [498, 327] on p "Big Night Live" at bounding box center [457, 326] width 79 height 15
type input "[STREET_ADDRESS]"
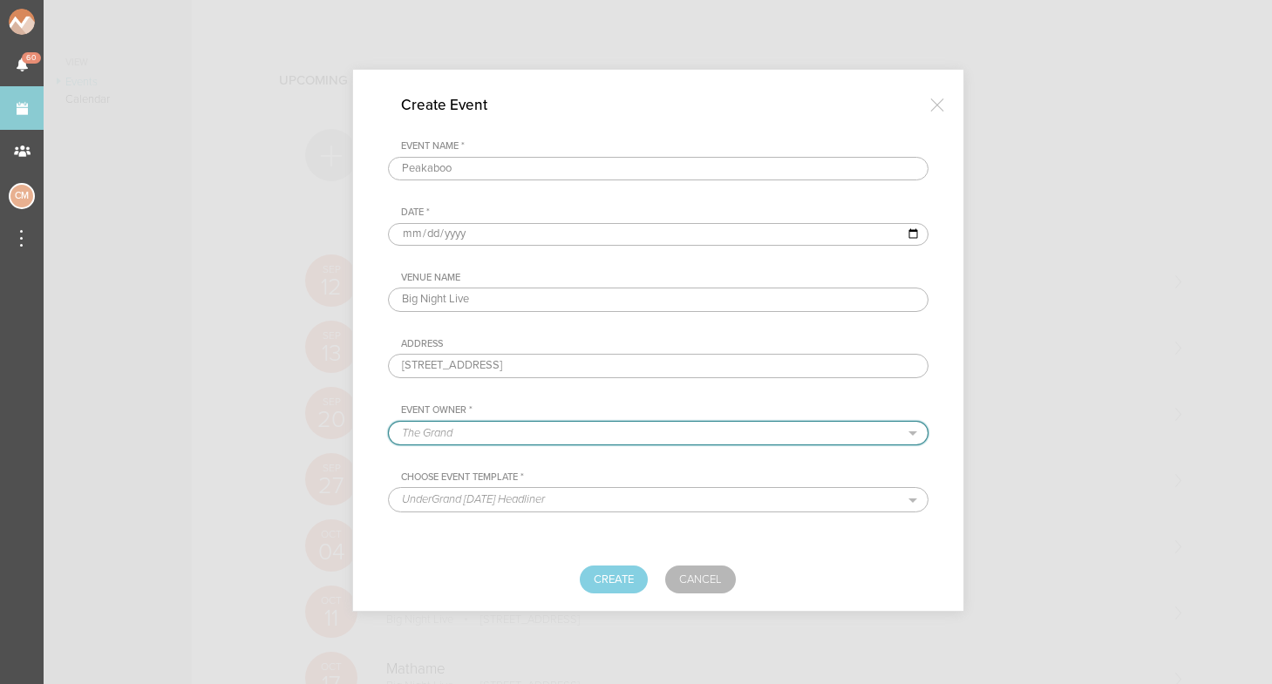
select select "925"
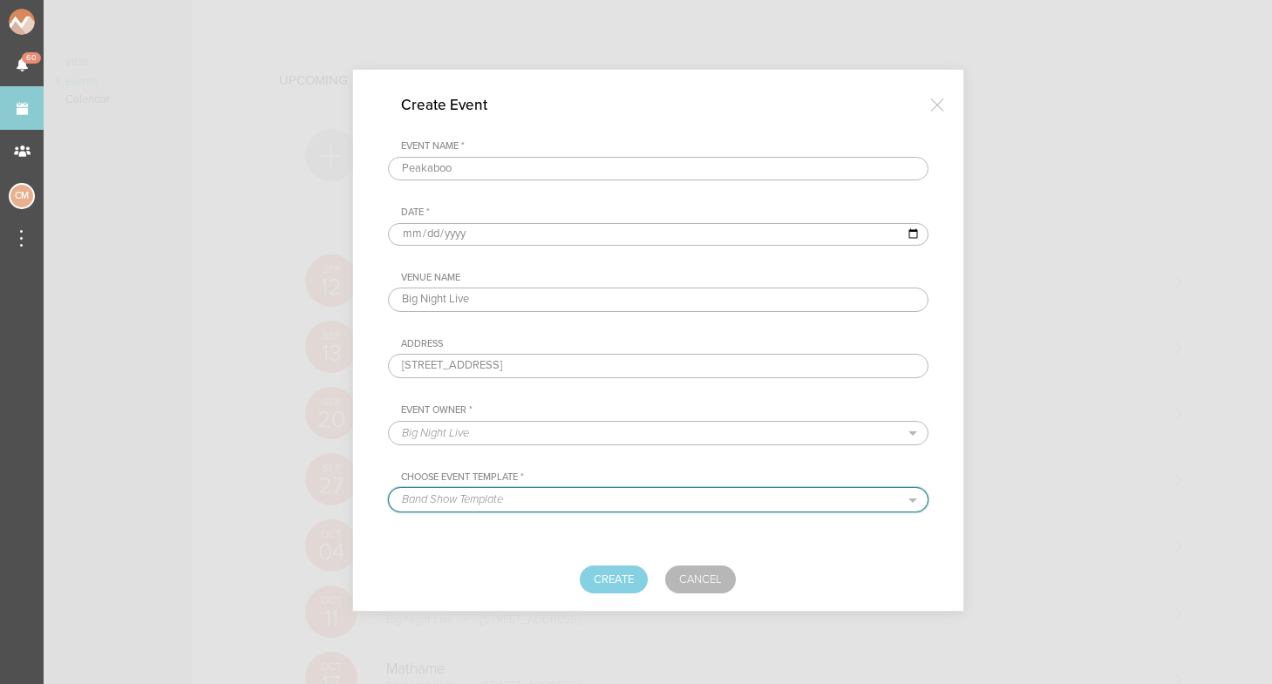
select select "681"
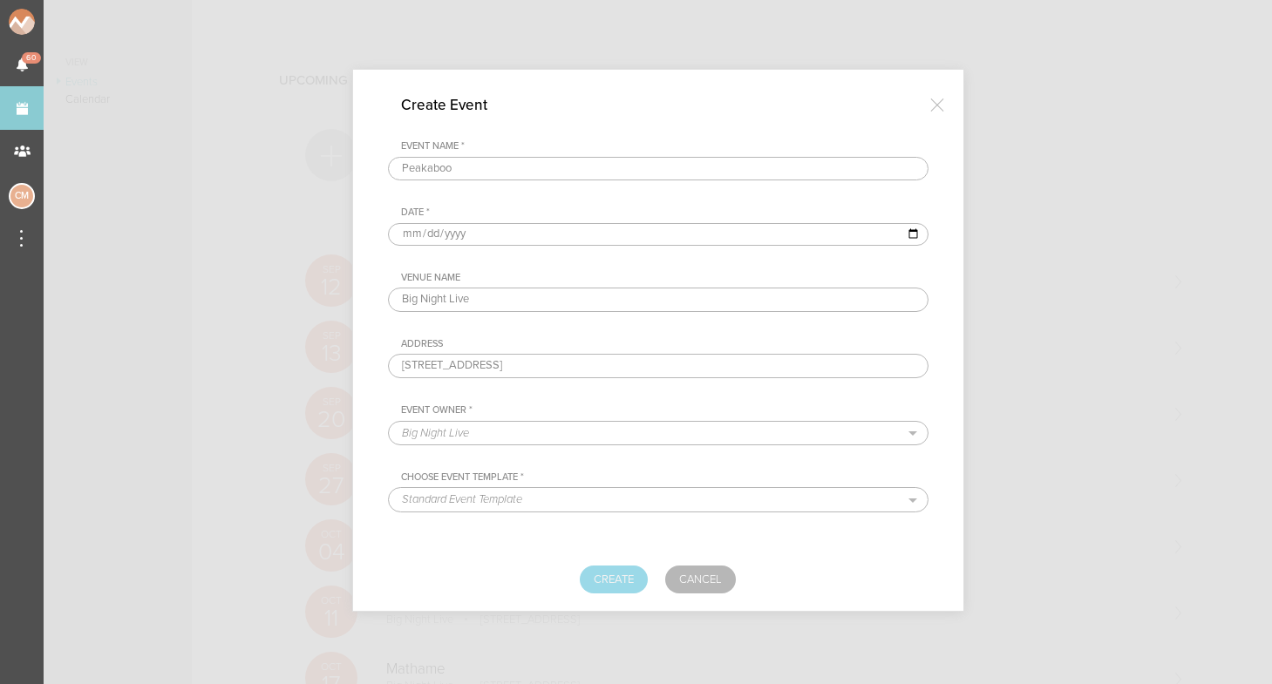
click at [633, 583] on button "Create" at bounding box center [614, 580] width 68 height 28
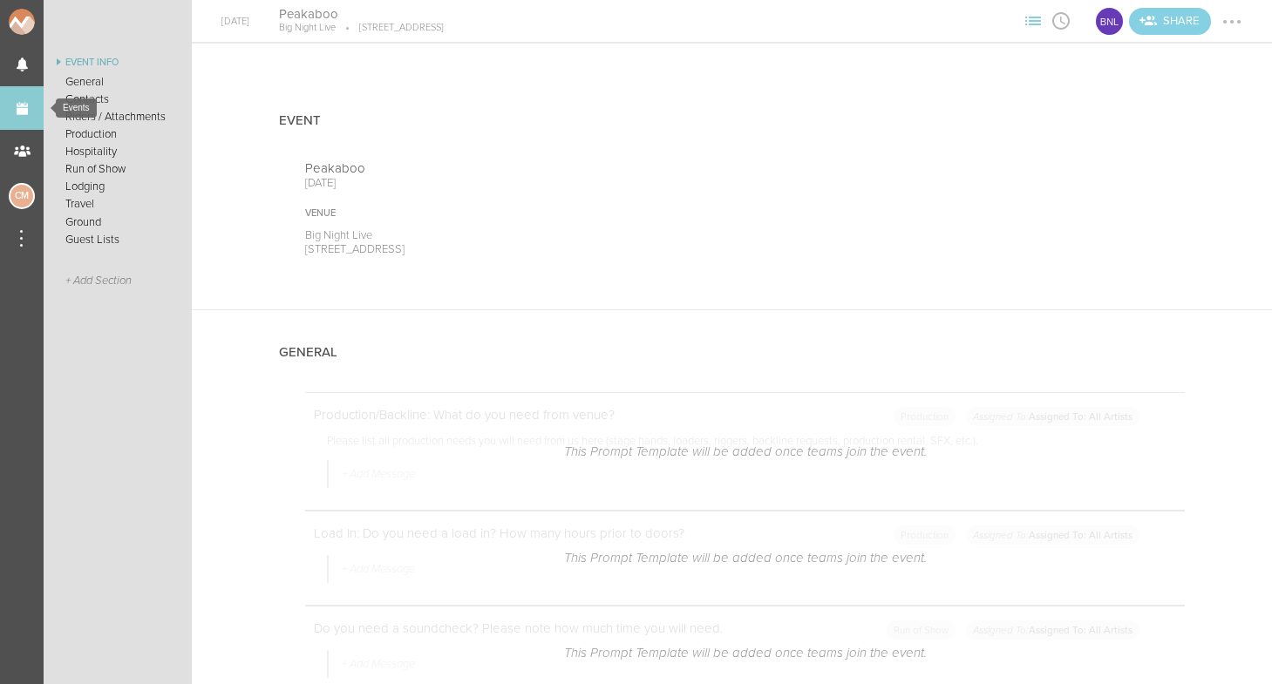
click at [30, 107] on link "Events" at bounding box center [22, 108] width 44 height 44
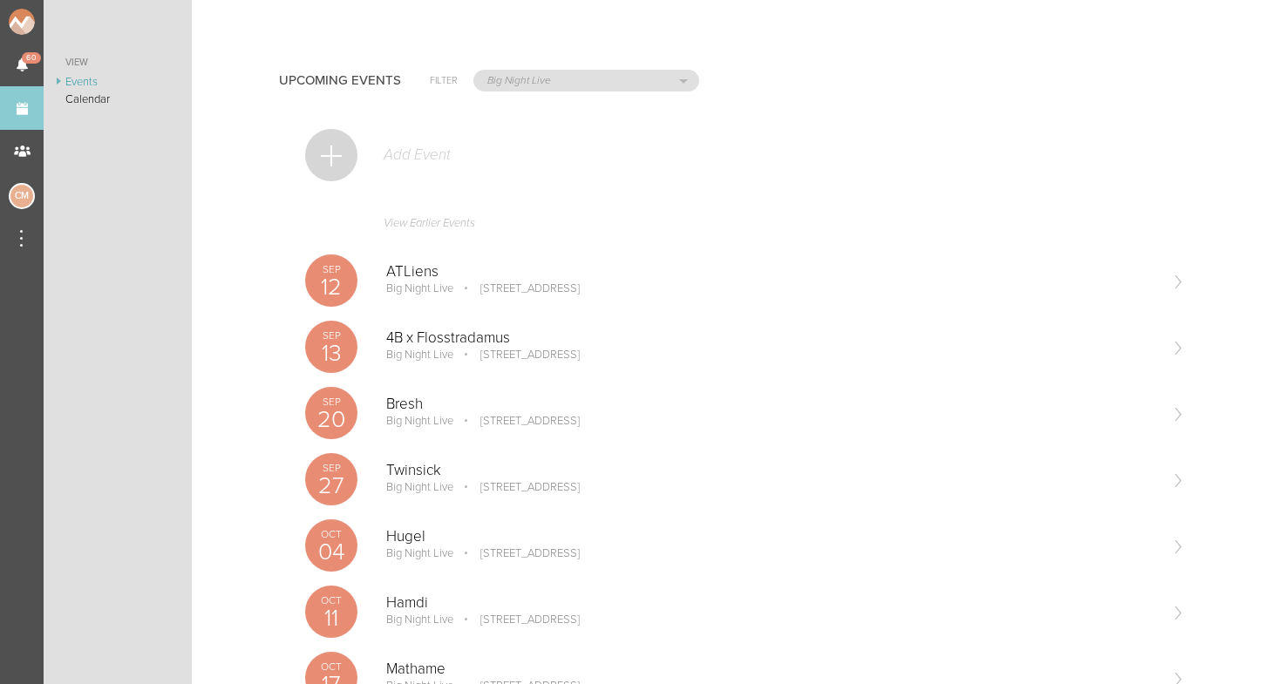
scroll to position [-1, 0]
click at [359, 142] on div "Add Event" at bounding box center [745, 164] width 880 height 85
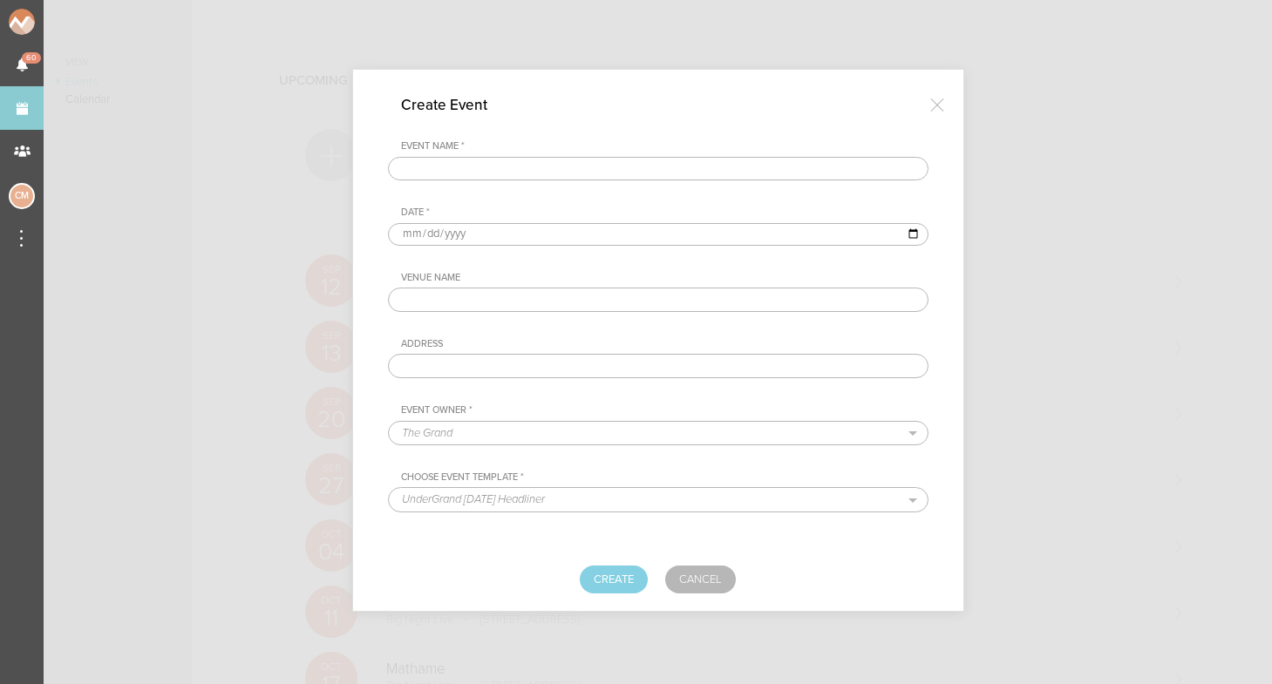
click at [343, 153] on div at bounding box center [636, 342] width 1272 height 684
click at [434, 195] on div "Event Name * Date * Venue Name Address Event Owner * The Grand Boat Cruise Summ…" at bounding box center [658, 292] width 541 height 305
type input "Beauz"
click at [410, 229] on input "date" at bounding box center [658, 234] width 541 height 23
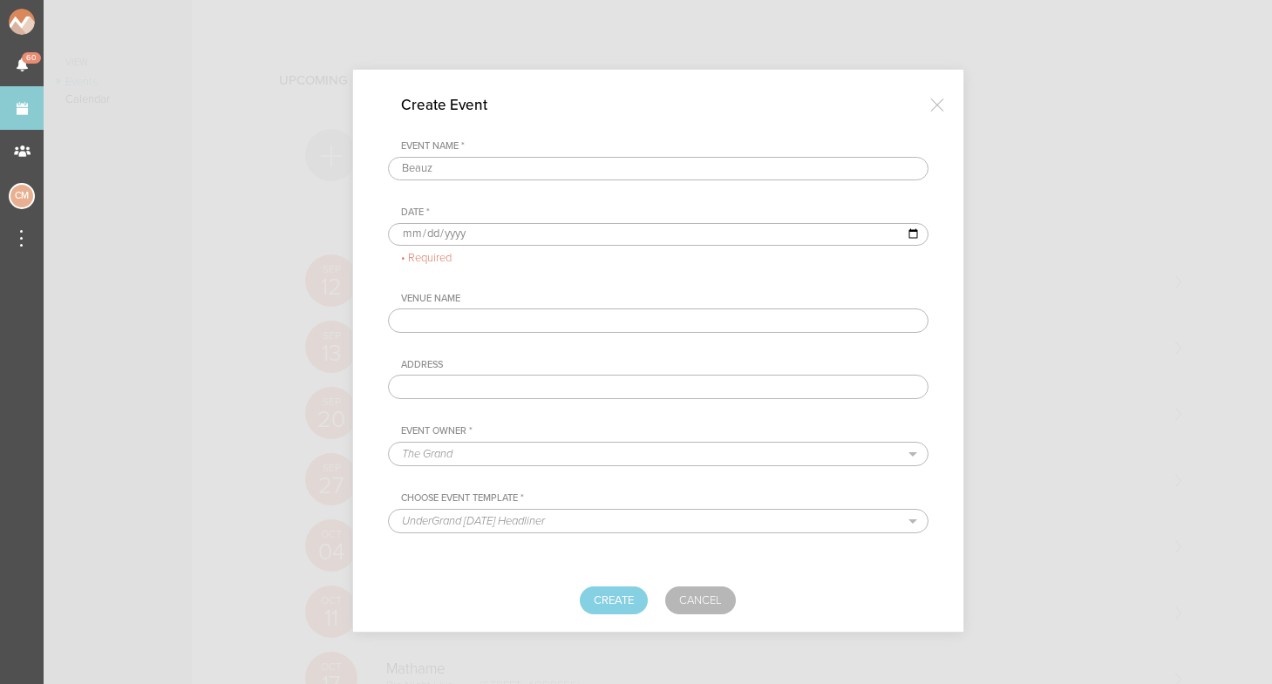
click at [412, 231] on input "date" at bounding box center [658, 234] width 541 height 23
type input "[DATE]"
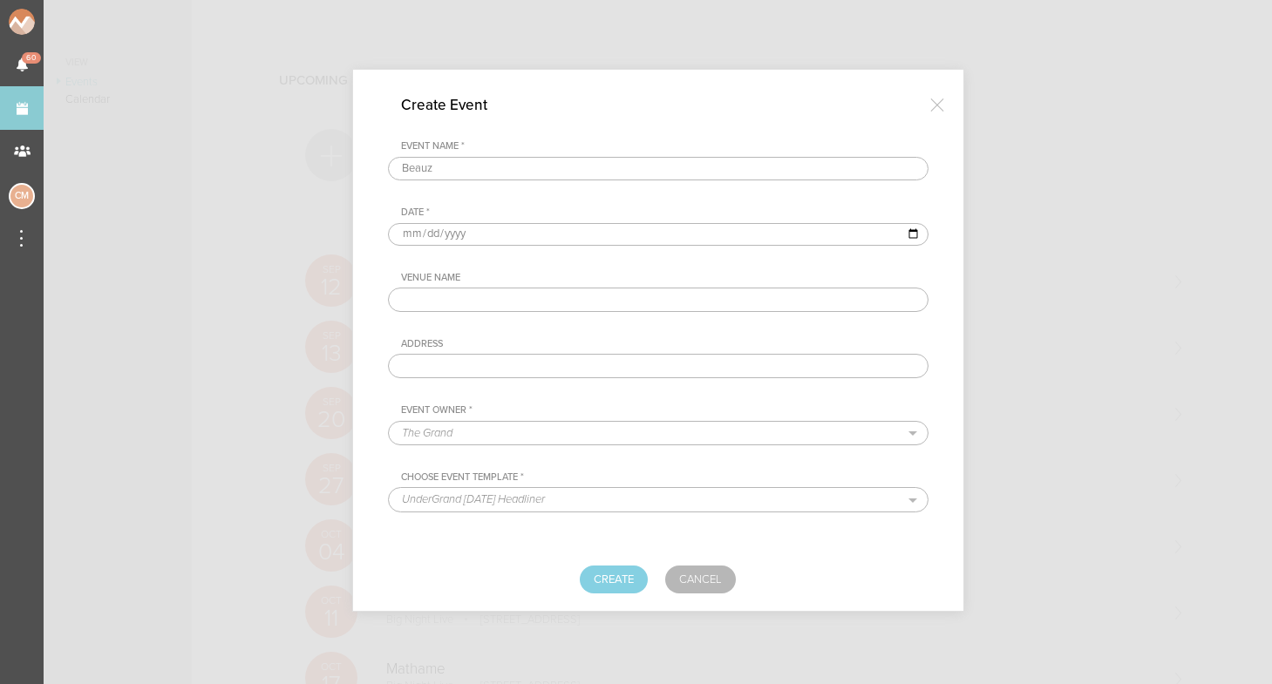
drag, startPoint x: 1056, startPoint y: 30, endPoint x: 509, endPoint y: 288, distance: 604.5
click at [509, 288] on input "text" at bounding box center [658, 300] width 541 height 24
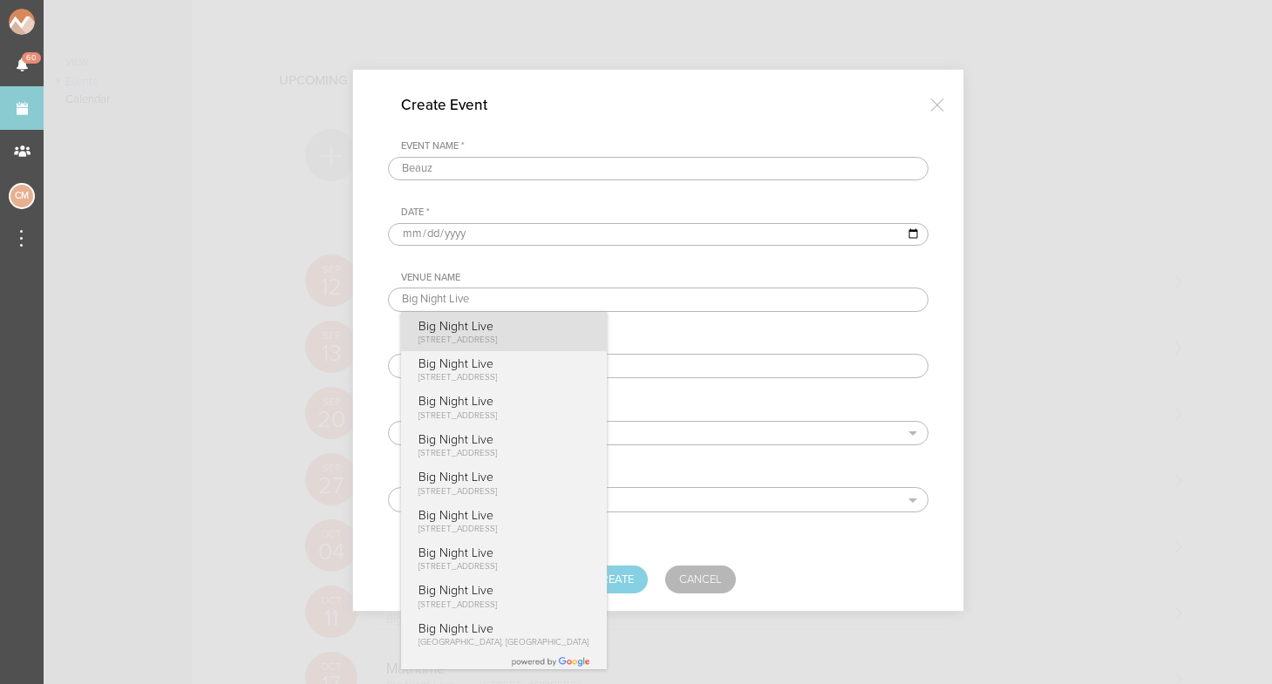
type input "Big Night Live"
click at [489, 328] on p "Big Night Live" at bounding box center [457, 326] width 79 height 15
type input "[STREET_ADDRESS]"
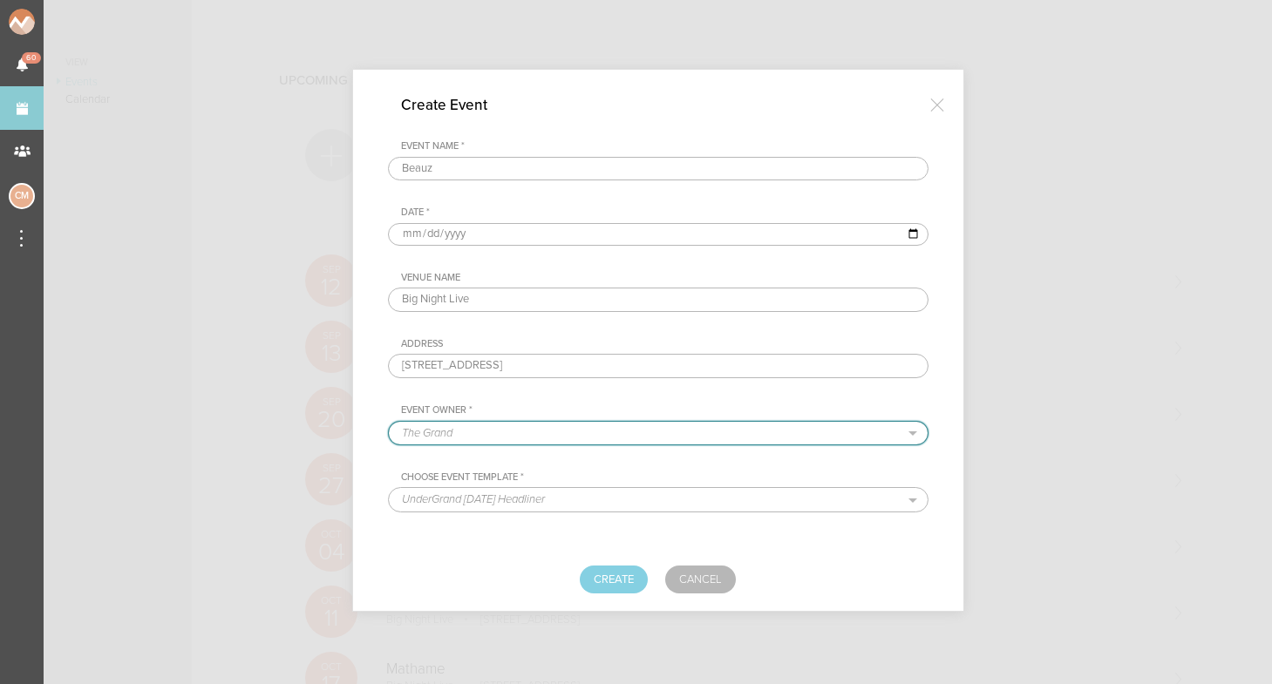
select select "925"
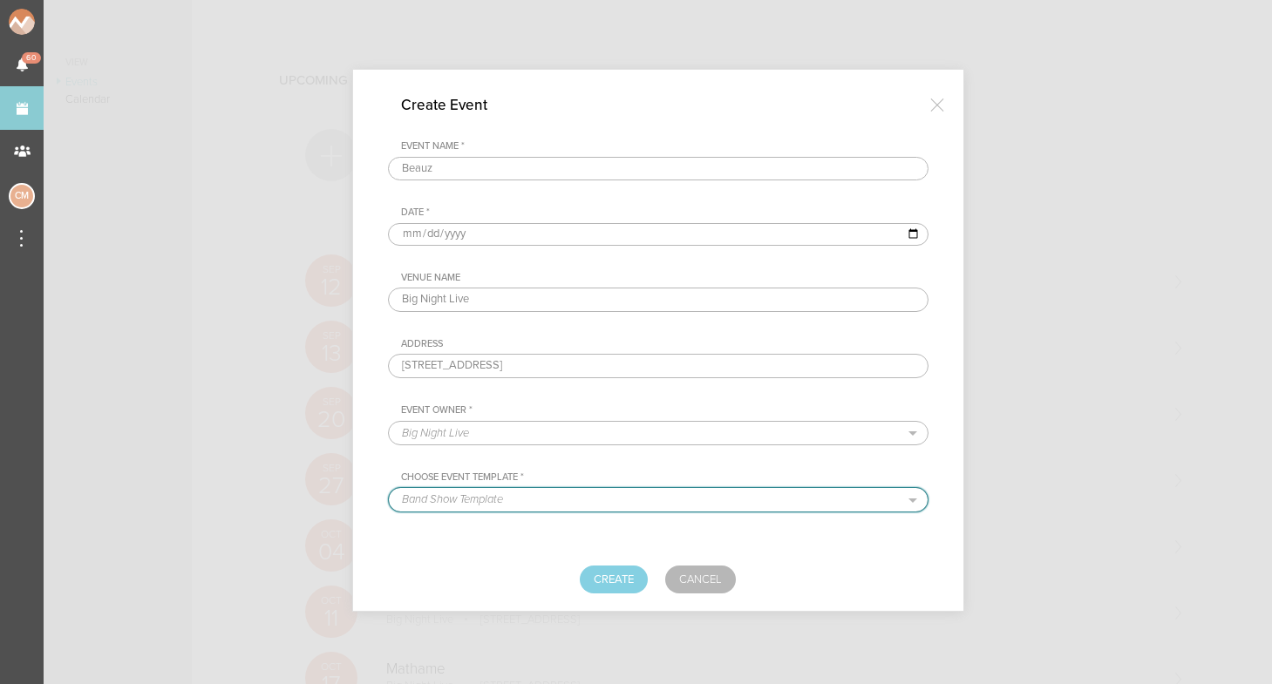
select select "681"
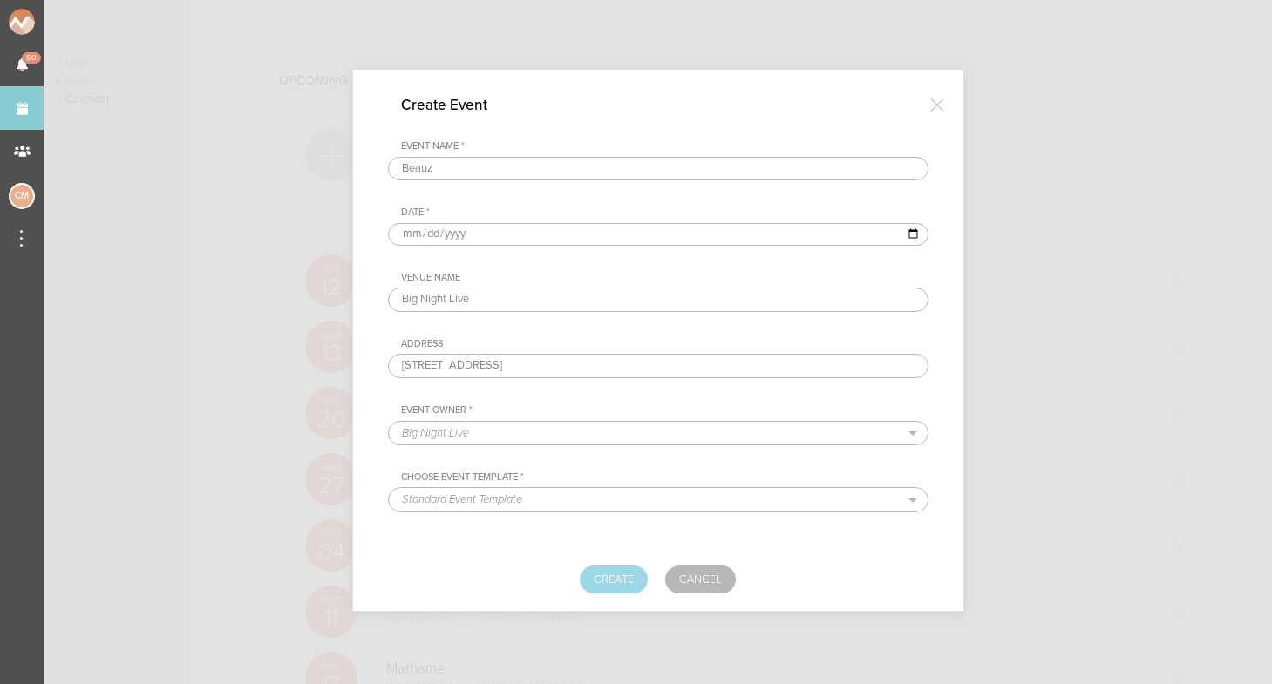
click at [601, 568] on button "Create" at bounding box center [614, 580] width 68 height 28
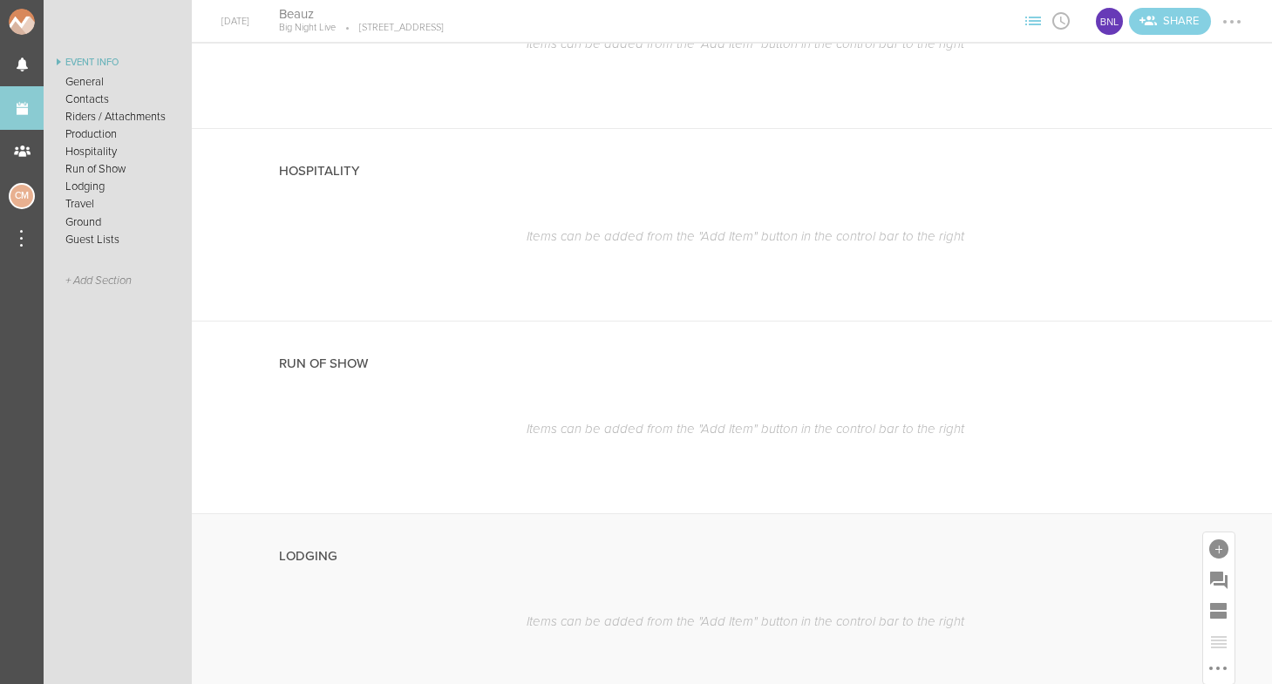
scroll to position [2356, 0]
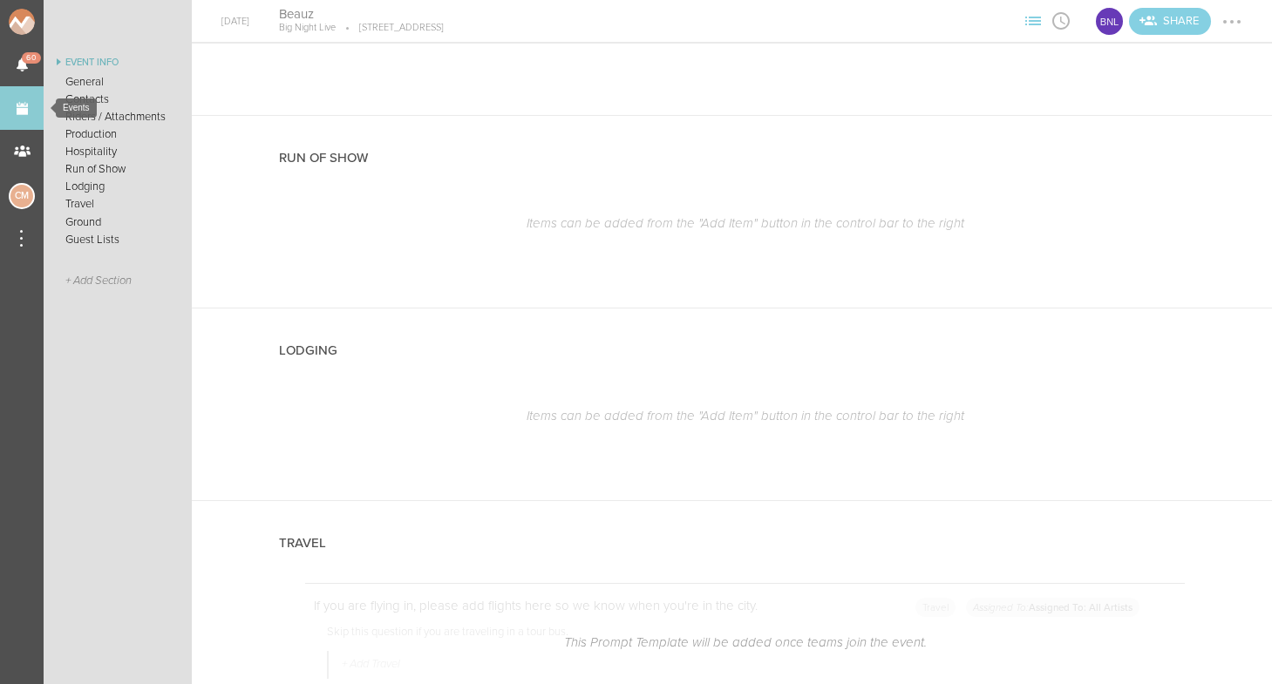
click at [15, 107] on link "Events" at bounding box center [22, 108] width 44 height 44
